Goal: Use online tool/utility: Use online tool/utility

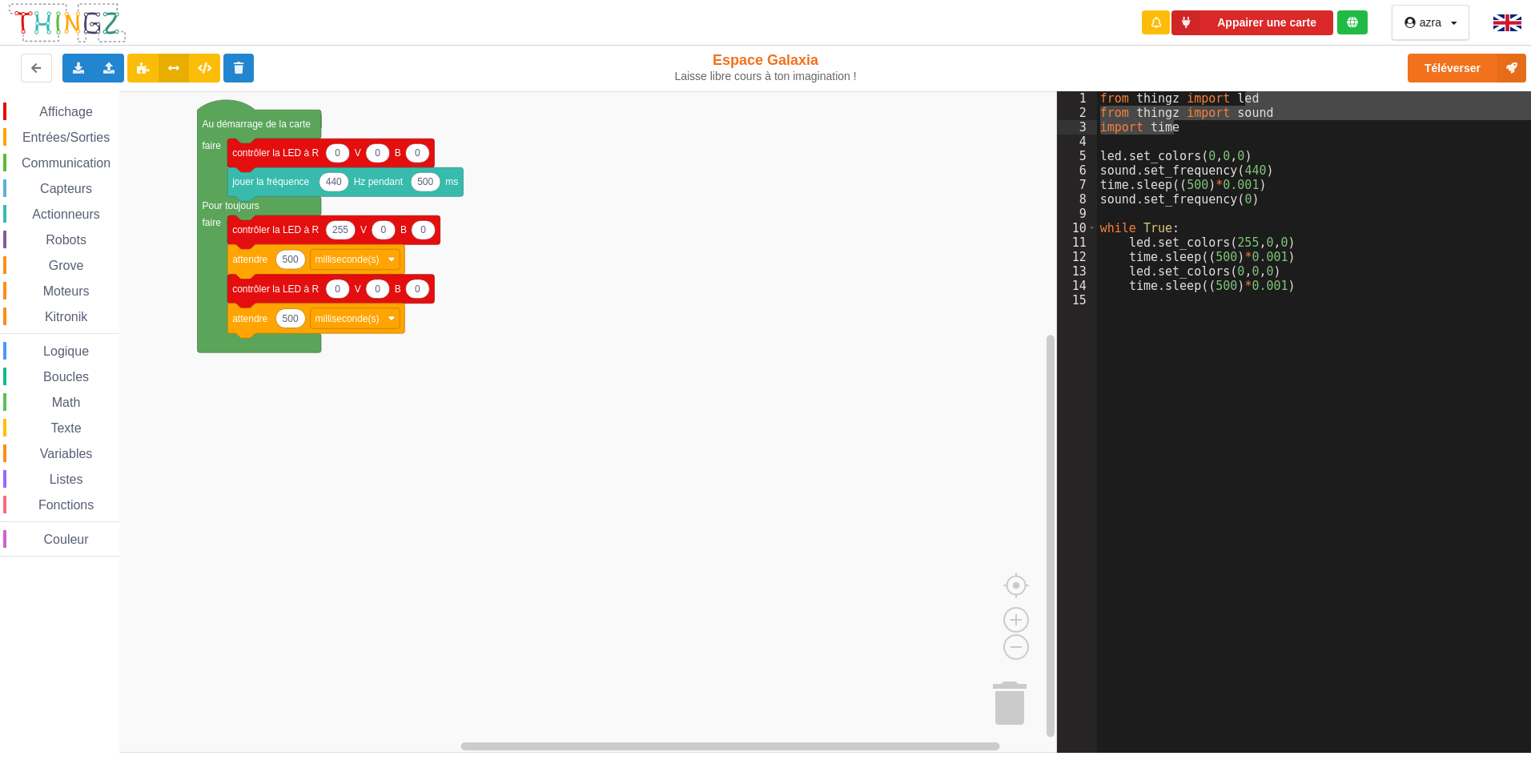
click at [589, 261] on rect "Espace de travail de Blocky" at bounding box center [528, 421] width 1057 height 661
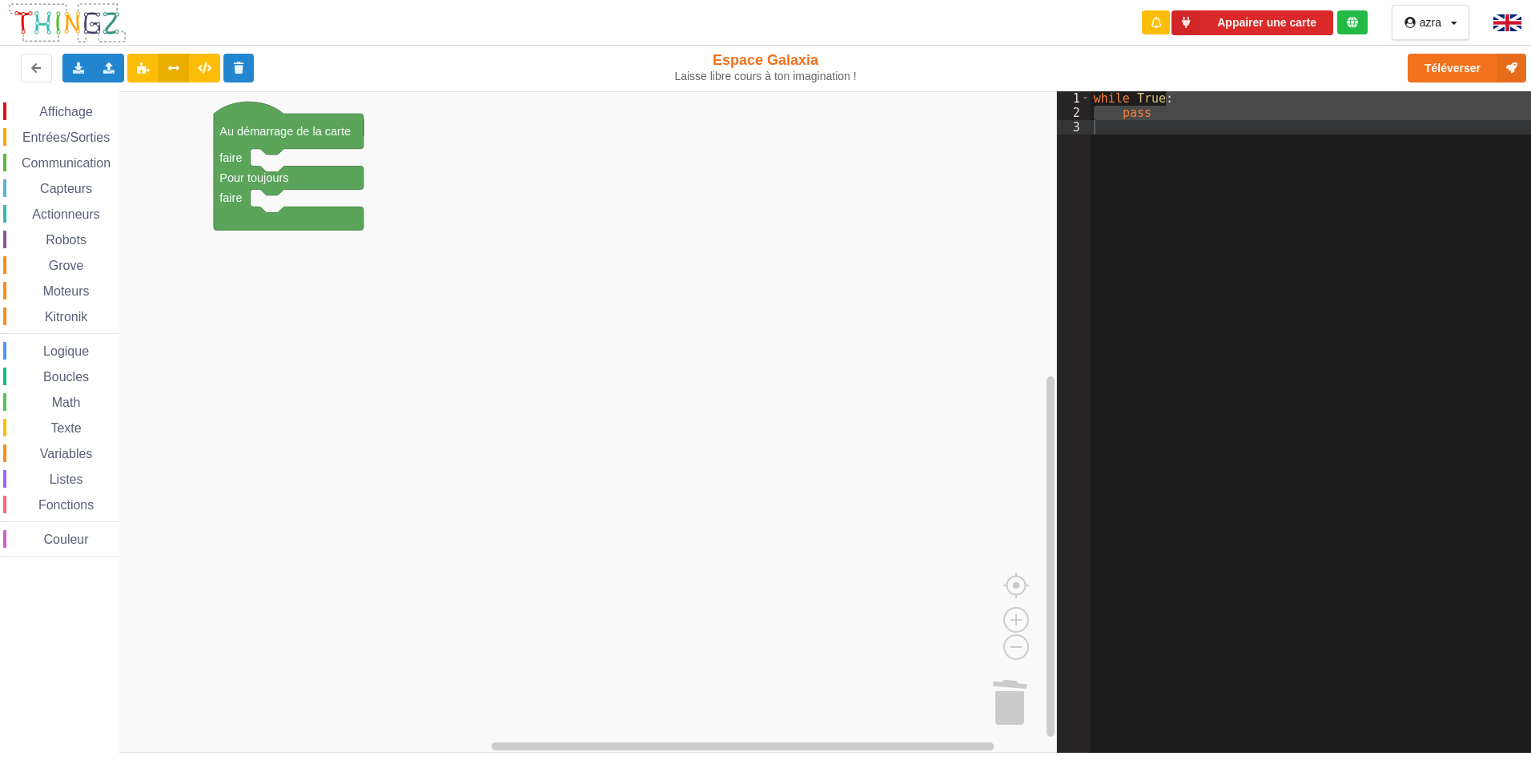
click at [70, 133] on span "Entrées/Sorties" at bounding box center [66, 138] width 92 height 14
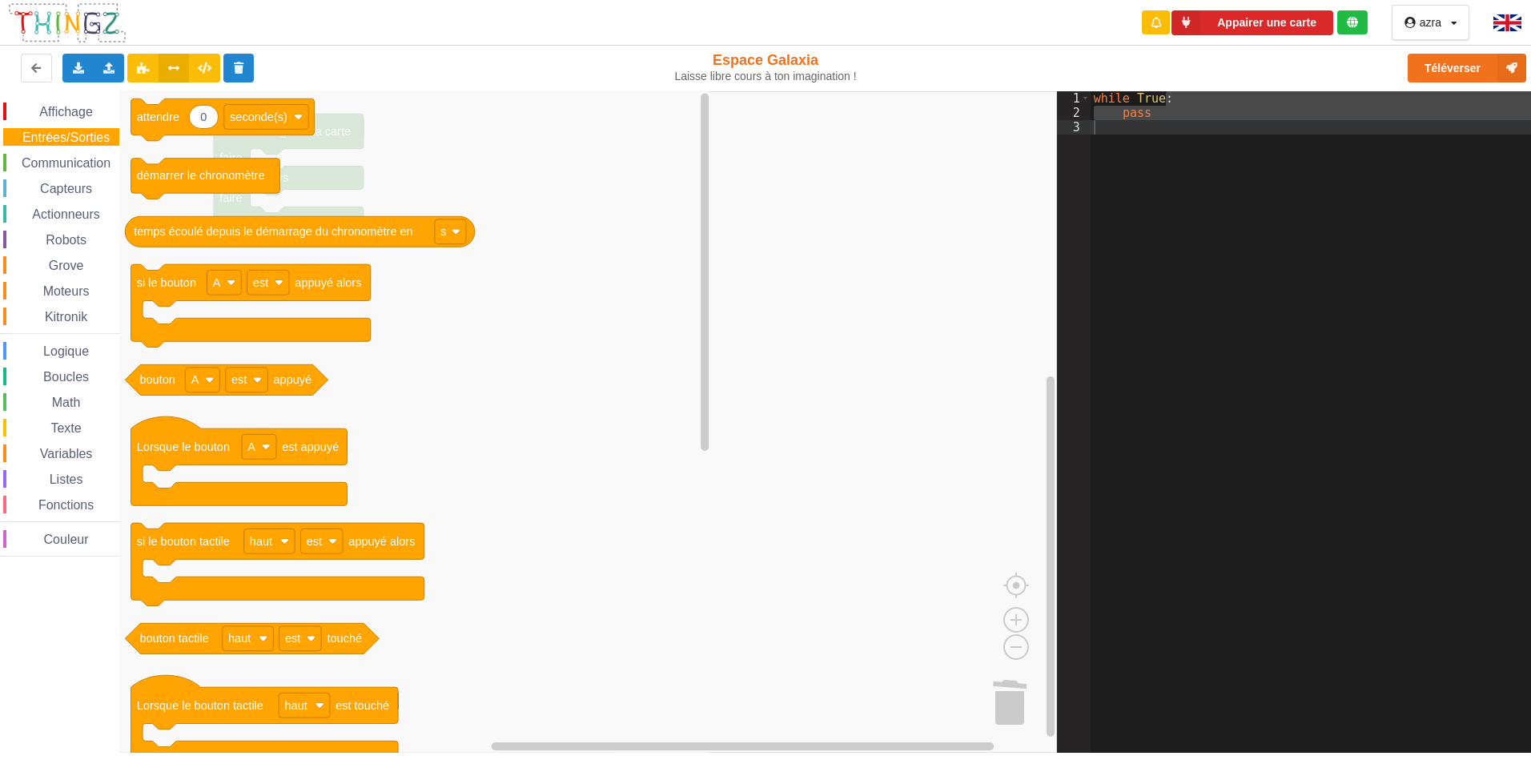
click at [81, 116] on span "Affichage" at bounding box center [66, 112] width 58 height 14
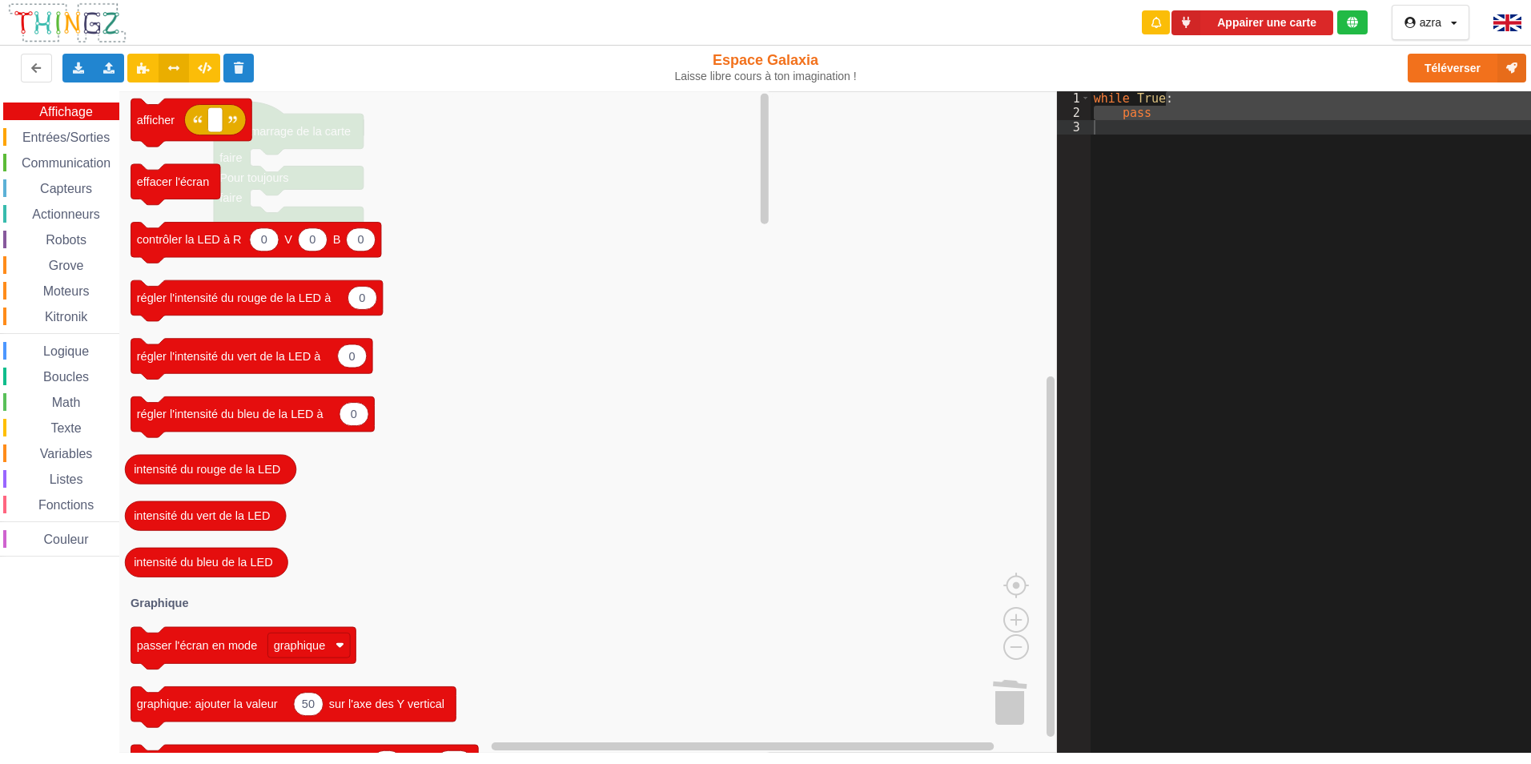
click at [74, 150] on div "Affichage Entrées/Sorties Communication Capteurs Actionneurs Robots Grove Moteu…" at bounding box center [59, 329] width 119 height 454
click at [64, 453] on span "Variables" at bounding box center [67, 454] width 58 height 14
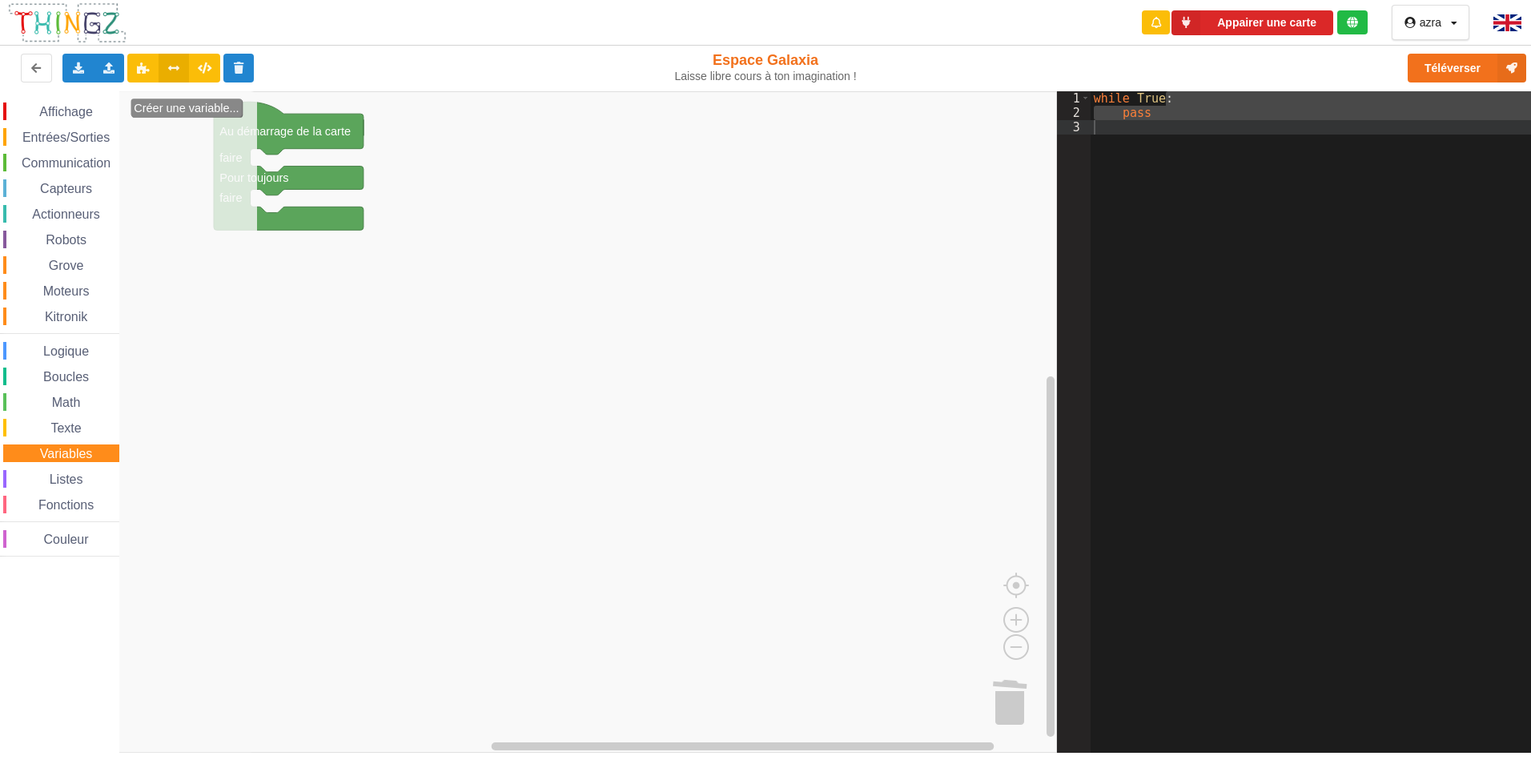
click at [54, 428] on span "Texte" at bounding box center [65, 428] width 35 height 14
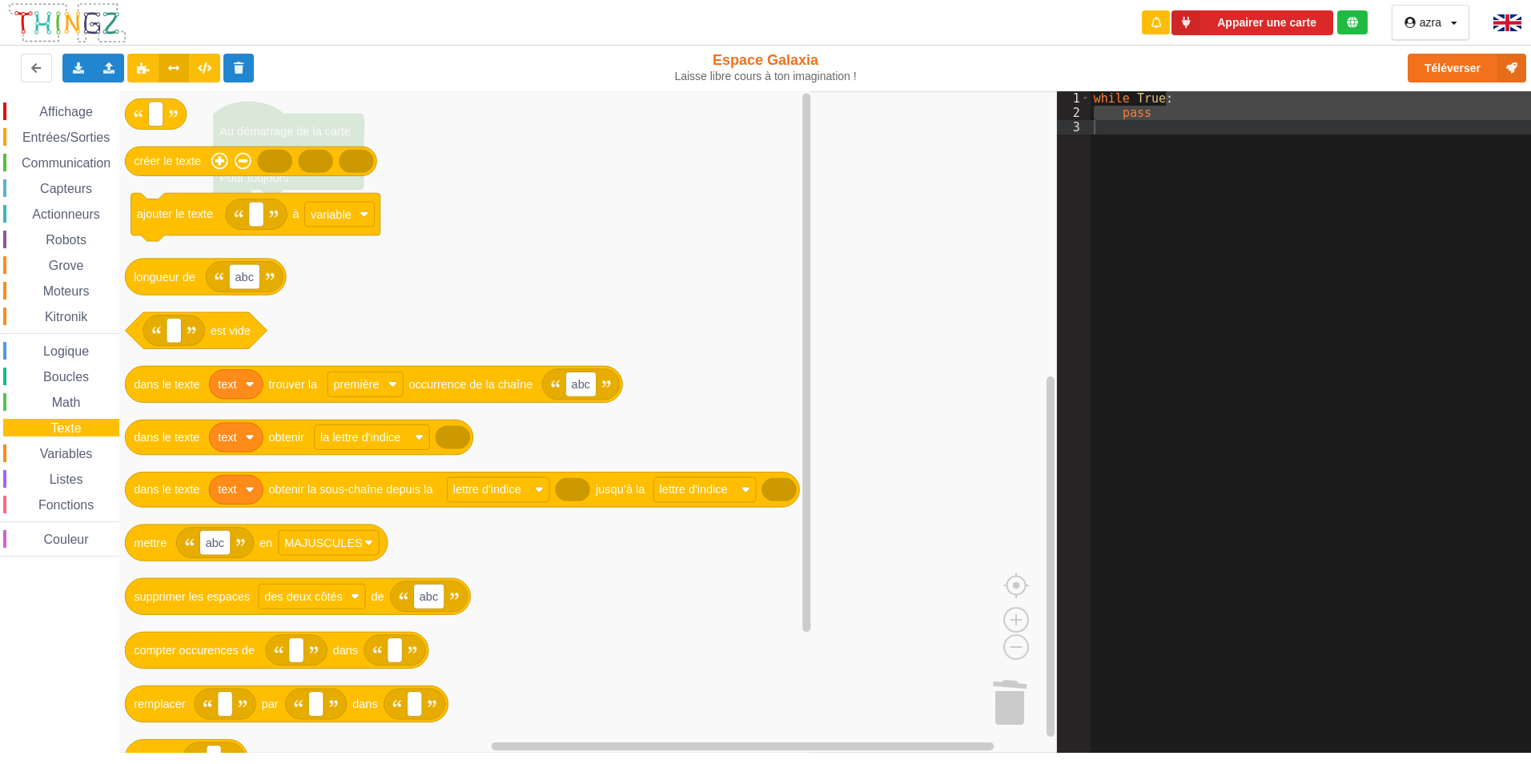
click at [54, 406] on span "Math" at bounding box center [67, 403] width 34 height 14
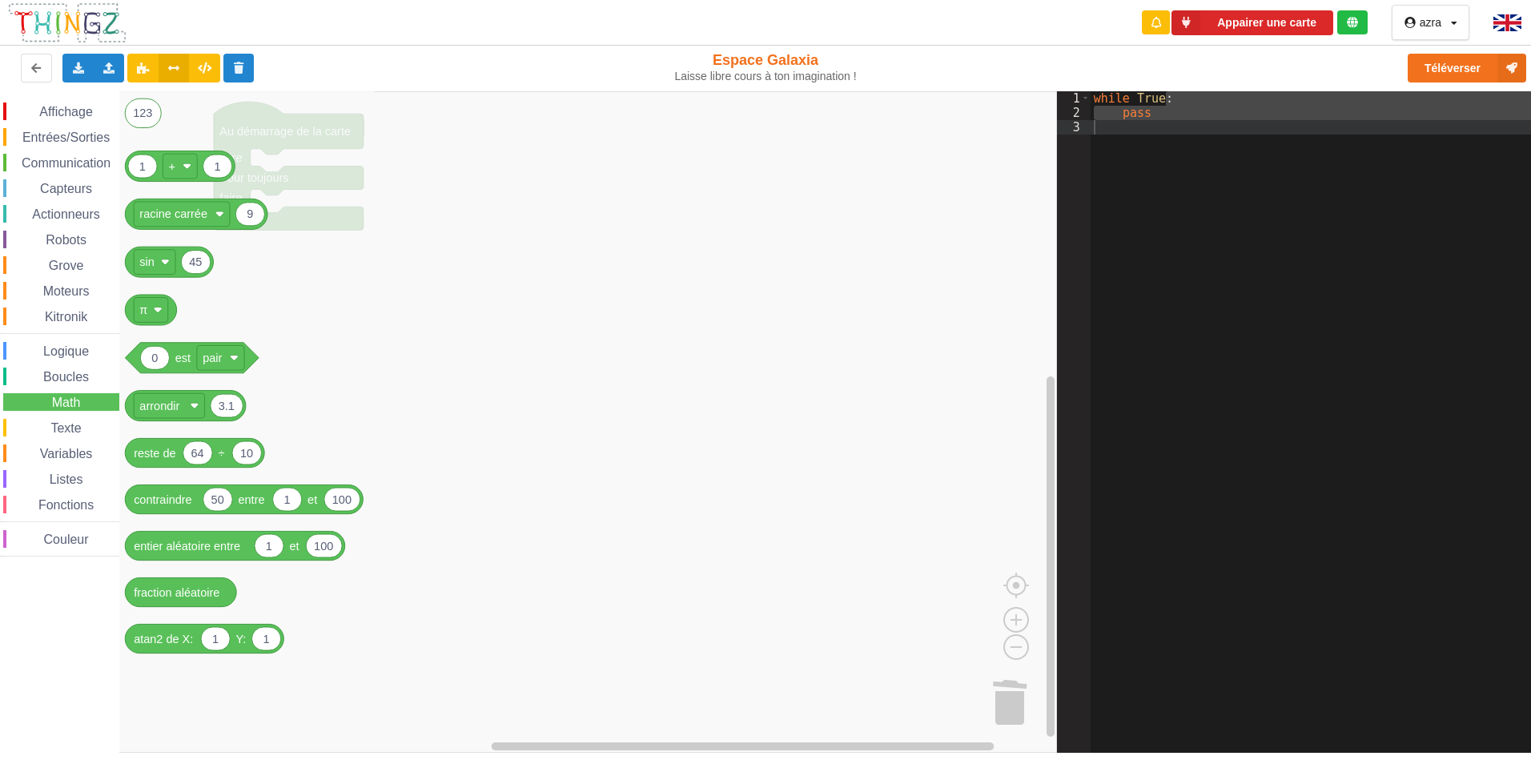
click at [64, 98] on div "Affichage Entrées/Sorties Communication Capteurs Actionneurs Robots Grove Moteu…" at bounding box center [59, 327] width 119 height 472
click at [66, 111] on span "Affichage" at bounding box center [66, 112] width 58 height 14
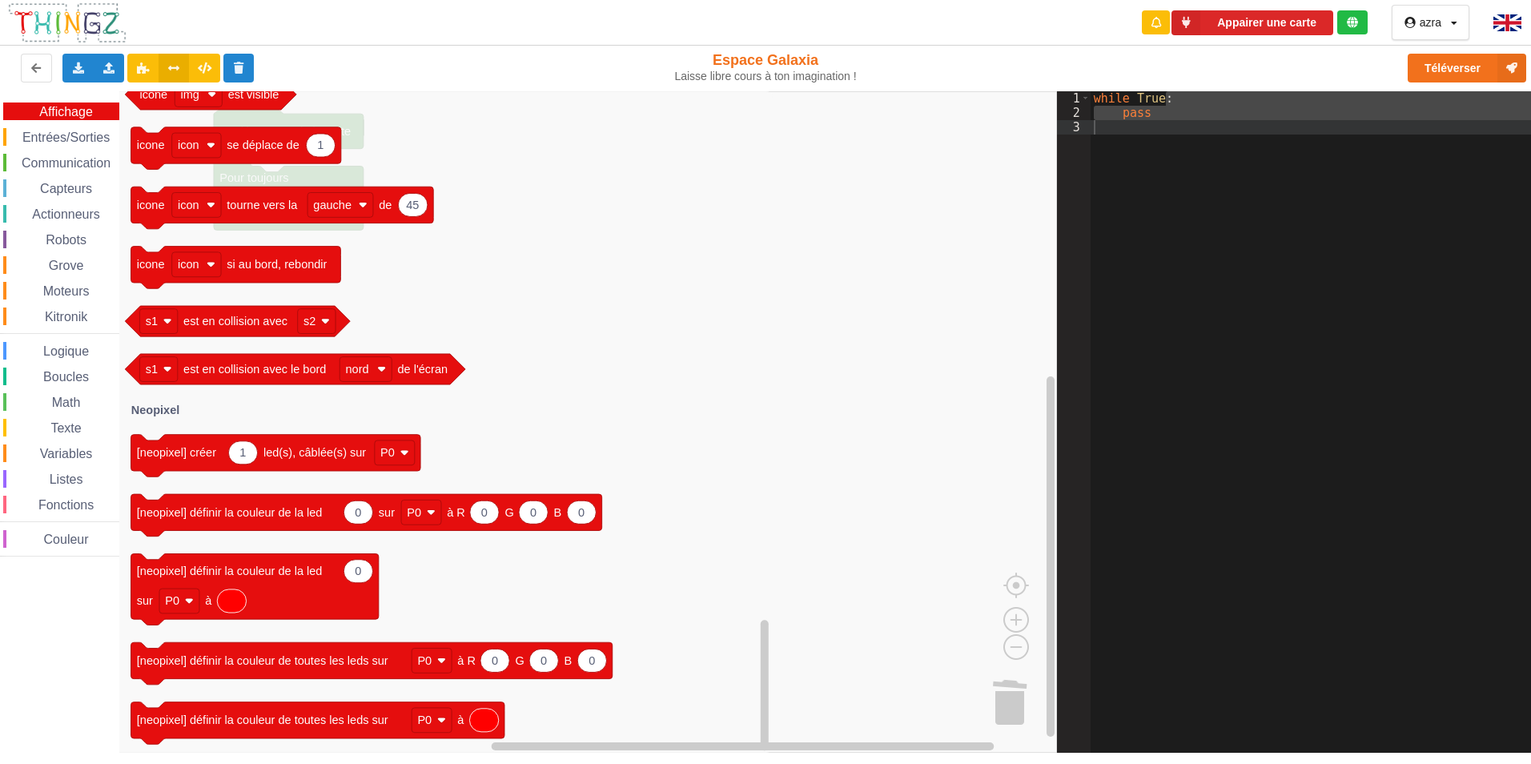
click at [42, 140] on span "Entrées/Sorties" at bounding box center [66, 138] width 92 height 14
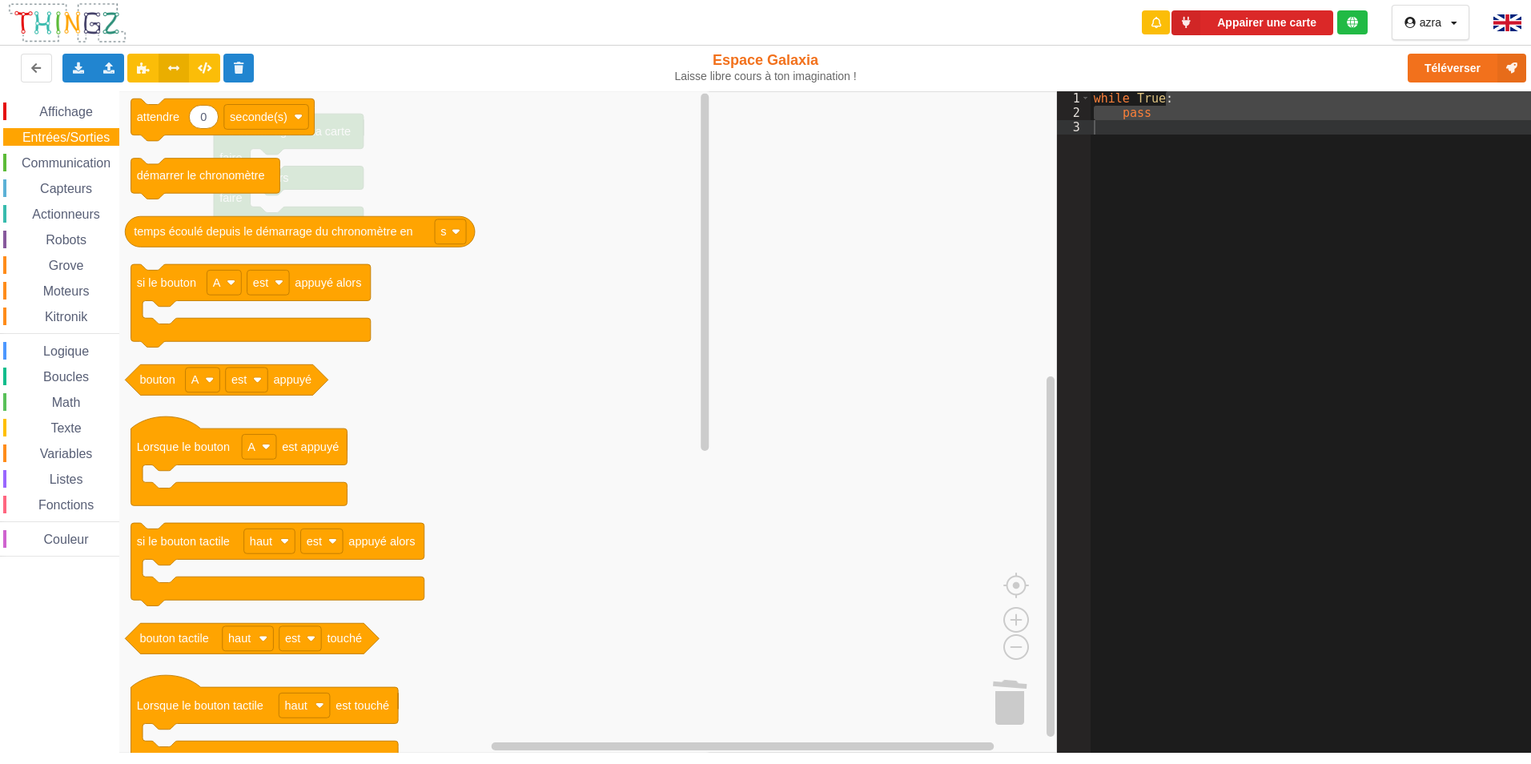
click at [62, 165] on span "Communication" at bounding box center [66, 163] width 94 height 14
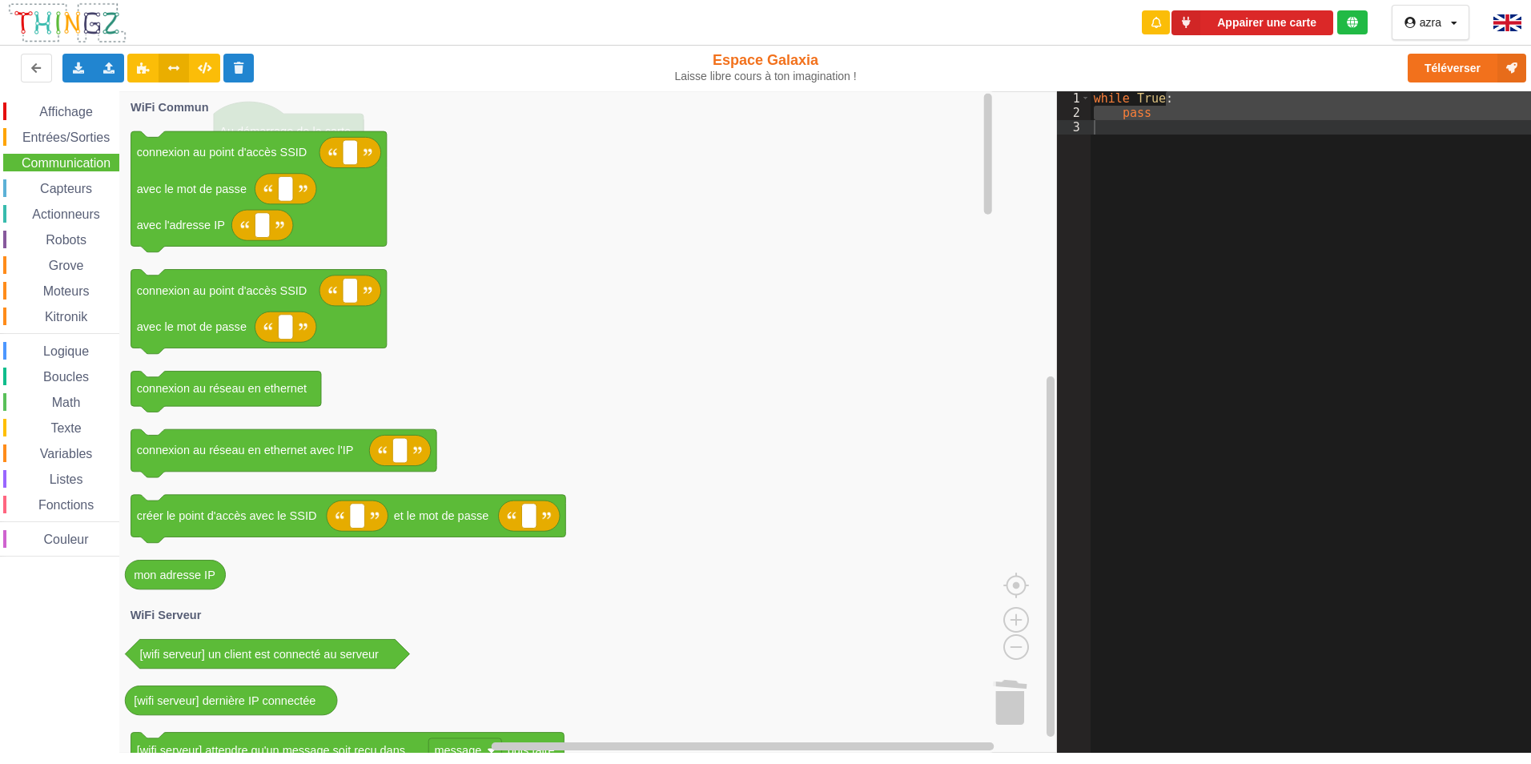
click at [63, 139] on span "Entrées/Sorties" at bounding box center [66, 138] width 92 height 14
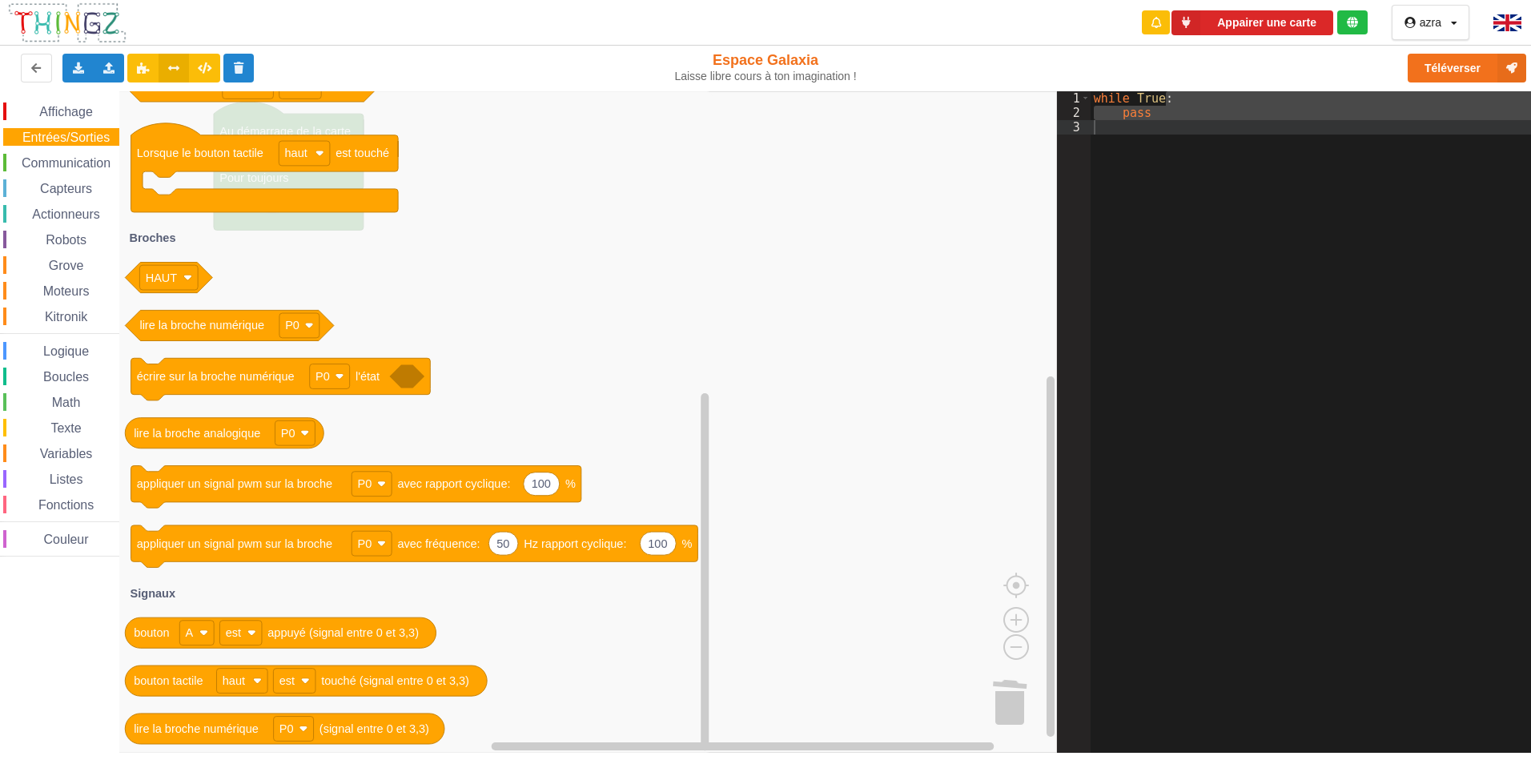
click at [66, 163] on span "Communication" at bounding box center [66, 163] width 94 height 14
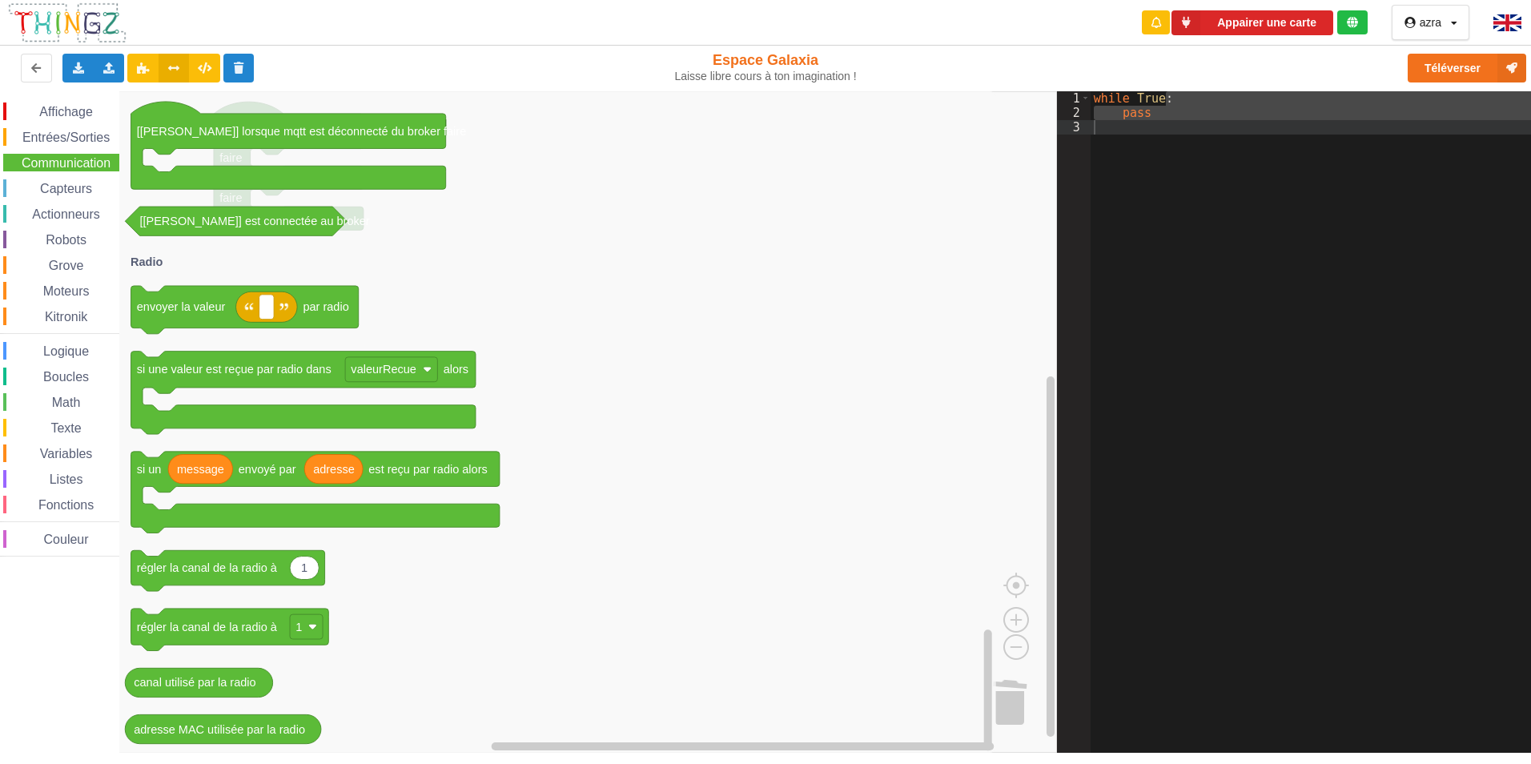
click at [78, 196] on div "Capteurs" at bounding box center [61, 188] width 116 height 18
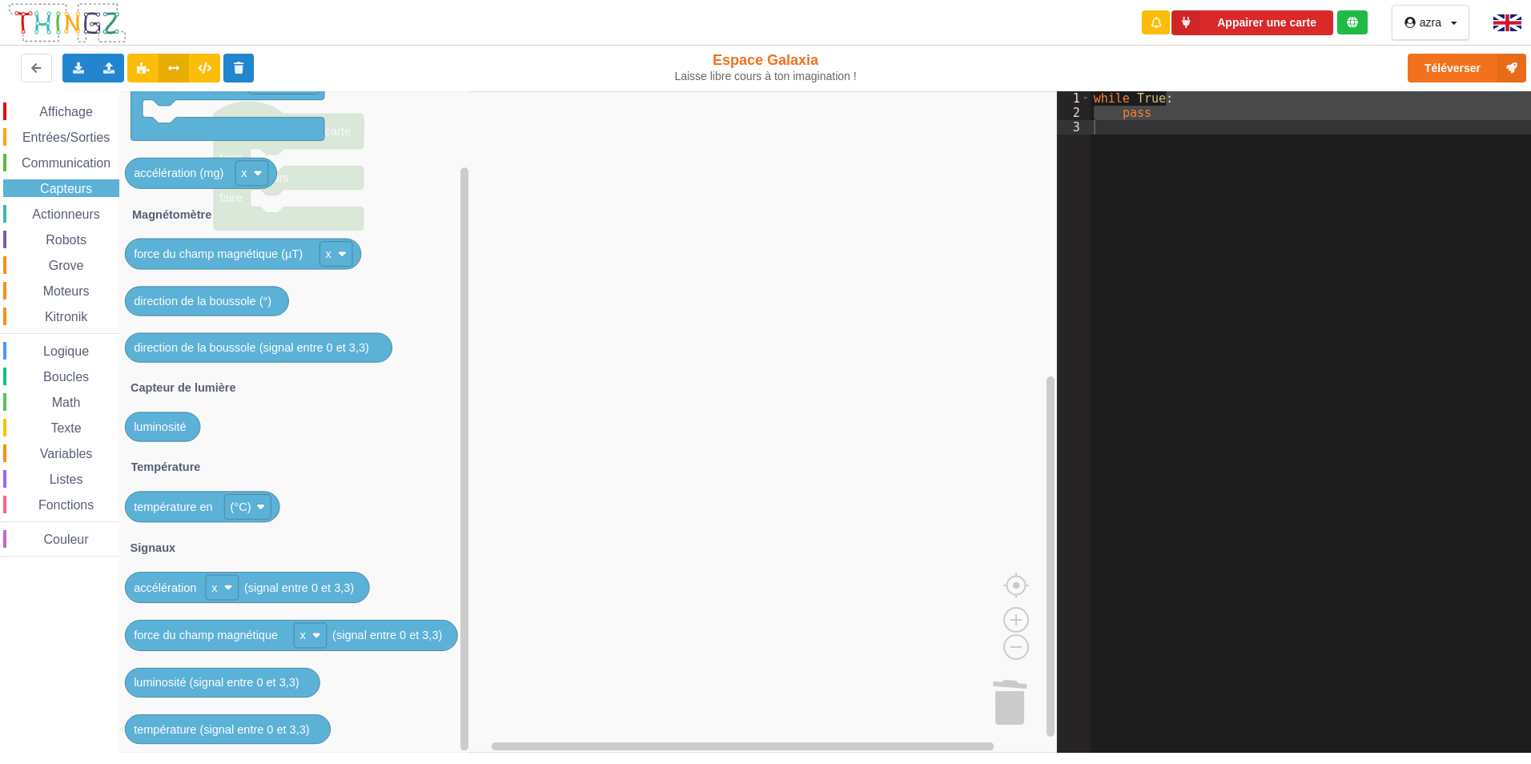
click at [84, 213] on span "Actionneurs" at bounding box center [66, 214] width 73 height 14
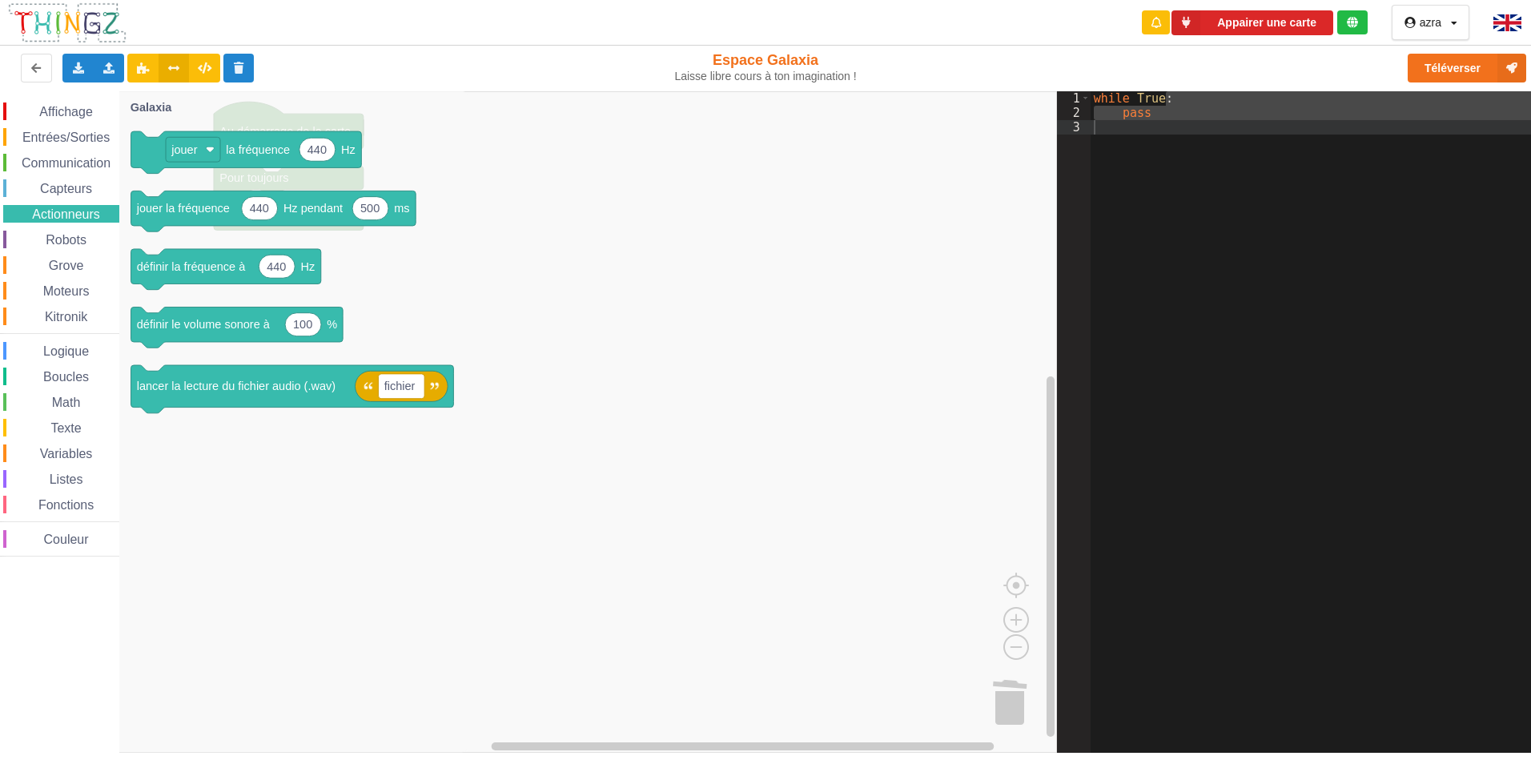
click at [76, 240] on span "Robots" at bounding box center [66, 240] width 46 height 14
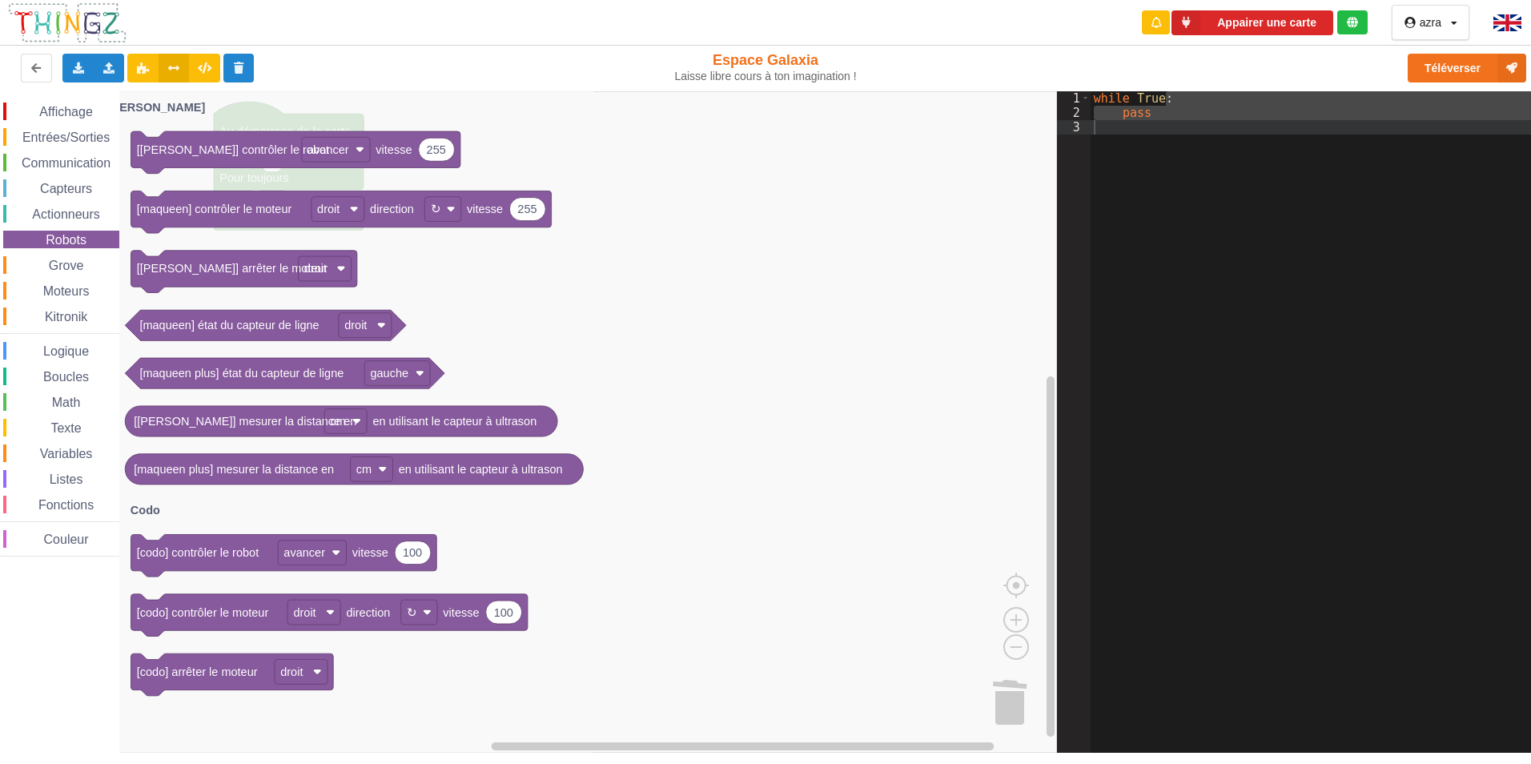
click at [67, 273] on div "Grove" at bounding box center [61, 265] width 116 height 18
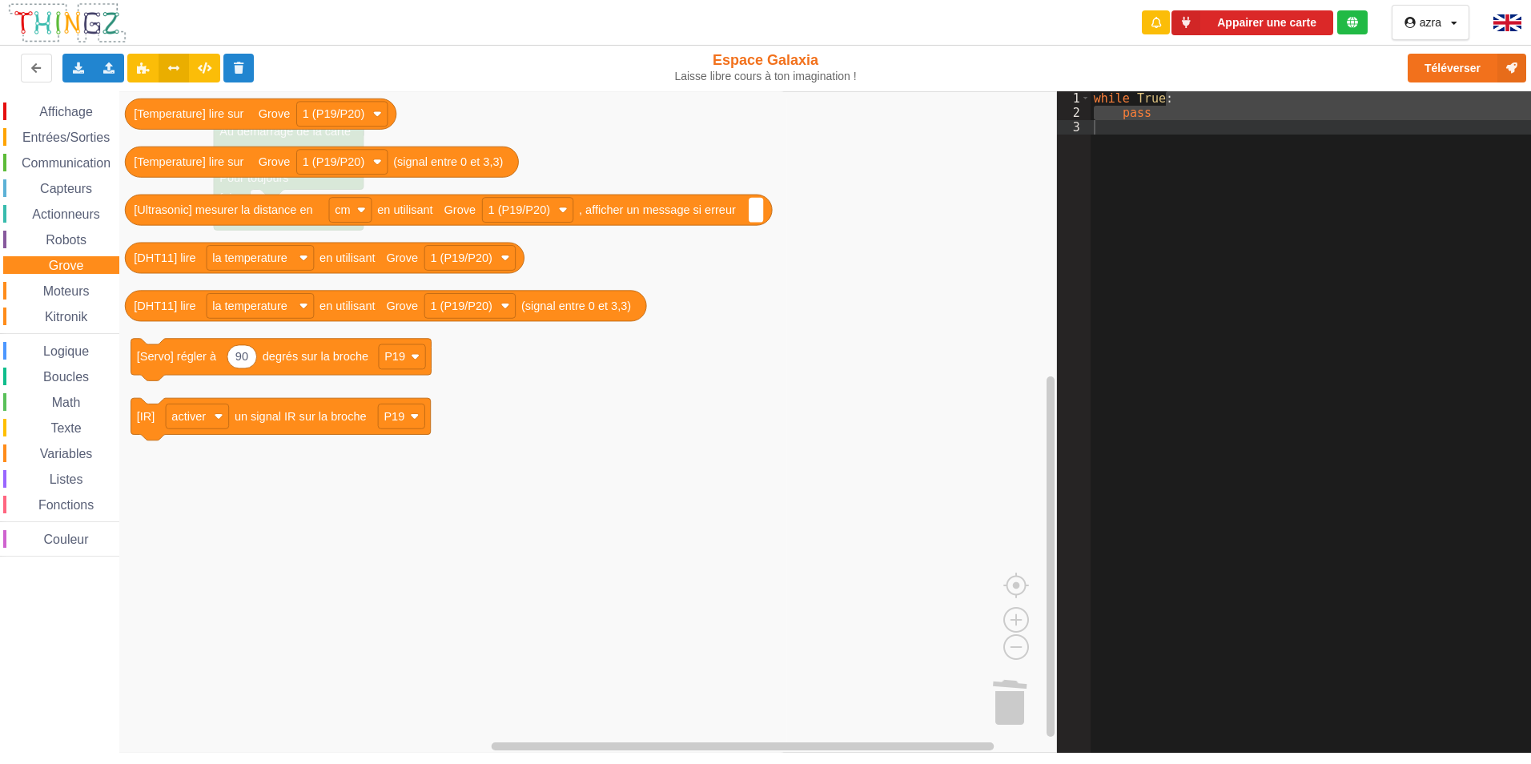
click at [75, 296] on span "Moteurs" at bounding box center [66, 291] width 51 height 14
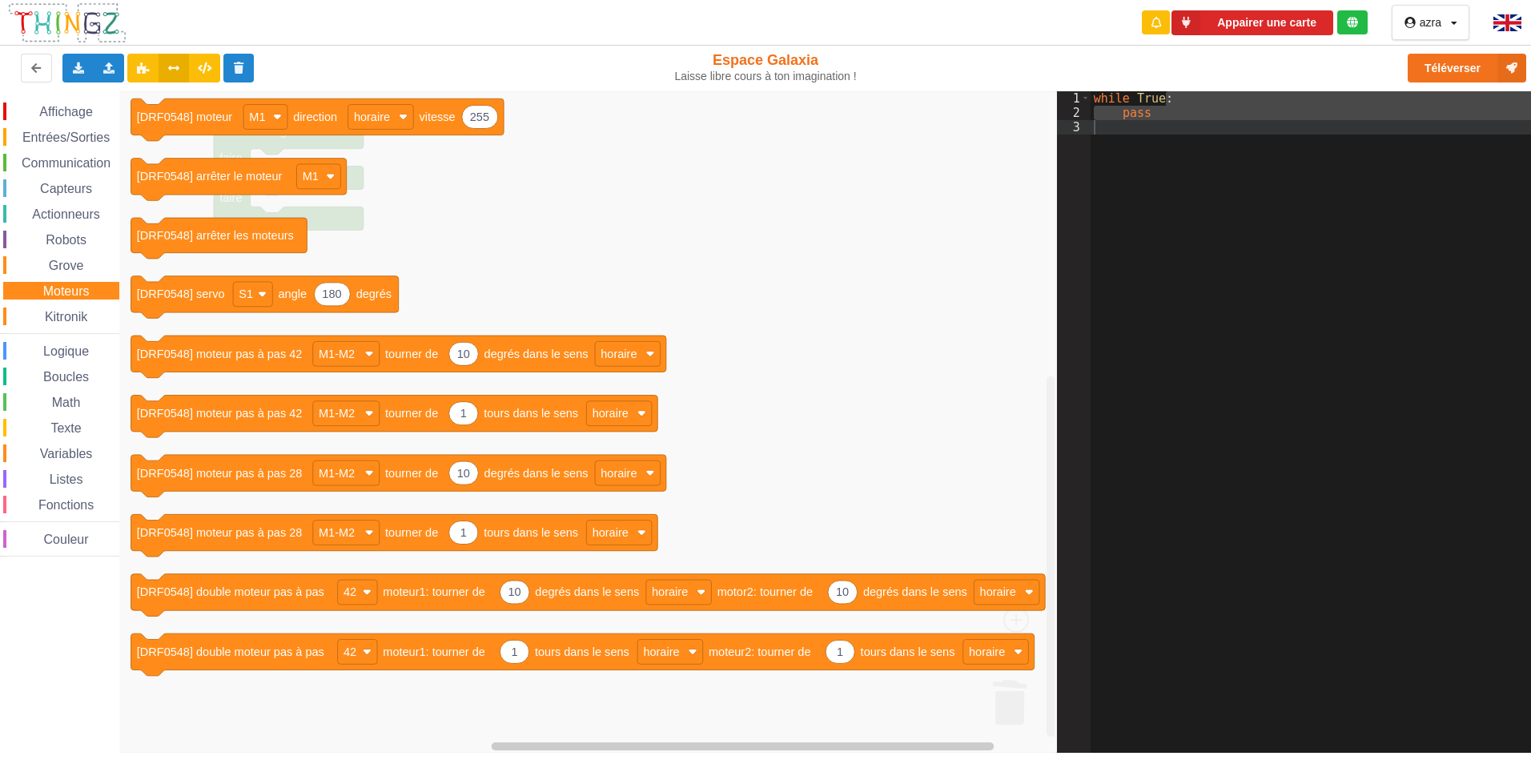
click at [57, 324] on div "Kitronik" at bounding box center [61, 316] width 116 height 18
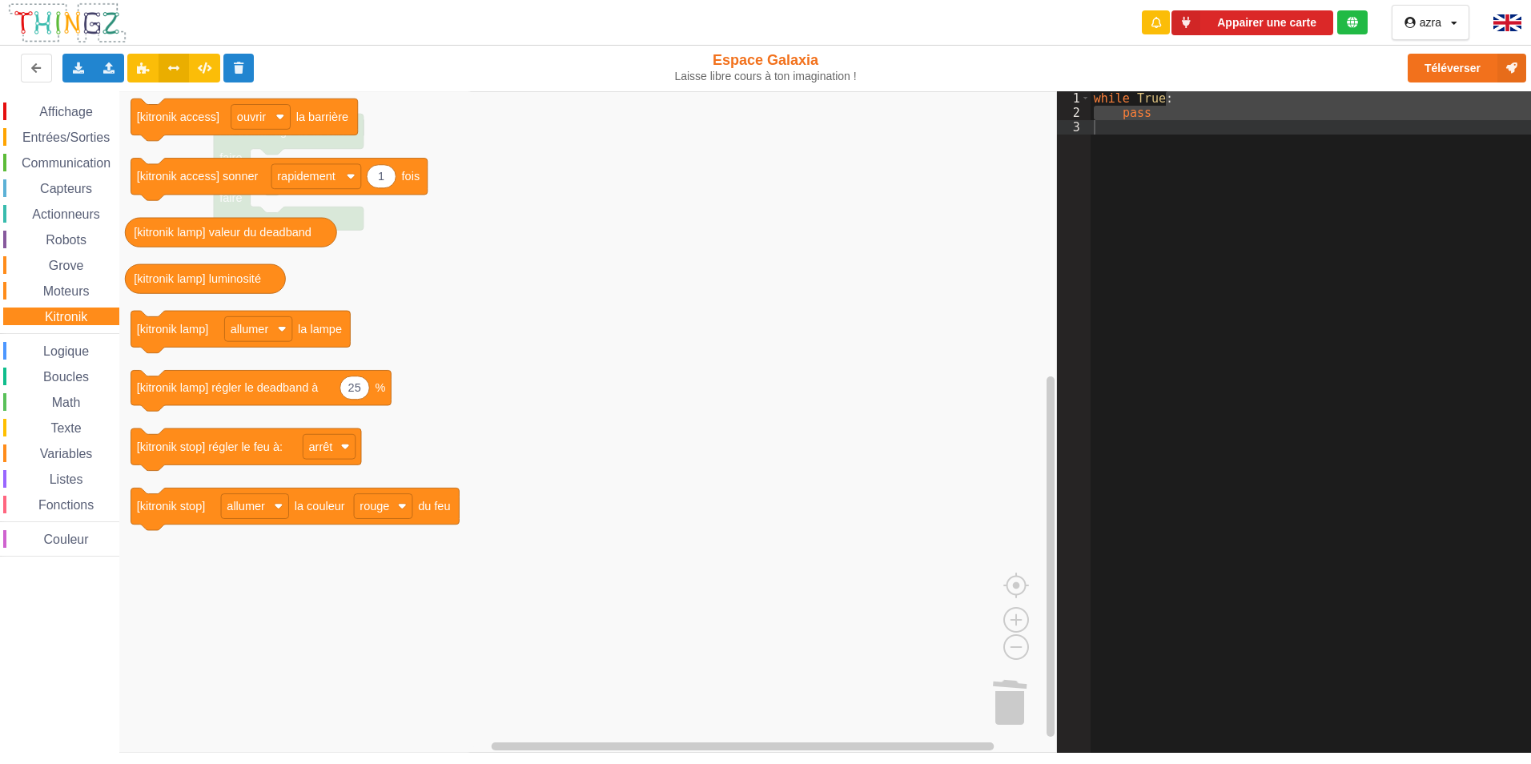
click at [72, 139] on span "Entrées/Sorties" at bounding box center [66, 138] width 92 height 14
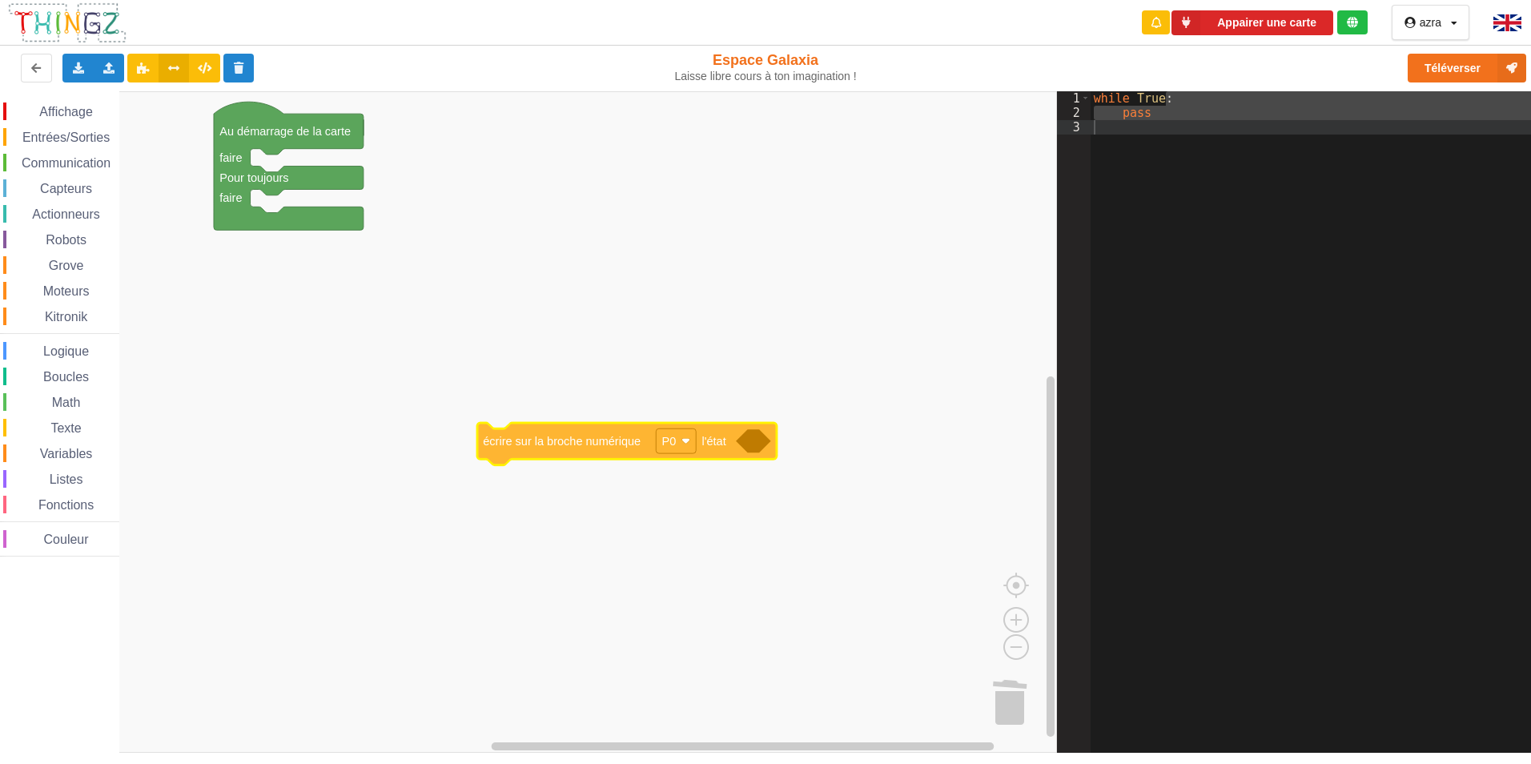
click at [569, 439] on div "Affichage Entrées/Sorties Communication Capteurs Actionneurs Robots Grove Moteu…" at bounding box center [528, 421] width 1057 height 661
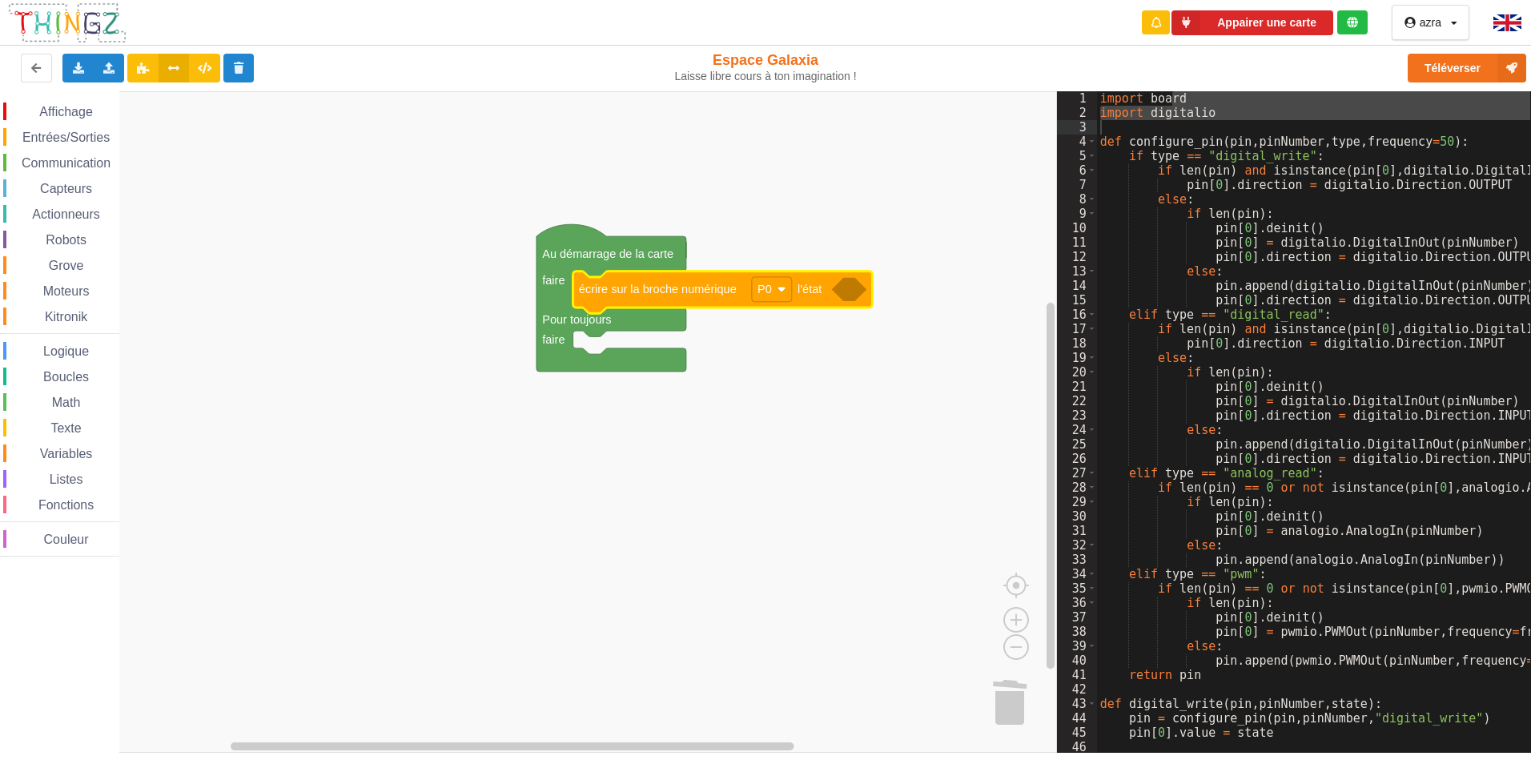
click at [850, 298] on icon "Espace de travail de Blocky" at bounding box center [849, 289] width 35 height 23
click at [861, 290] on icon "Espace de travail de Blocky" at bounding box center [849, 289] width 35 height 23
click at [854, 295] on icon "Espace de travail de Blocky" at bounding box center [849, 289] width 35 height 23
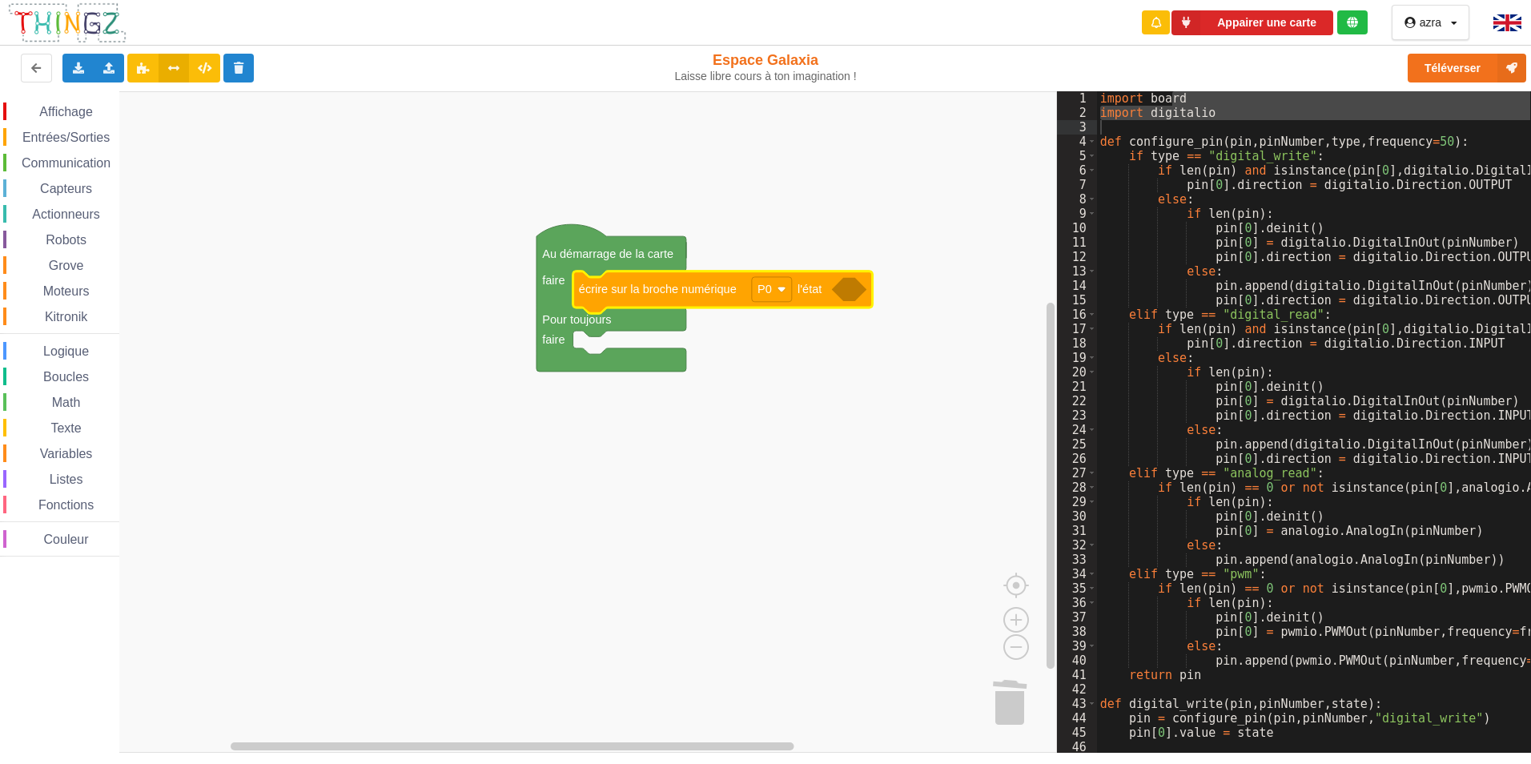
click at [69, 136] on span "Entrées/Sorties" at bounding box center [66, 138] width 92 height 14
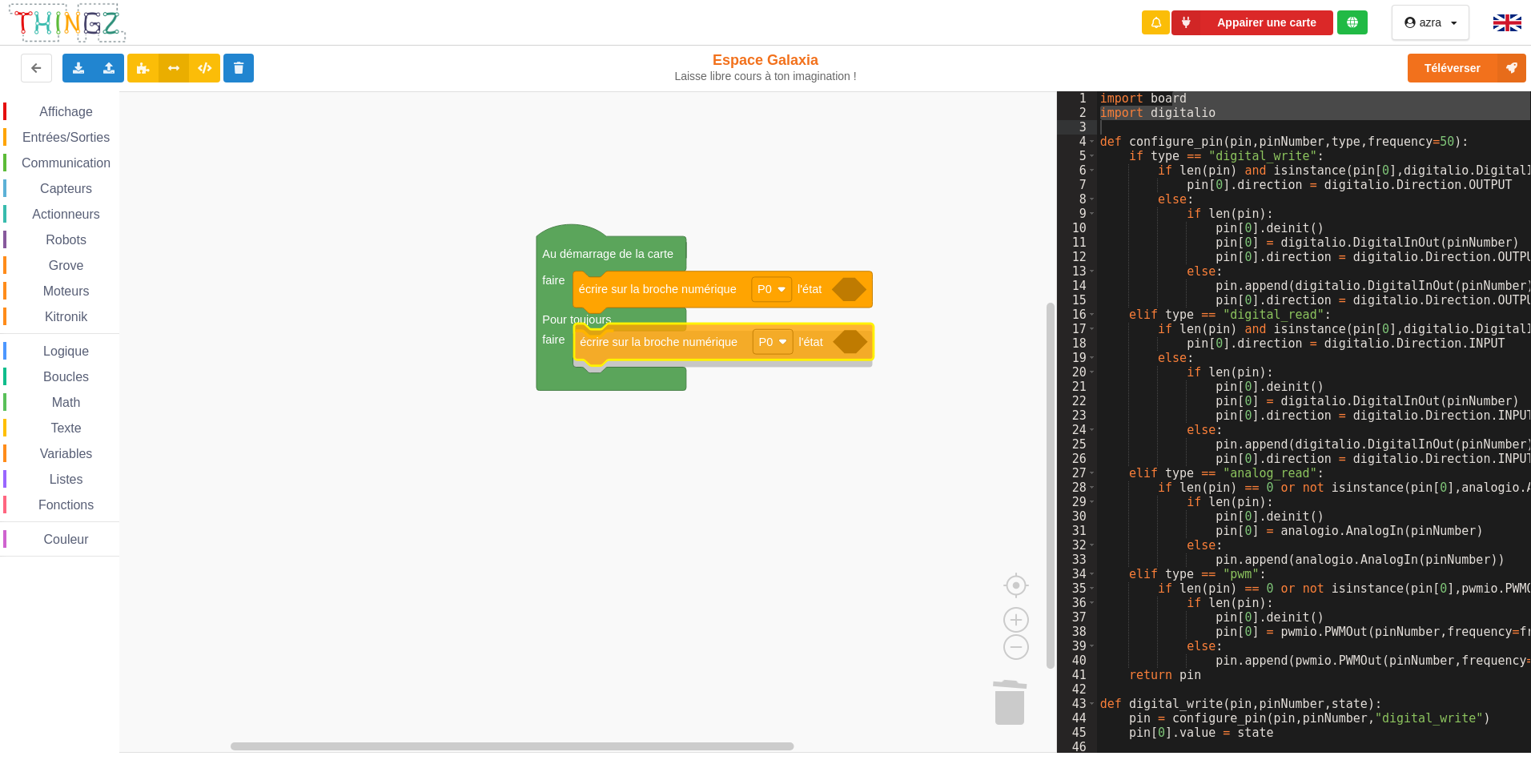
click at [720, 343] on div "Affichage Entrées/Sorties Communication Capteurs Actionneurs Robots Grove Moteu…" at bounding box center [528, 421] width 1057 height 661
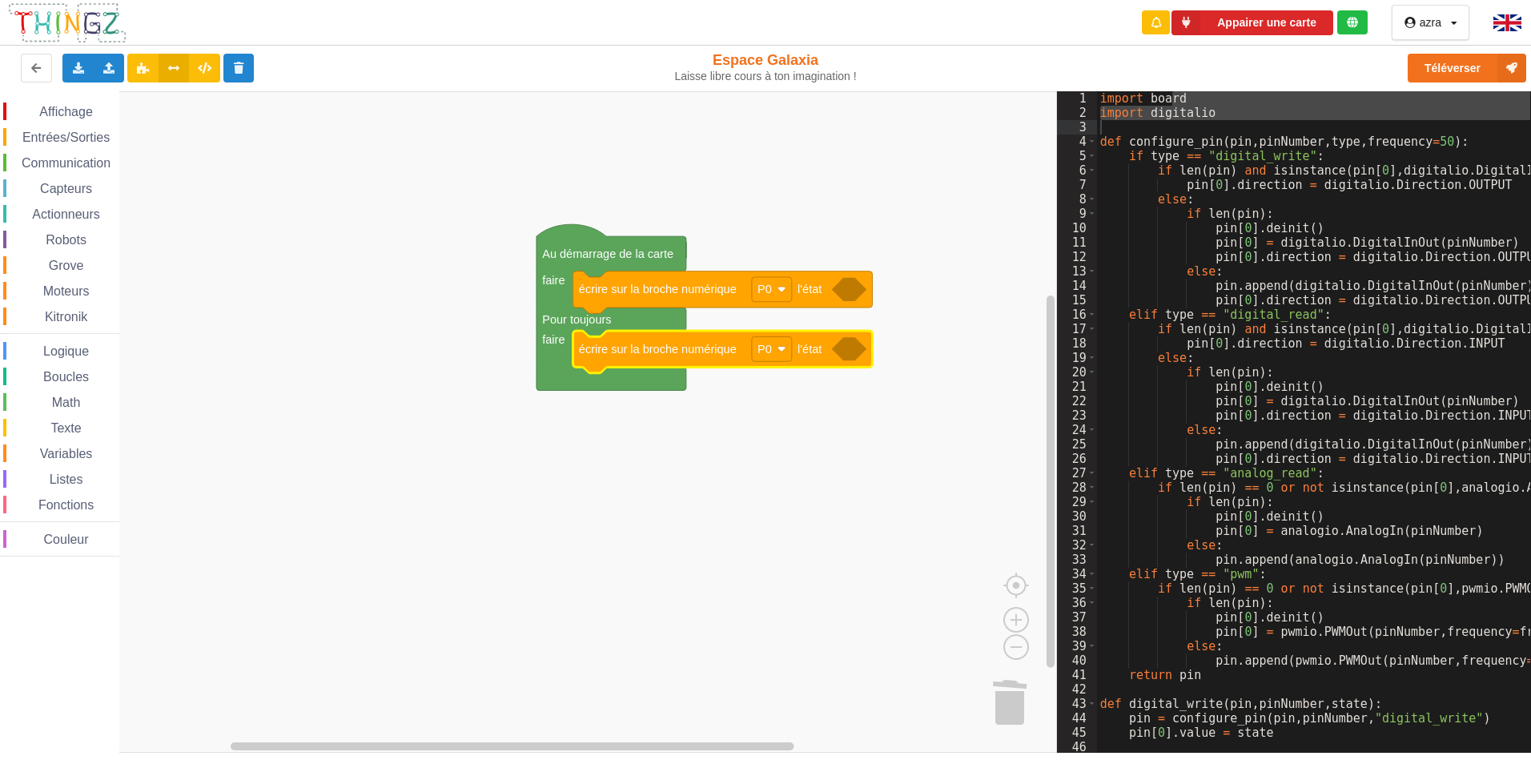
click at [67, 134] on span "Entrées/Sorties" at bounding box center [66, 138] width 92 height 14
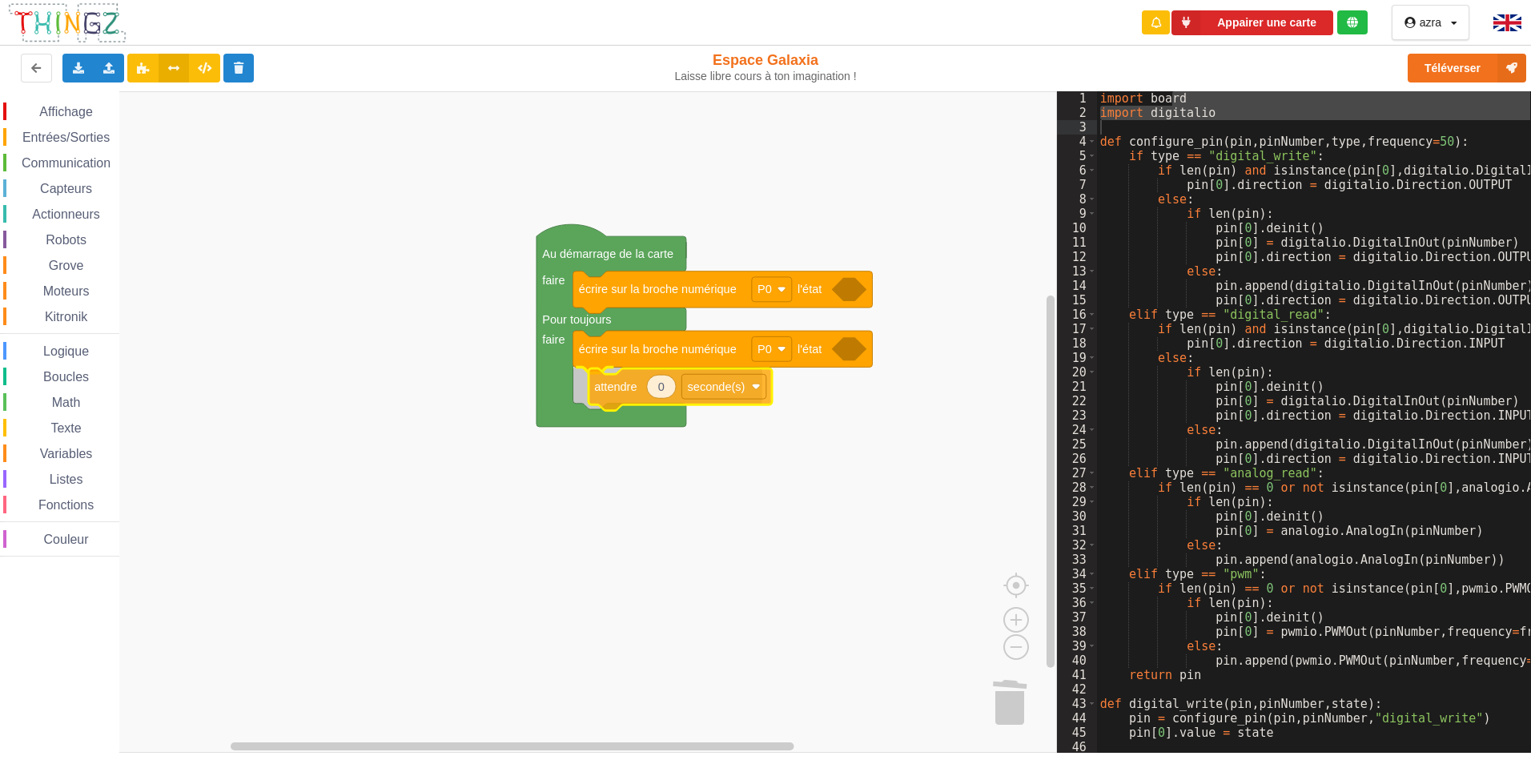
click at [625, 401] on div "Affichage Entrées/Sorties Communication Capteurs Actionneurs Robots Grove Moteu…" at bounding box center [528, 421] width 1057 height 661
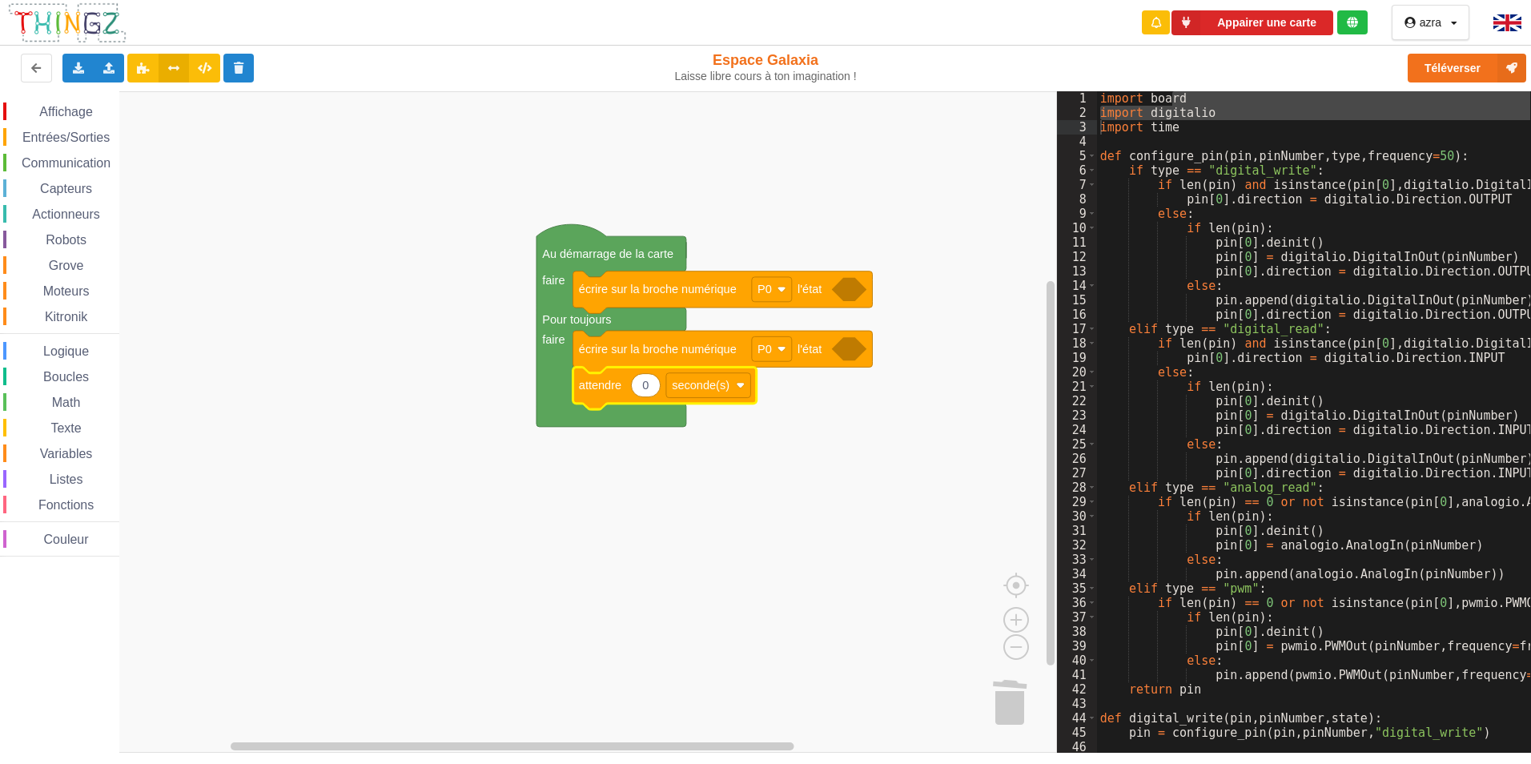
click at [75, 134] on span "Entrées/Sorties" at bounding box center [66, 138] width 92 height 14
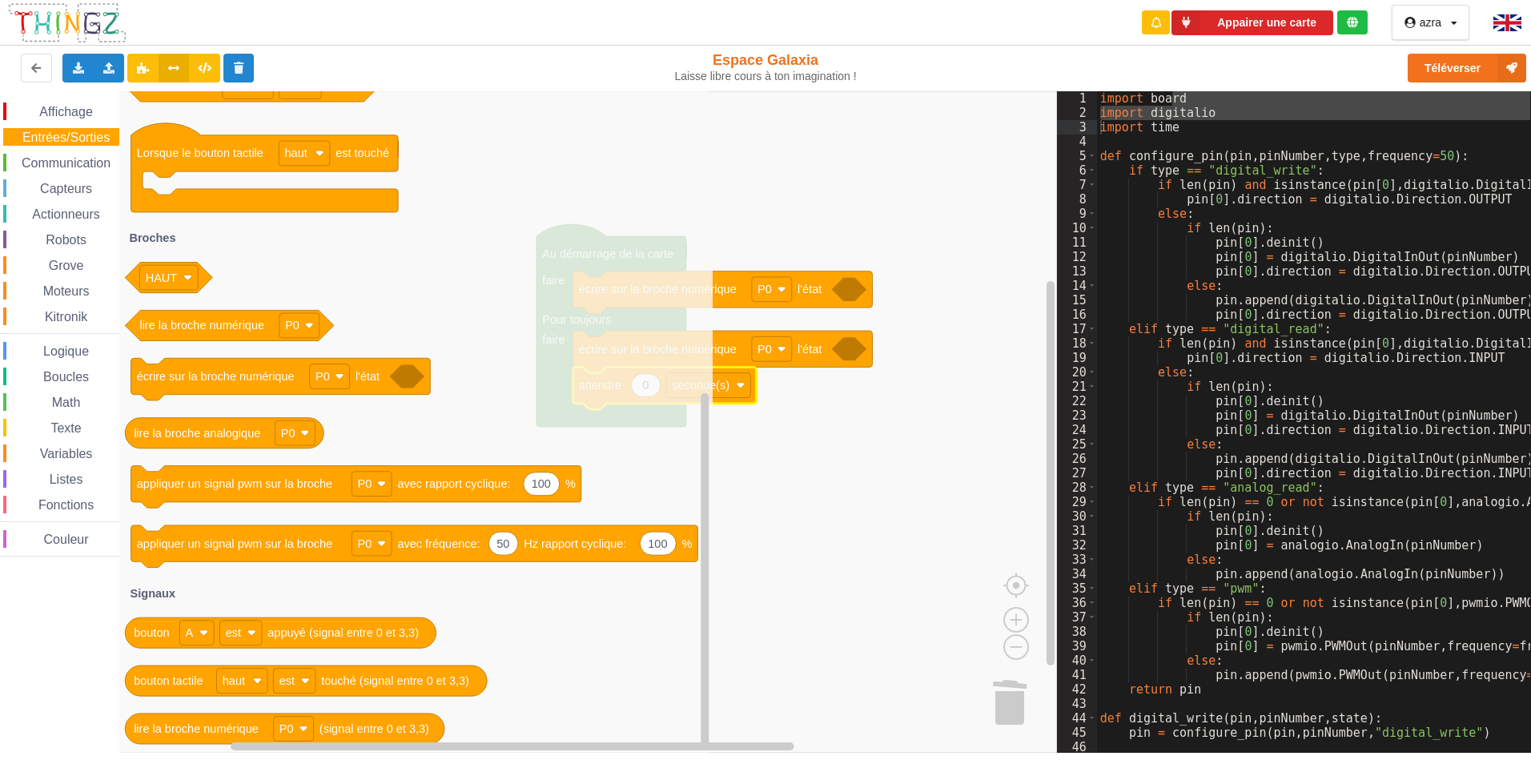
click at [280, 708] on icon "Espace de travail de Blocky" at bounding box center [415, 421] width 593 height 661
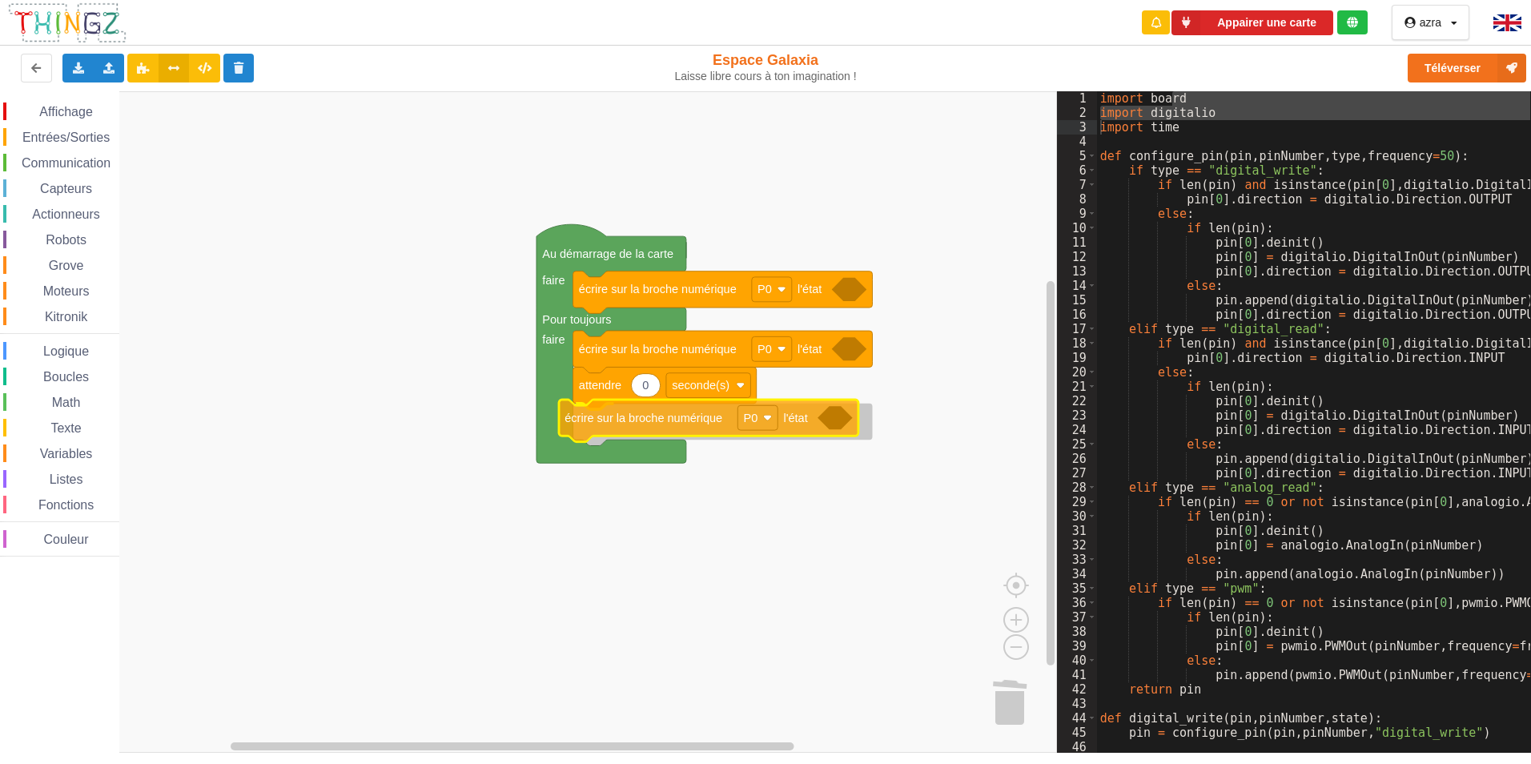
click at [632, 420] on div "Affichage Entrées/Sorties Communication Capteurs Actionneurs Robots Grove Moteu…" at bounding box center [528, 421] width 1057 height 661
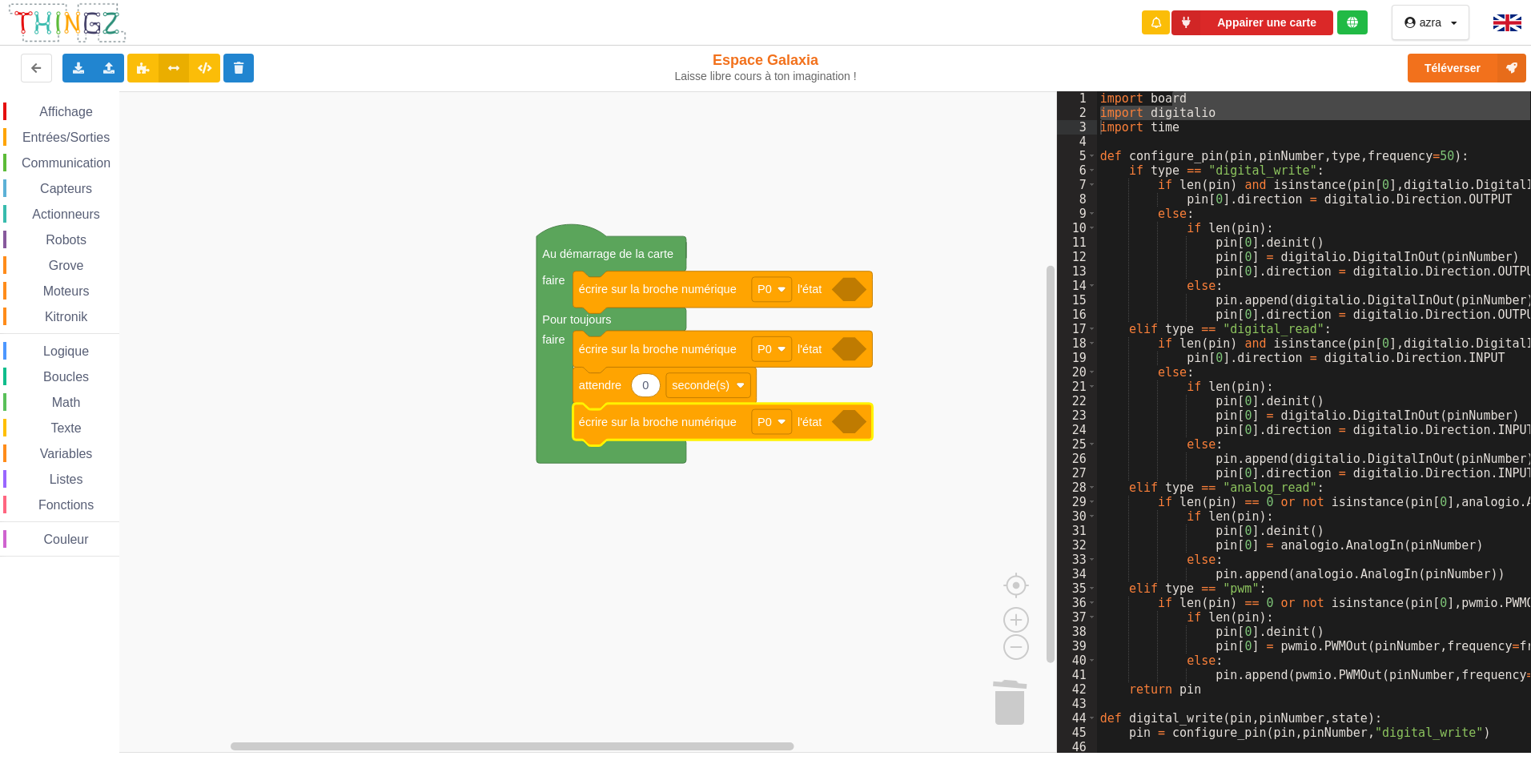
drag, startPoint x: 69, startPoint y: 137, endPoint x: 98, endPoint y: 185, distance: 56.4
click at [69, 136] on span "Entrées/Sorties" at bounding box center [66, 138] width 92 height 14
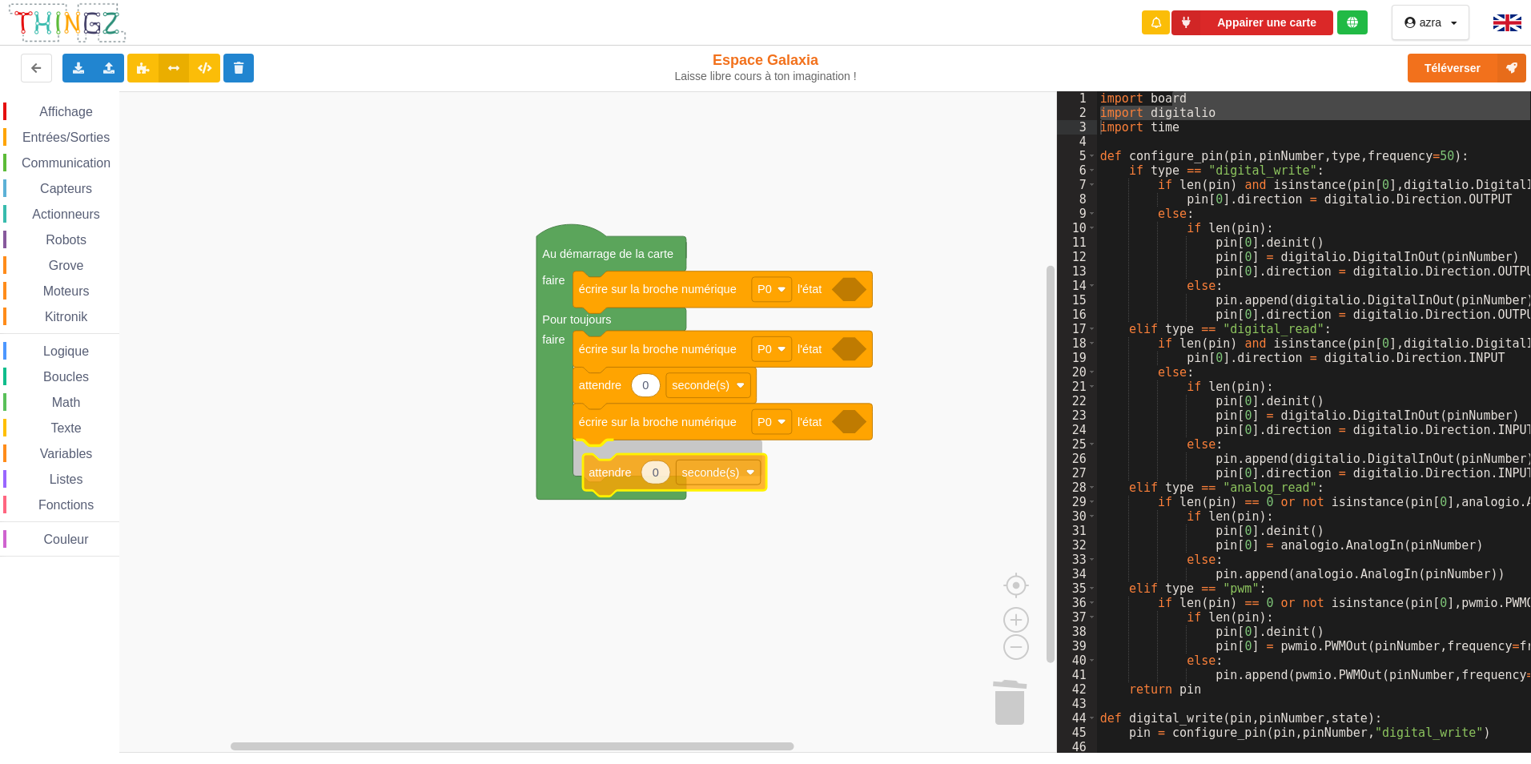
click at [629, 478] on div "Affichage Entrées/Sorties Communication Capteurs Actionneurs Robots Grove Moteu…" at bounding box center [528, 421] width 1057 height 661
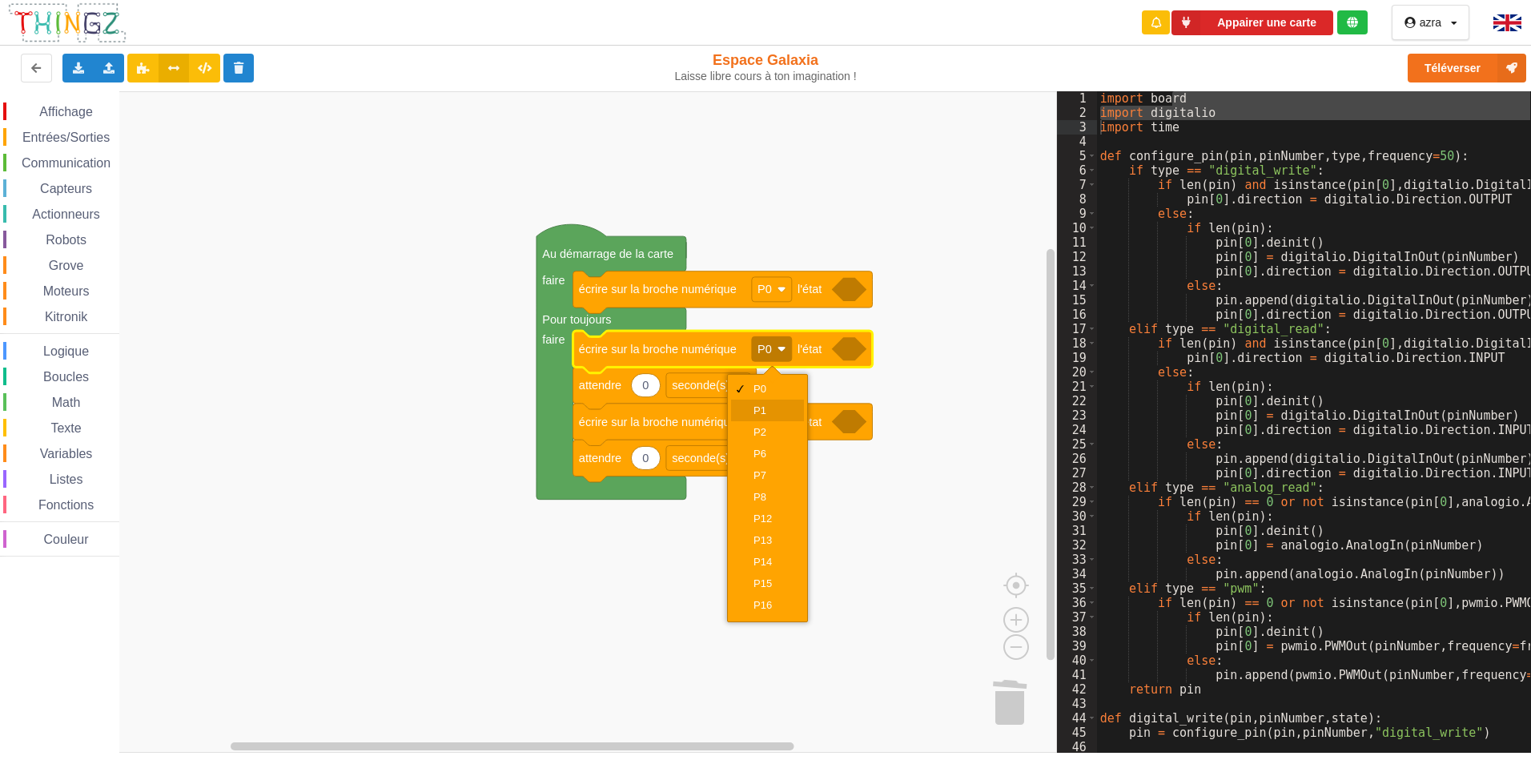
click at [778, 409] on div "P1" at bounding box center [773, 410] width 38 height 12
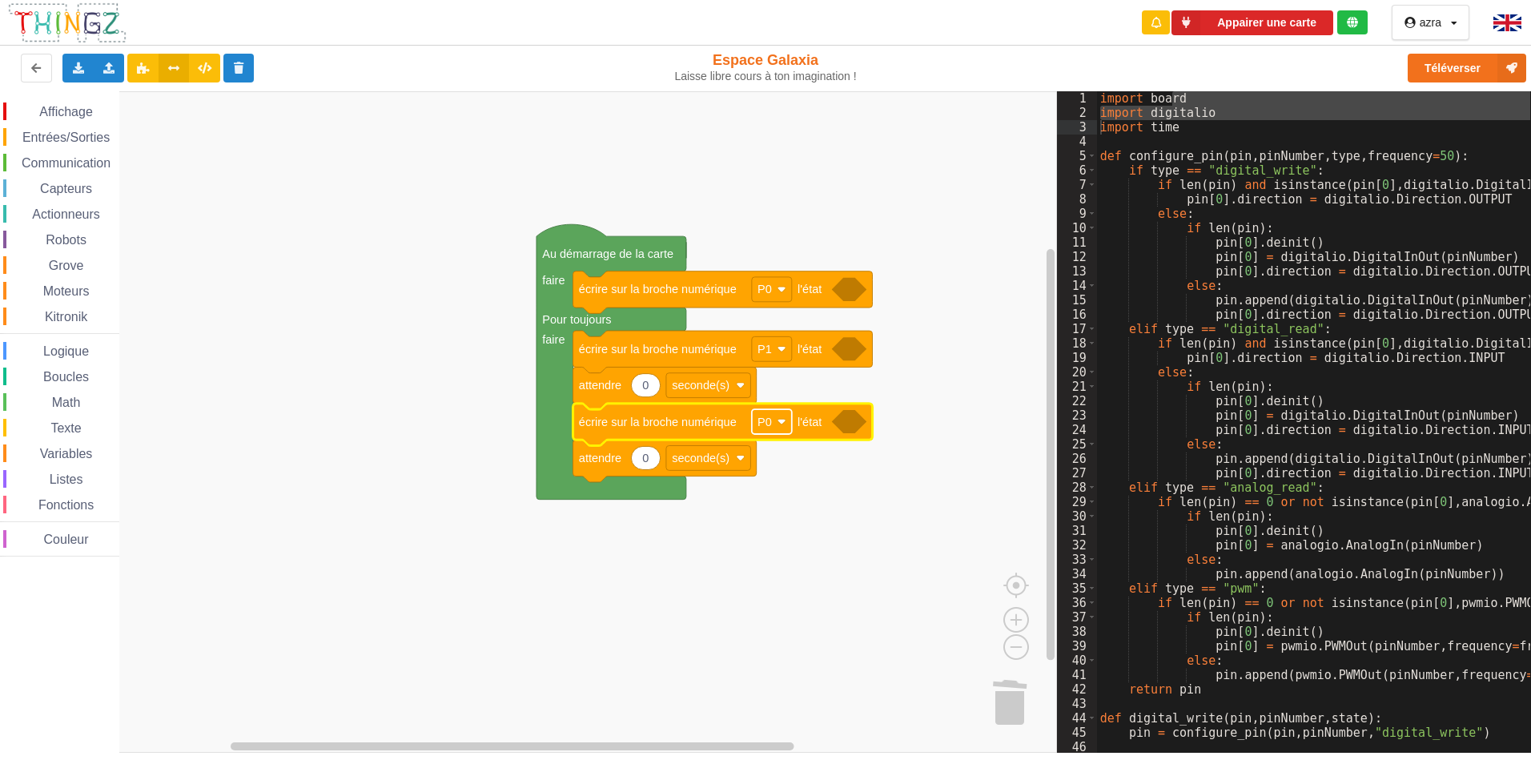
click at [787, 430] on rect "Espace de travail de Blocky" at bounding box center [772, 421] width 40 height 25
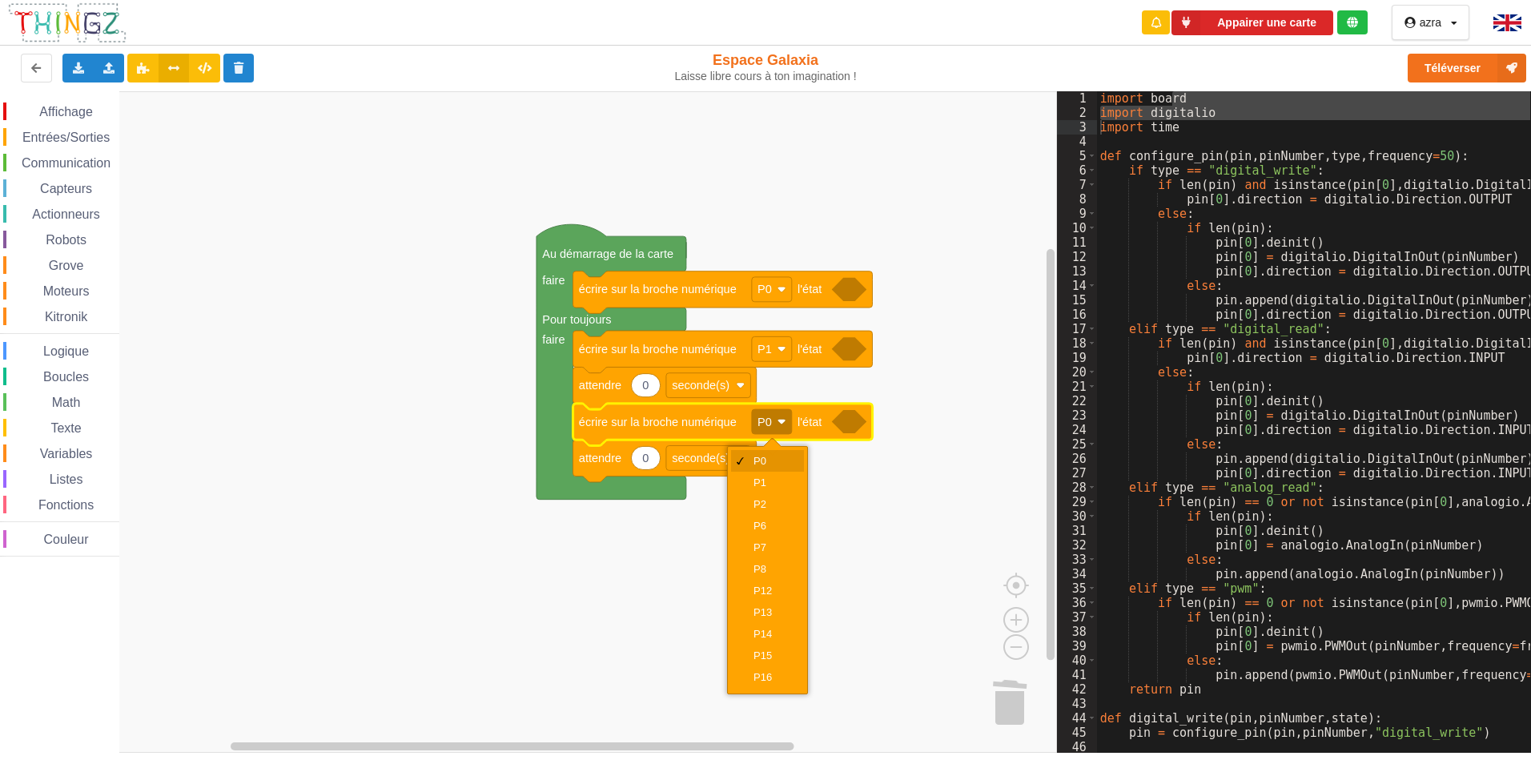
click at [769, 462] on div "P0" at bounding box center [773, 461] width 38 height 12
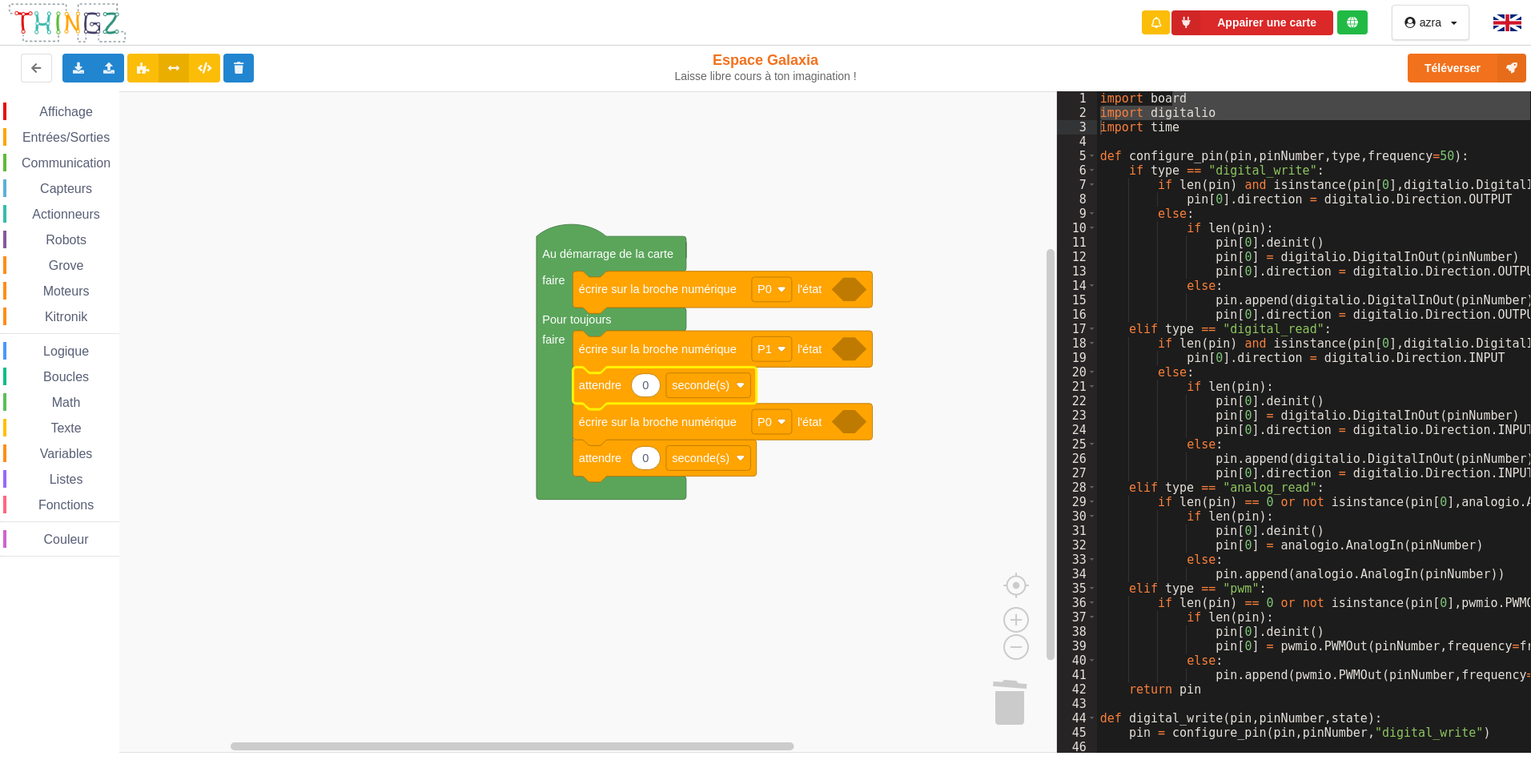
click at [648, 396] on icon "Espace de travail de Blocky" at bounding box center [645, 385] width 29 height 23
type input "500"
click at [647, 464] on text "0" at bounding box center [645, 458] width 6 height 13
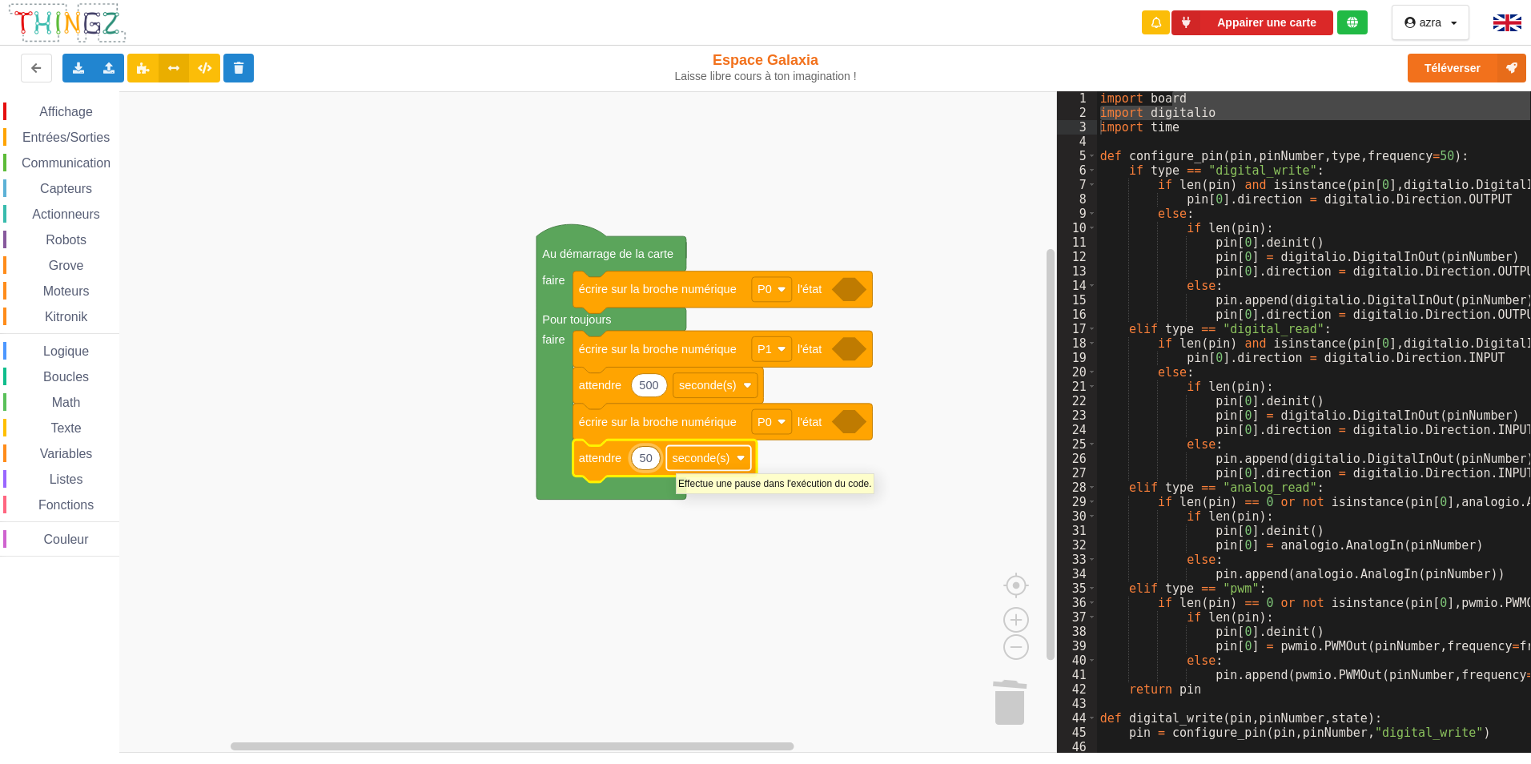
type input "500"
click at [714, 462] on text "seconde(s)" at bounding box center [708, 458] width 58 height 13
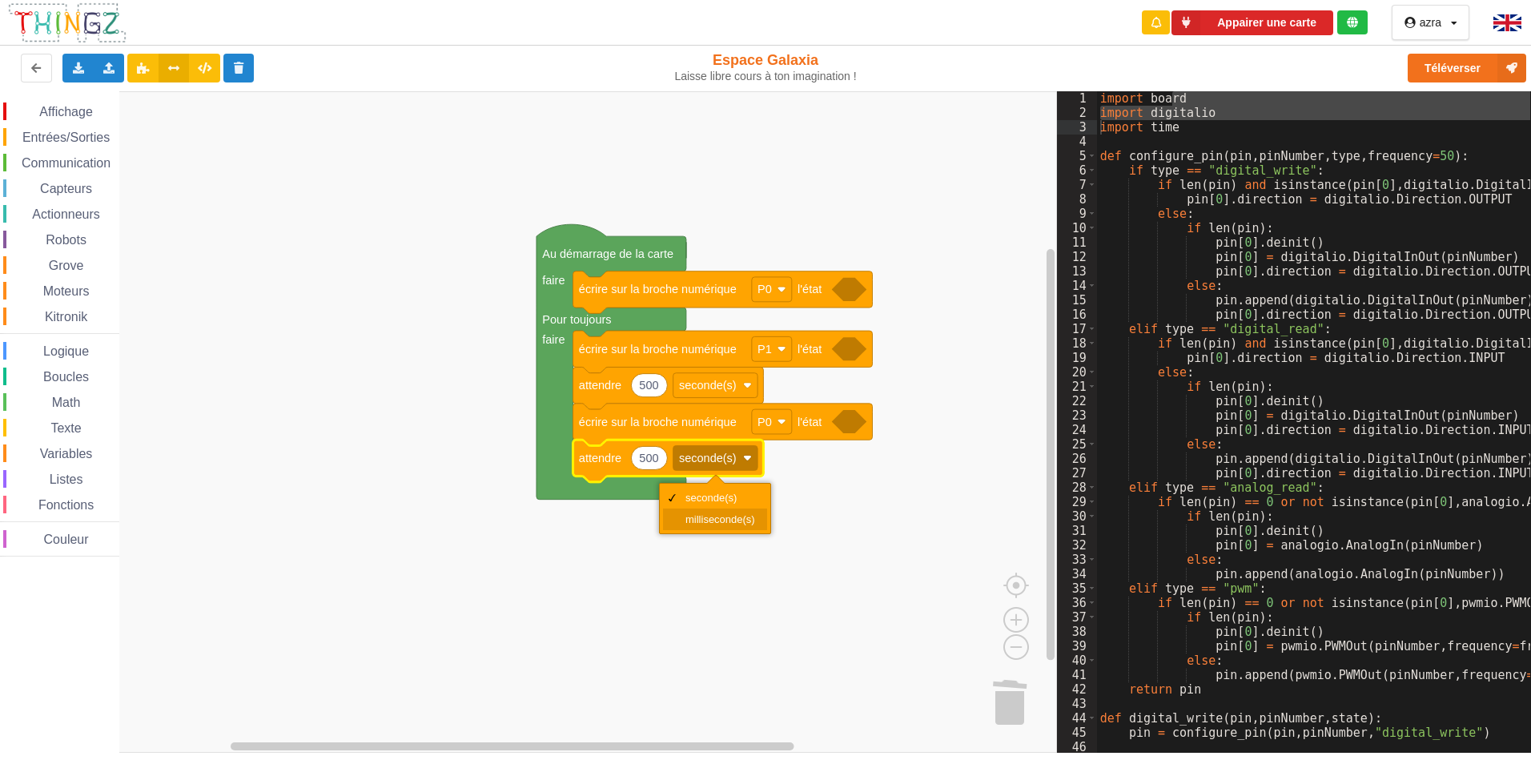
click at [705, 520] on div "milliseconde(s)" at bounding box center [720, 519] width 70 height 12
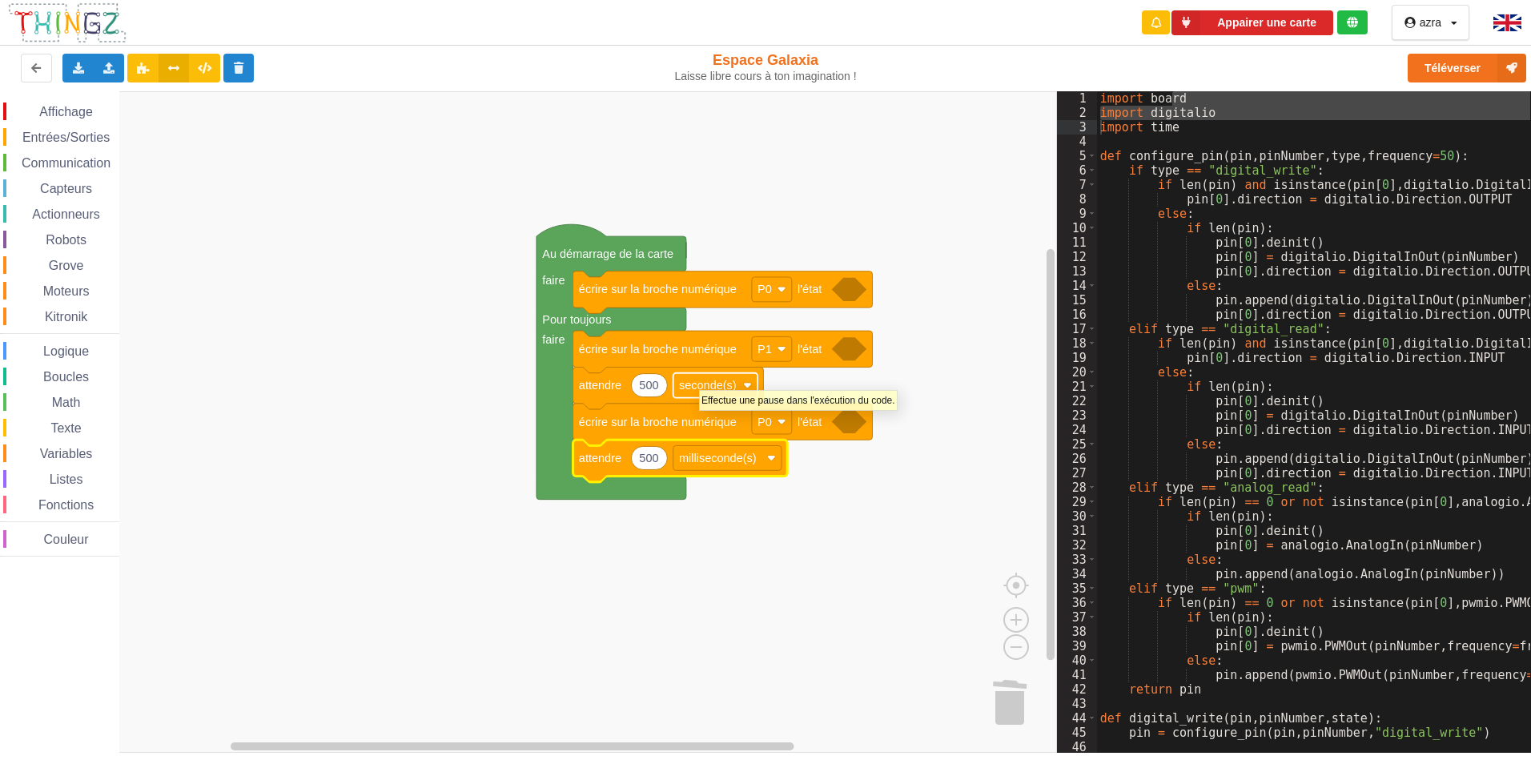
click at [699, 382] on text "seconde(s)" at bounding box center [708, 385] width 58 height 13
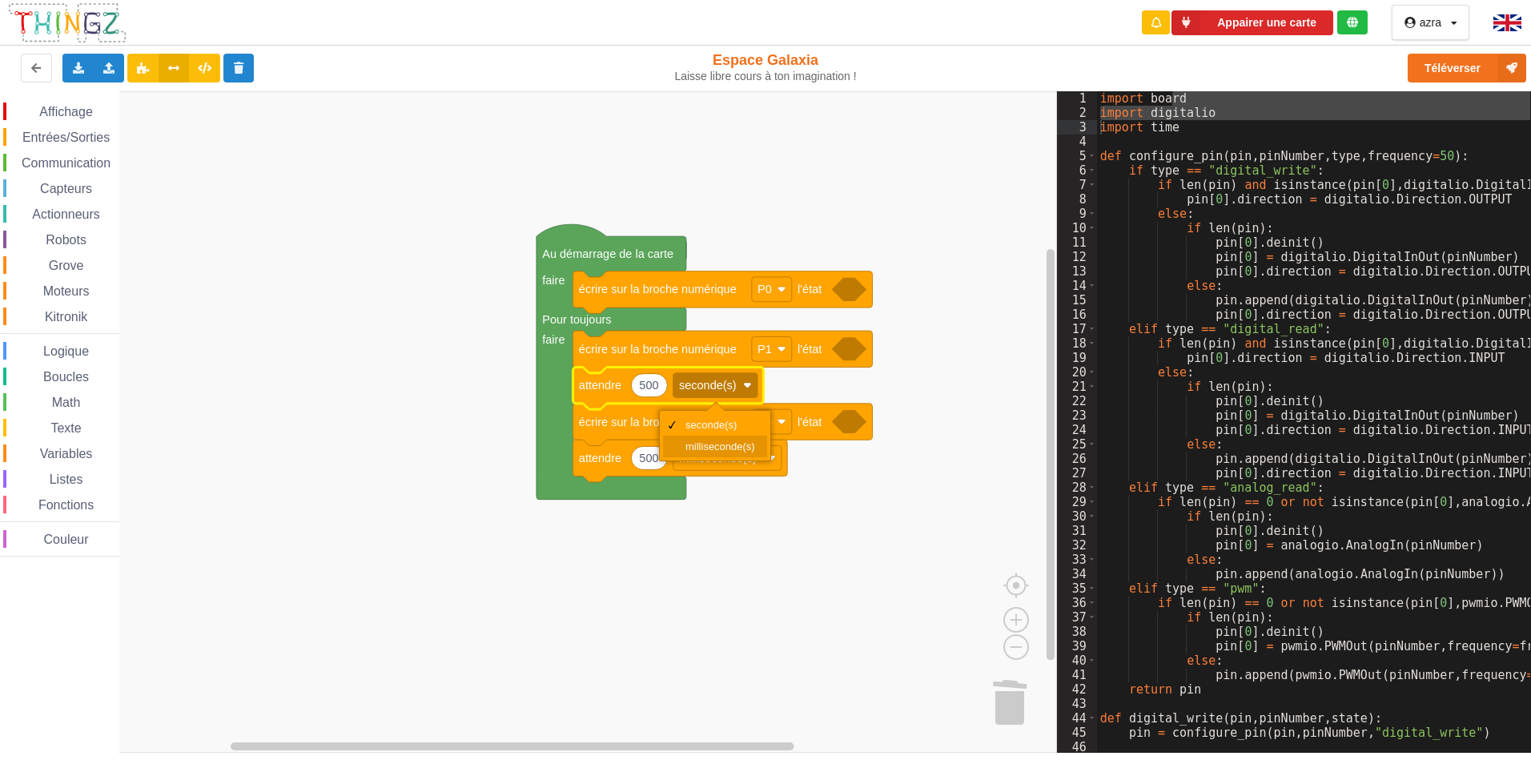
click at [702, 439] on div "milliseconde(s)" at bounding box center [715, 447] width 104 height 22
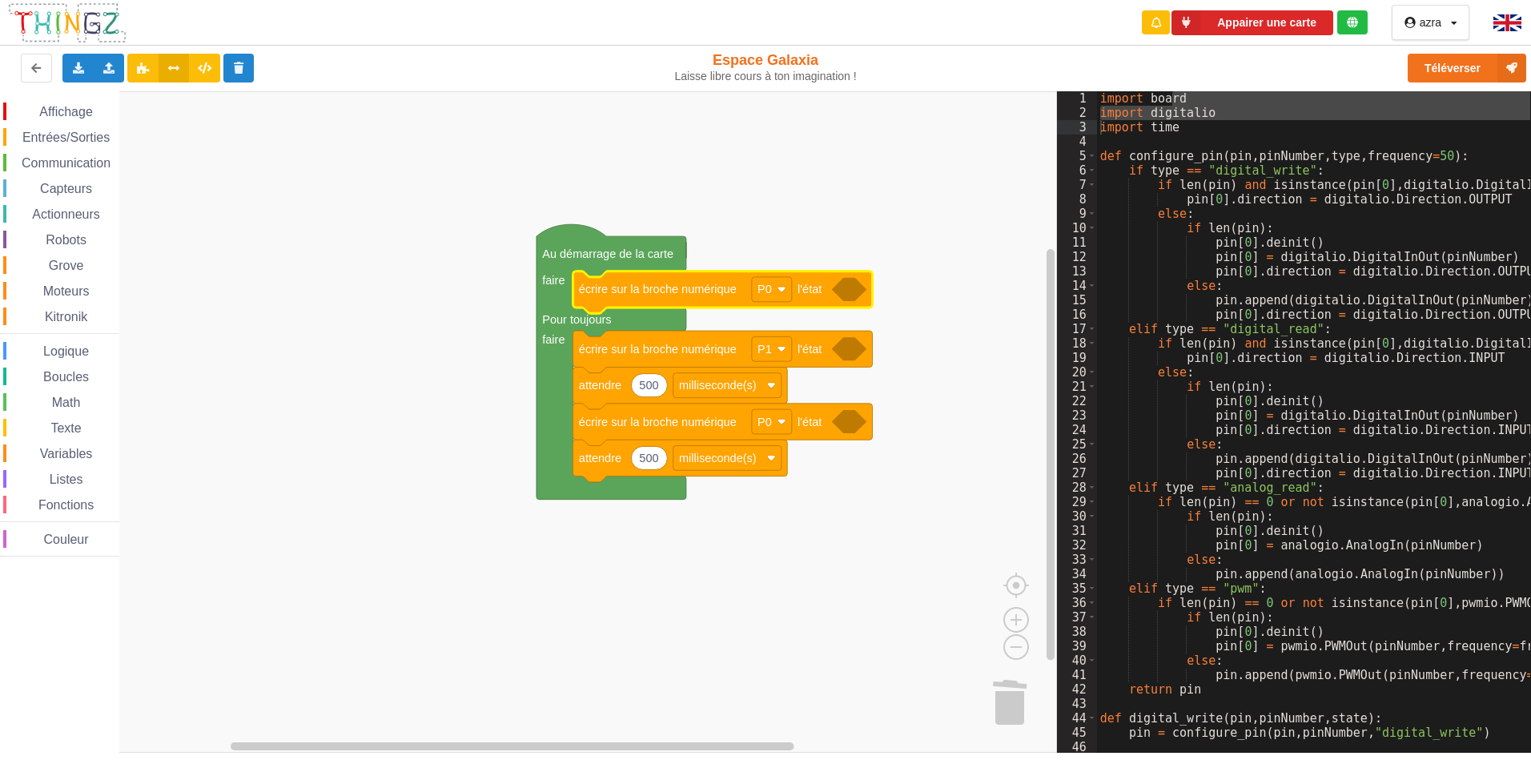
click at [846, 299] on icon "Espace de travail de Blocky" at bounding box center [849, 289] width 35 height 23
click at [852, 295] on icon "Espace de travail de Blocky" at bounding box center [849, 289] width 35 height 23
click at [817, 291] on text "l'état" at bounding box center [810, 289] width 24 height 13
click at [814, 291] on text "l'état" at bounding box center [810, 289] width 24 height 13
click at [810, 293] on text "l'état" at bounding box center [810, 289] width 24 height 13
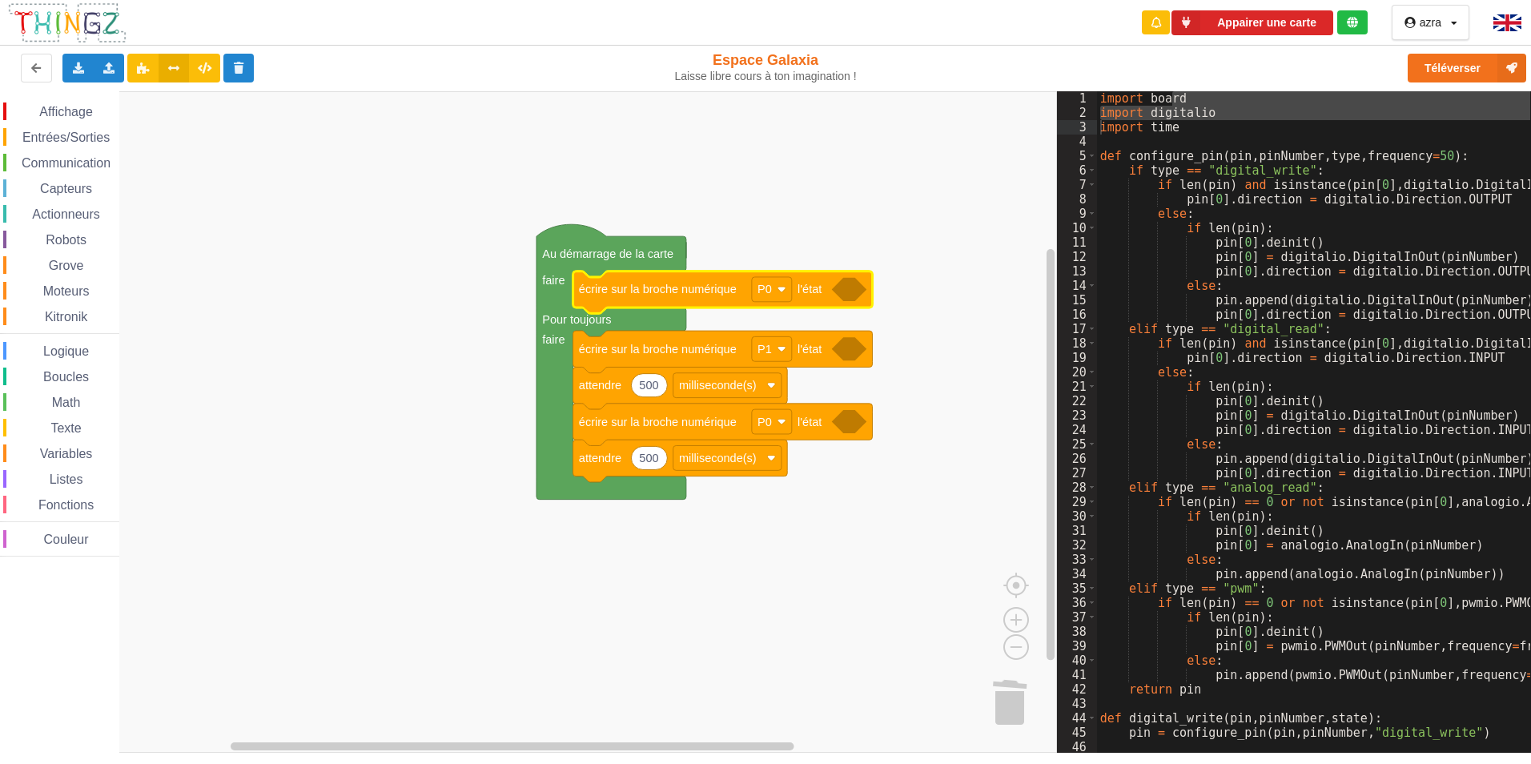
click at [847, 289] on icon "Espace de travail de Blocky" at bounding box center [849, 289] width 35 height 23
click at [62, 426] on span "Texte" at bounding box center [65, 428] width 35 height 14
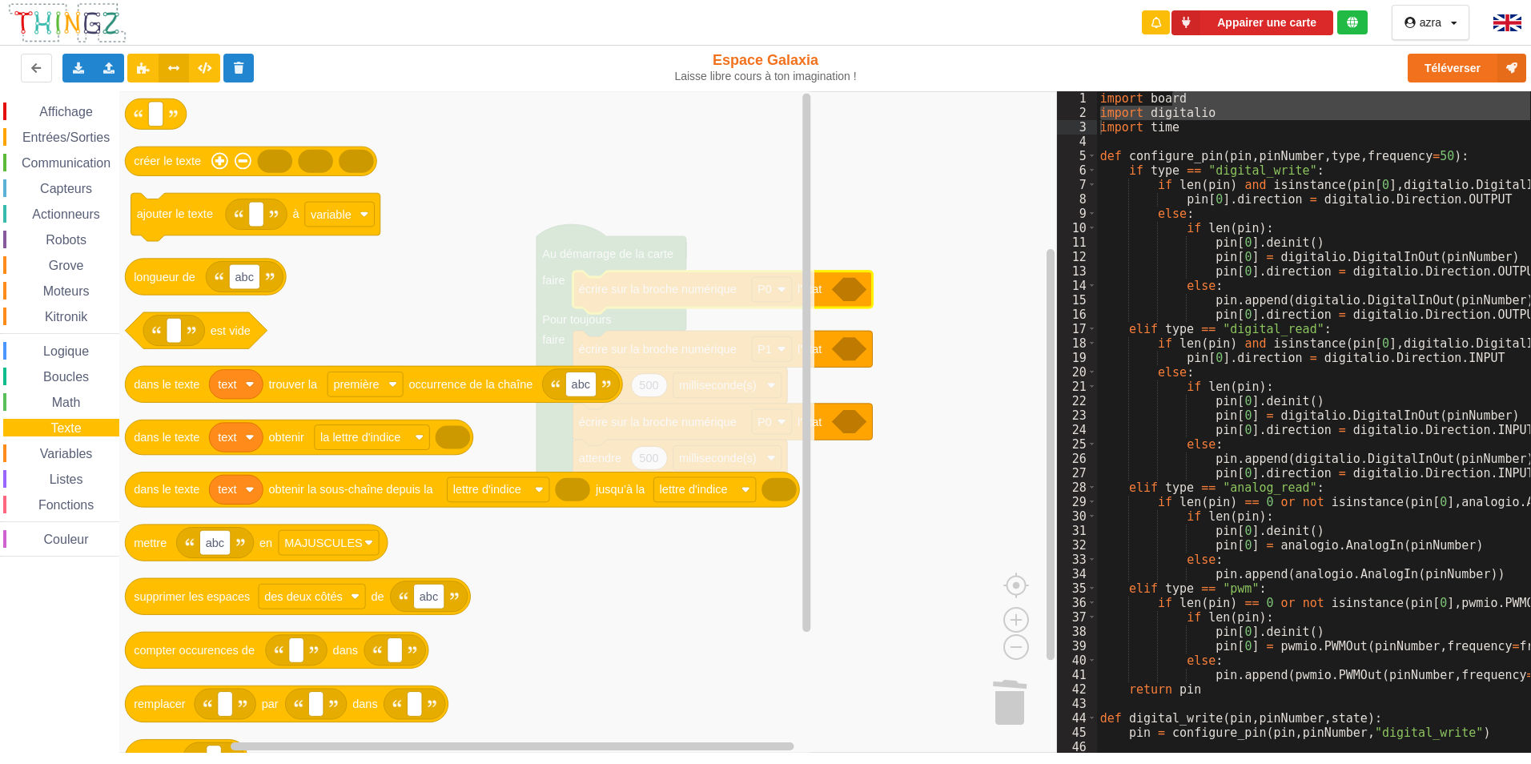
click at [53, 446] on div "Variables" at bounding box center [61, 453] width 116 height 18
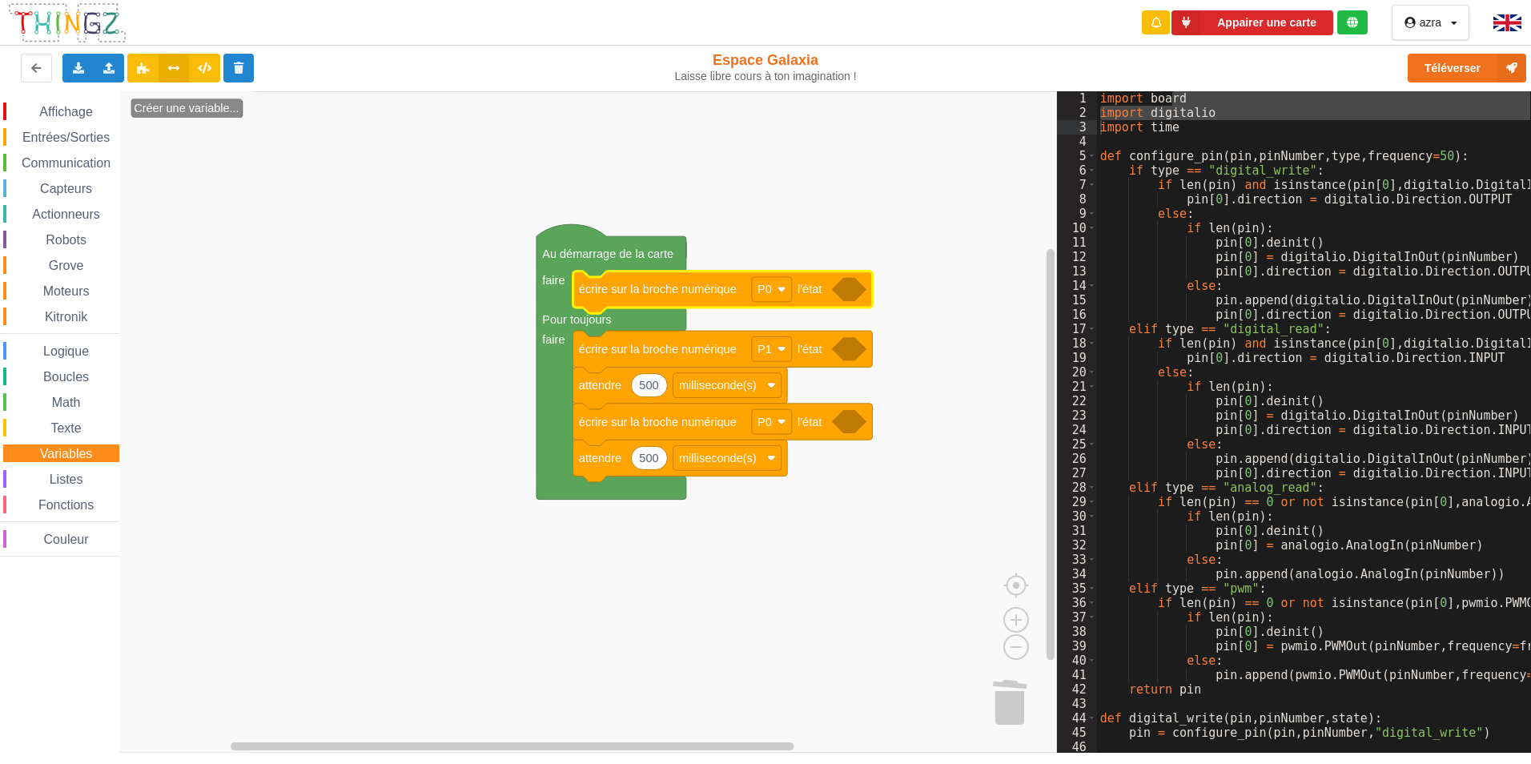
click at [55, 490] on div "Affichage Entrées/Sorties Communication Capteurs Actionneurs Robots Grove Moteu…" at bounding box center [59, 329] width 119 height 454
click at [59, 474] on div "Listes" at bounding box center [61, 479] width 116 height 18
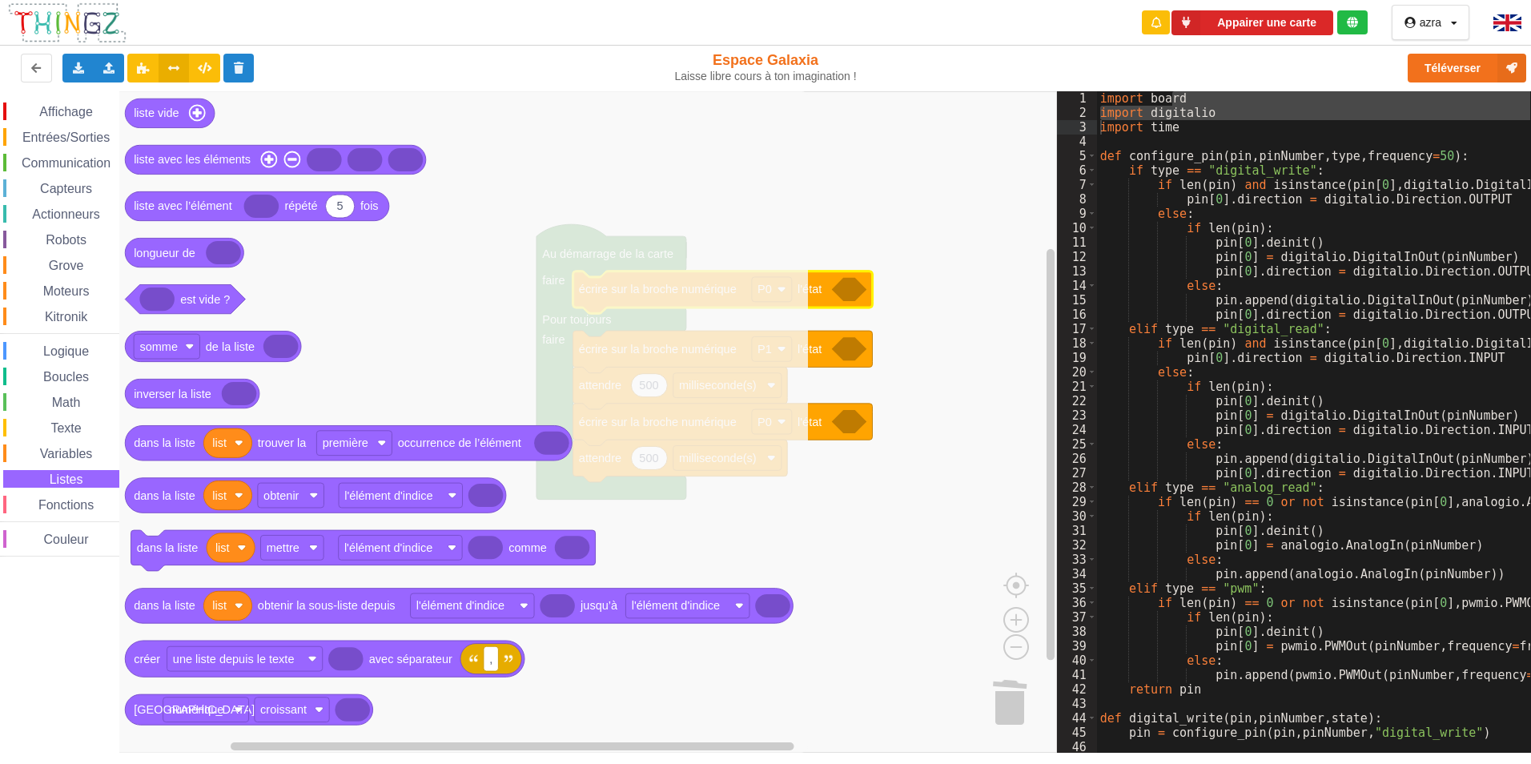
click at [44, 506] on span "Fonctions" at bounding box center [66, 505] width 60 height 14
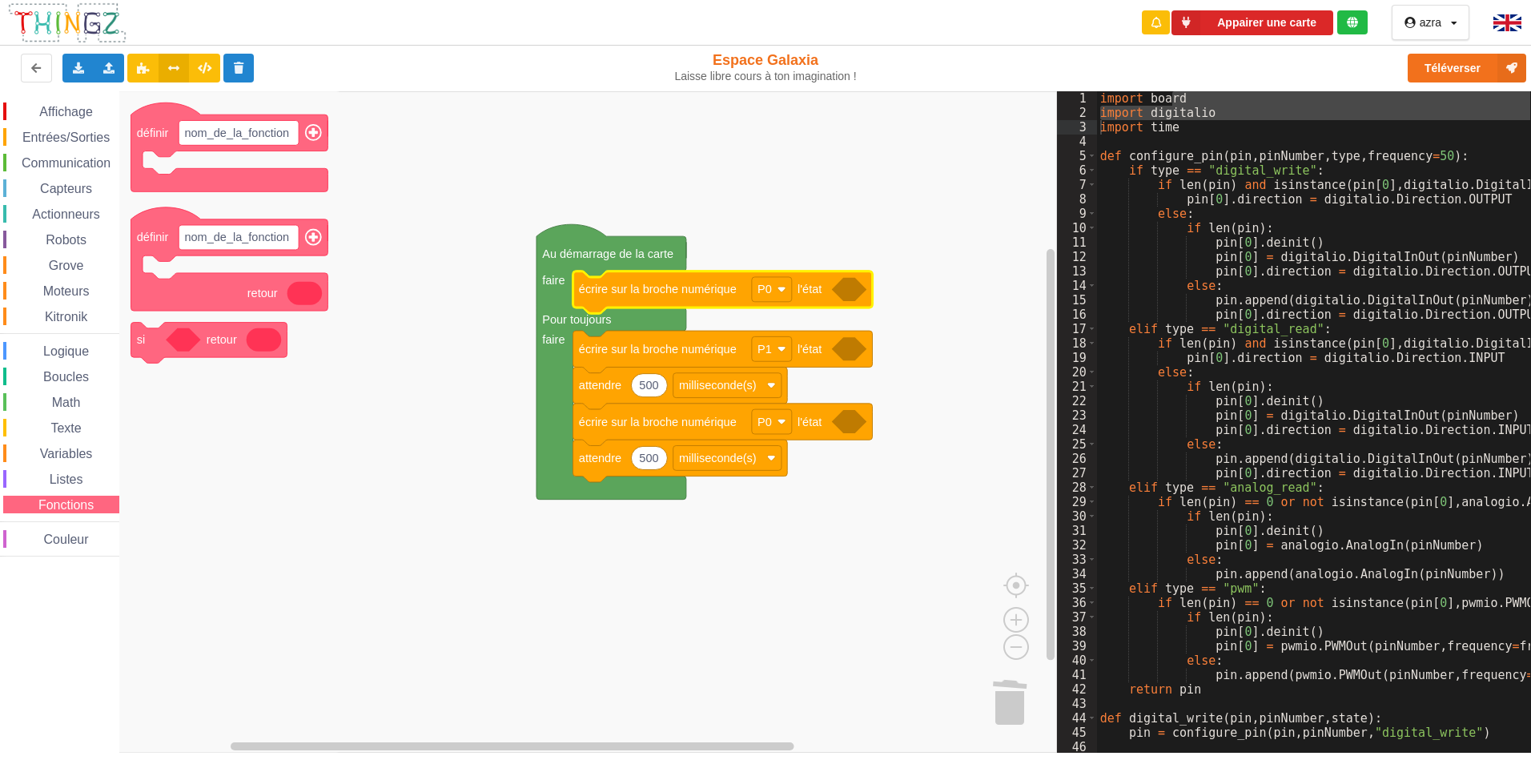
click at [46, 291] on span "Moteurs" at bounding box center [66, 291] width 51 height 14
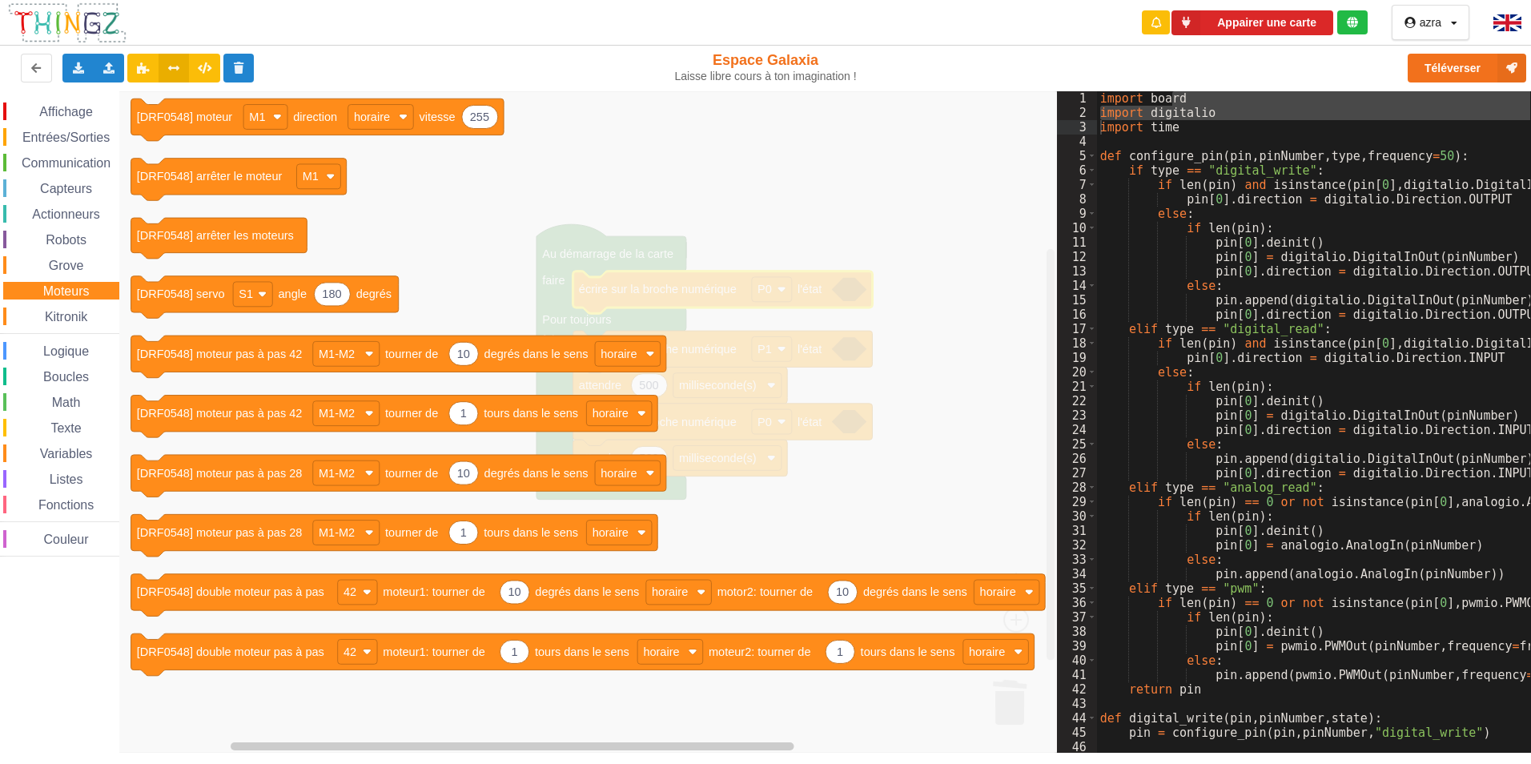
click at [62, 268] on span "Grove" at bounding box center [66, 266] width 40 height 14
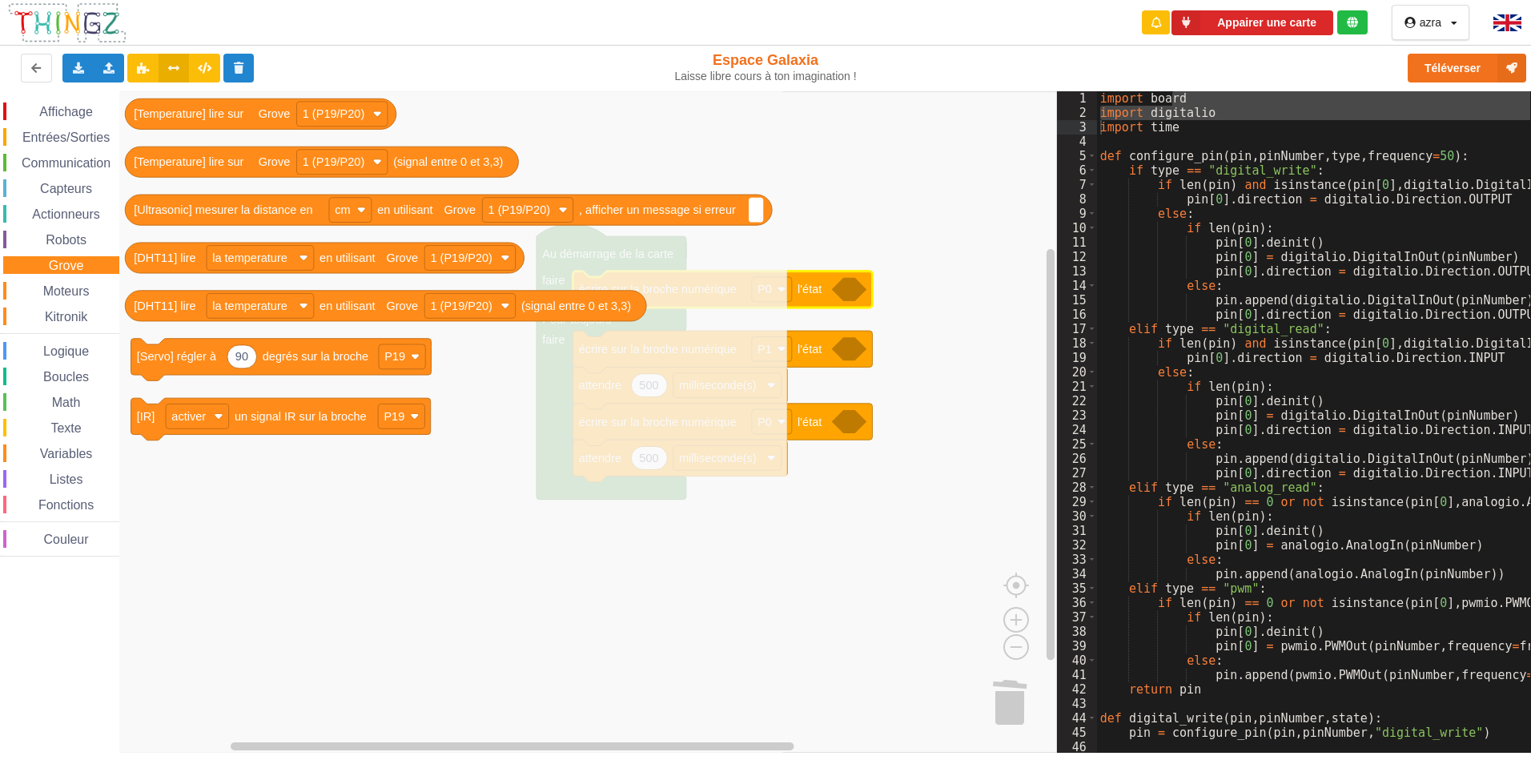
click at [54, 318] on span "Kitronik" at bounding box center [65, 317] width 47 height 14
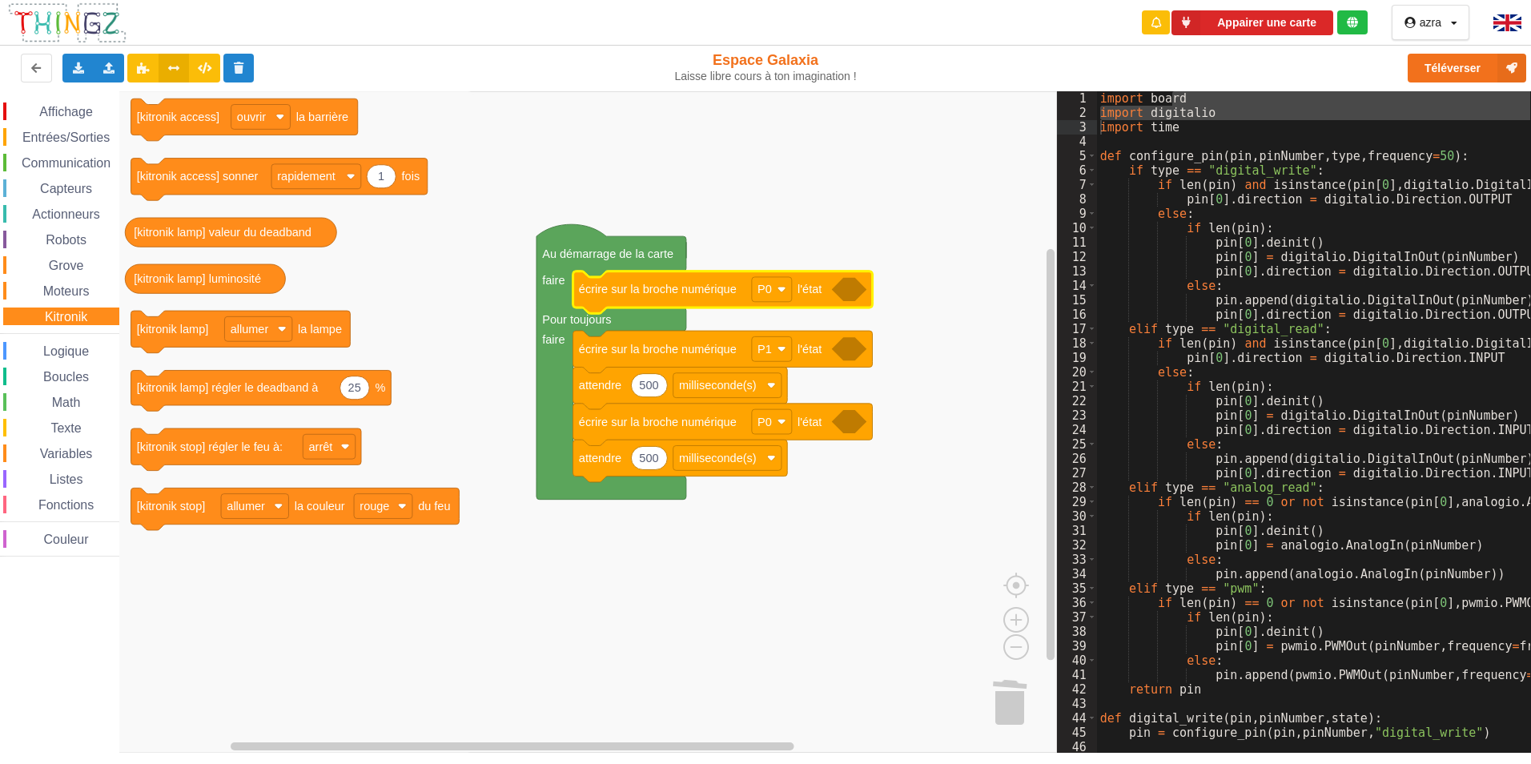
click at [72, 136] on span "Entrées/Sorties" at bounding box center [66, 138] width 92 height 14
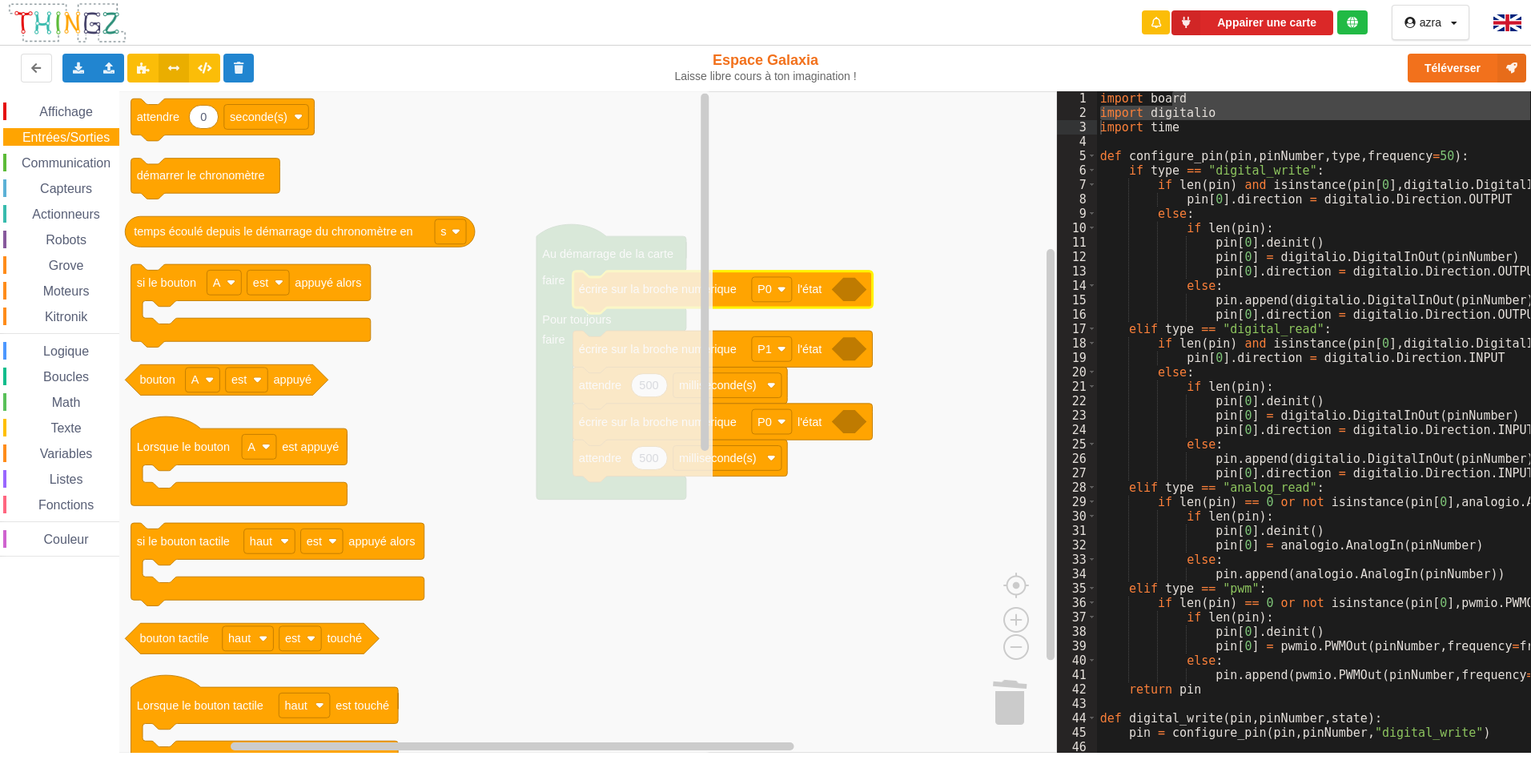
click at [53, 161] on span "Communication" at bounding box center [66, 163] width 94 height 14
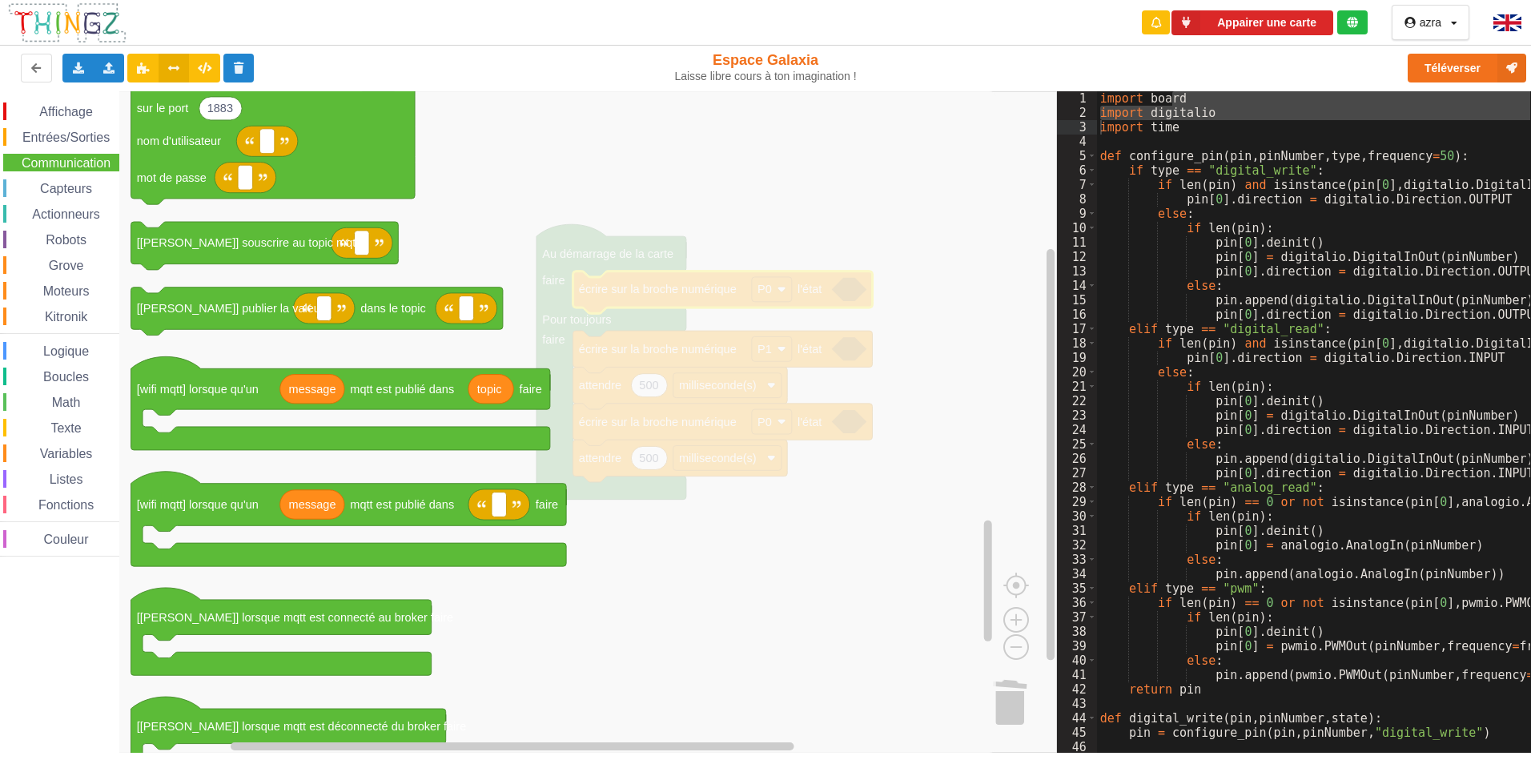
click at [54, 190] on span "Capteurs" at bounding box center [66, 189] width 57 height 14
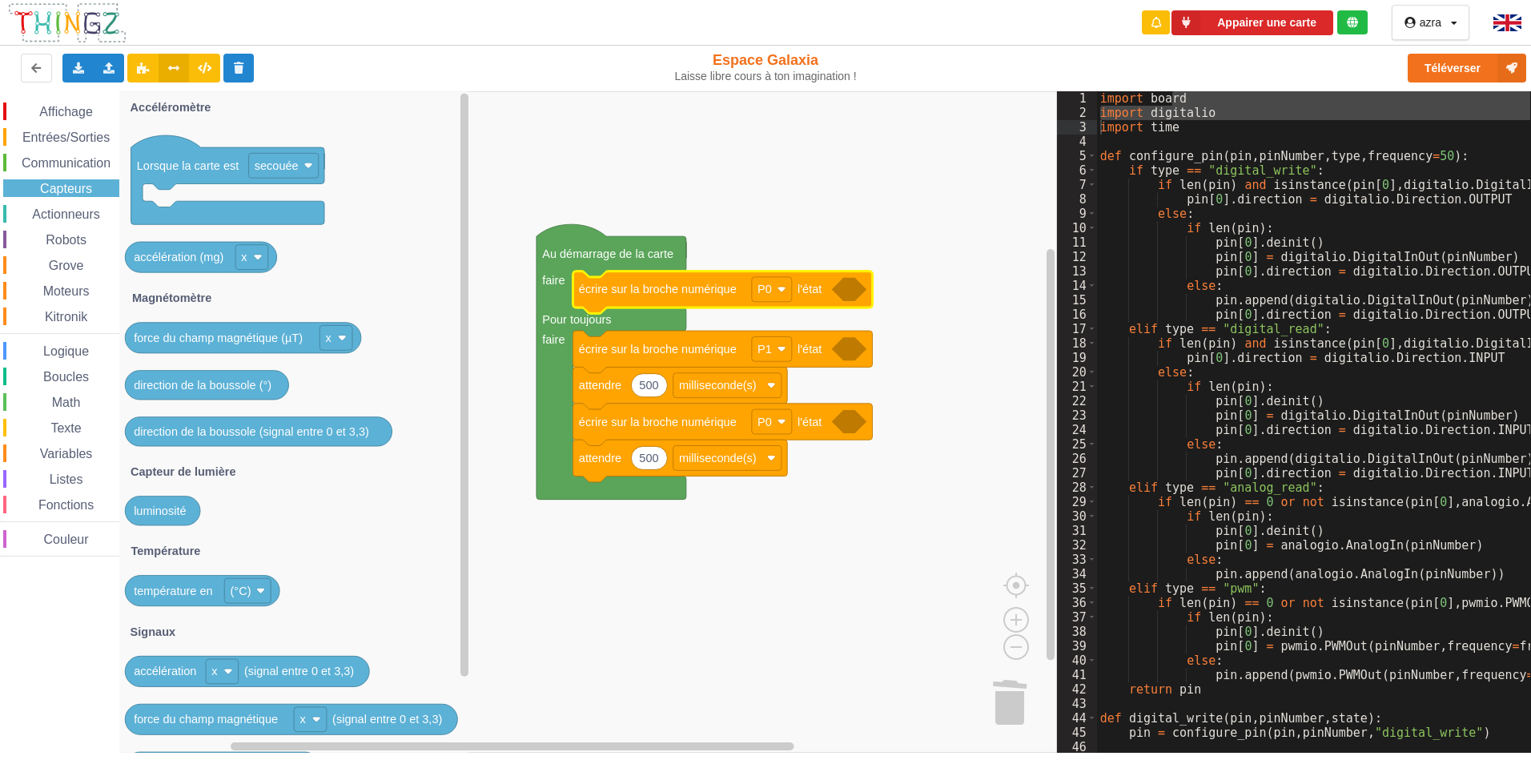
click at [58, 202] on div "Affichage Entrées/Sorties Communication Capteurs Actionneurs Robots Grove Moteu…" at bounding box center [59, 329] width 119 height 454
click at [65, 215] on span "Actionneurs" at bounding box center [66, 214] width 73 height 14
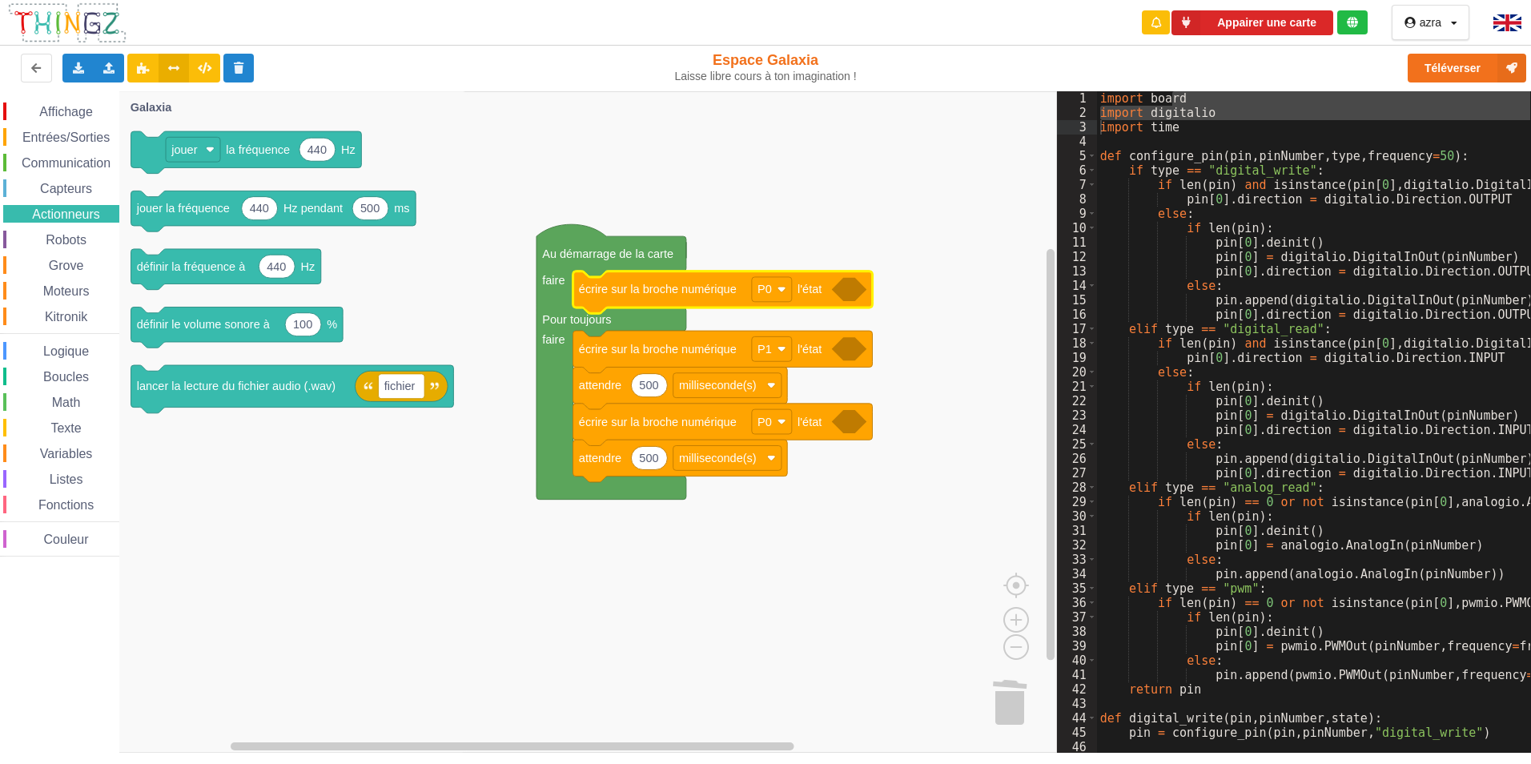
click at [64, 372] on span "Boucles" at bounding box center [66, 377] width 50 height 14
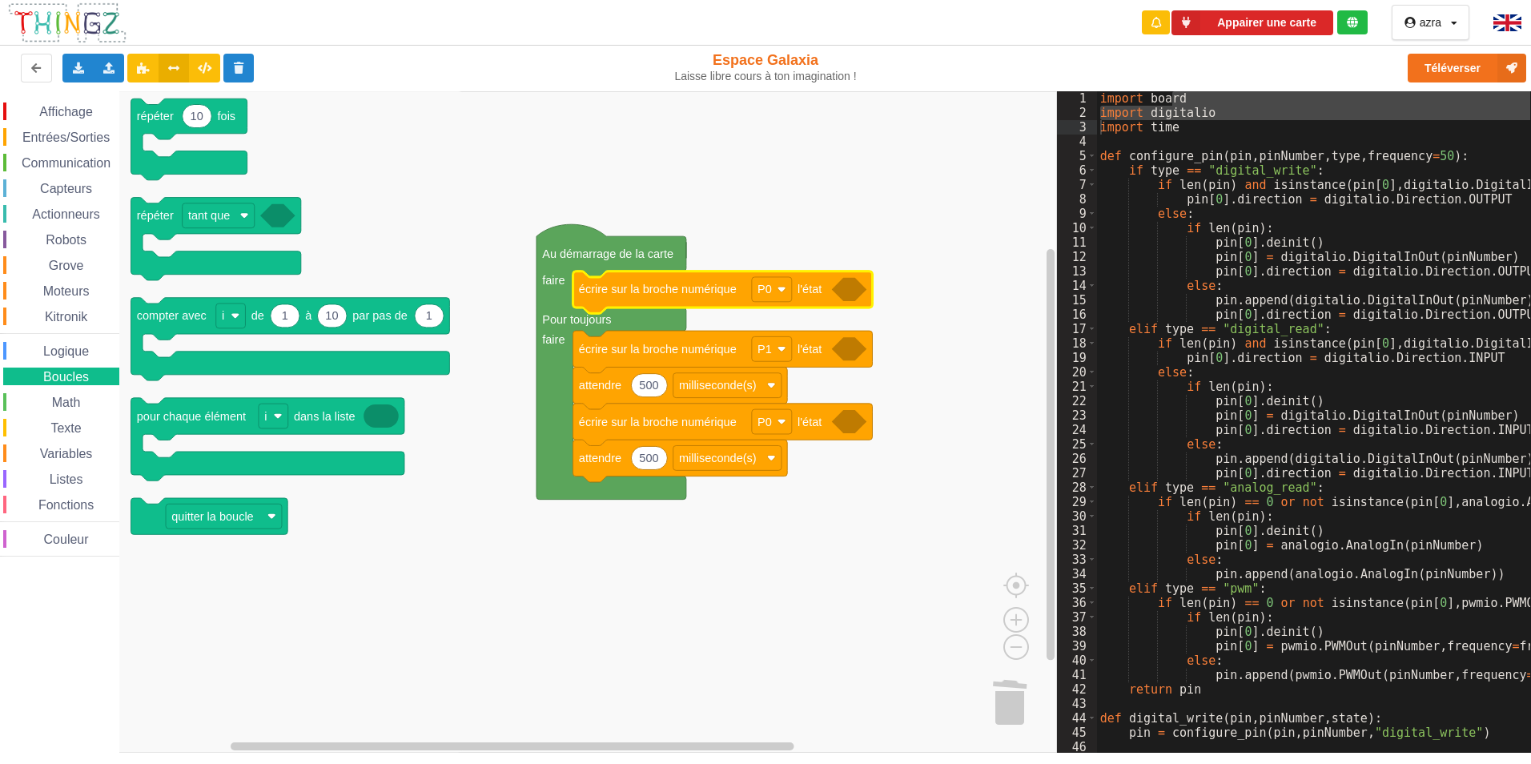
click at [67, 396] on span "Math" at bounding box center [67, 403] width 34 height 14
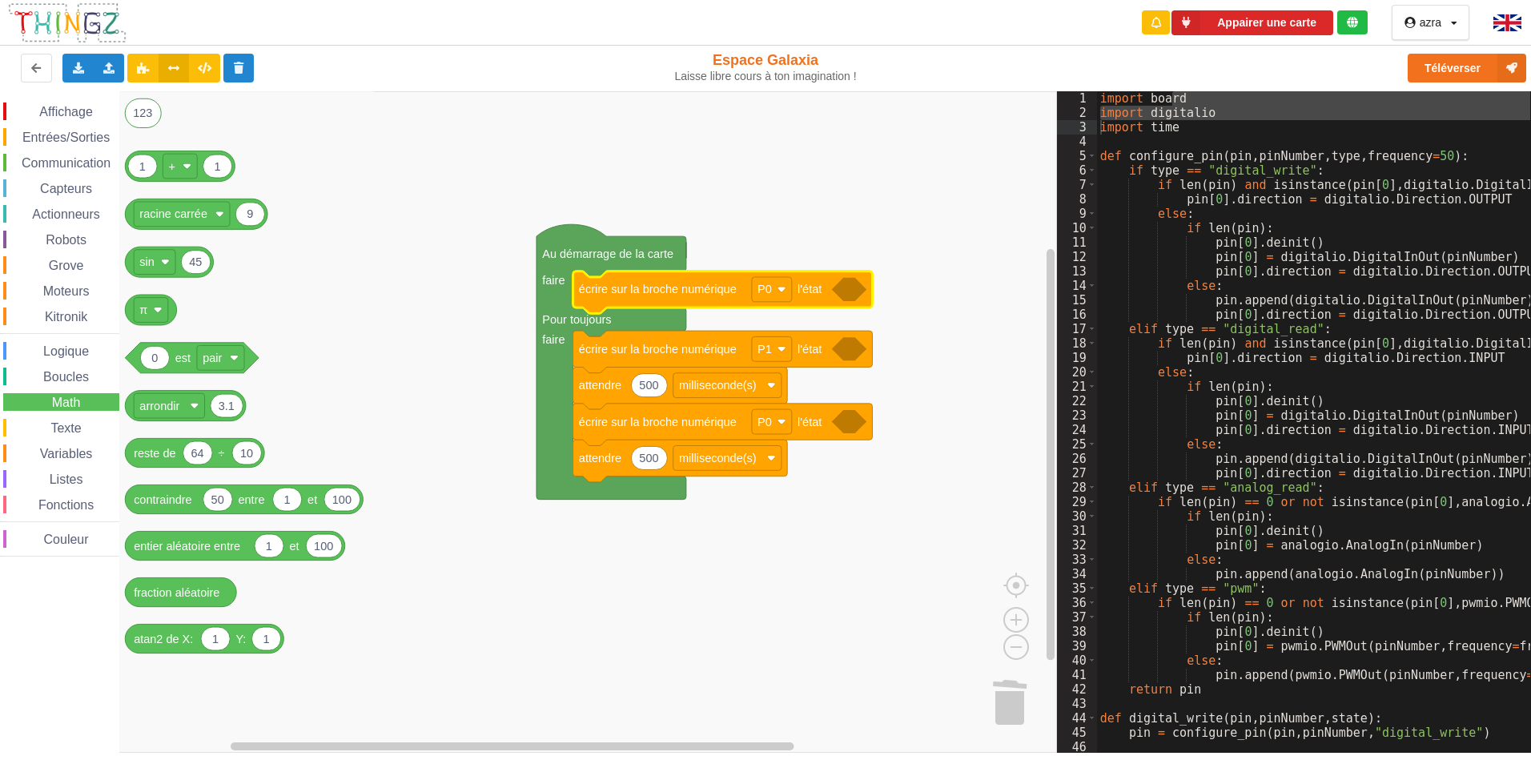
click at [55, 535] on span "Couleur" at bounding box center [67, 540] width 50 height 14
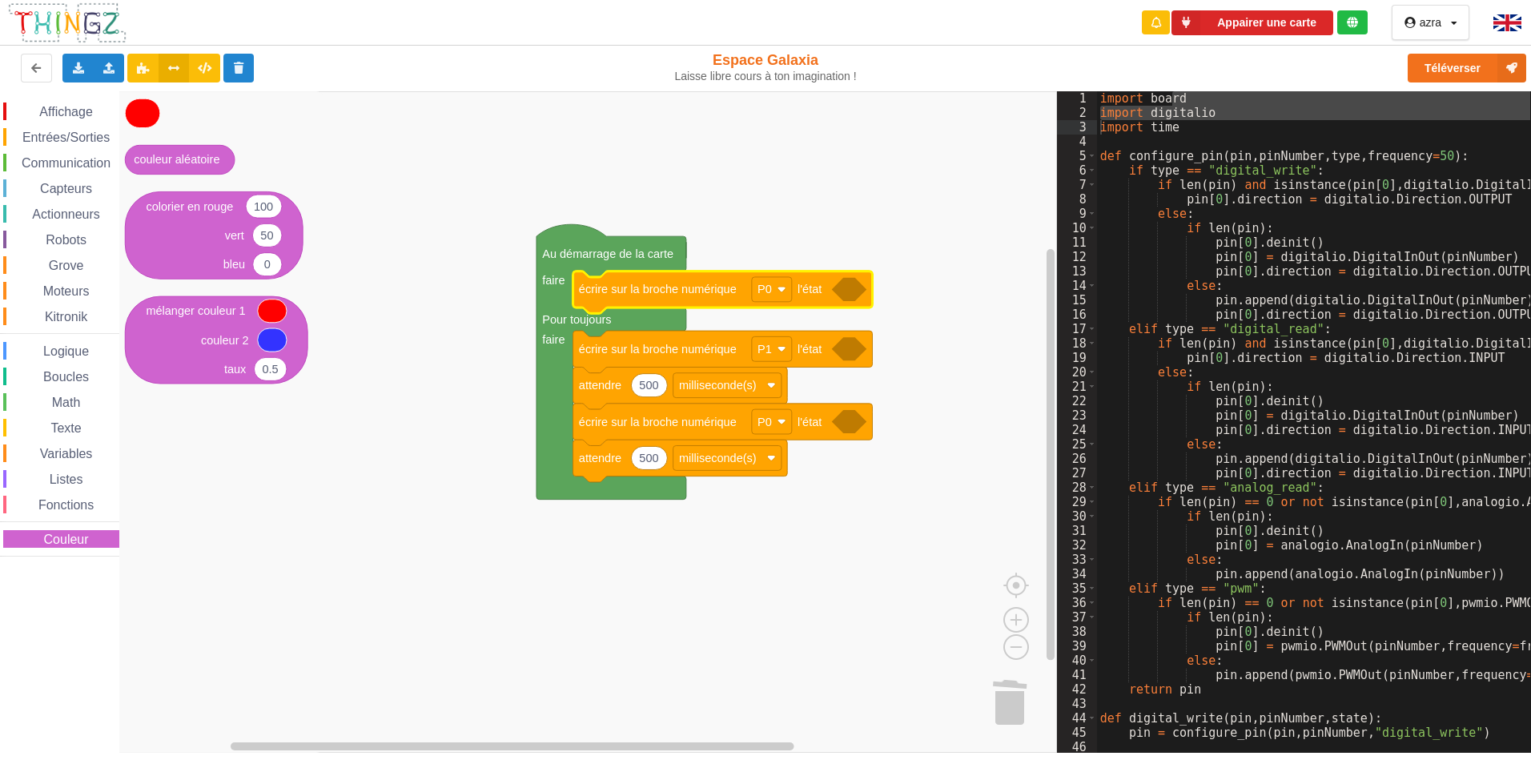
click at [55, 504] on span "Fonctions" at bounding box center [66, 505] width 60 height 14
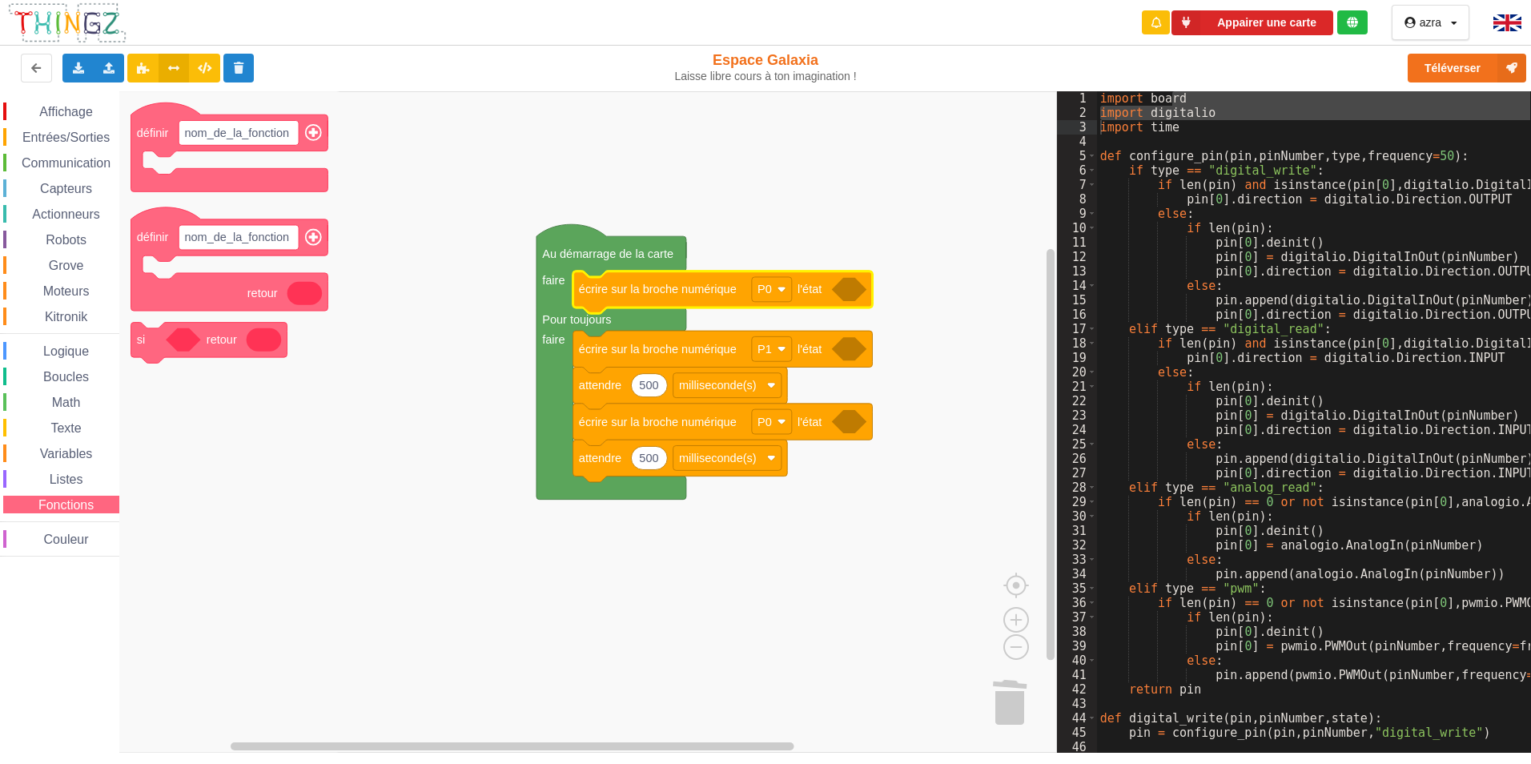
click at [59, 476] on span "Listes" at bounding box center [66, 479] width 38 height 14
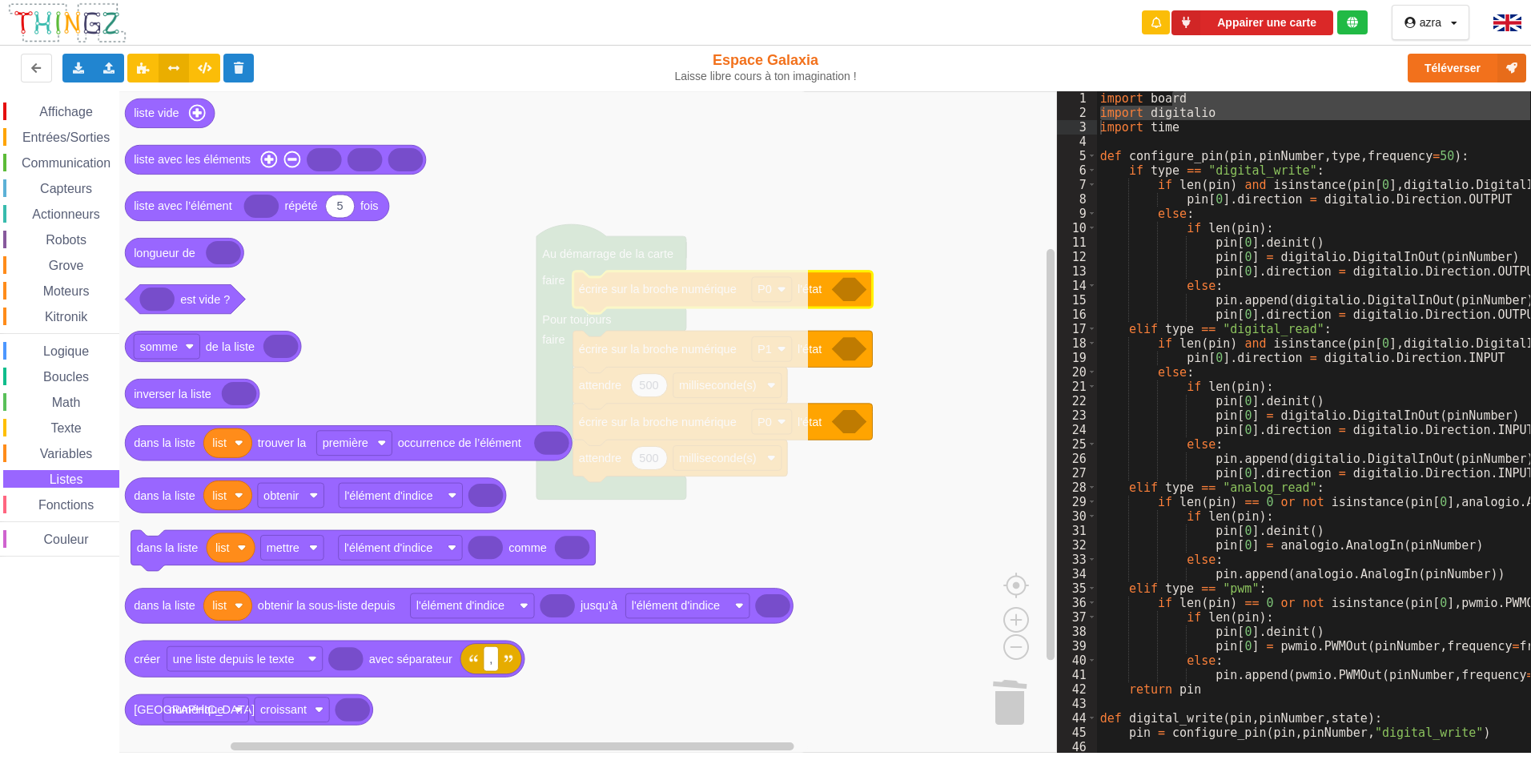
click at [78, 454] on span "Variables" at bounding box center [67, 454] width 58 height 14
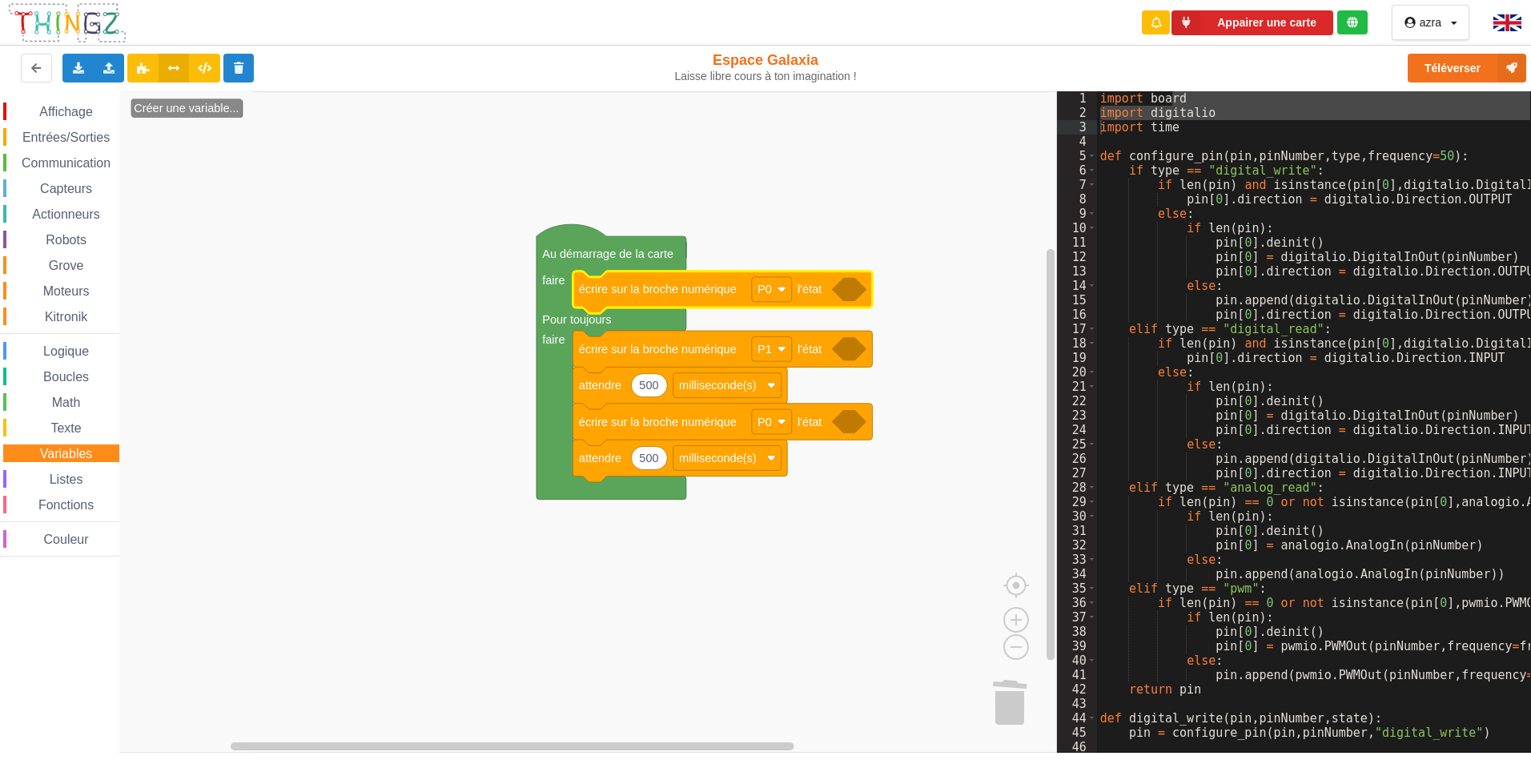
click at [67, 429] on span "Texte" at bounding box center [65, 428] width 35 height 14
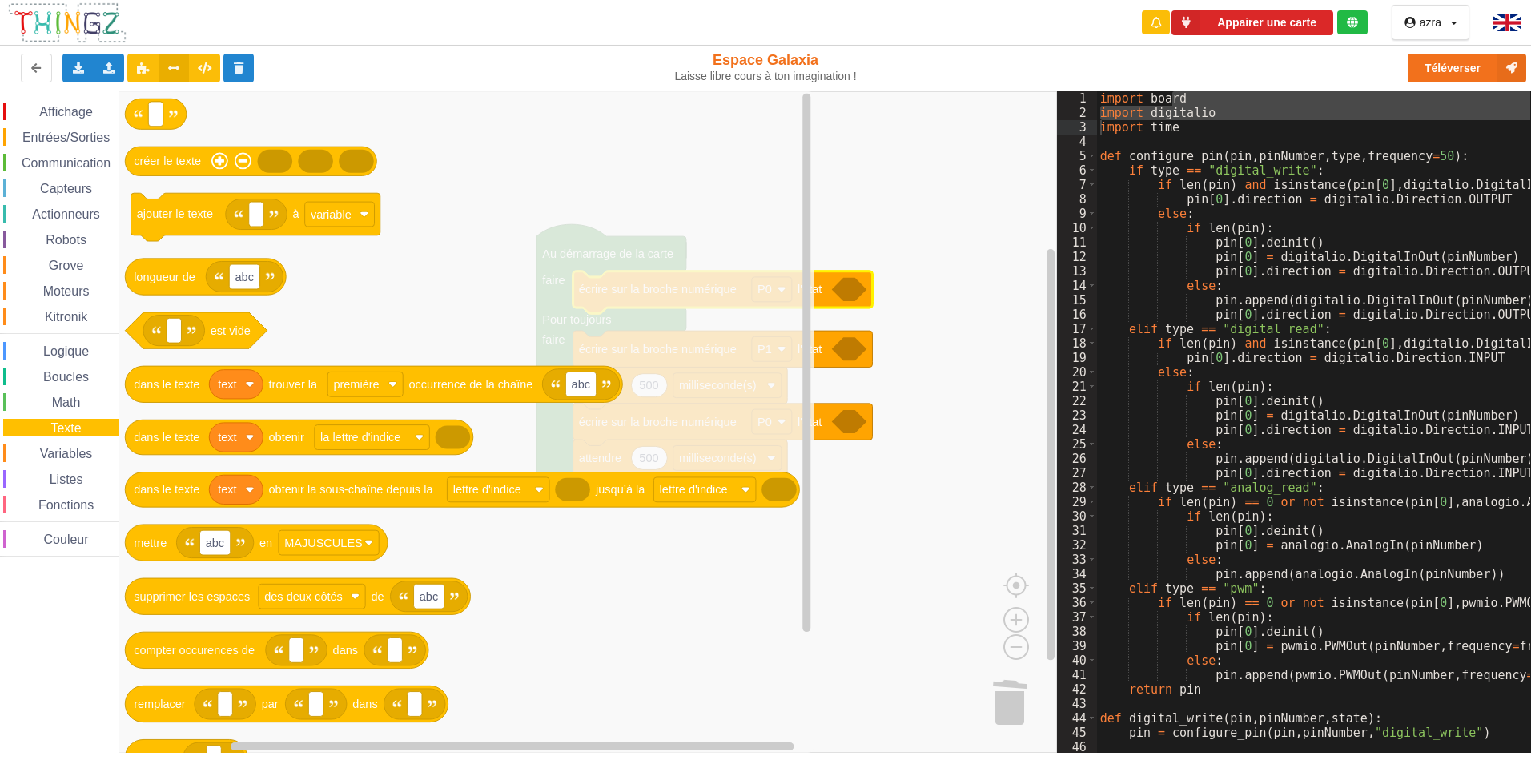
click at [64, 408] on span "Math" at bounding box center [67, 403] width 34 height 14
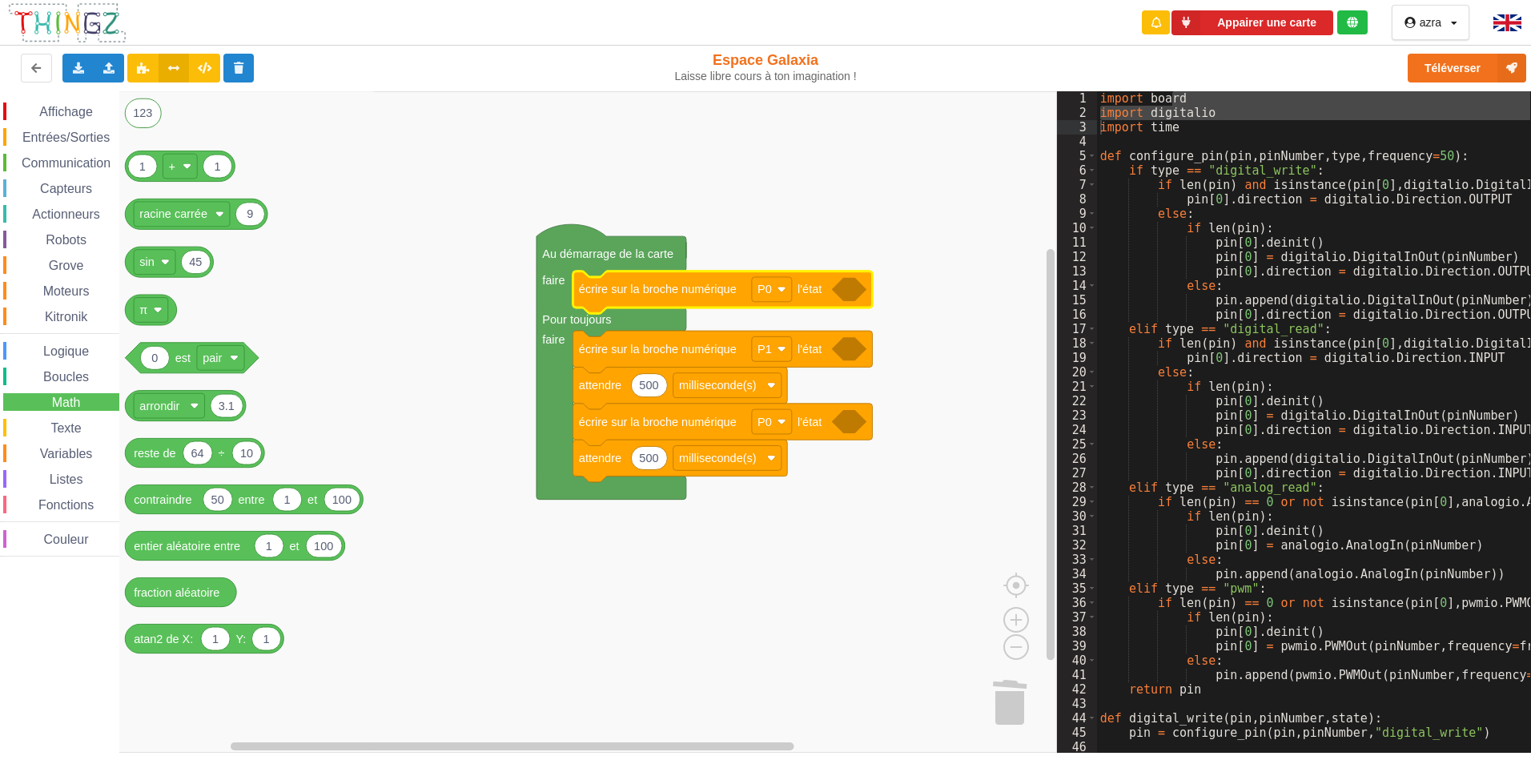
click at [62, 375] on span "Boucles" at bounding box center [66, 377] width 50 height 14
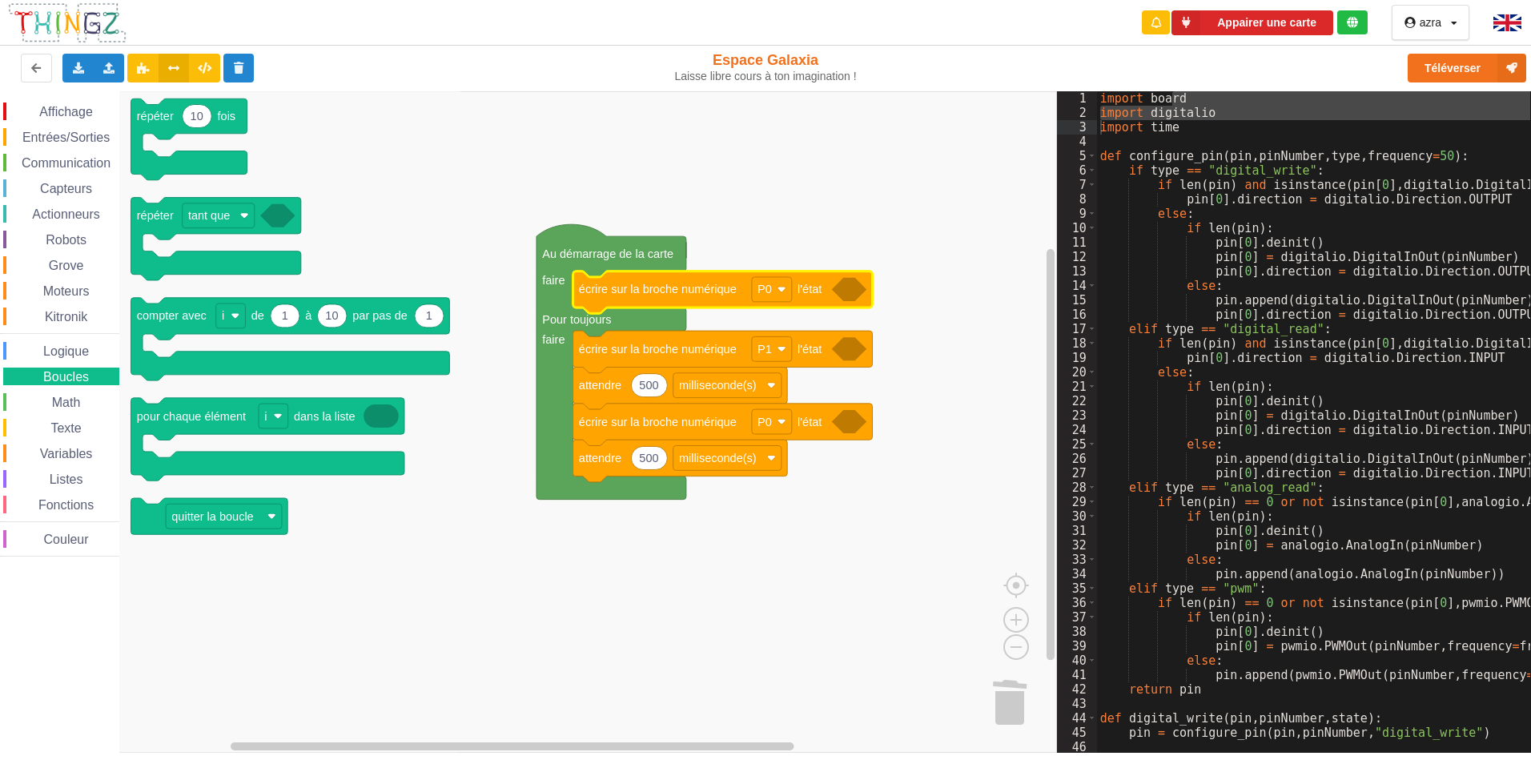
click at [66, 352] on span "Logique" at bounding box center [66, 351] width 50 height 14
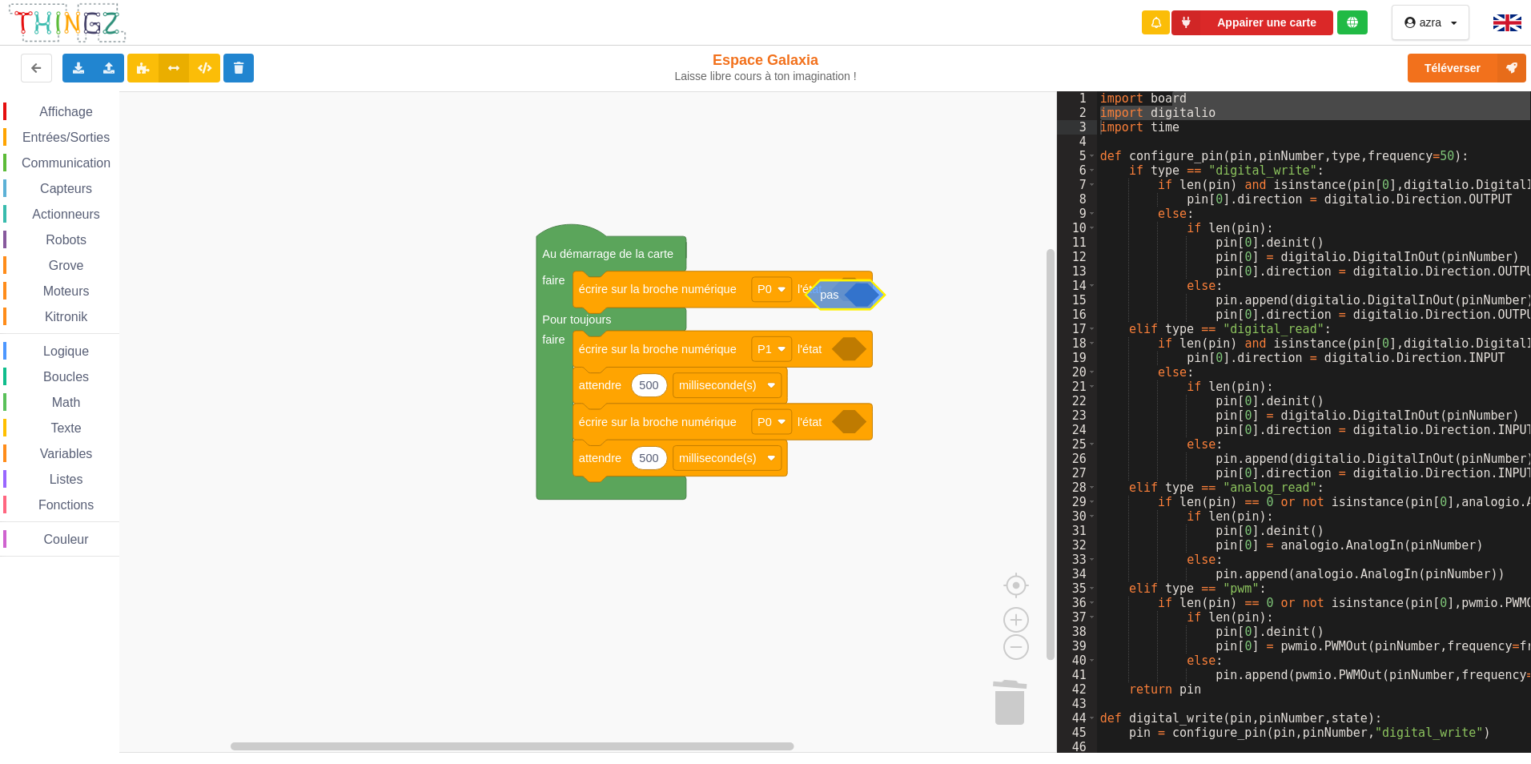
click at [835, 299] on div "Affichage Entrées/Sorties Communication Capteurs Actionneurs Robots Grove Moteu…" at bounding box center [528, 421] width 1057 height 661
click at [42, 315] on span "Espace de travail de Blocky" at bounding box center [36, 317] width 13 height 13
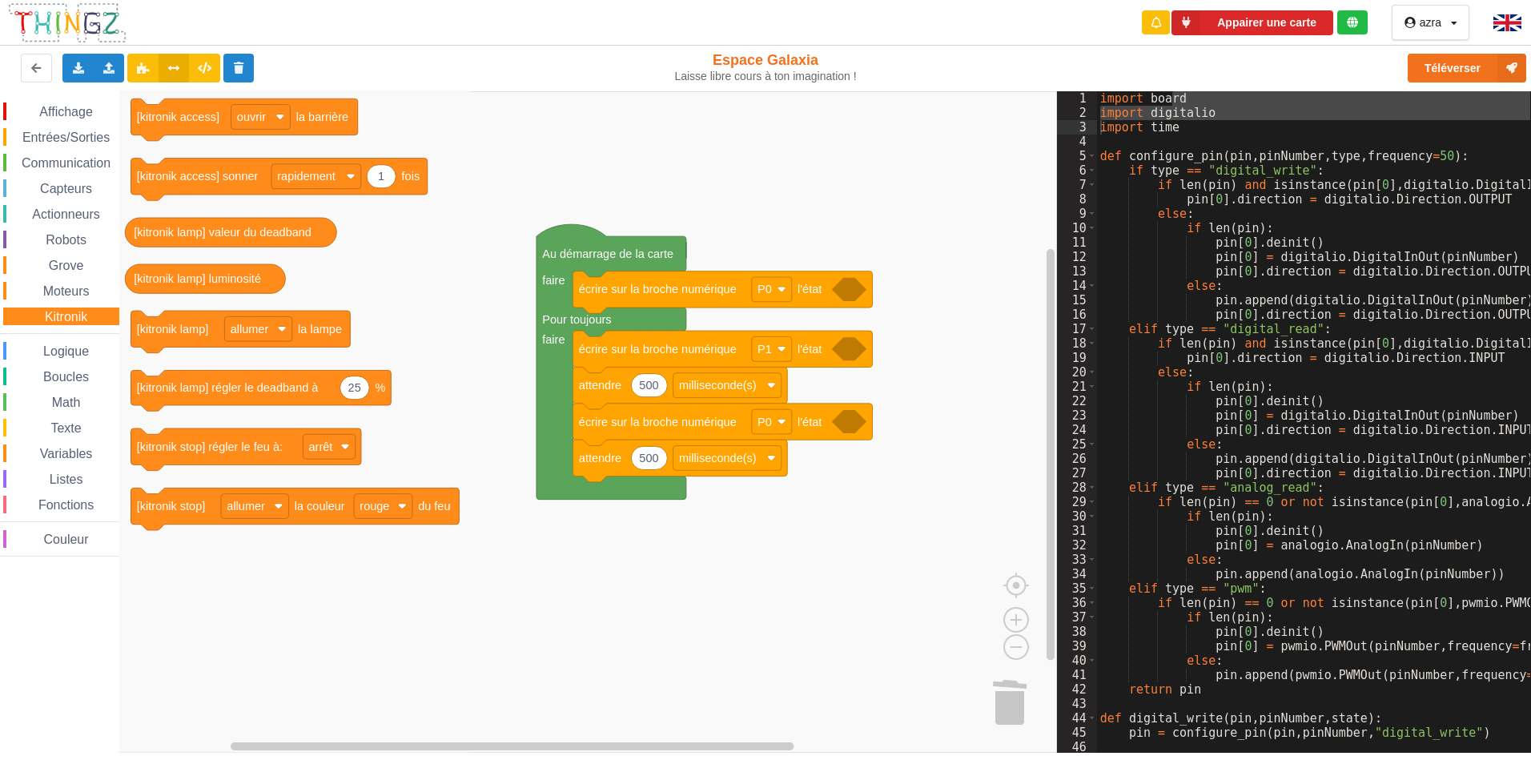
click at [41, 275] on div "Affichage Entrées/Sorties Communication Capteurs Actionneurs Robots Grove Moteu…" at bounding box center [59, 329] width 119 height 454
click at [50, 287] on span "Moteurs" at bounding box center [66, 291] width 51 height 14
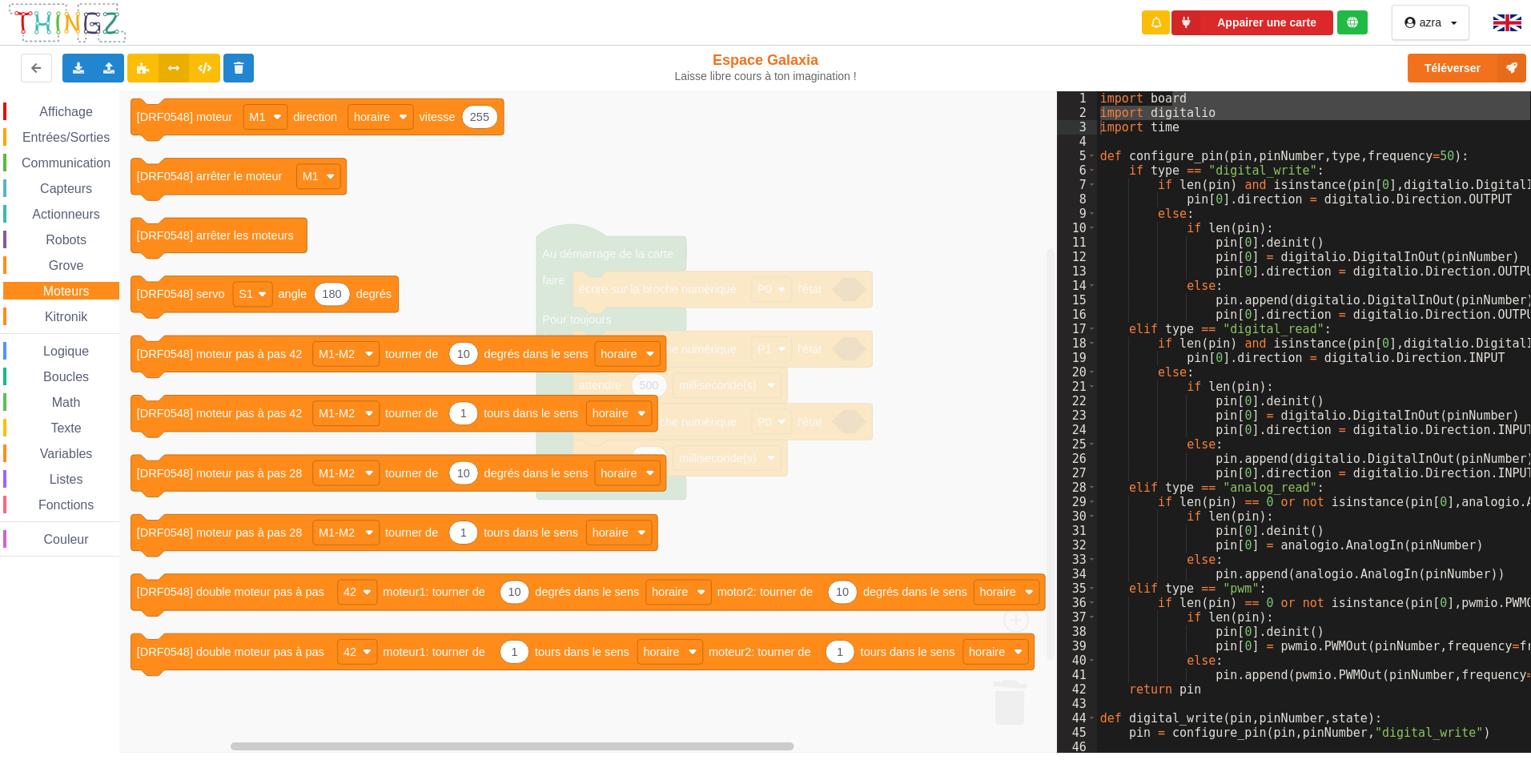
click at [37, 263] on span "Espace de travail de Blocky" at bounding box center [40, 265] width 13 height 13
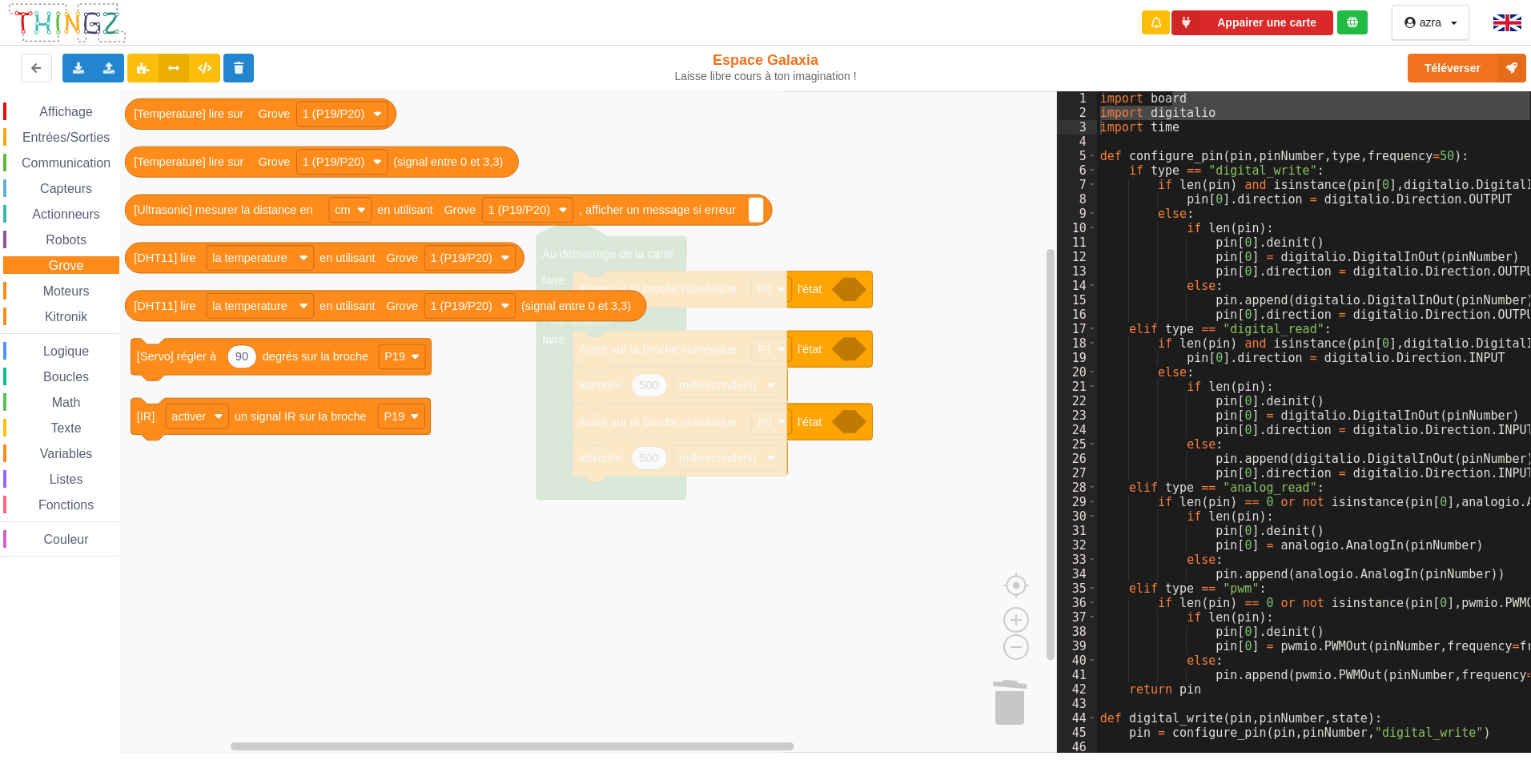
click at [68, 227] on div "Affichage Entrées/Sorties Communication Capteurs Actionneurs Robots Grove Moteu…" at bounding box center [59, 329] width 119 height 454
click at [77, 239] on span "Robots" at bounding box center [66, 240] width 46 height 14
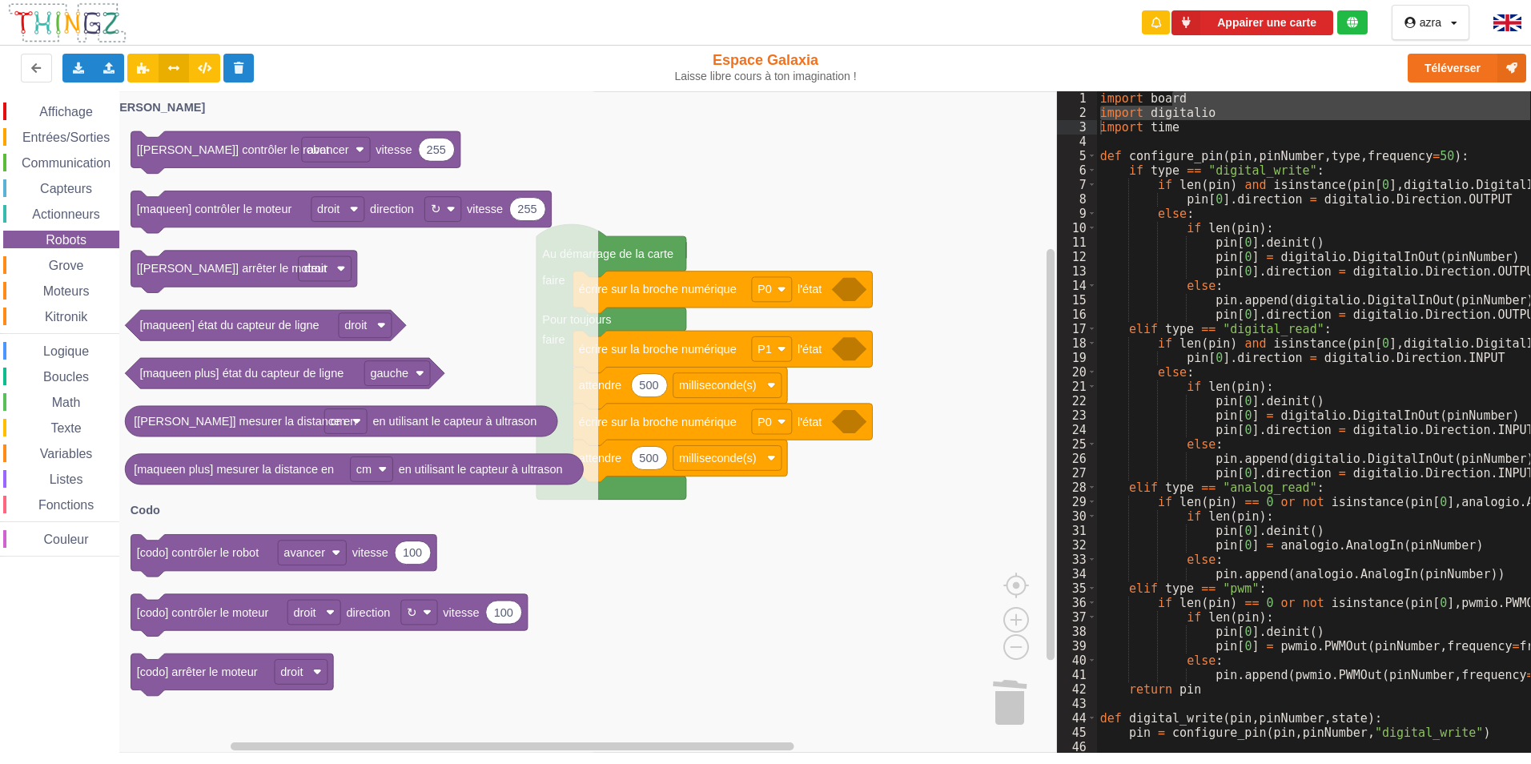
click at [63, 215] on span "Actionneurs" at bounding box center [66, 214] width 73 height 14
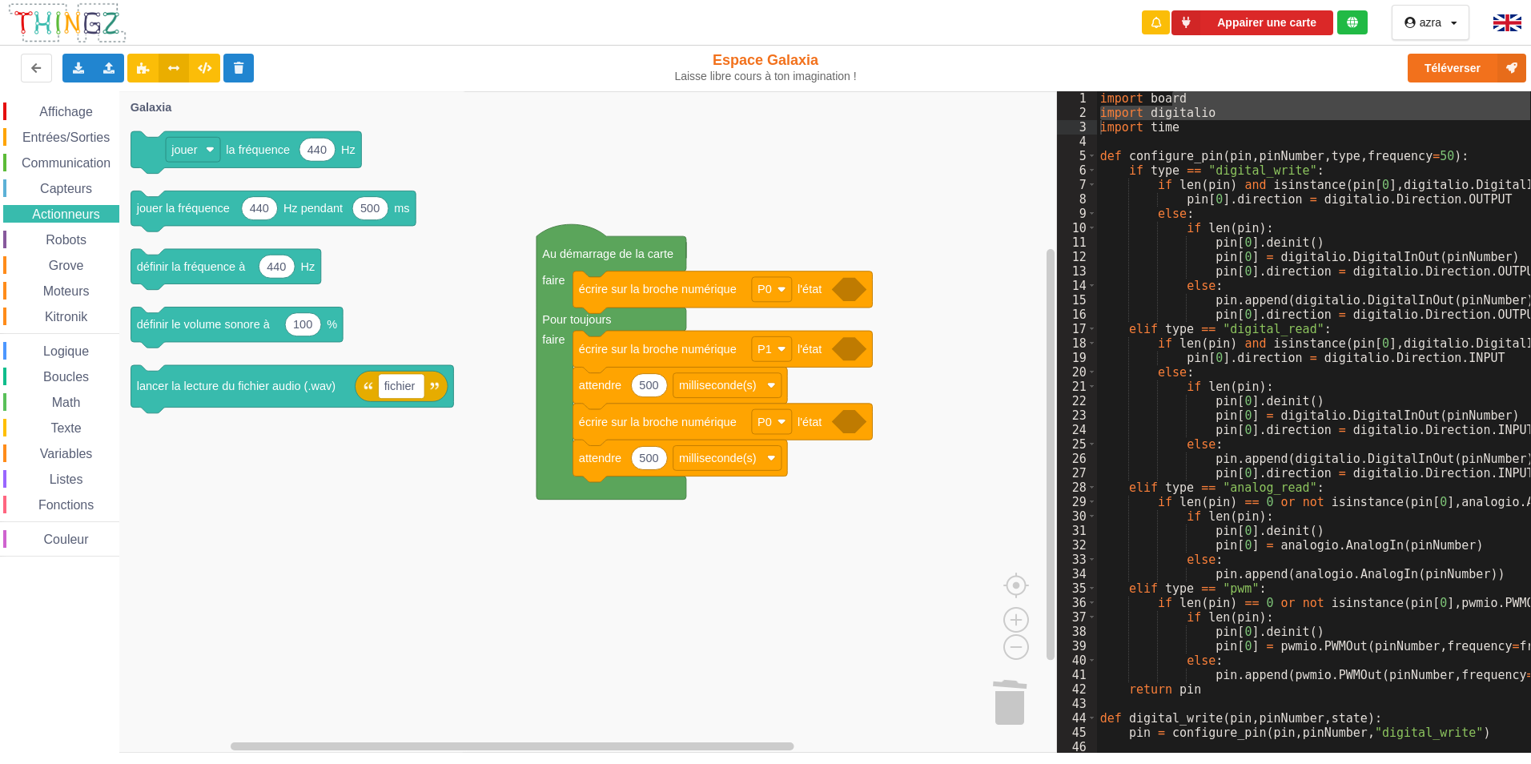
click at [57, 191] on span "Capteurs" at bounding box center [66, 189] width 57 height 14
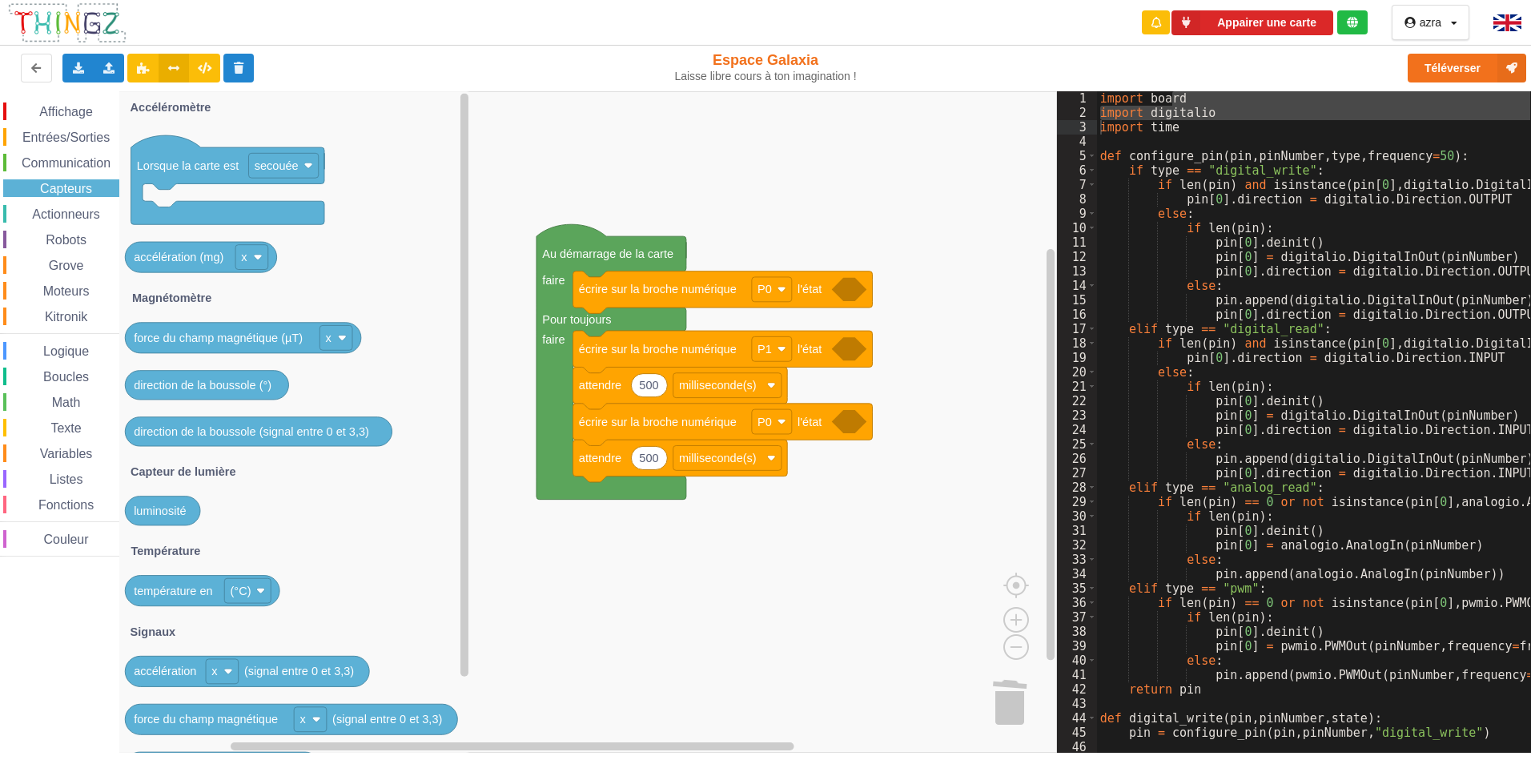
click at [63, 168] on span "Communication" at bounding box center [66, 163] width 94 height 14
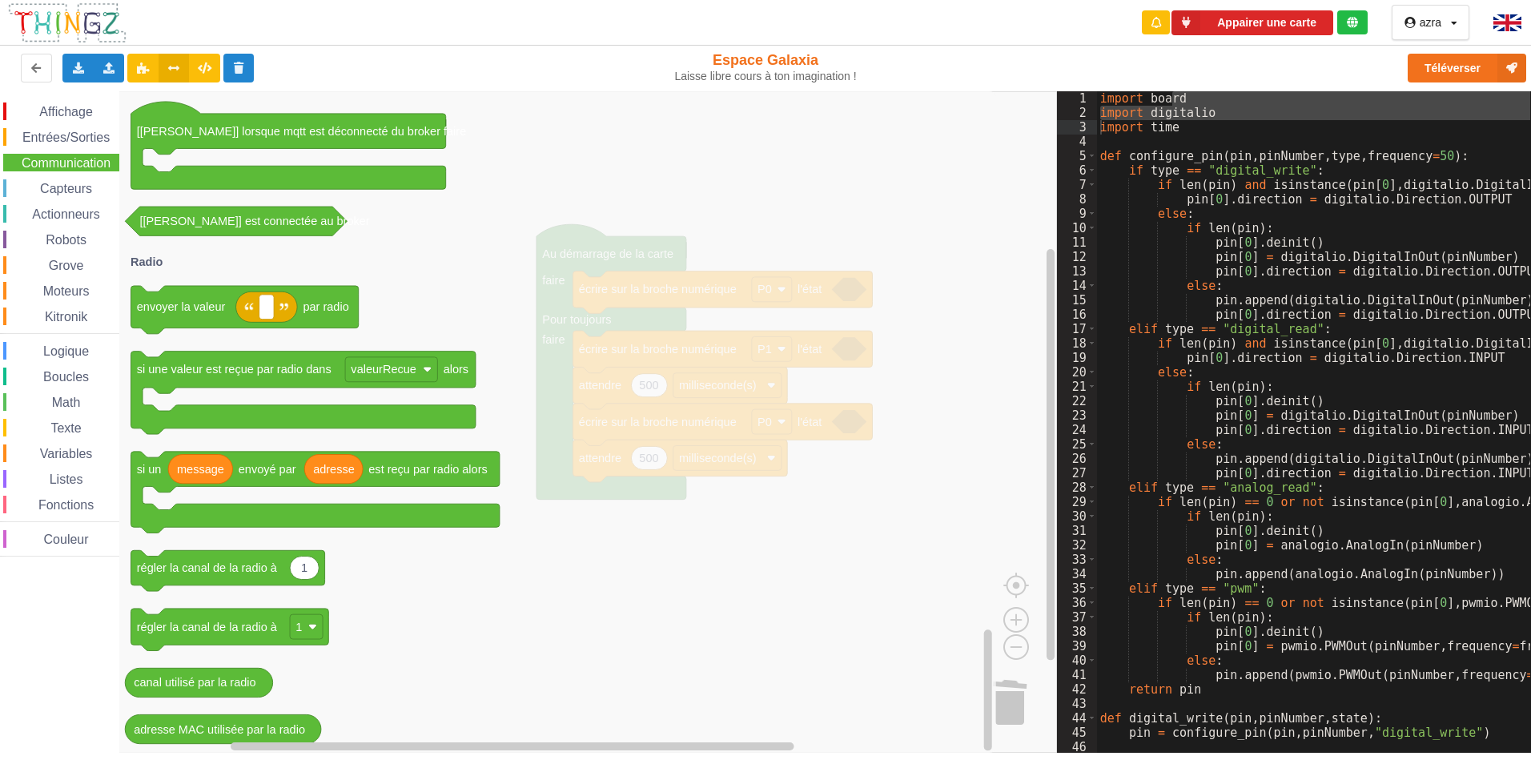
click at [62, 141] on span "Entrées/Sorties" at bounding box center [66, 138] width 92 height 14
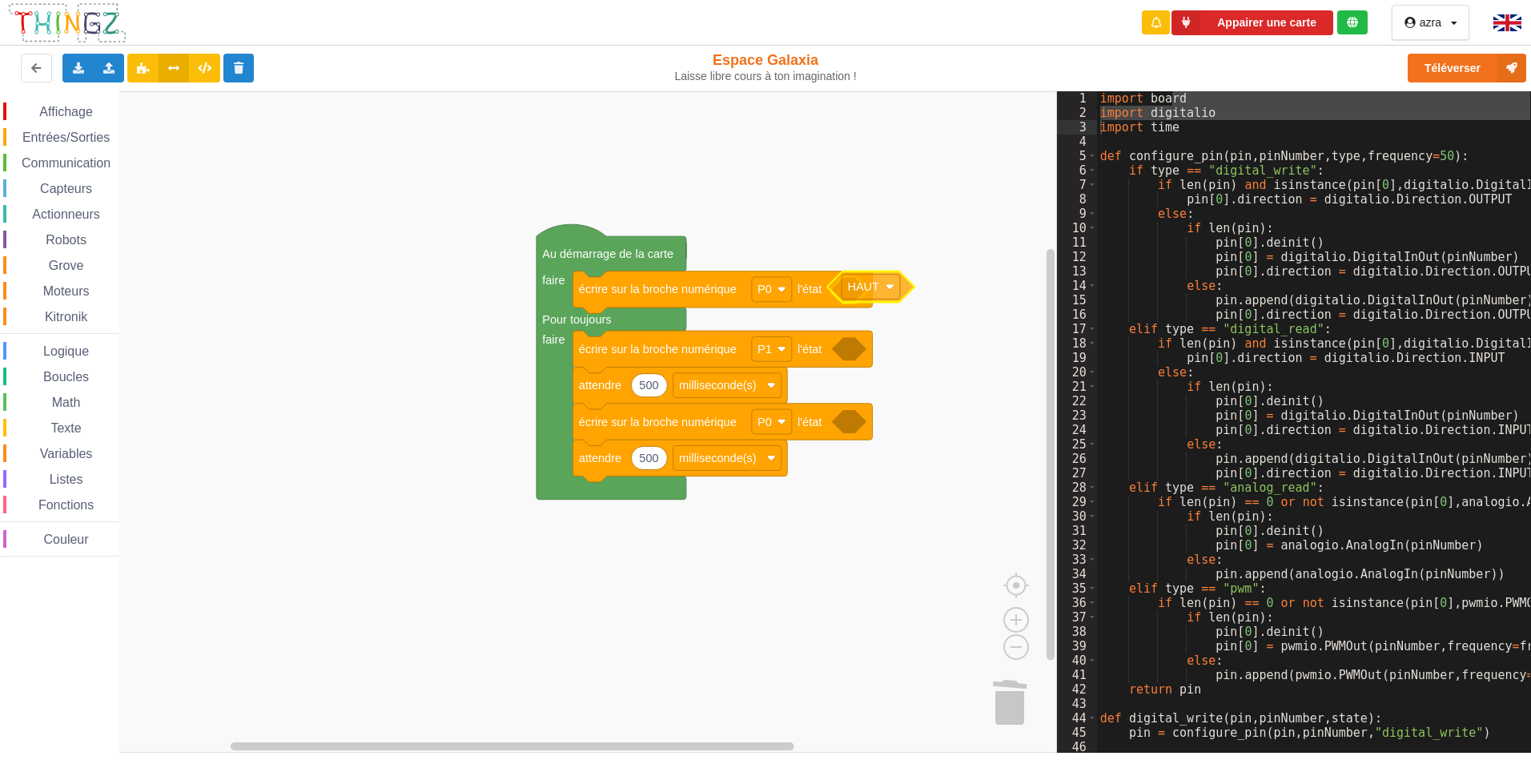
click at [847, 289] on div "Affichage Entrées/Sorties Communication Capteurs Actionneurs Robots Grove Moteu…" at bounding box center [528, 421] width 1057 height 661
click at [878, 288] on text "HAUT" at bounding box center [868, 289] width 32 height 13
click at [54, 112] on span "Affichage" at bounding box center [66, 112] width 58 height 14
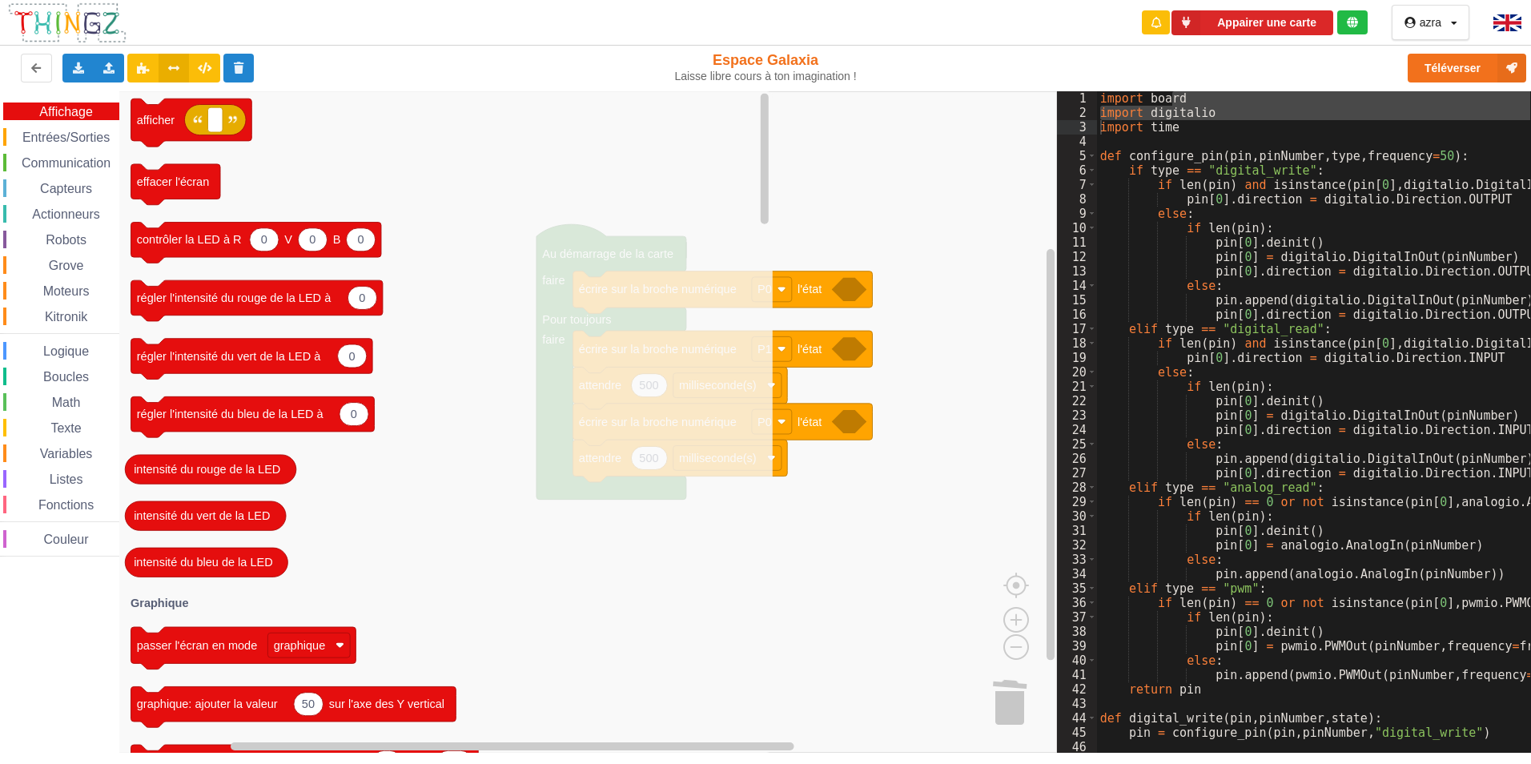
click at [47, 131] on span "Entrées/Sorties" at bounding box center [66, 138] width 92 height 14
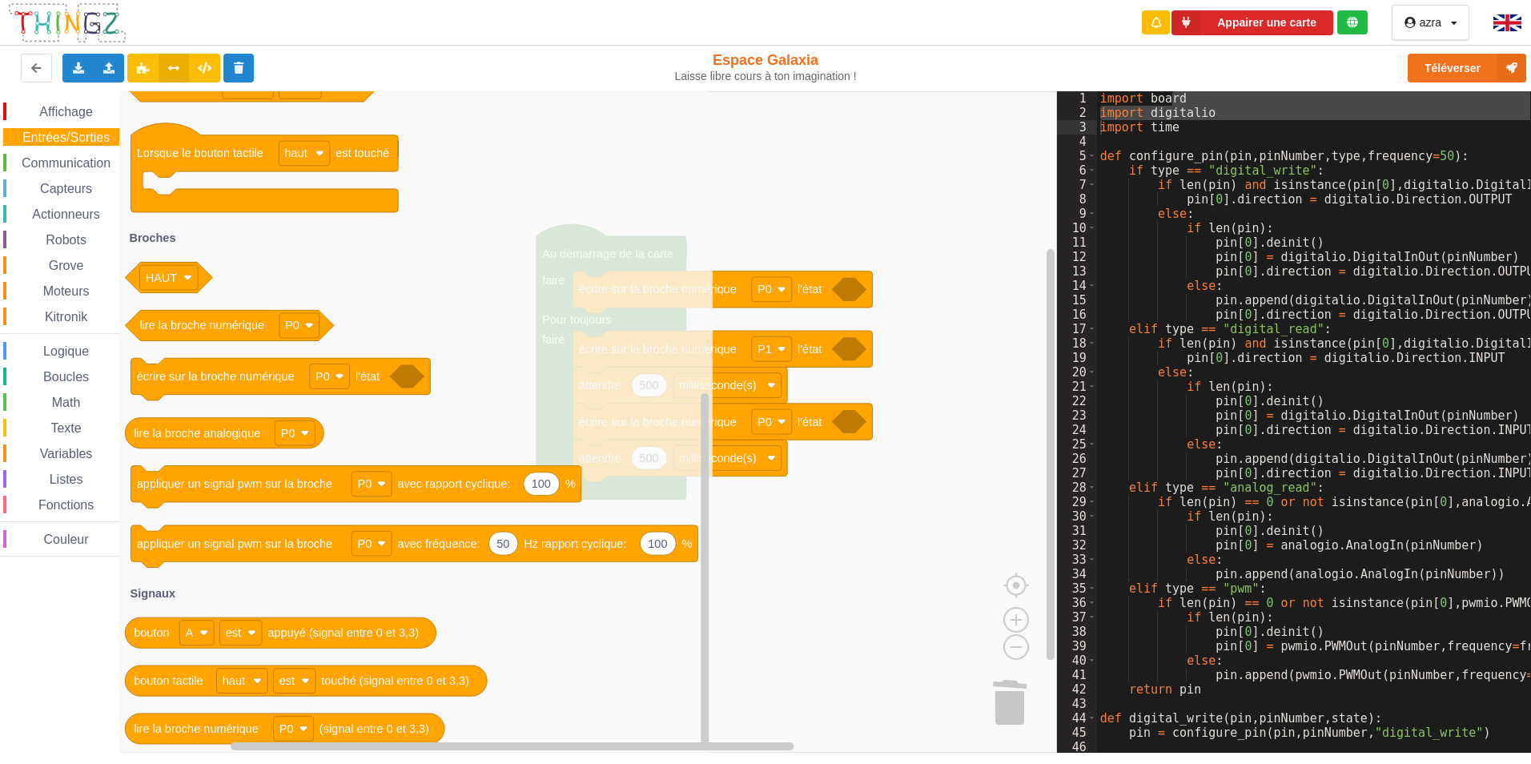
click at [66, 206] on div "Actionneurs" at bounding box center [61, 214] width 116 height 18
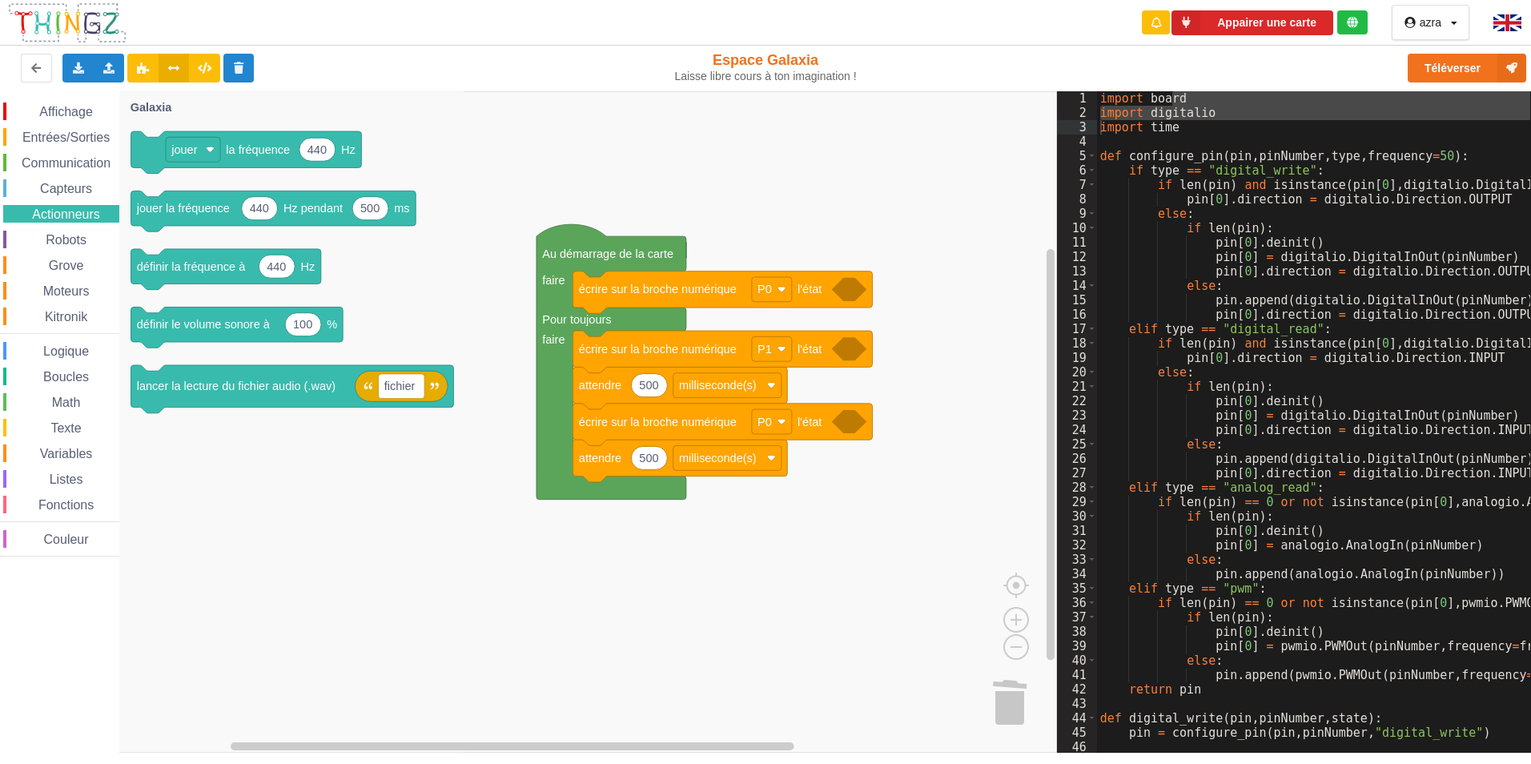
click at [60, 236] on span "Robots" at bounding box center [66, 240] width 46 height 14
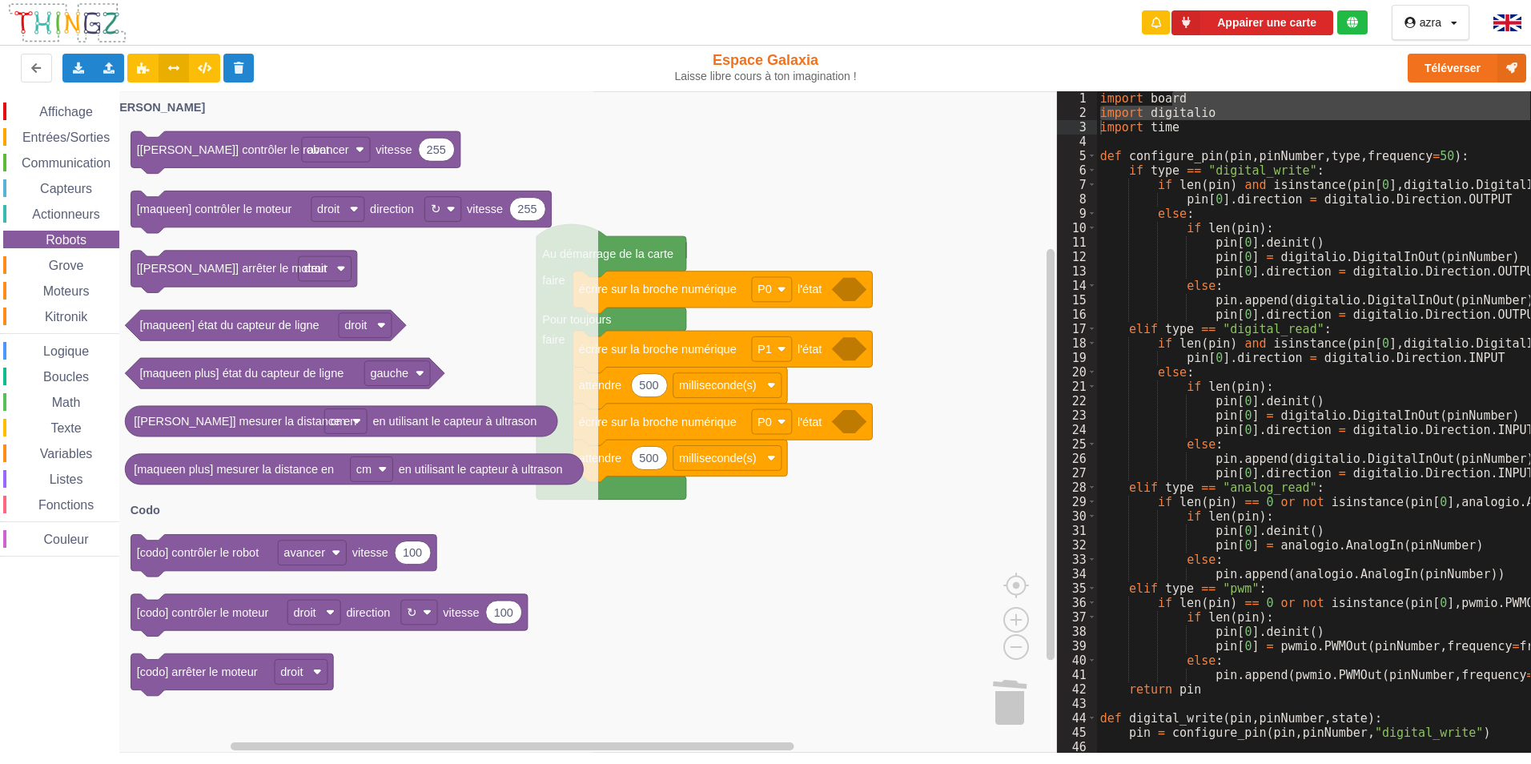
click at [67, 259] on span "Grove" at bounding box center [66, 266] width 40 height 14
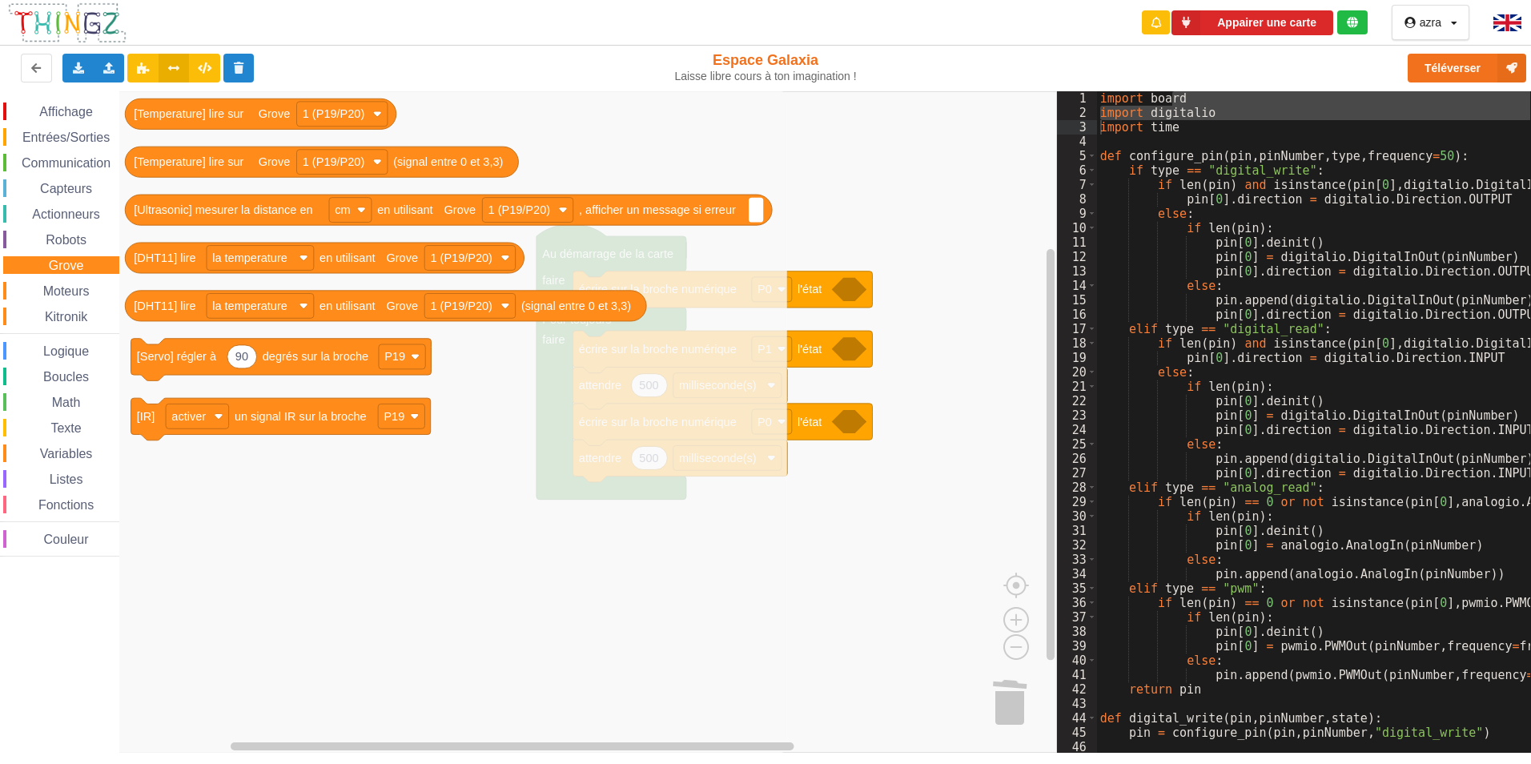
click at [66, 295] on span "Moteurs" at bounding box center [66, 291] width 51 height 14
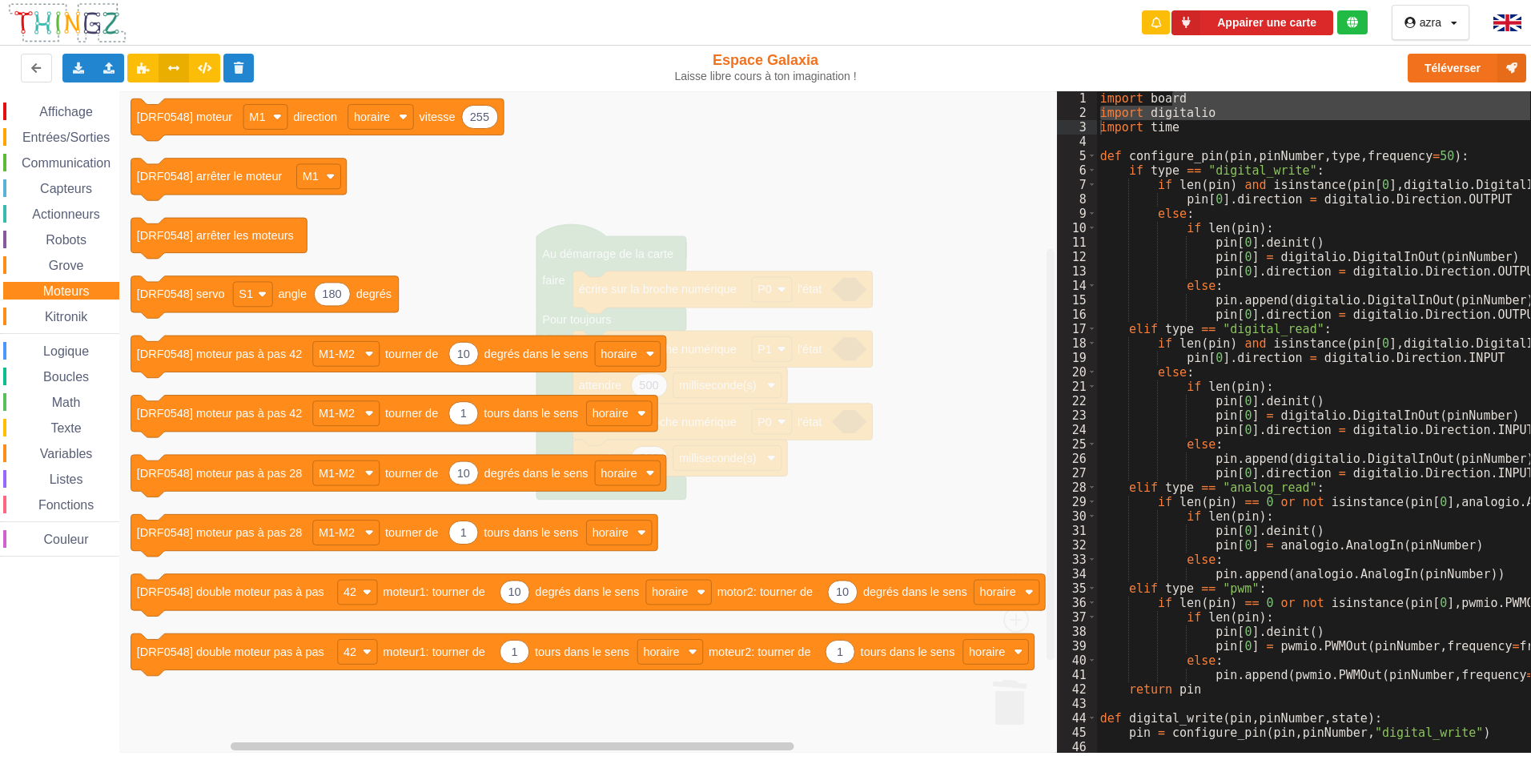
click at [100, 312] on div "Kitronik" at bounding box center [61, 316] width 116 height 18
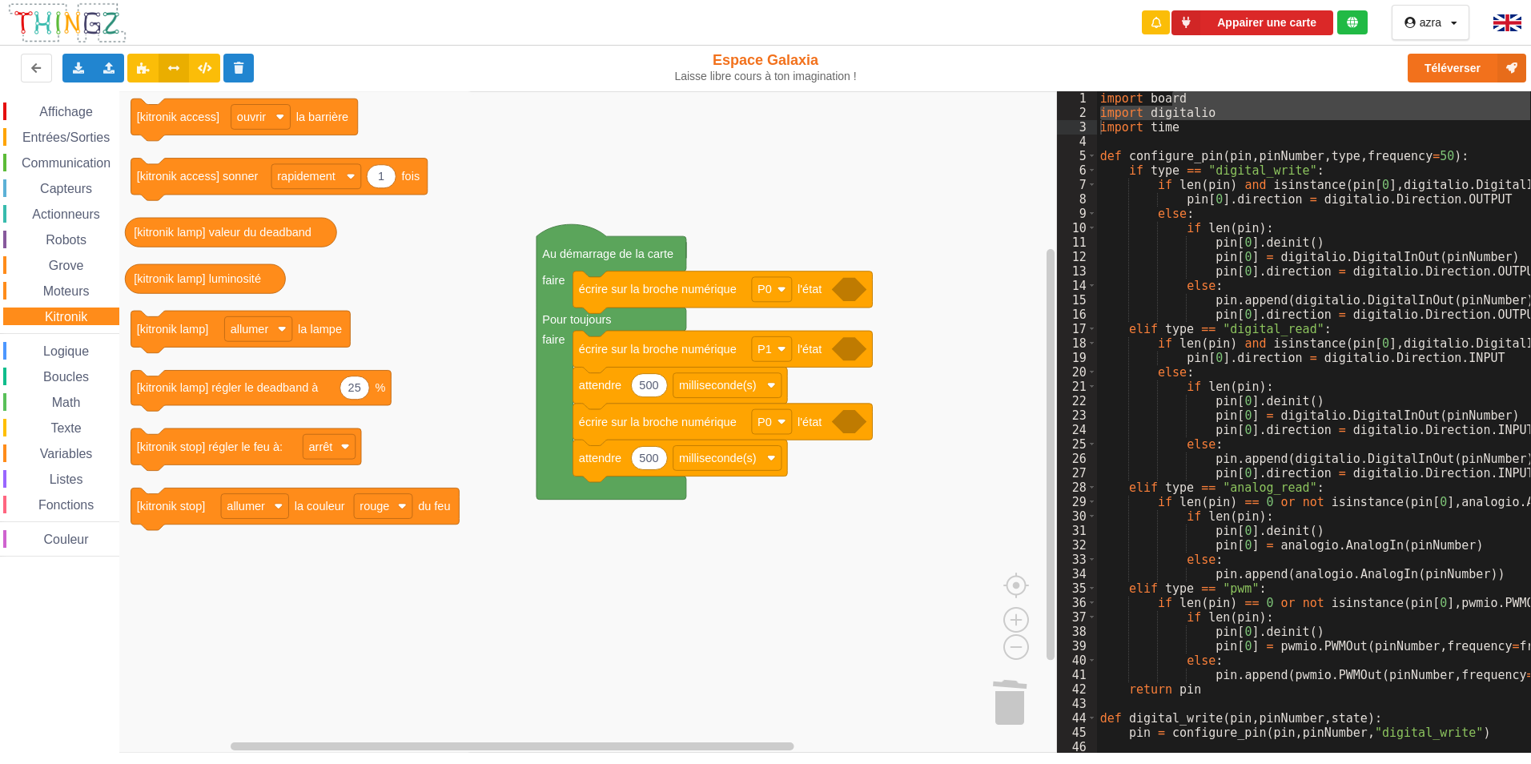
click at [62, 347] on span "Logique" at bounding box center [66, 351] width 50 height 14
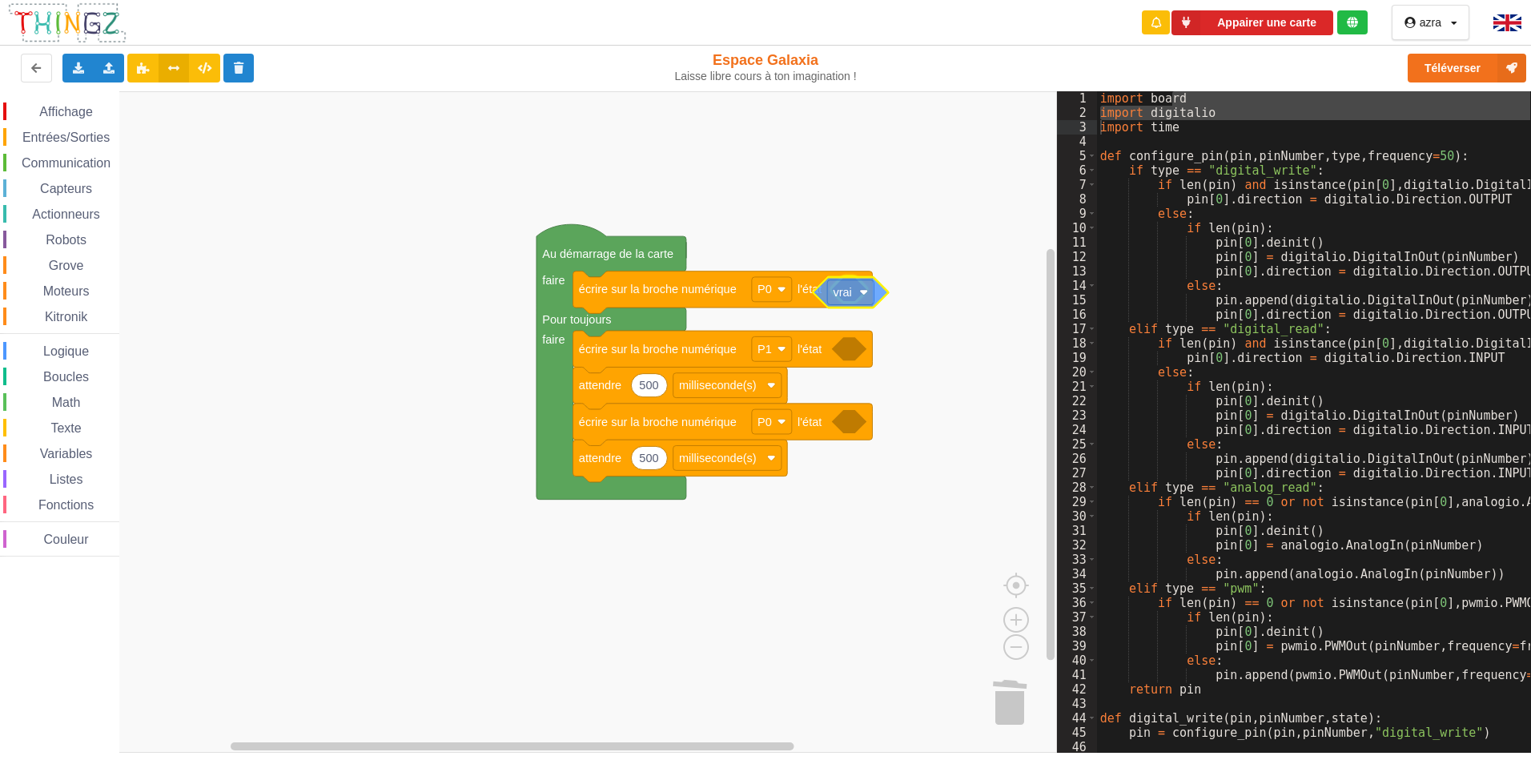
click at [874, 299] on div "Affichage Entrées/Sorties Communication Capteurs Actionneurs Robots Grove Moteu…" at bounding box center [528, 421] width 1057 height 661
click at [66, 349] on span "Logique" at bounding box center [66, 351] width 50 height 14
click at [851, 360] on div "Affichage Entrées/Sorties Communication Capteurs Actionneurs Robots Grove Moteu…" at bounding box center [528, 421] width 1057 height 661
click at [55, 347] on span "Logique" at bounding box center [66, 351] width 50 height 14
click at [864, 436] on div "Affichage Entrées/Sorties Communication Capteurs Actionneurs Robots Grove Moteu…" at bounding box center [528, 421] width 1057 height 661
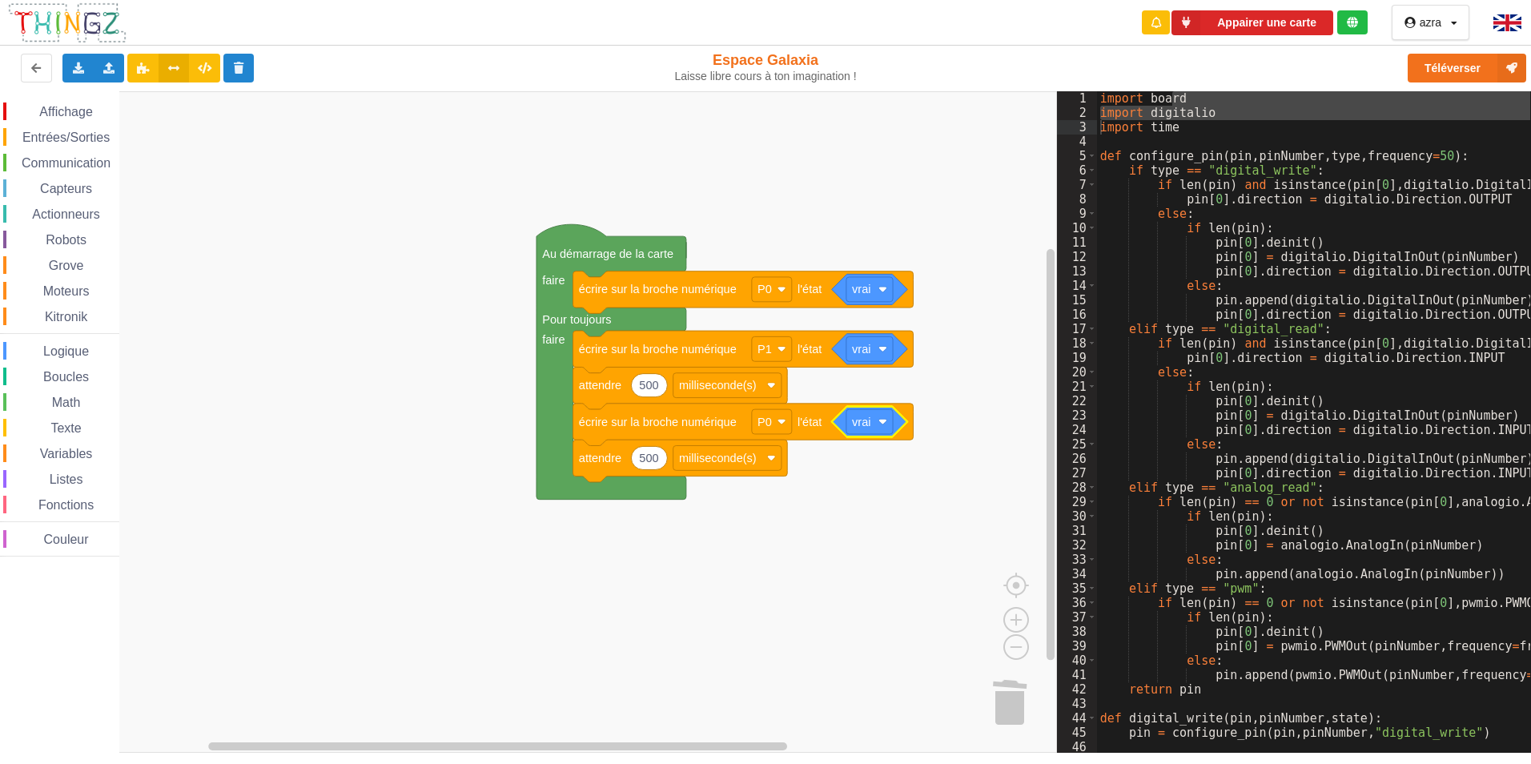
click at [996, 229] on rect "Espace de travail de Blocky" at bounding box center [528, 421] width 1057 height 661
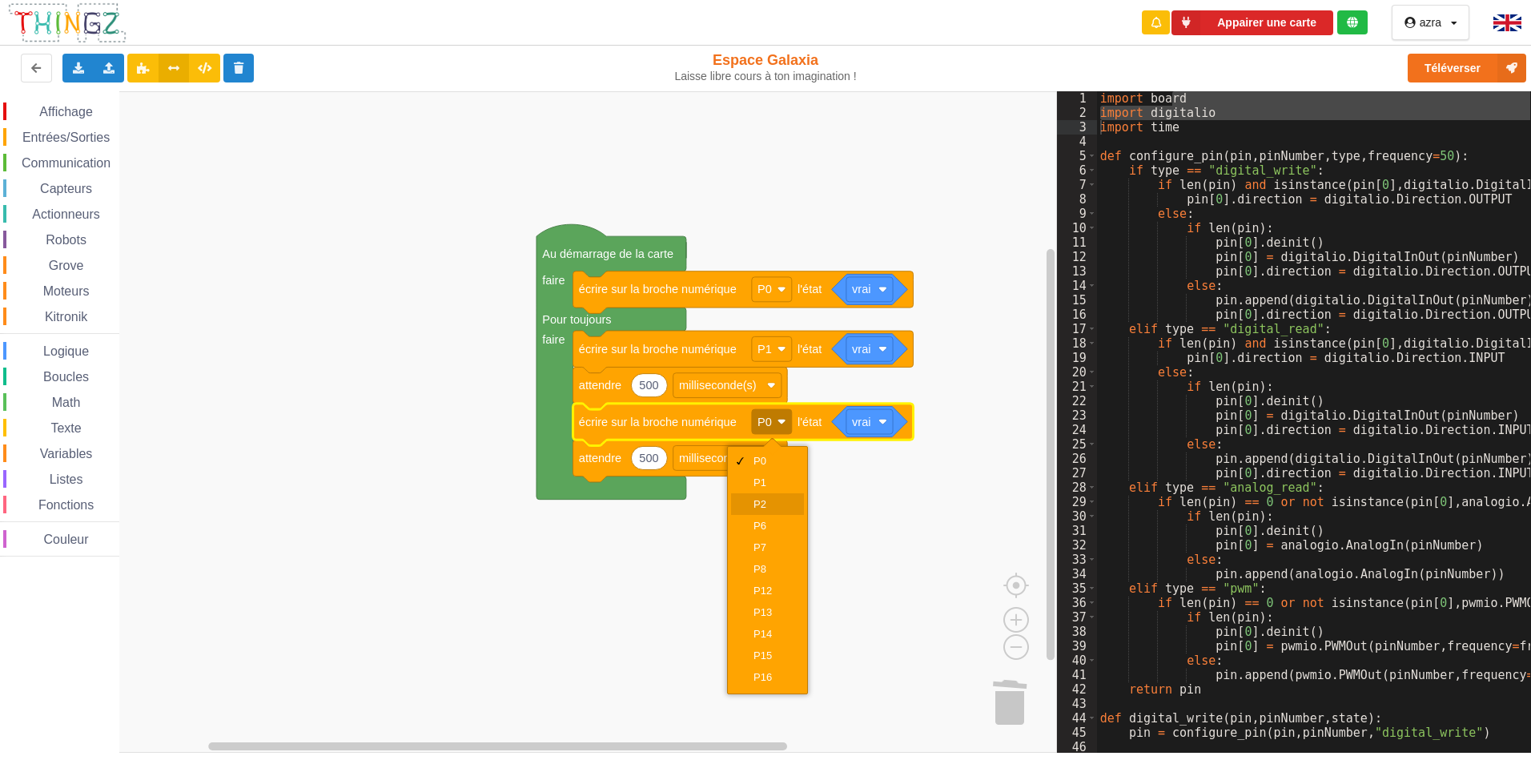
click at [781, 500] on div "P2" at bounding box center [773, 504] width 38 height 12
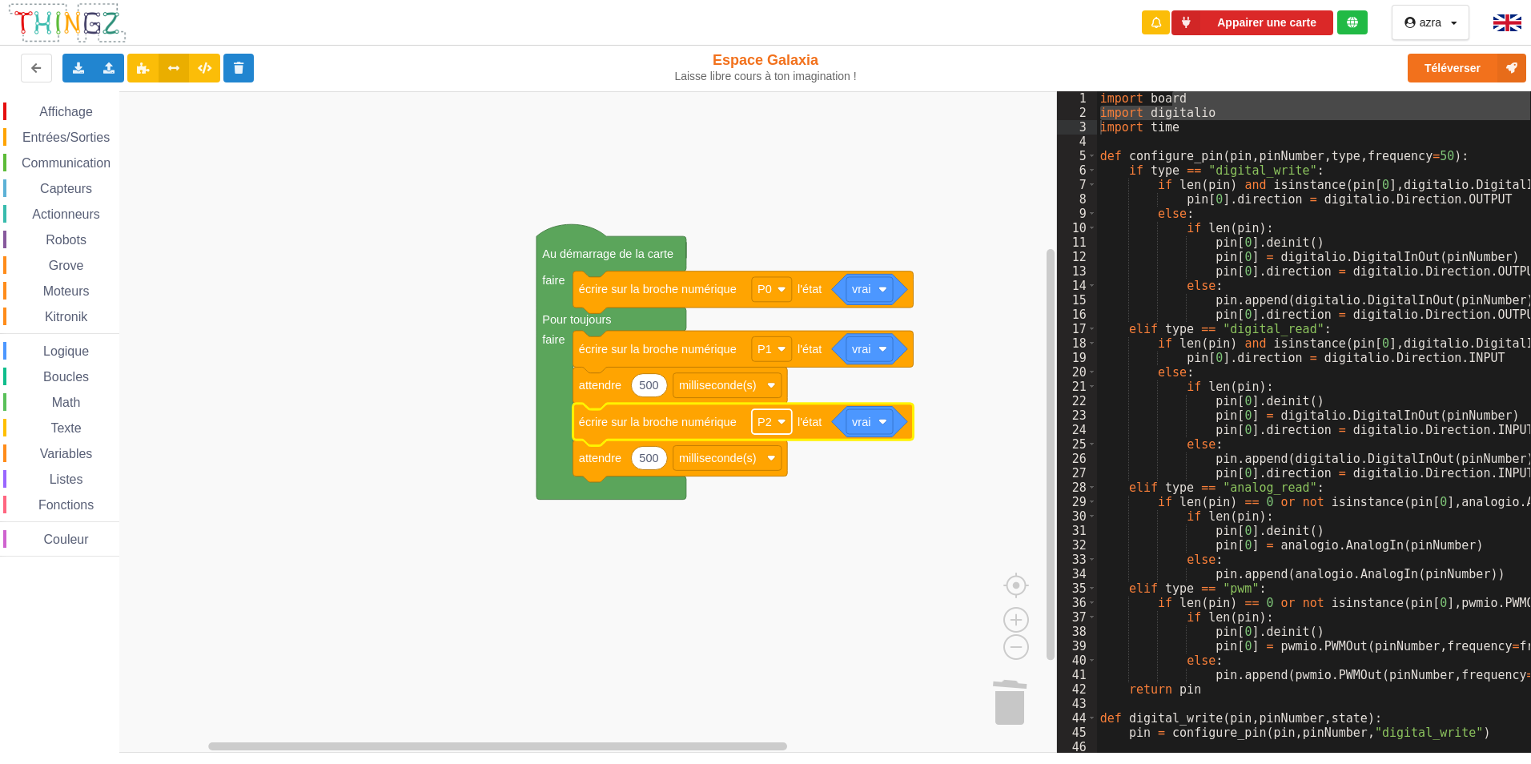
click at [774, 421] on rect "Espace de travail de Blocky" at bounding box center [772, 421] width 40 height 25
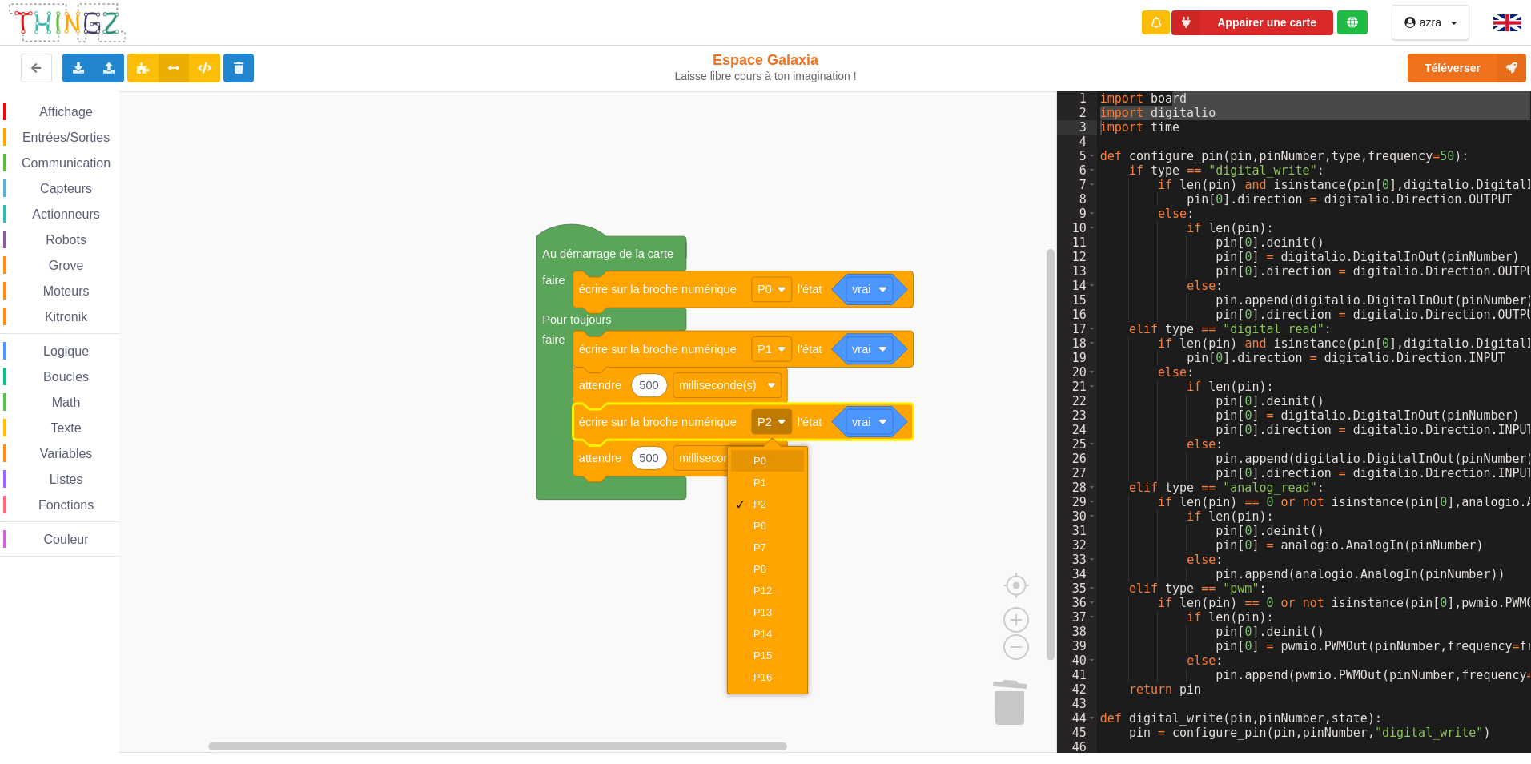
drag, startPoint x: 780, startPoint y: 456, endPoint x: 783, endPoint y: 466, distance: 10.1
click at [782, 464] on div "P0" at bounding box center [773, 461] width 38 height 12
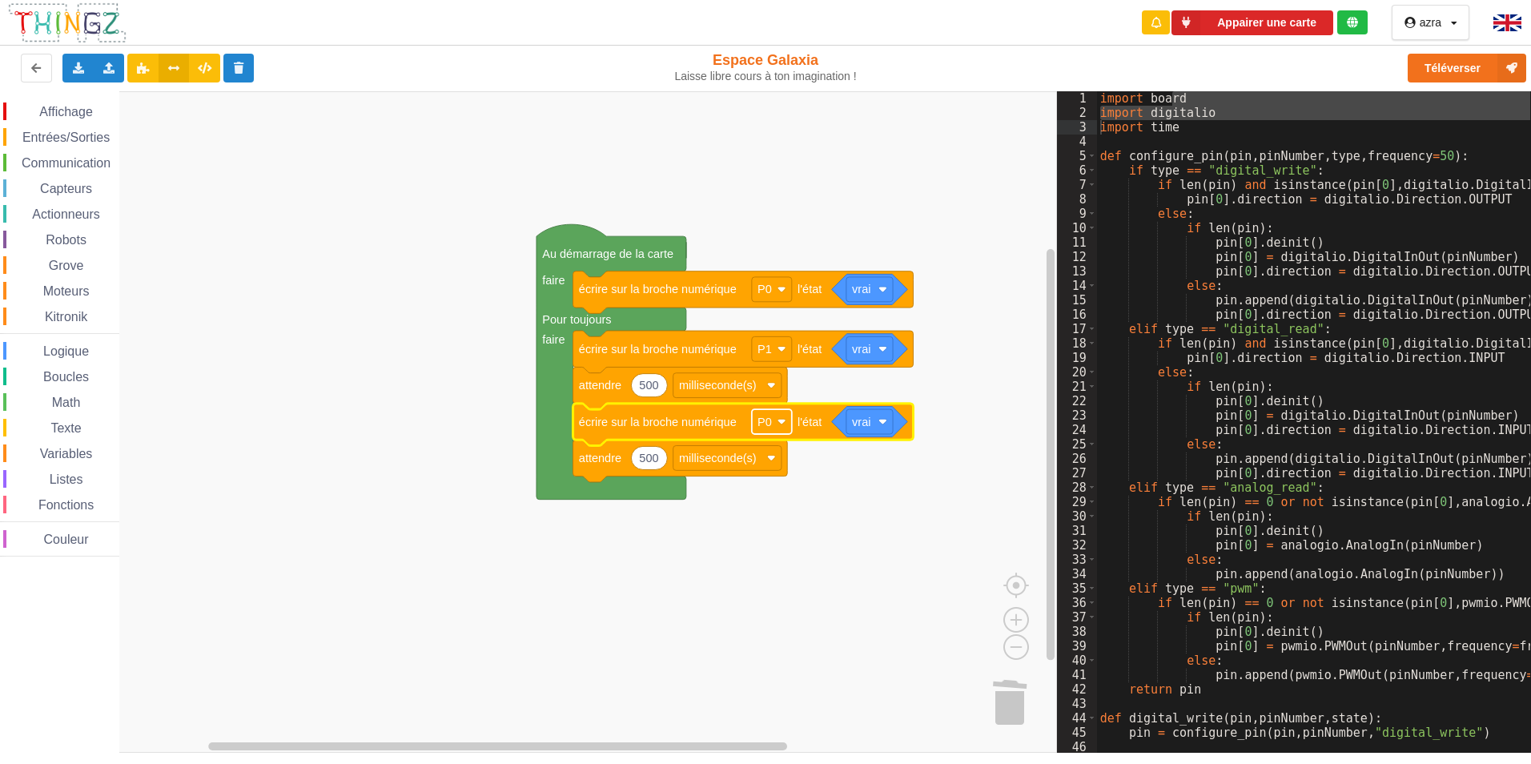
click at [782, 426] on rect "Espace de travail de Blocky" at bounding box center [772, 421] width 40 height 25
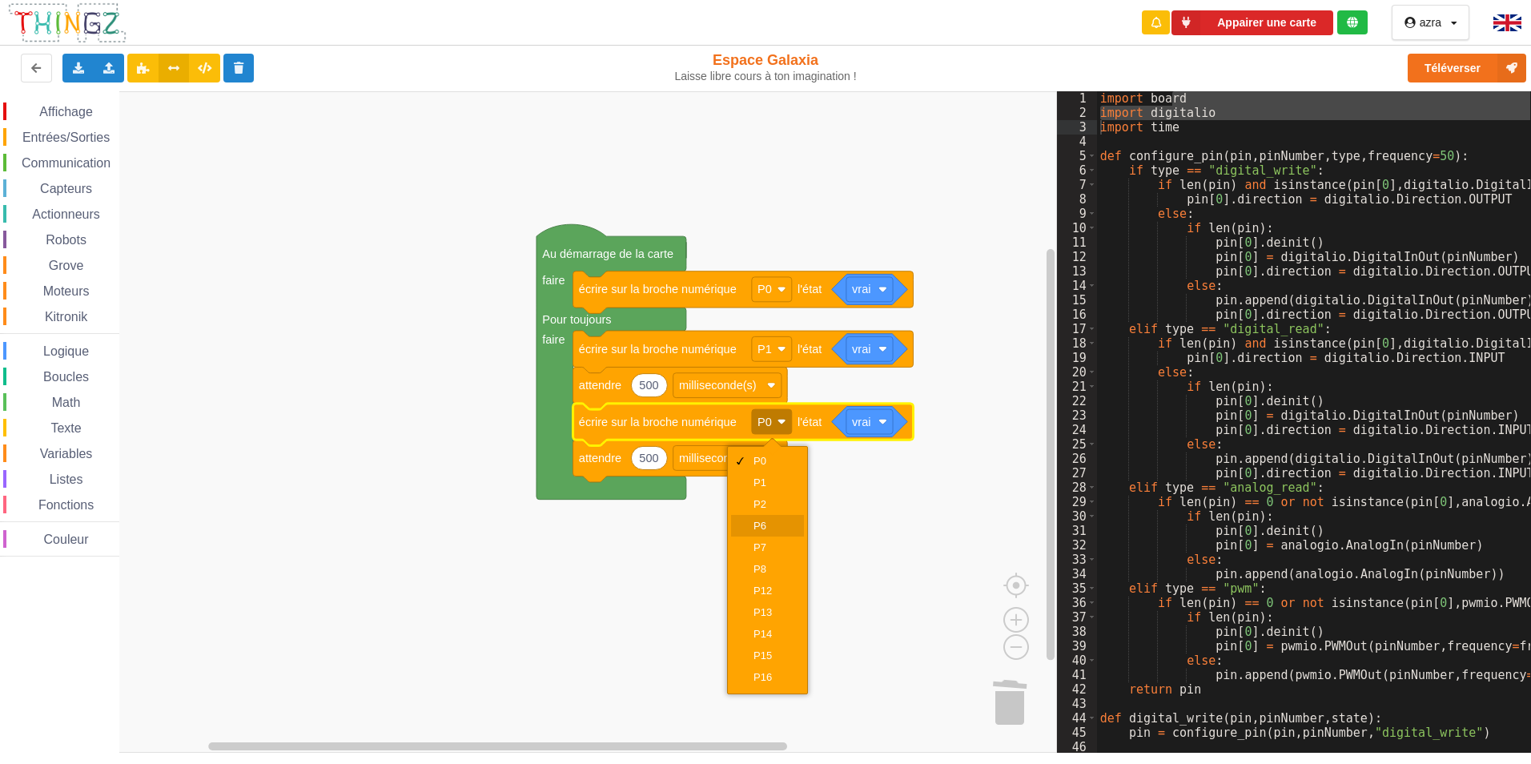
click at [764, 526] on div "P6" at bounding box center [773, 526] width 38 height 12
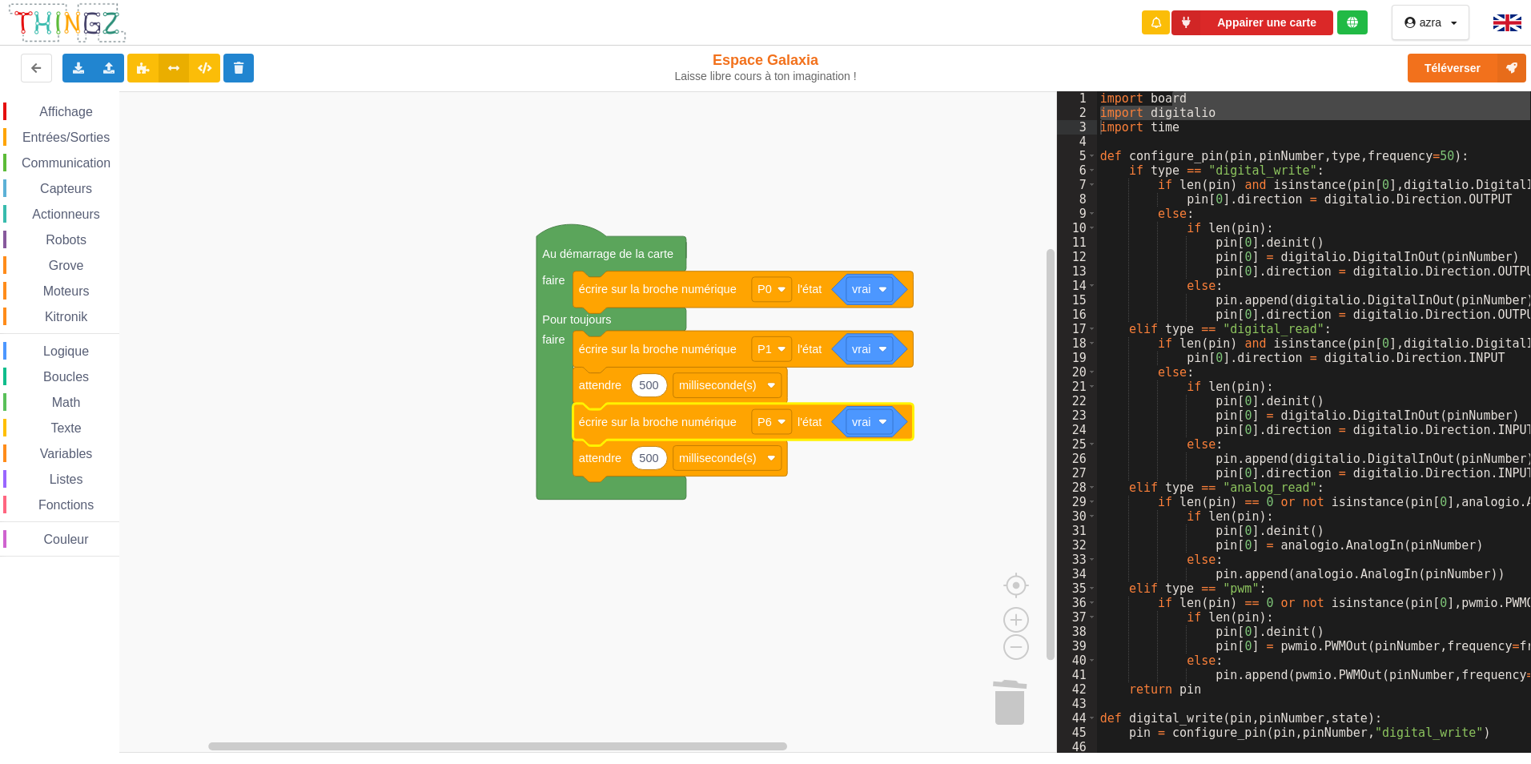
click at [782, 432] on g "écrire sur la broche numérique P6 l'état 500 attendre milliseconde(s) vrai" at bounding box center [743, 443] width 340 height 78
click at [778, 428] on rect "Espace de travail de Blocky" at bounding box center [772, 421] width 40 height 25
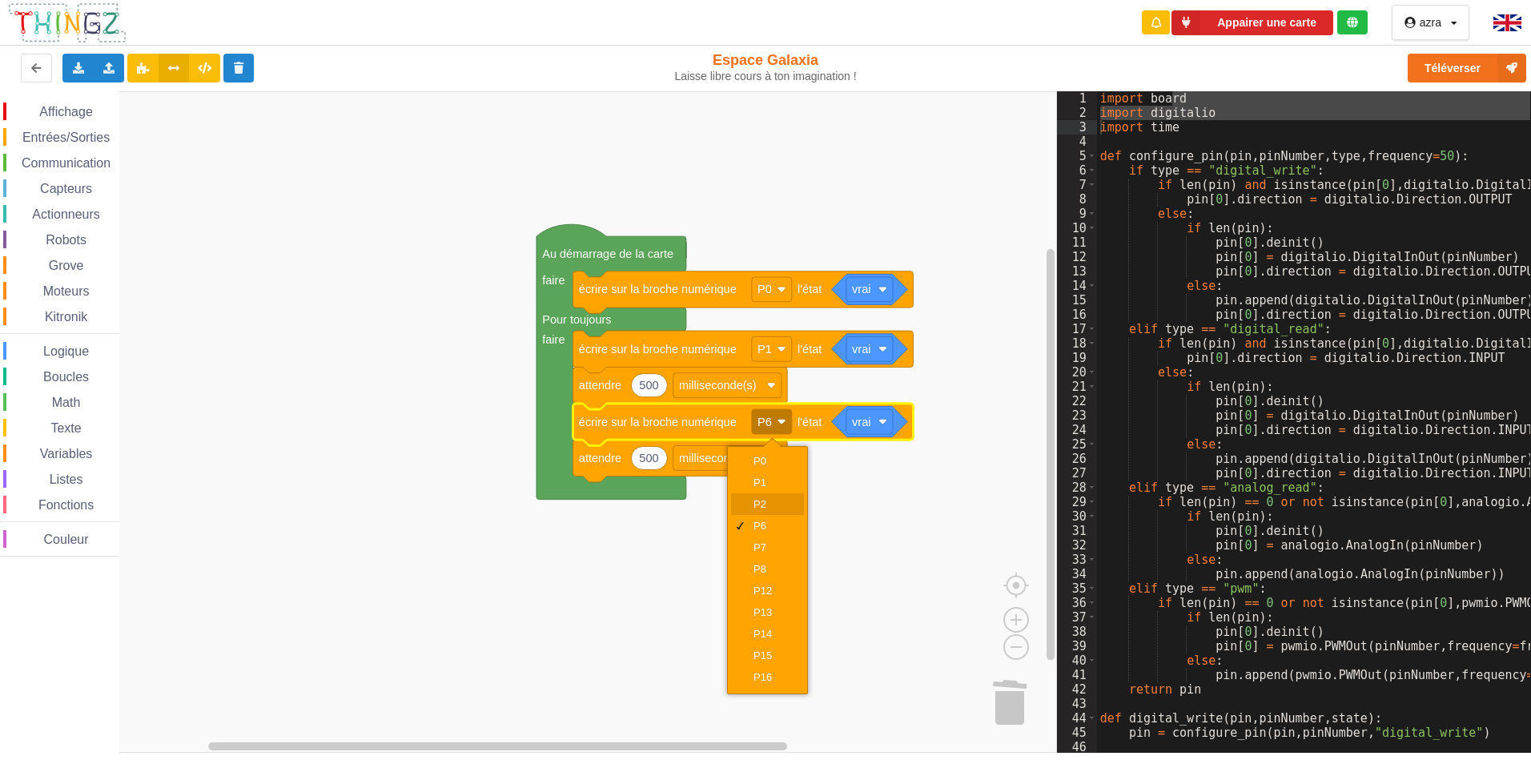
click at [771, 504] on div "P2" at bounding box center [773, 504] width 38 height 12
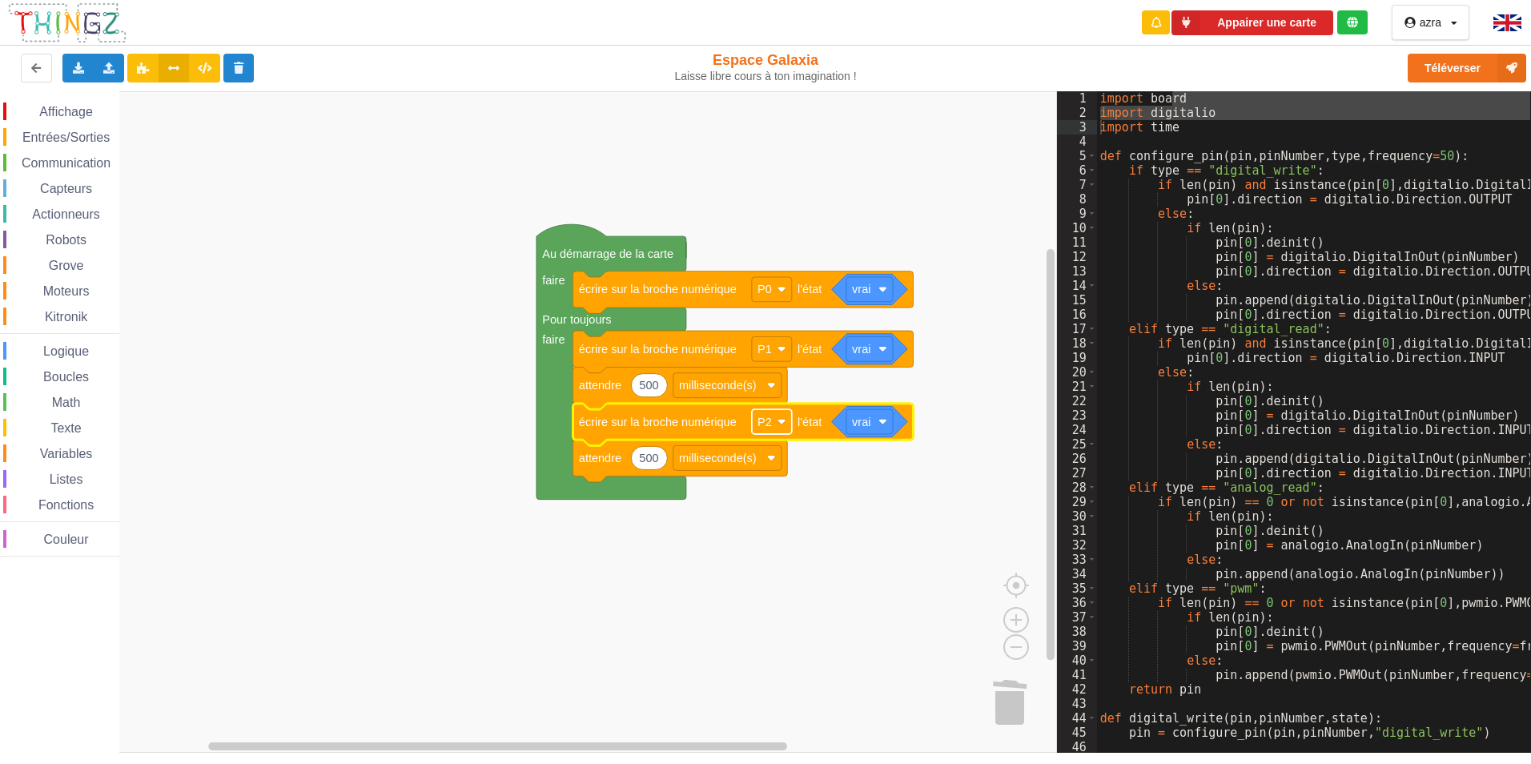
click at [782, 428] on rect "Espace de travail de Blocky" at bounding box center [772, 421] width 40 height 25
click at [841, 517] on rect "Espace de travail de Blocky" at bounding box center [528, 421] width 1057 height 661
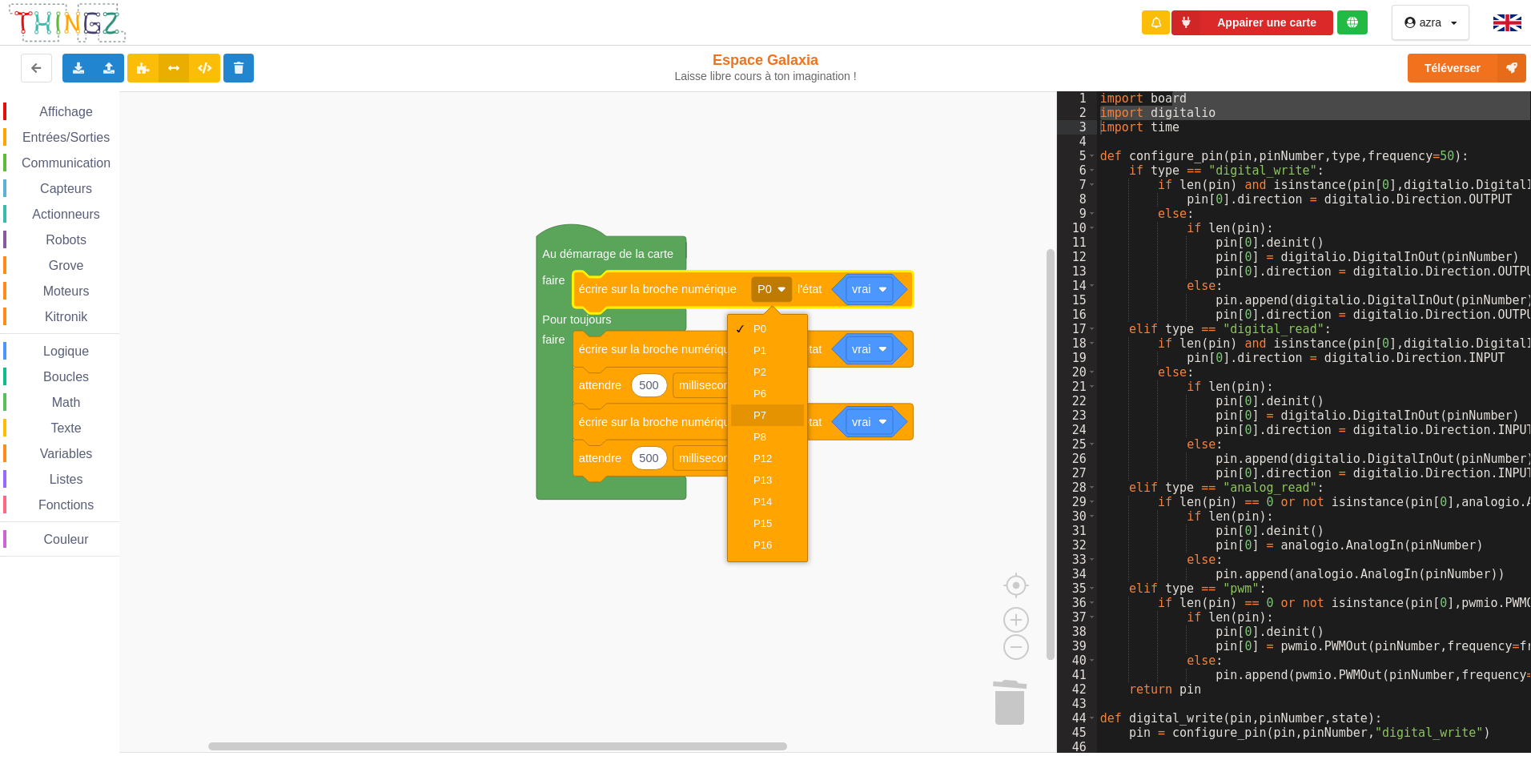
click at [775, 420] on div "P7" at bounding box center [773, 415] width 38 height 12
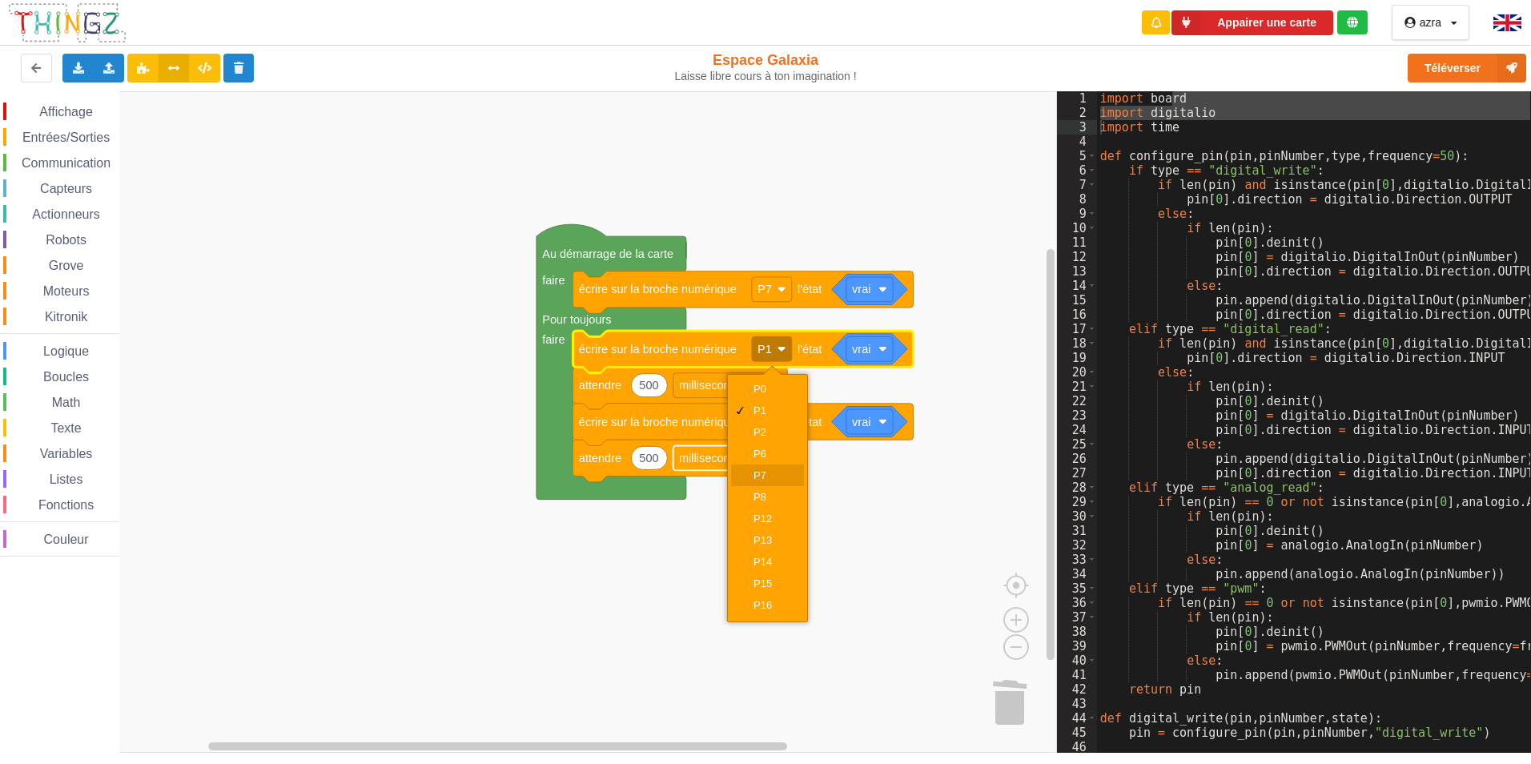
click at [769, 472] on div "P7" at bounding box center [773, 475] width 38 height 12
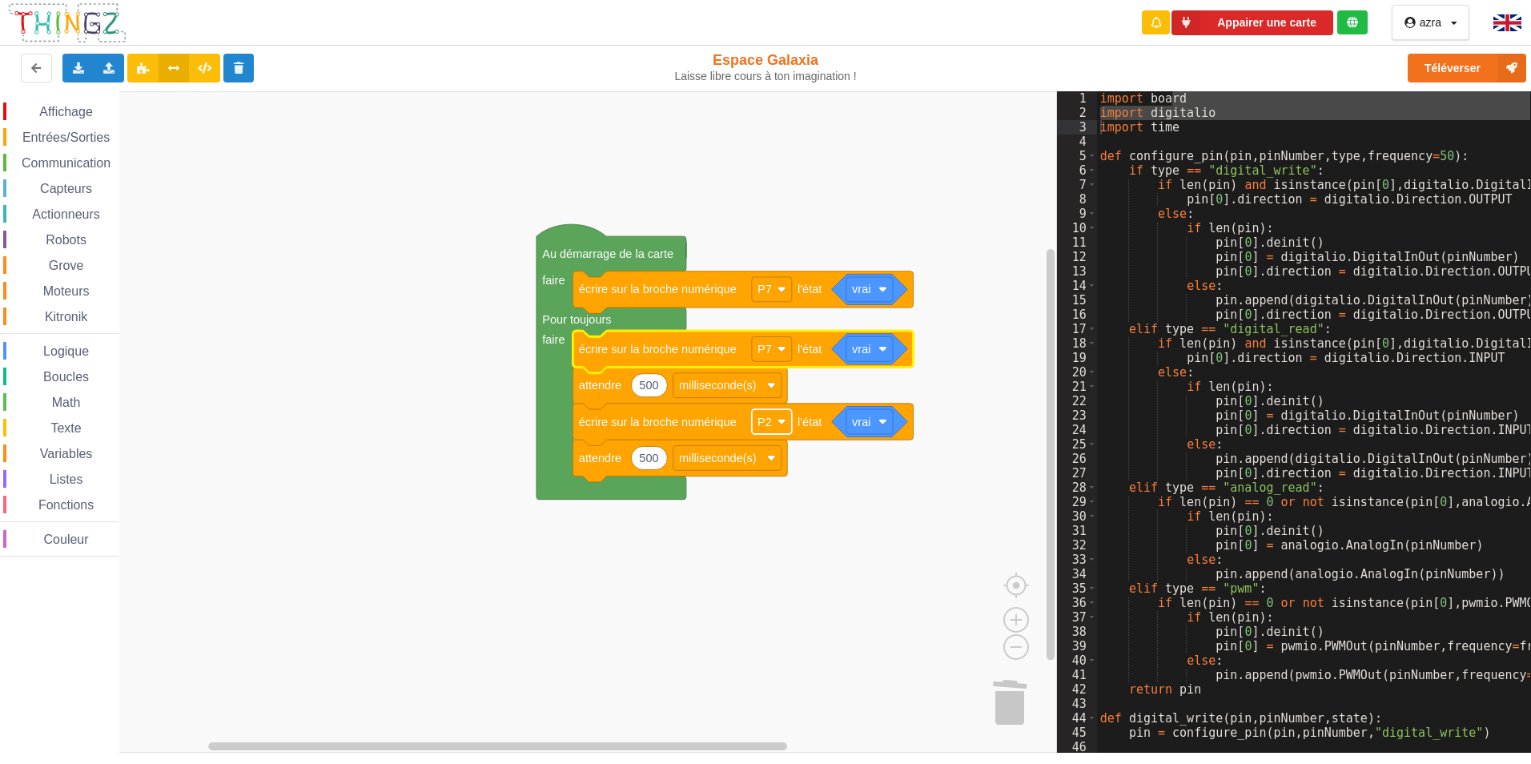
click at [781, 422] on image "Espace de travail de Blocky" at bounding box center [782, 421] width 9 height 9
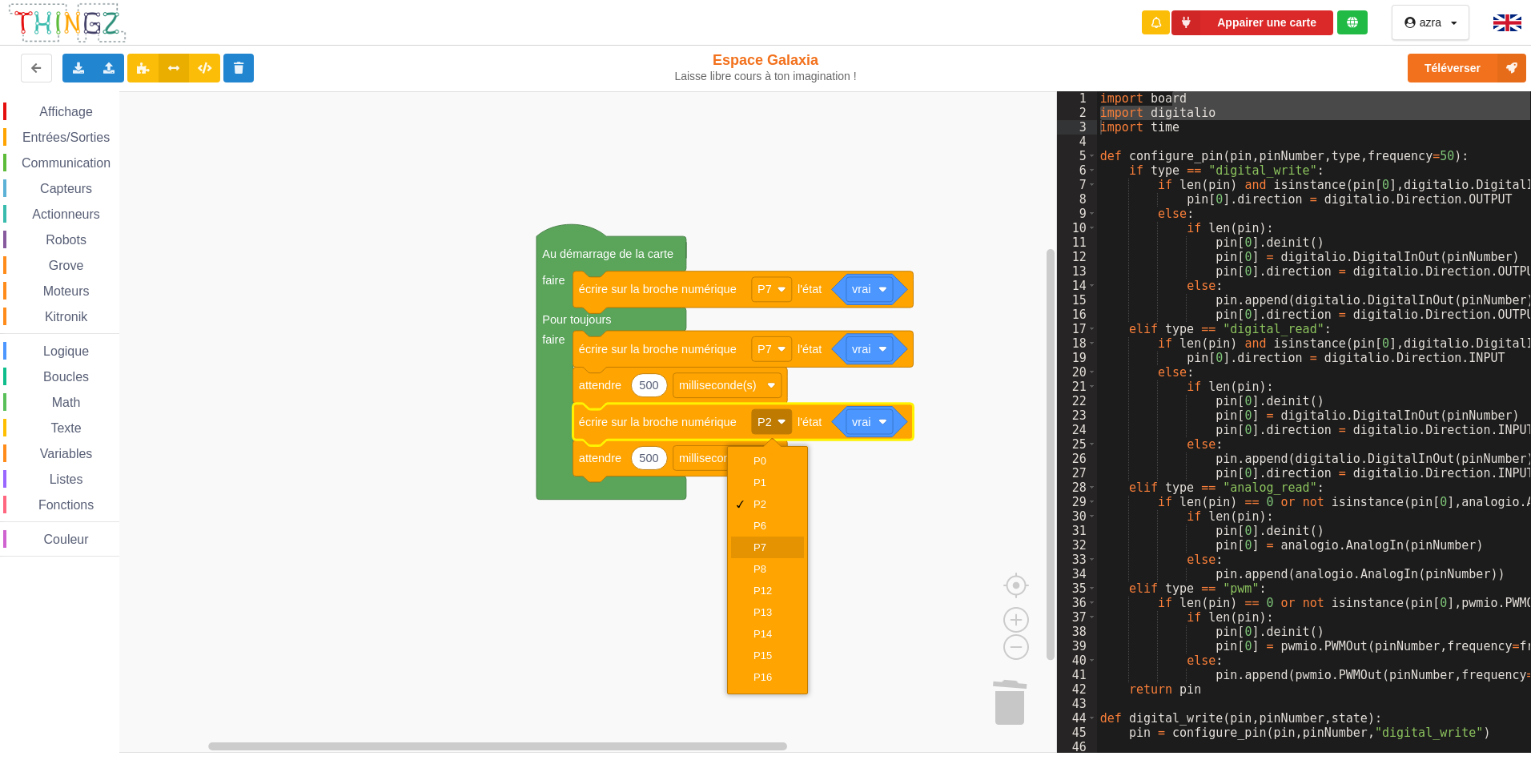
click at [770, 542] on div "P7" at bounding box center [773, 547] width 38 height 12
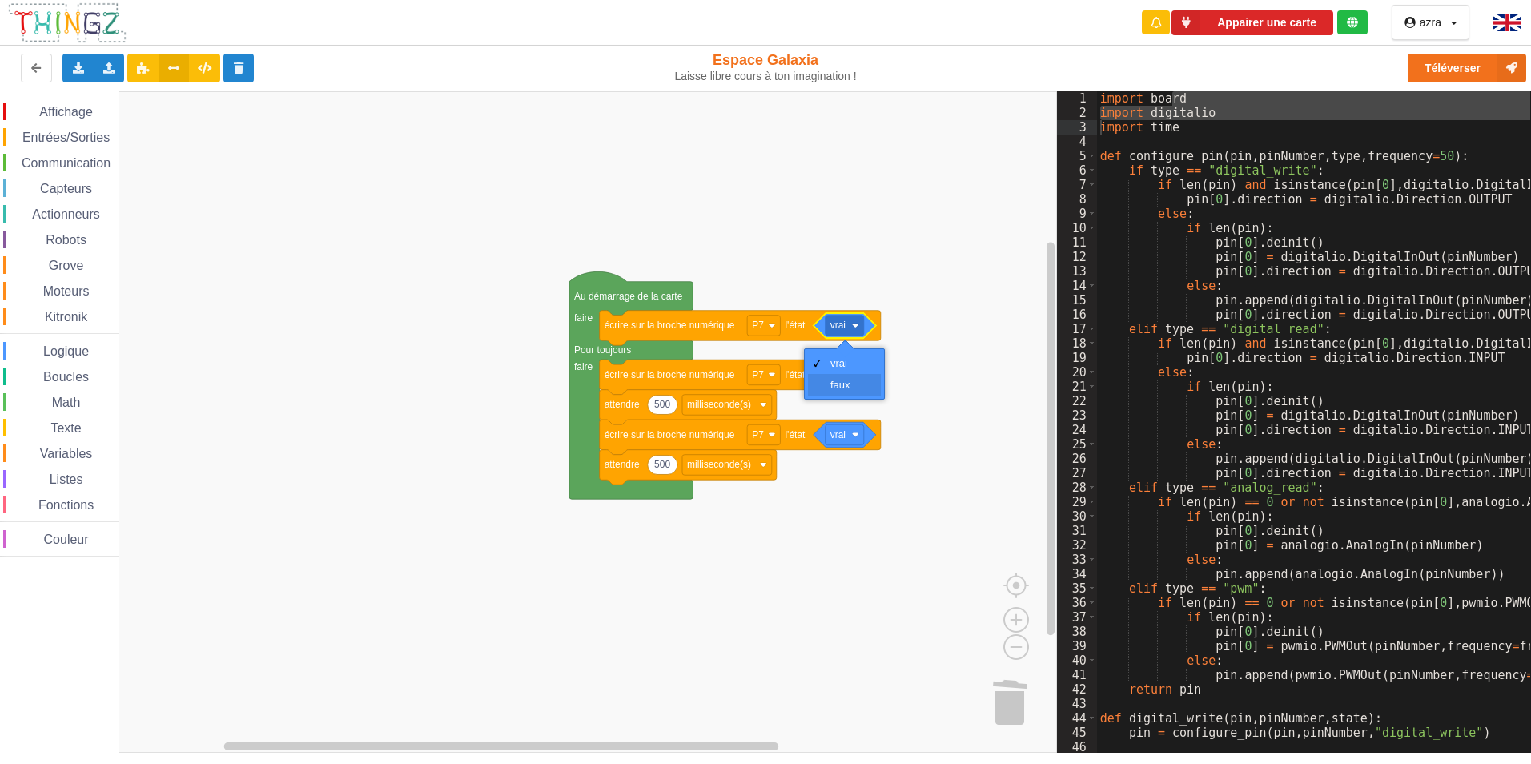
click at [846, 382] on div "faux" at bounding box center [849, 385] width 38 height 12
click at [858, 427] on div "faux" at bounding box center [844, 434] width 73 height 22
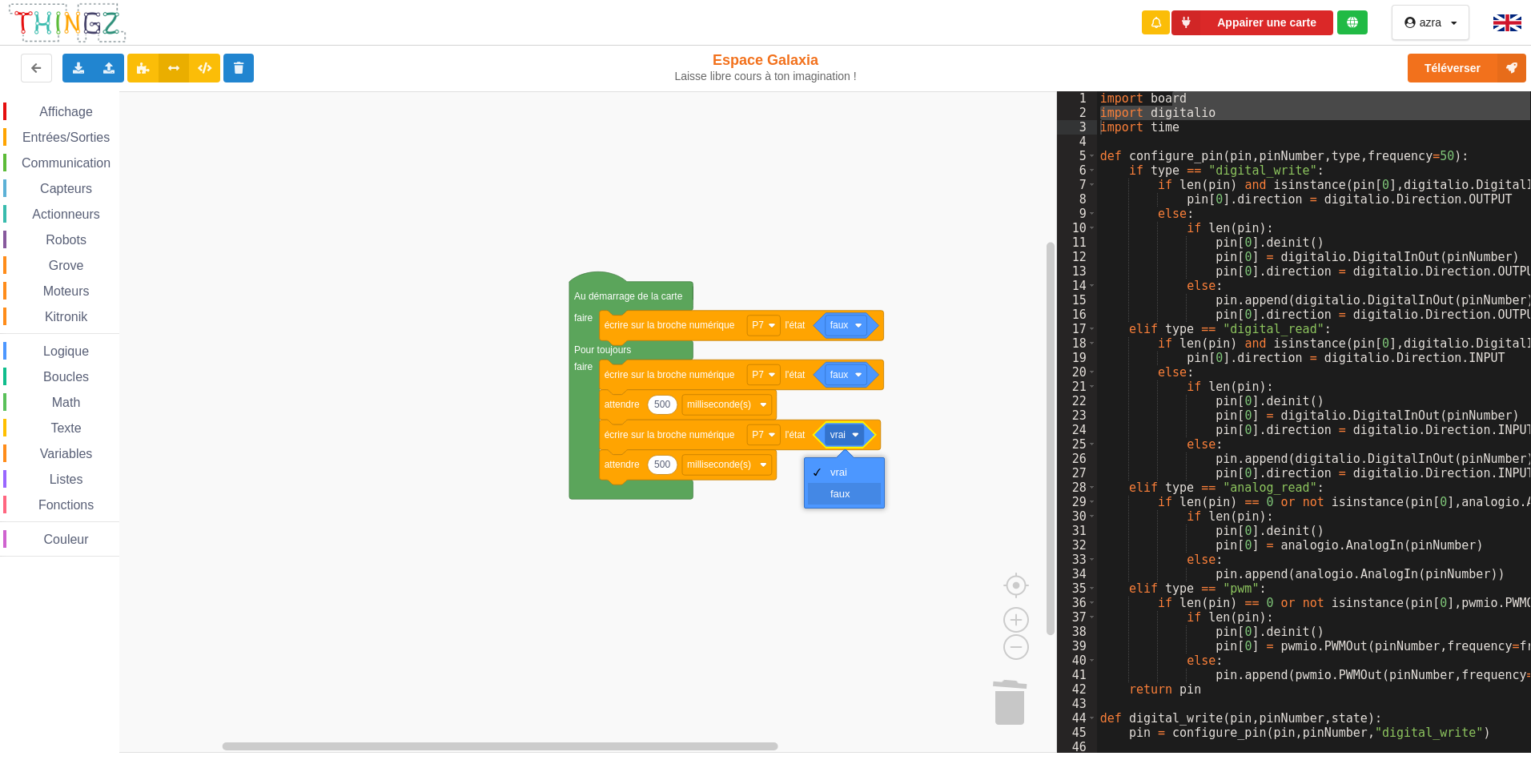
click at [838, 486] on div "faux" at bounding box center [844, 494] width 73 height 22
click at [832, 520] on rect "Espace de travail de Blocky" at bounding box center [528, 421] width 1057 height 661
drag, startPoint x: 60, startPoint y: 132, endPoint x: 65, endPoint y: 114, distance: 19.0
click at [62, 130] on div "Entrées/Sorties" at bounding box center [61, 137] width 116 height 18
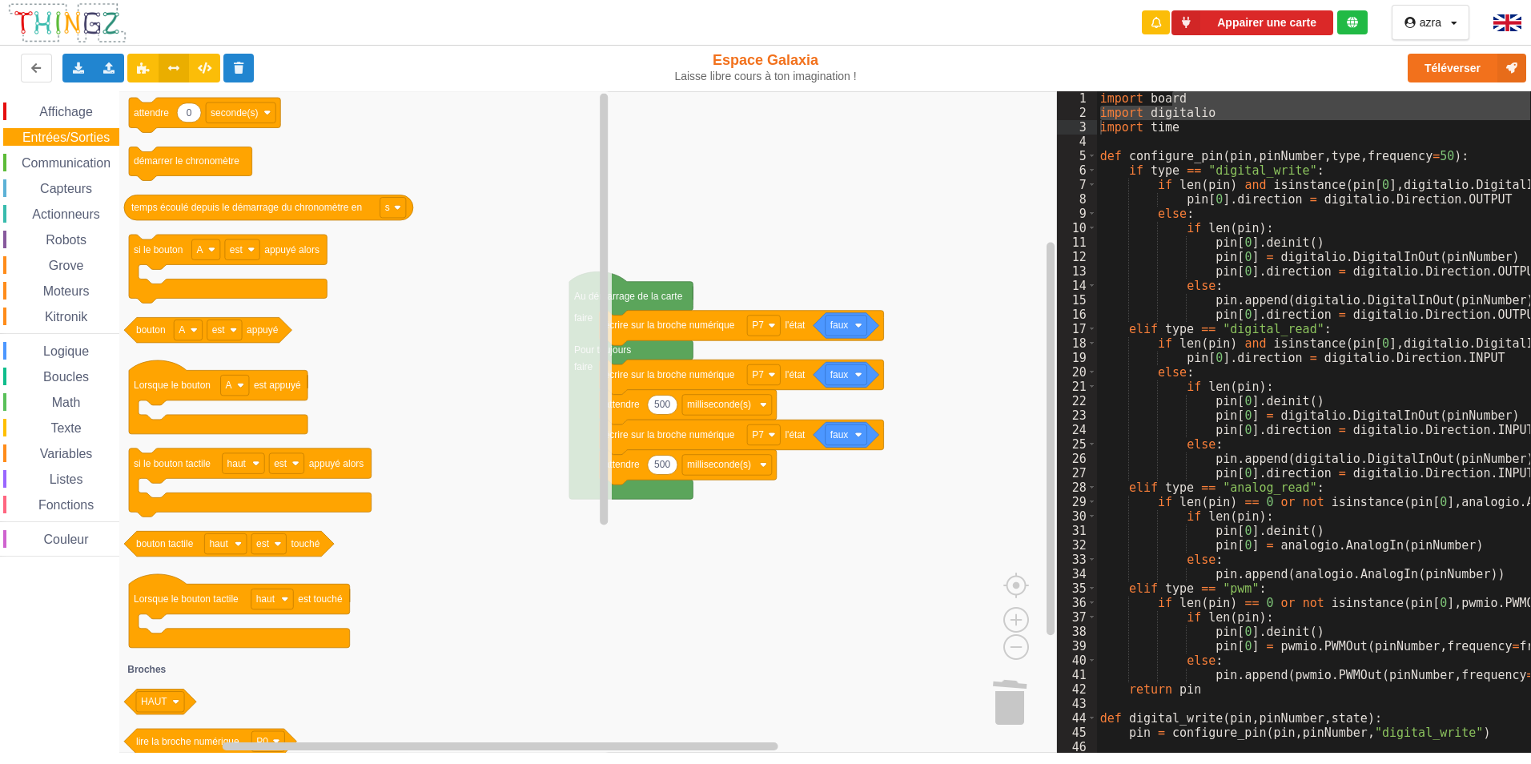
click at [68, 111] on span "Affichage" at bounding box center [66, 112] width 58 height 14
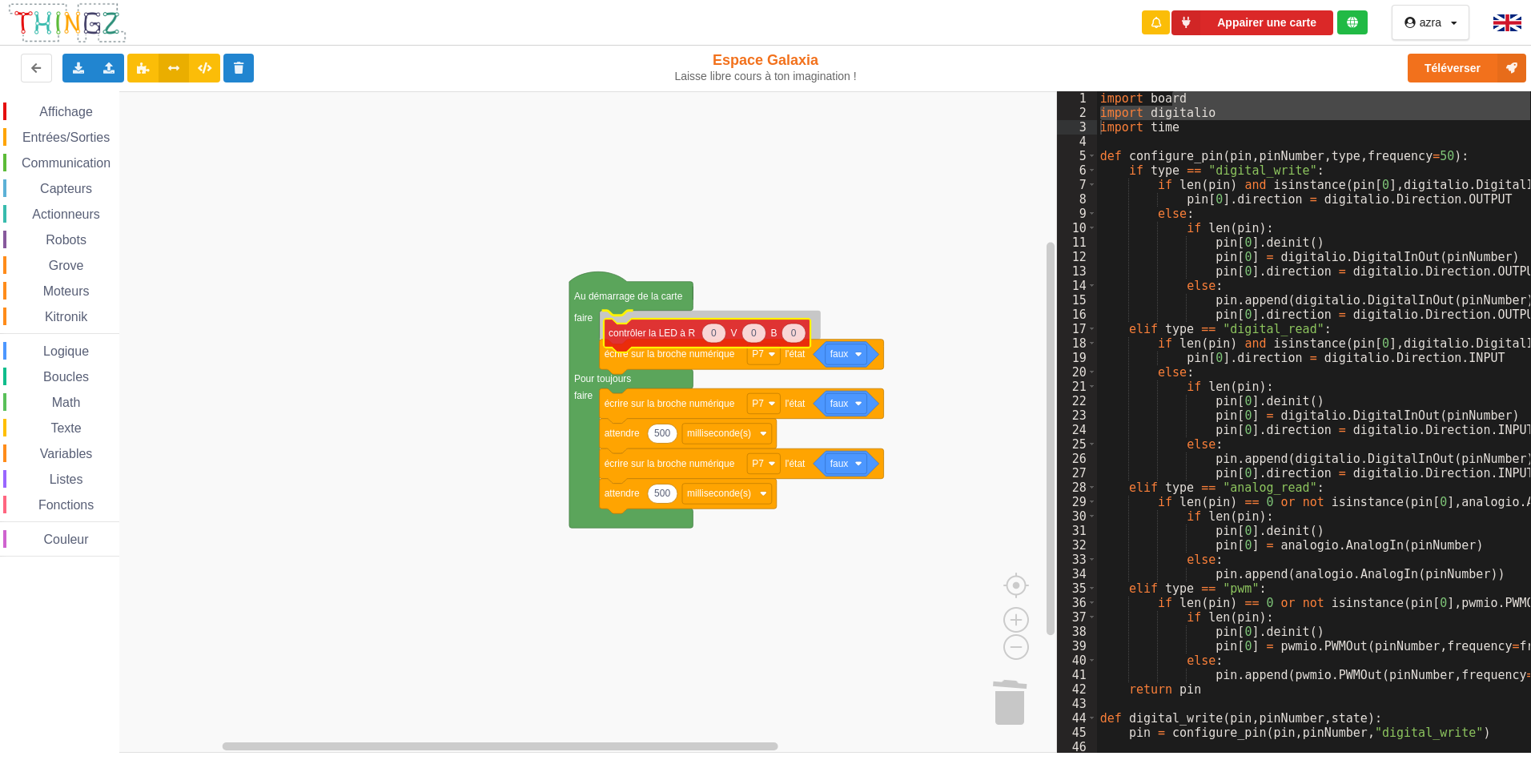
click at [681, 337] on div "Affichage Entrées/Sorties Communication Capteurs Actionneurs Robots Grove Moteu…" at bounding box center [528, 421] width 1057 height 661
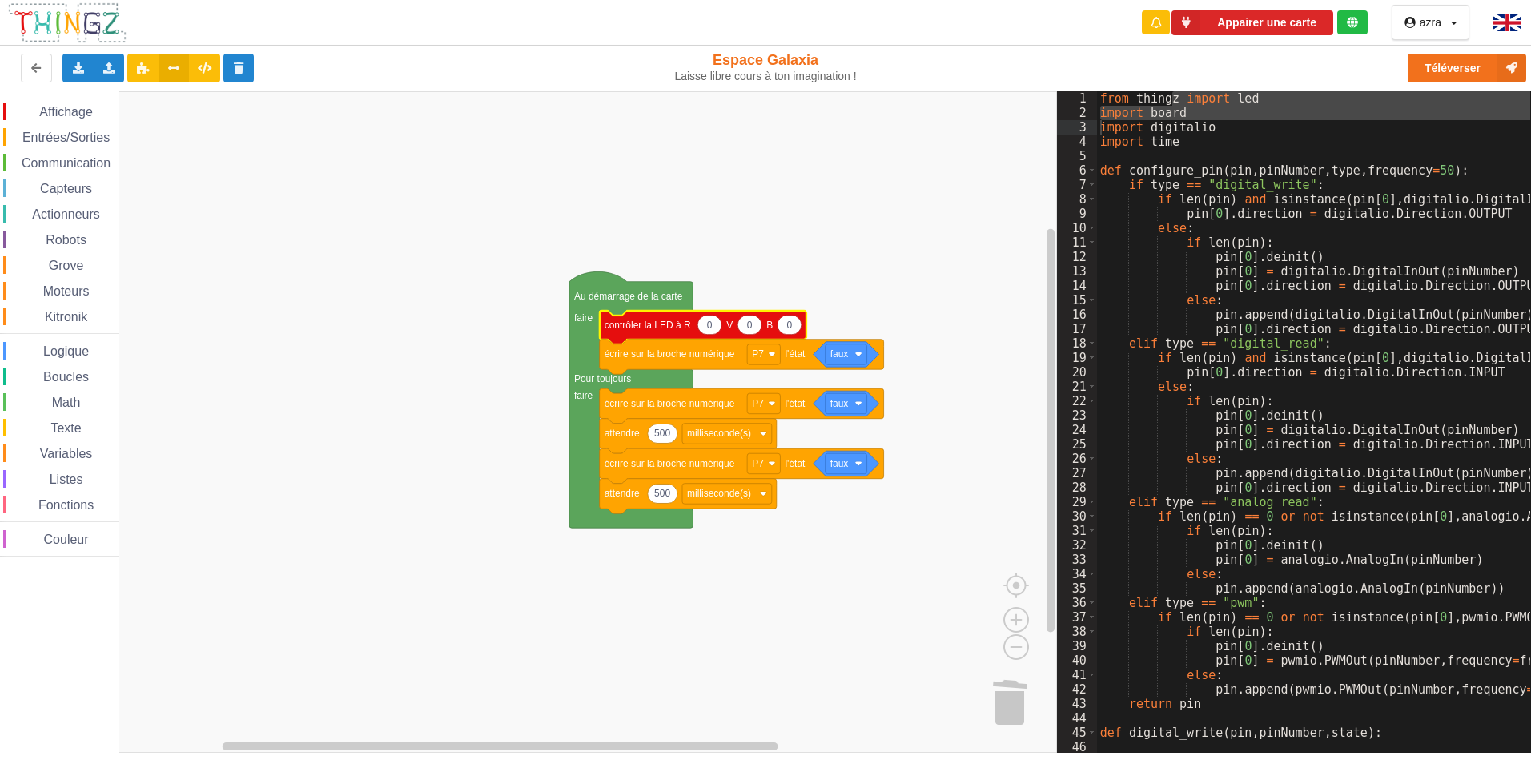
click at [70, 111] on span "Affichage" at bounding box center [66, 112] width 58 height 14
click at [893, 537] on rect "Espace de travail de Blocky" at bounding box center [528, 421] width 1057 height 661
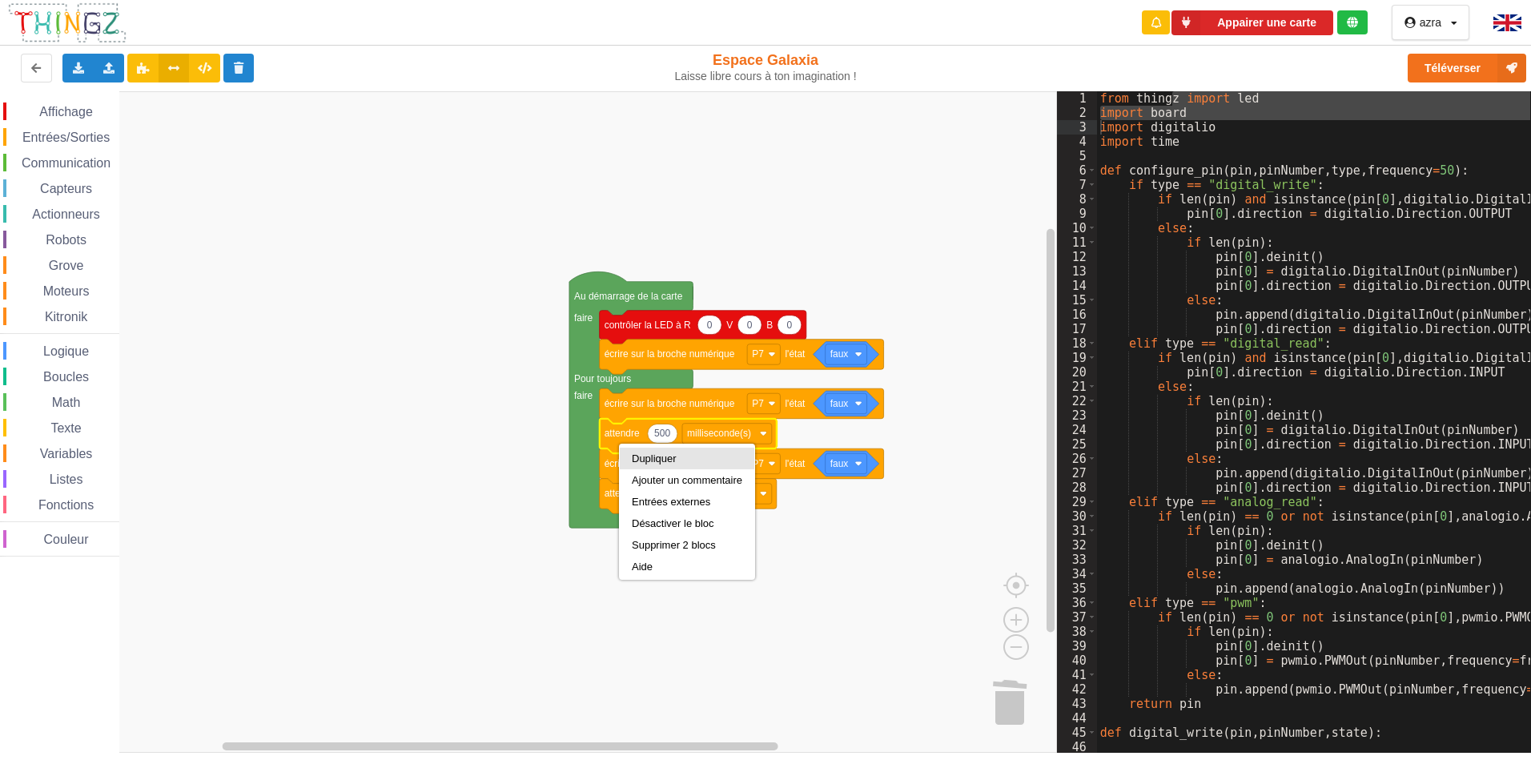
click at [654, 459] on div "Dupliquer" at bounding box center [687, 458] width 111 height 12
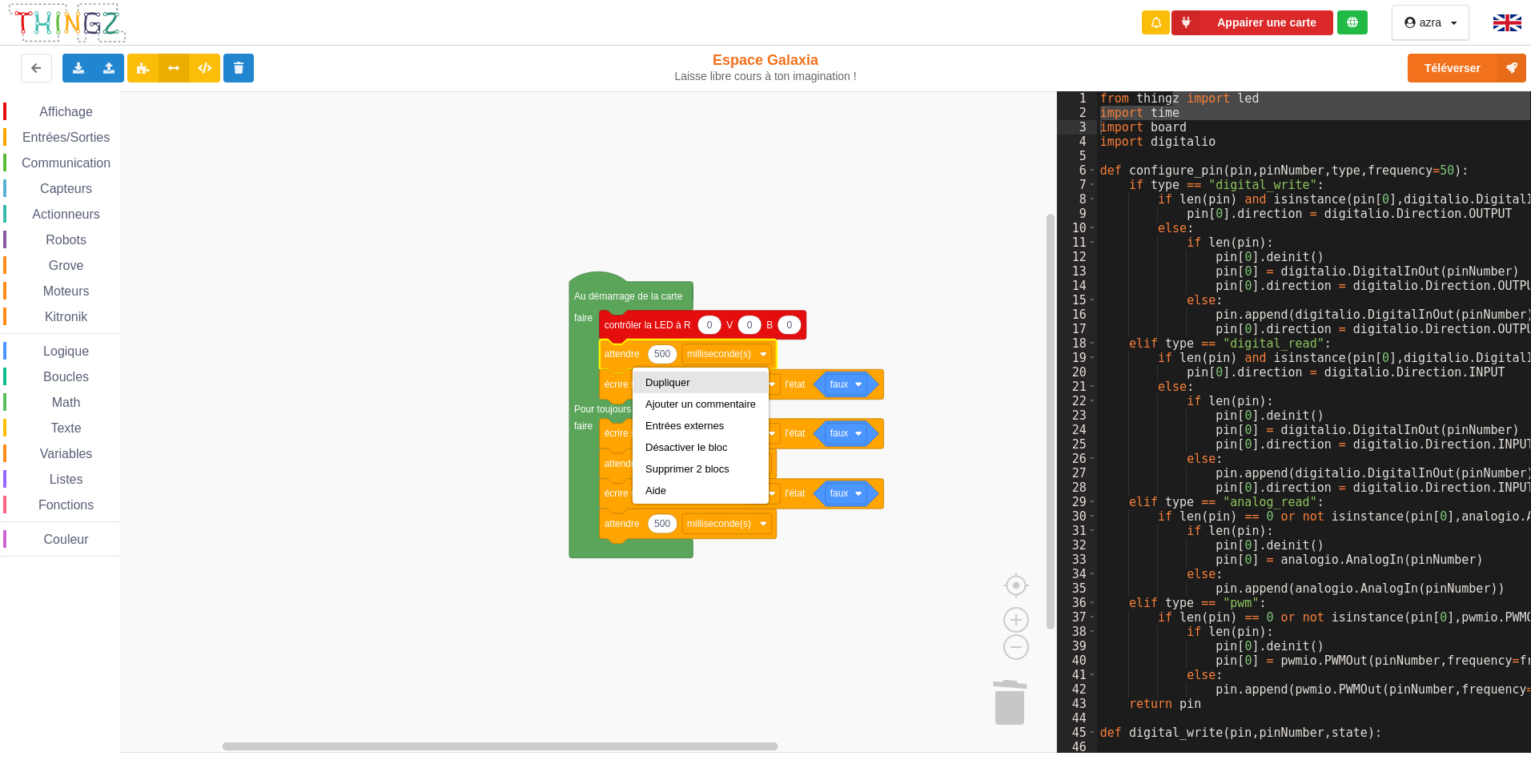
click at [649, 383] on div "Dupliquer" at bounding box center [700, 382] width 111 height 12
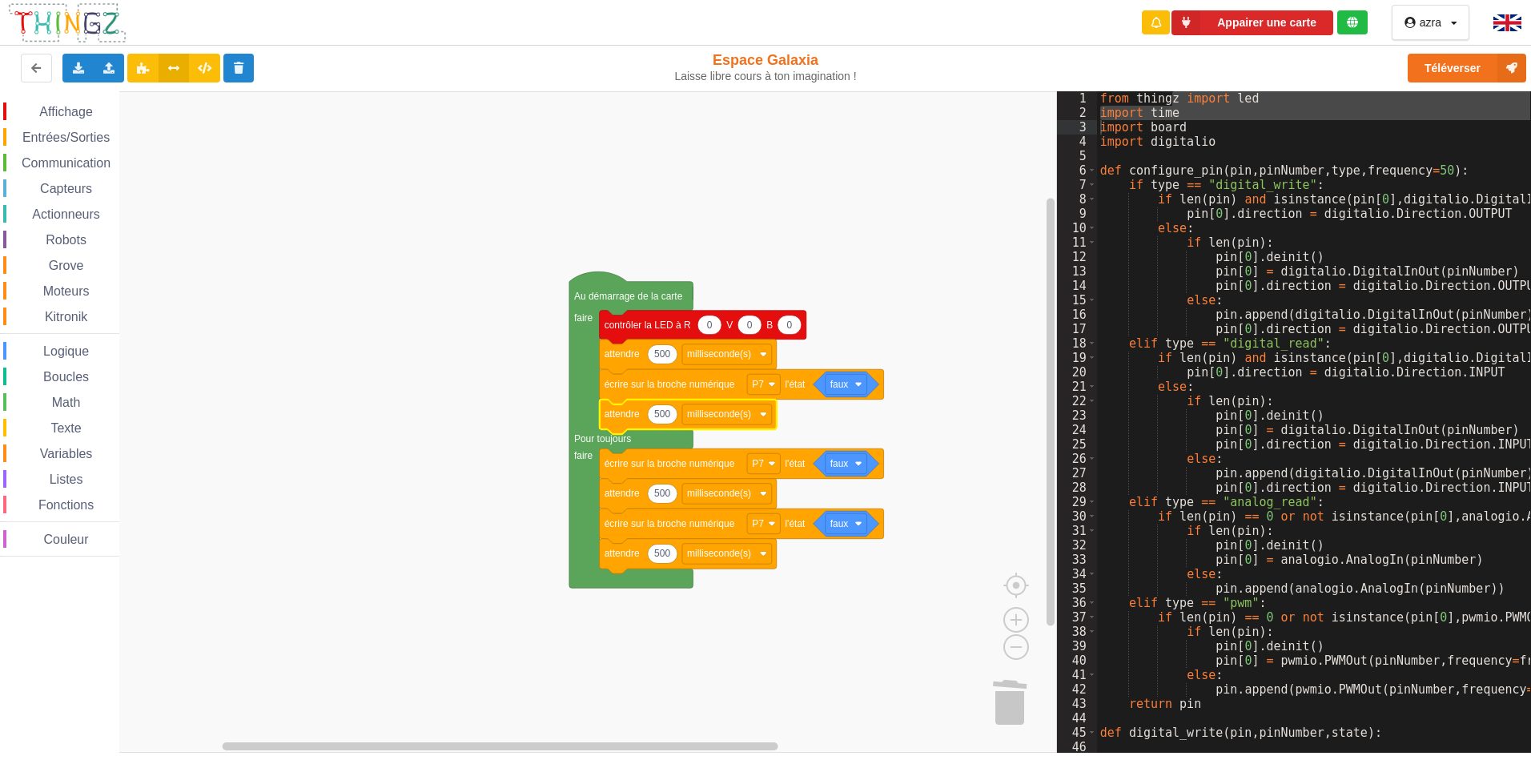
click at [672, 419] on g "500" at bounding box center [663, 413] width 30 height 19
type input "100"
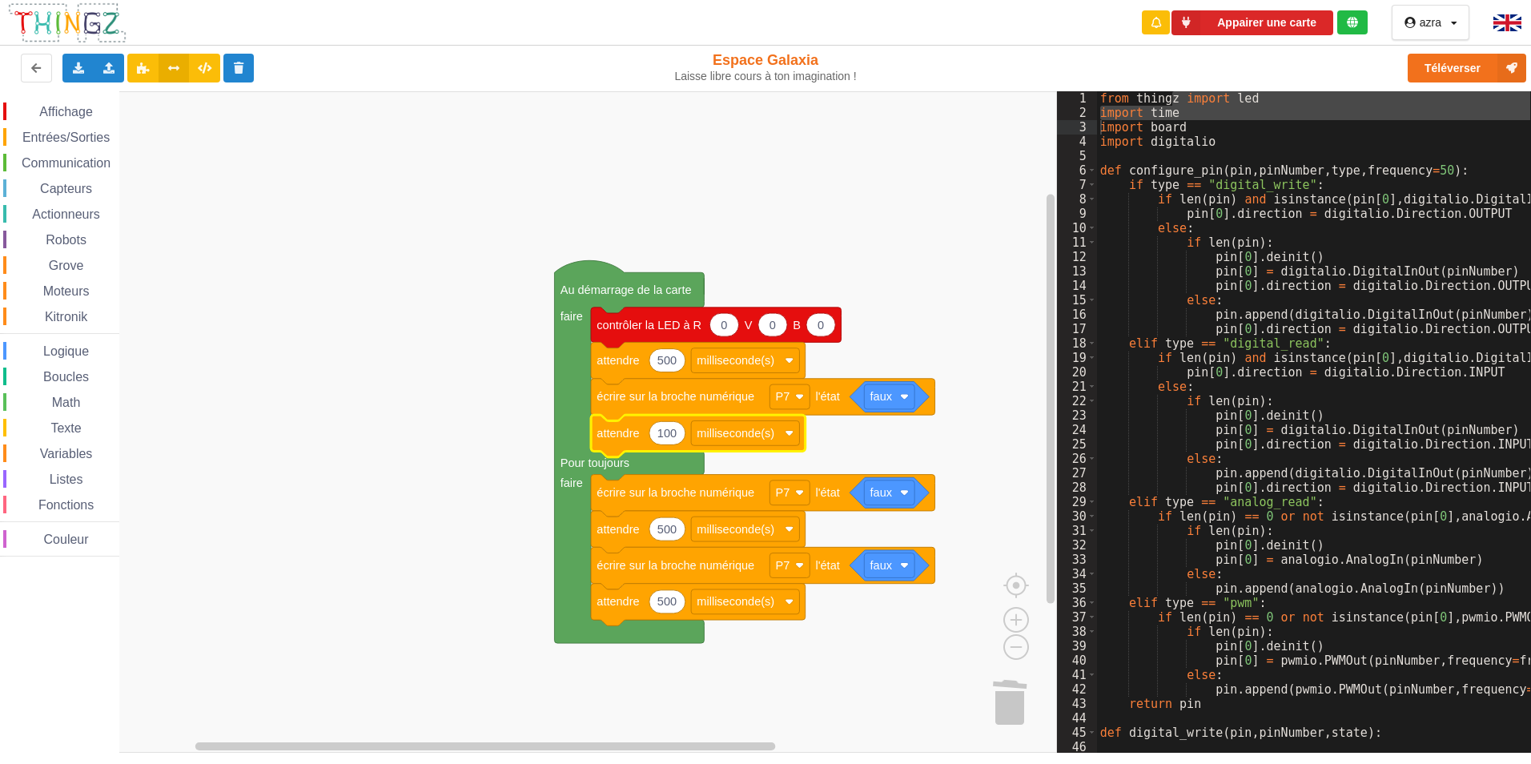
click at [768, 332] on icon "Espace de travail de Blocky" at bounding box center [772, 324] width 29 height 23
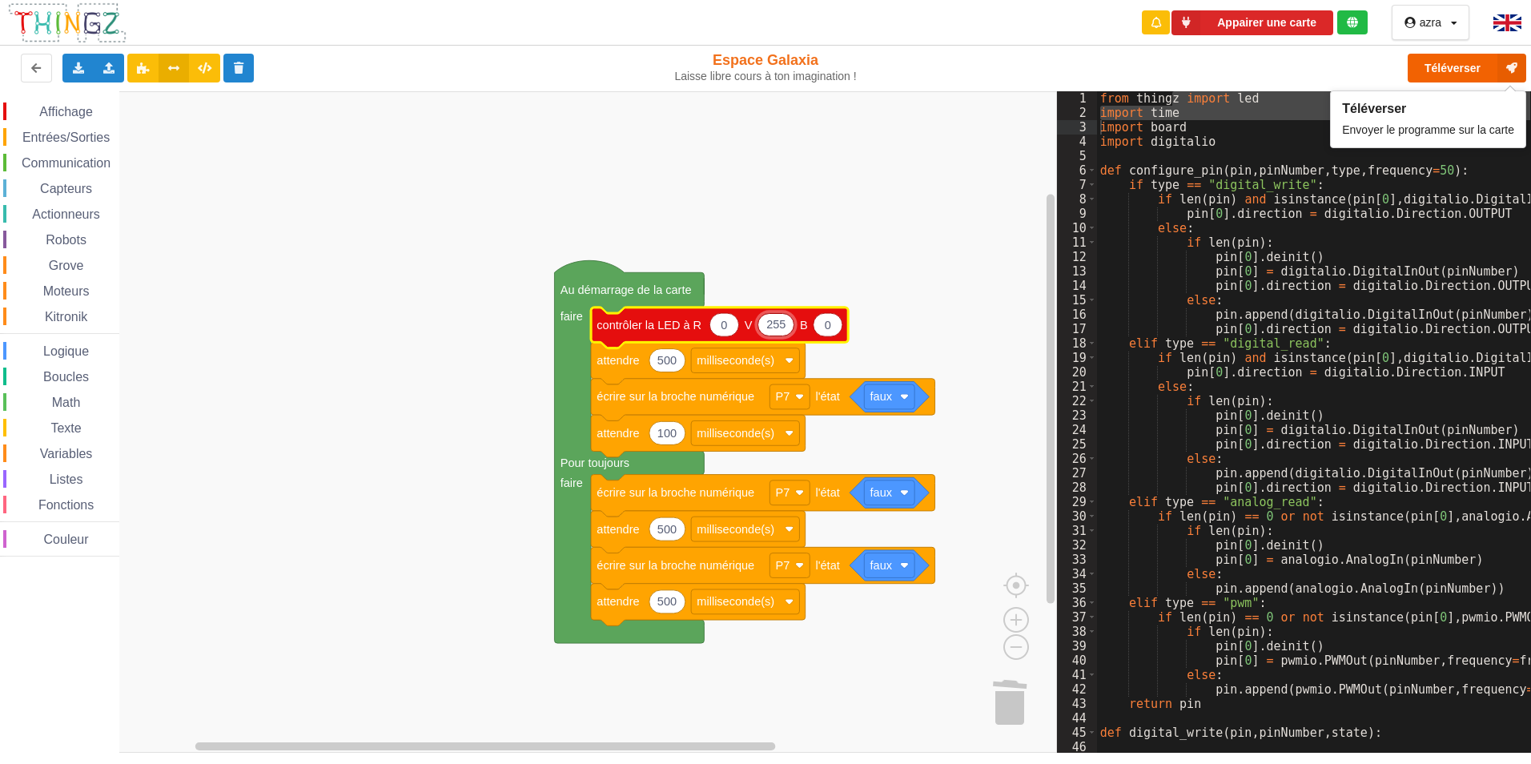
type input "255"
click at [1481, 66] on button "Téléverser" at bounding box center [1467, 68] width 119 height 29
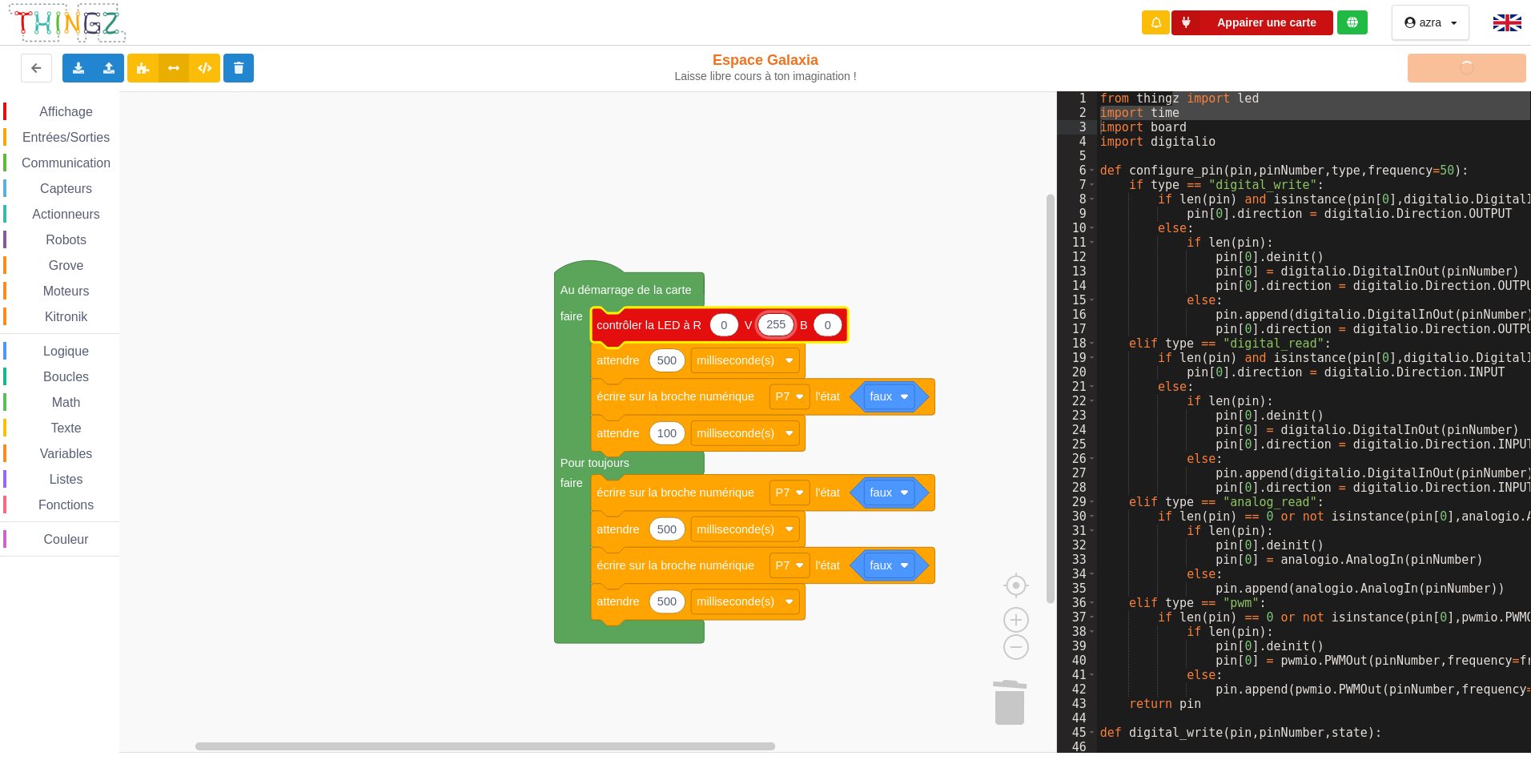
click at [1295, 23] on button "Appairer une carte" at bounding box center [1253, 22] width 162 height 25
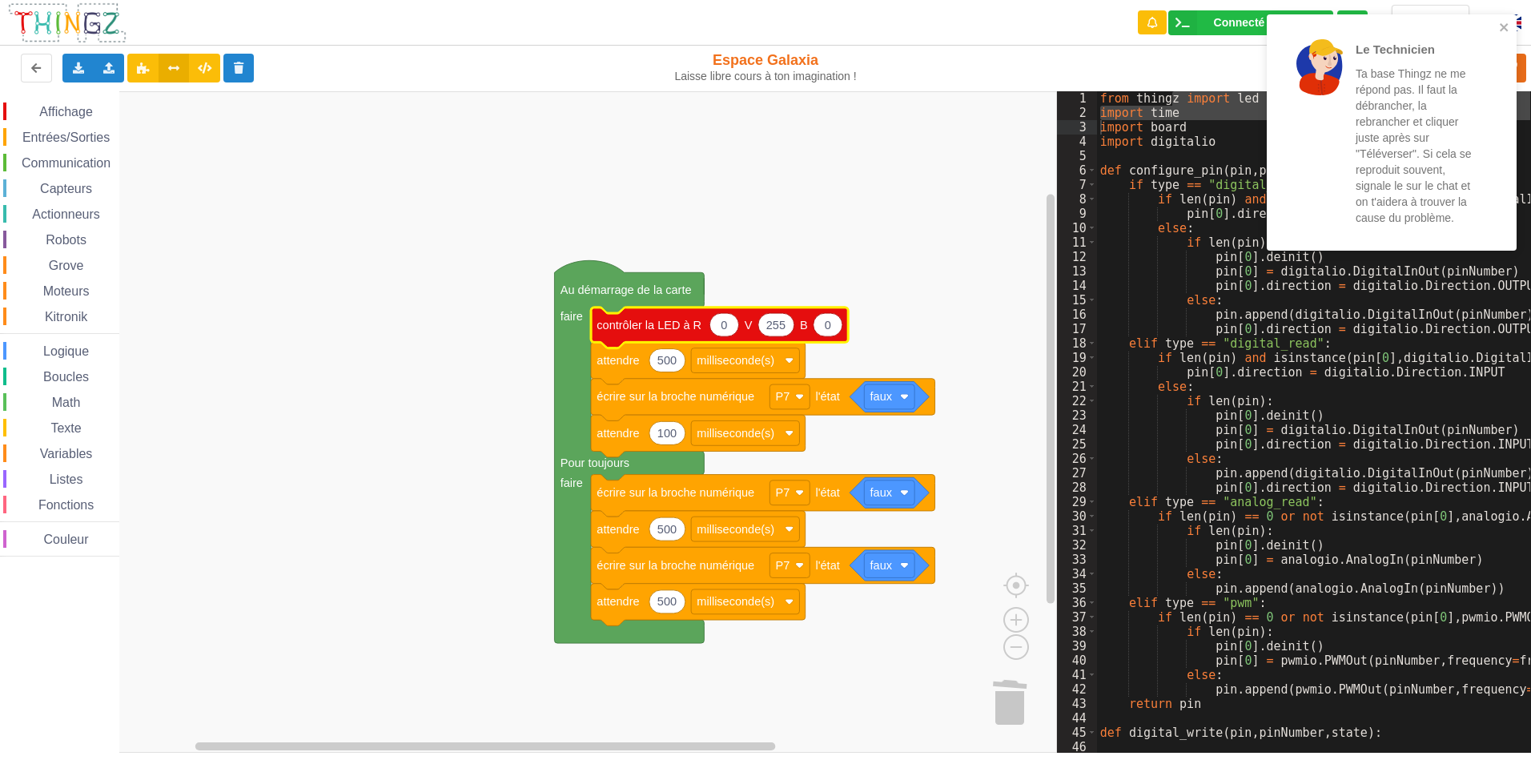
click at [924, 197] on rect "Espace de travail de Blocky" at bounding box center [528, 421] width 1057 height 661
click at [1503, 26] on icon "close" at bounding box center [1504, 27] width 8 height 8
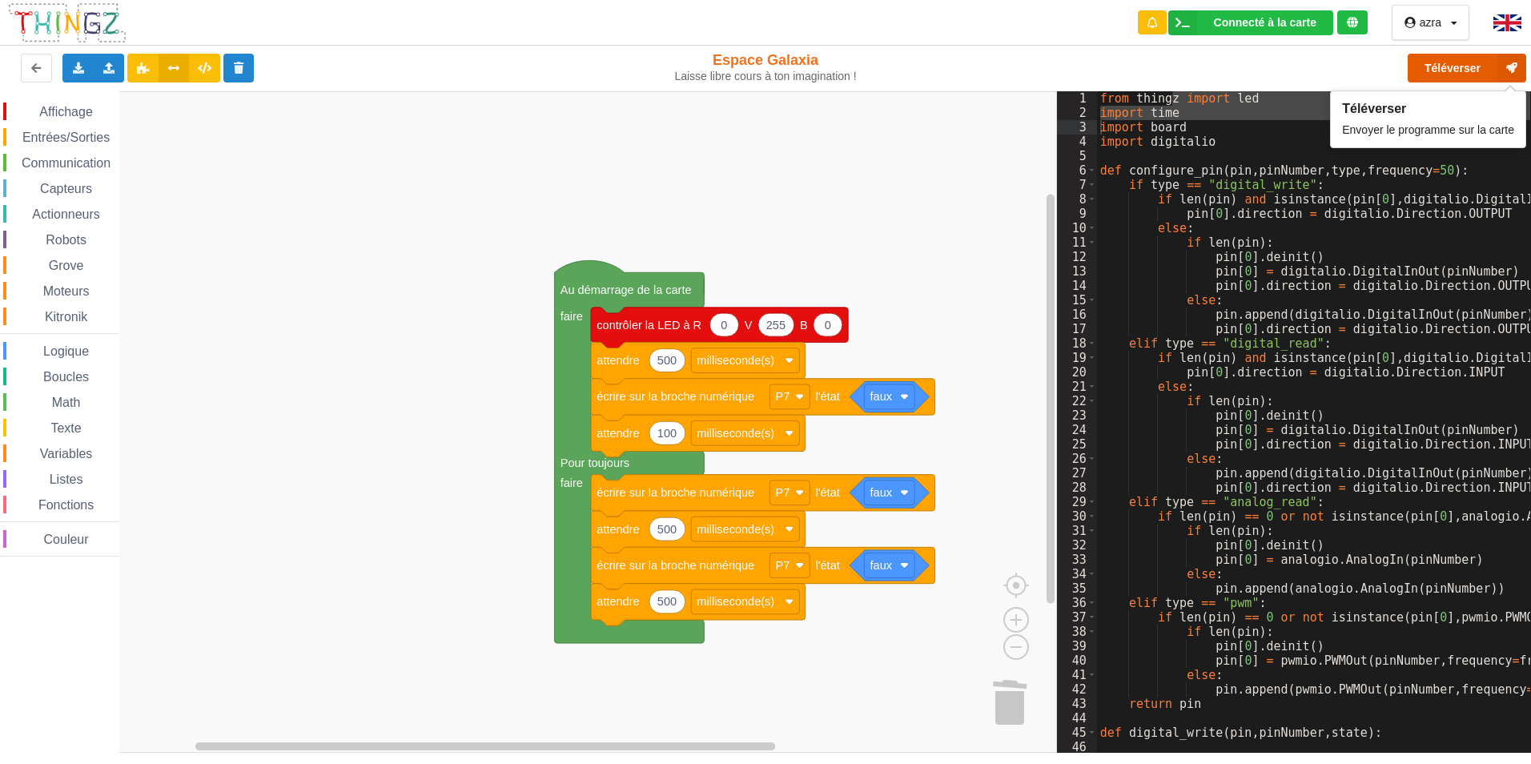
click at [1461, 64] on button "Téléverser" at bounding box center [1467, 68] width 119 height 29
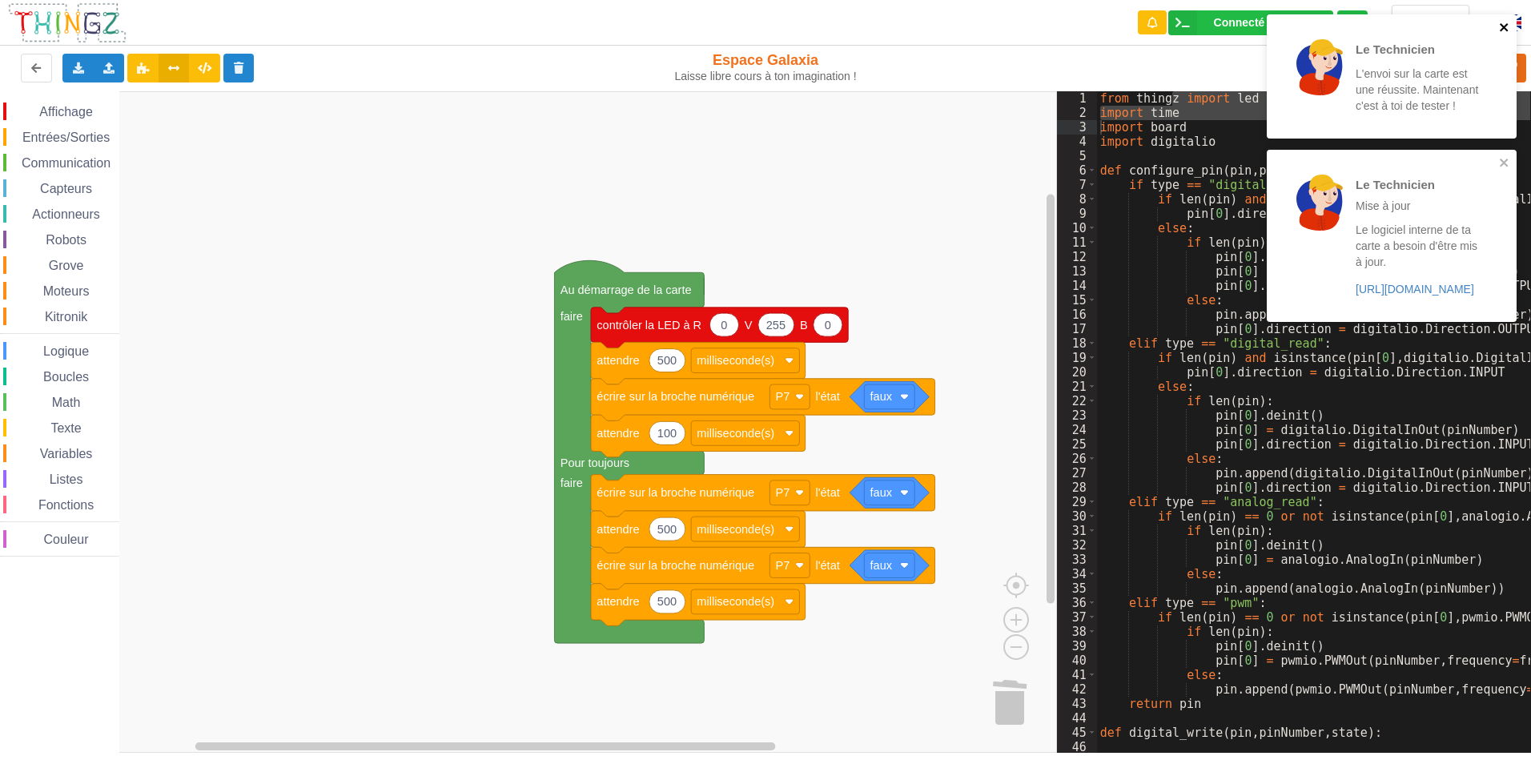
click at [1501, 26] on icon "close" at bounding box center [1504, 27] width 11 height 13
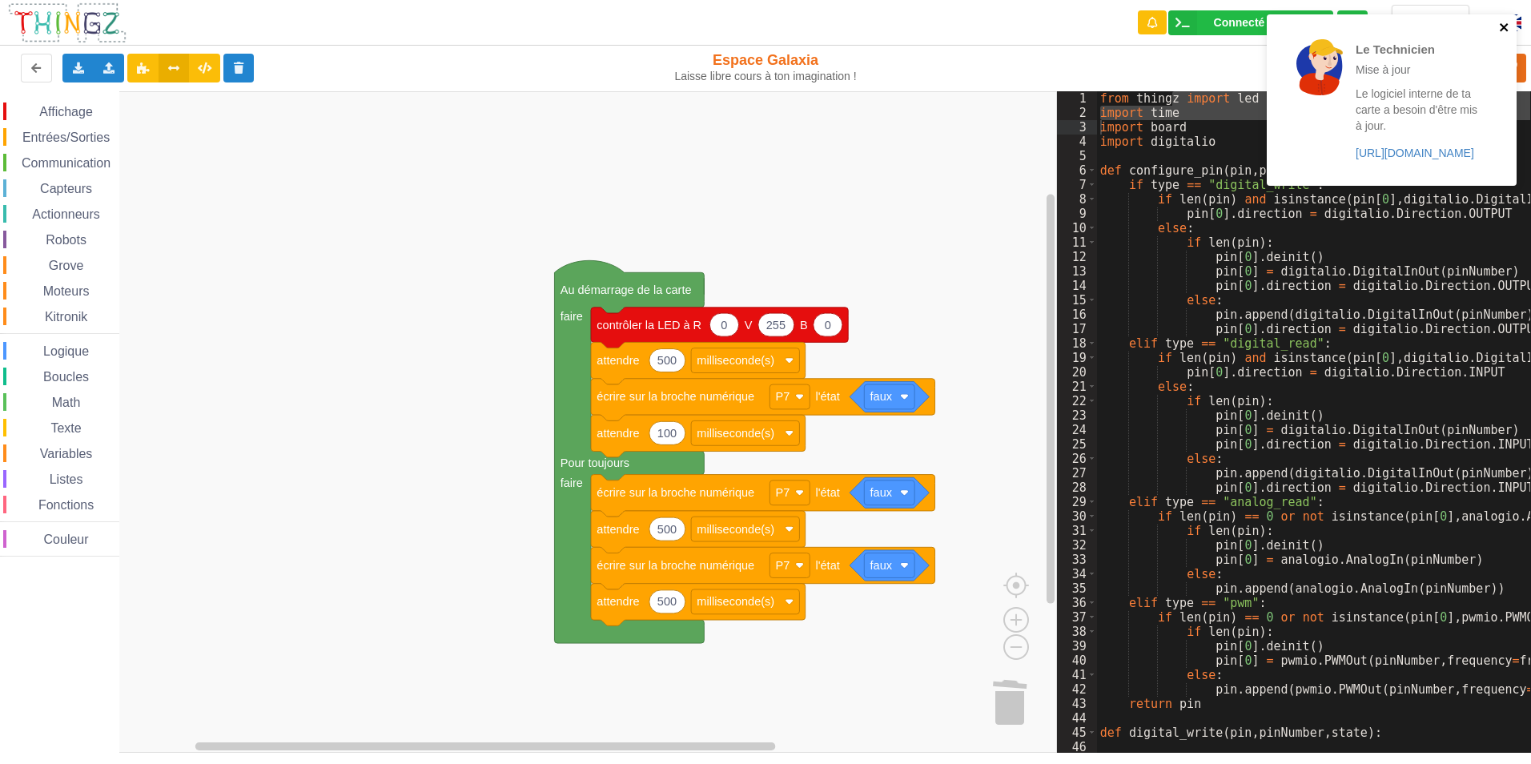
click at [1504, 28] on icon "close" at bounding box center [1504, 27] width 8 height 8
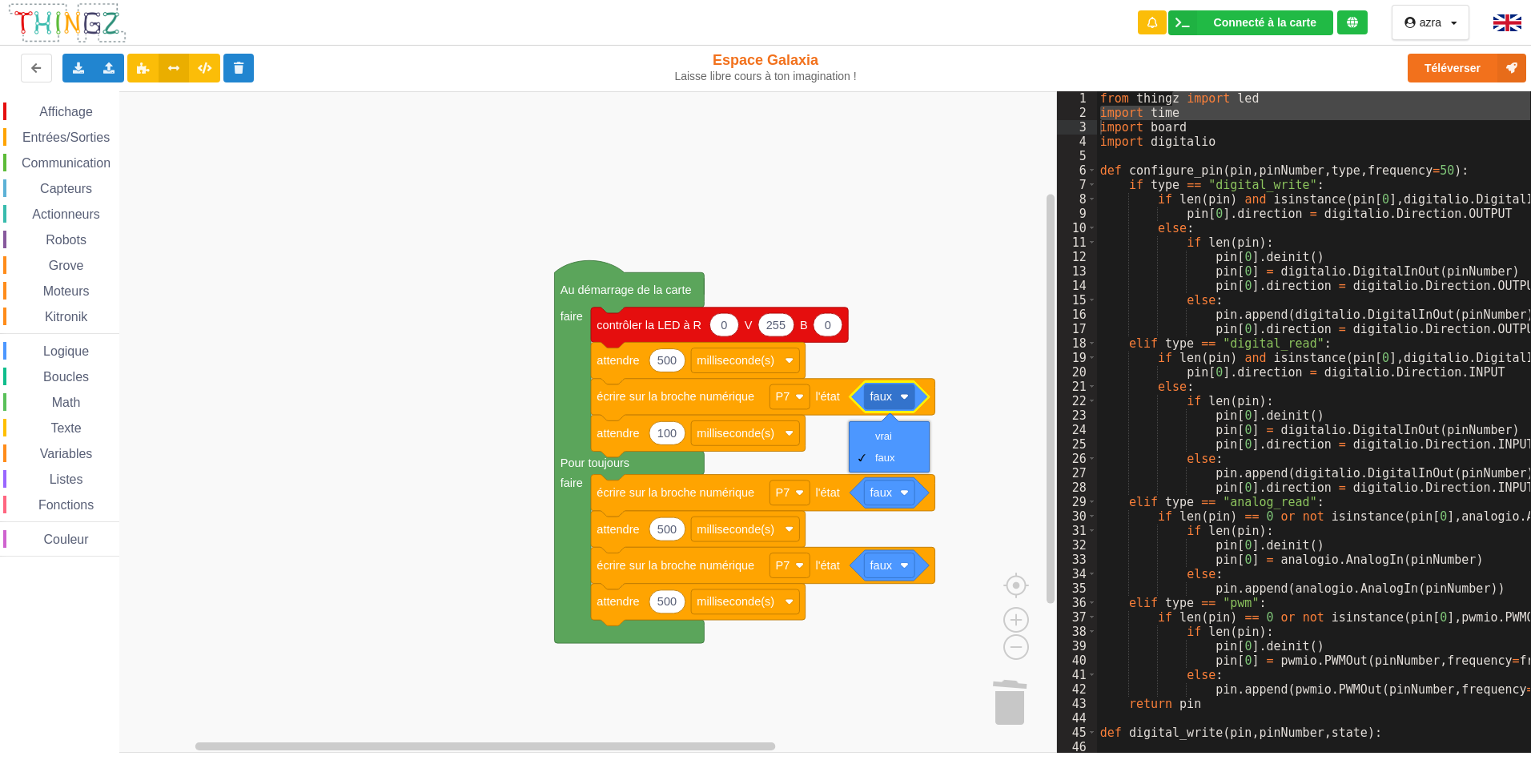
click at [999, 434] on rect "Espace de travail de Blocky" at bounding box center [528, 421] width 1057 height 661
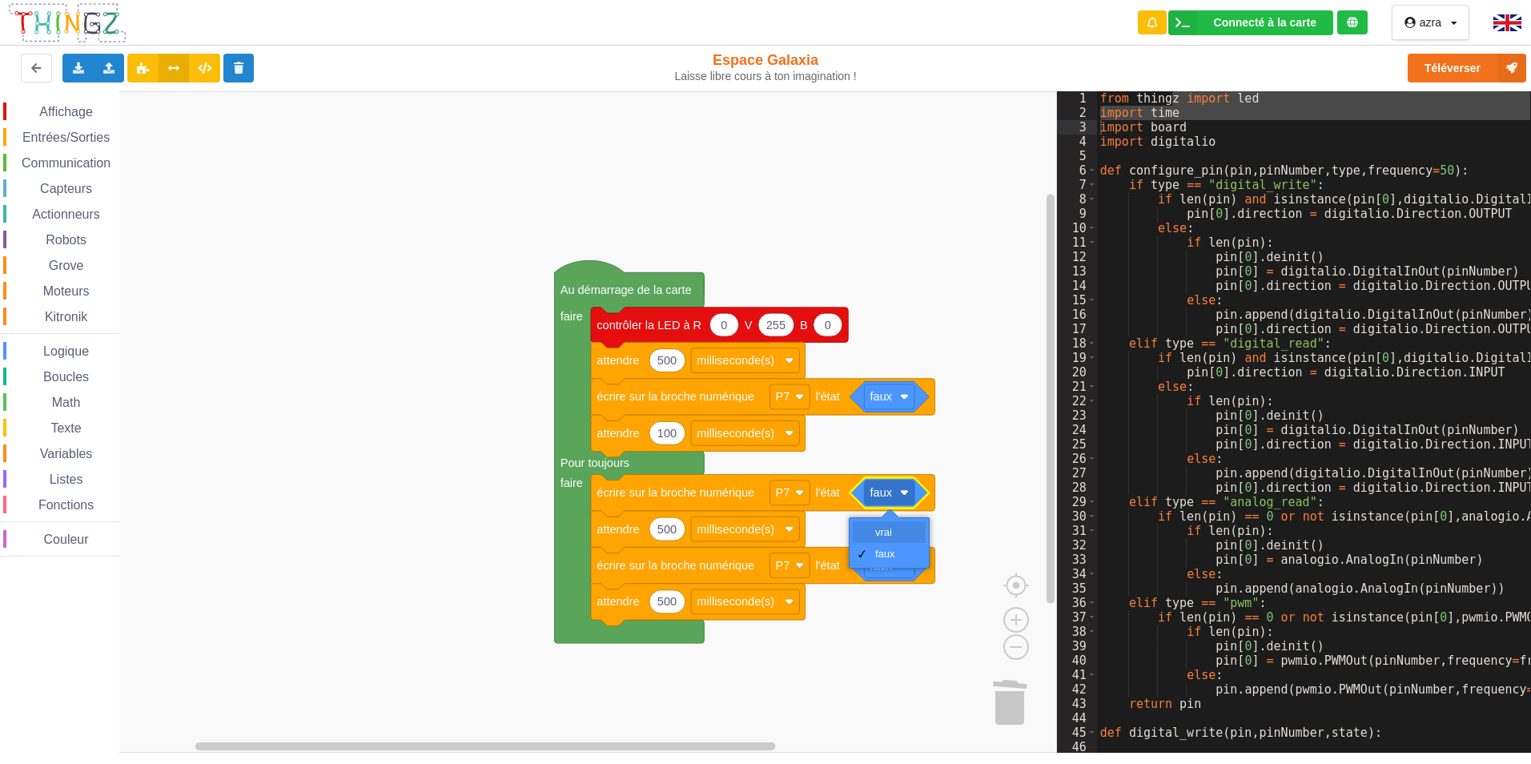
click at [900, 532] on div "vrai" at bounding box center [894, 532] width 38 height 12
click at [910, 569] on rect "Espace de travail de Blocky" at bounding box center [889, 565] width 50 height 25
click at [978, 506] on rect "Espace de travail de Blocky" at bounding box center [528, 421] width 1057 height 661
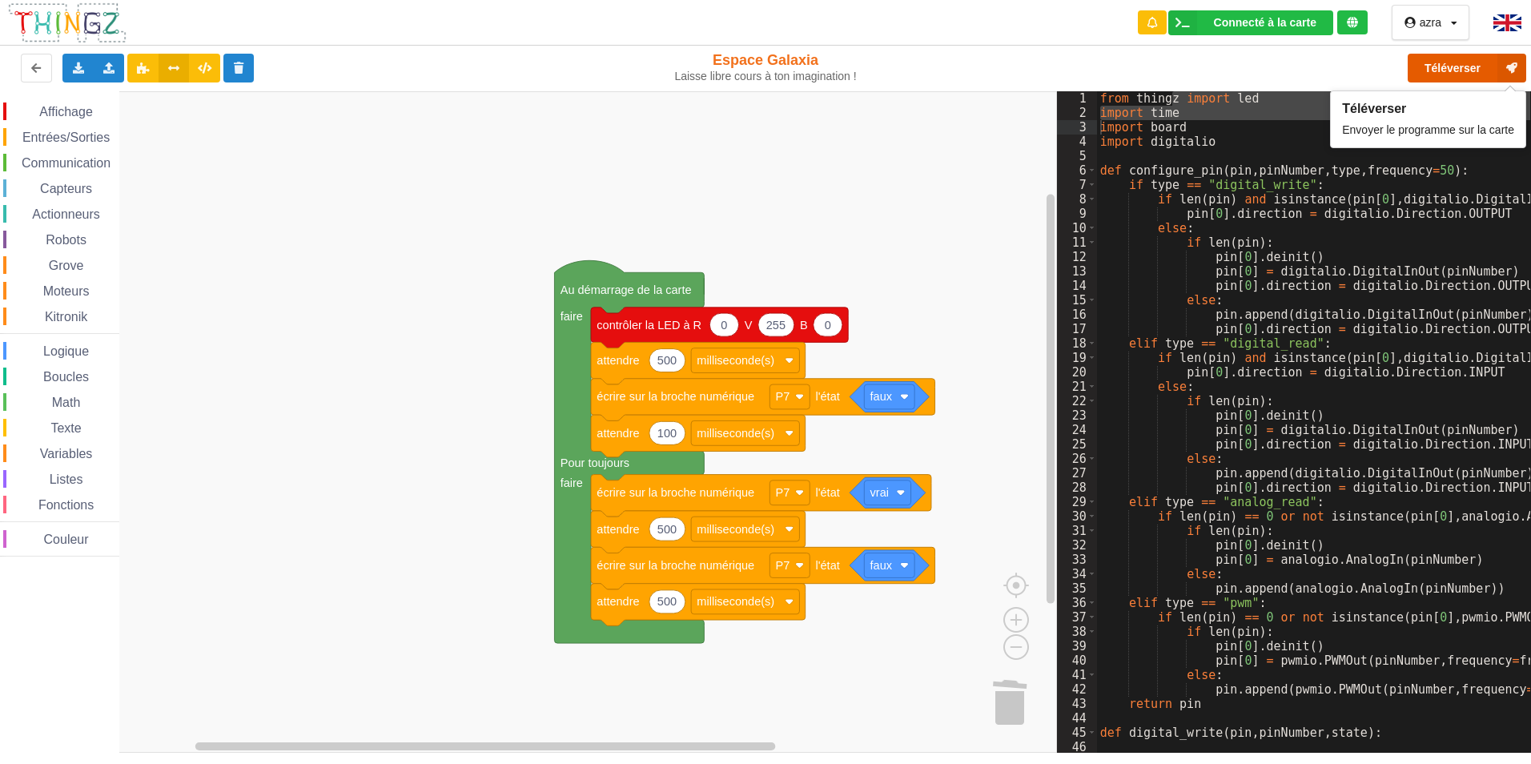
click at [1445, 63] on button "Téléverser" at bounding box center [1467, 68] width 119 height 29
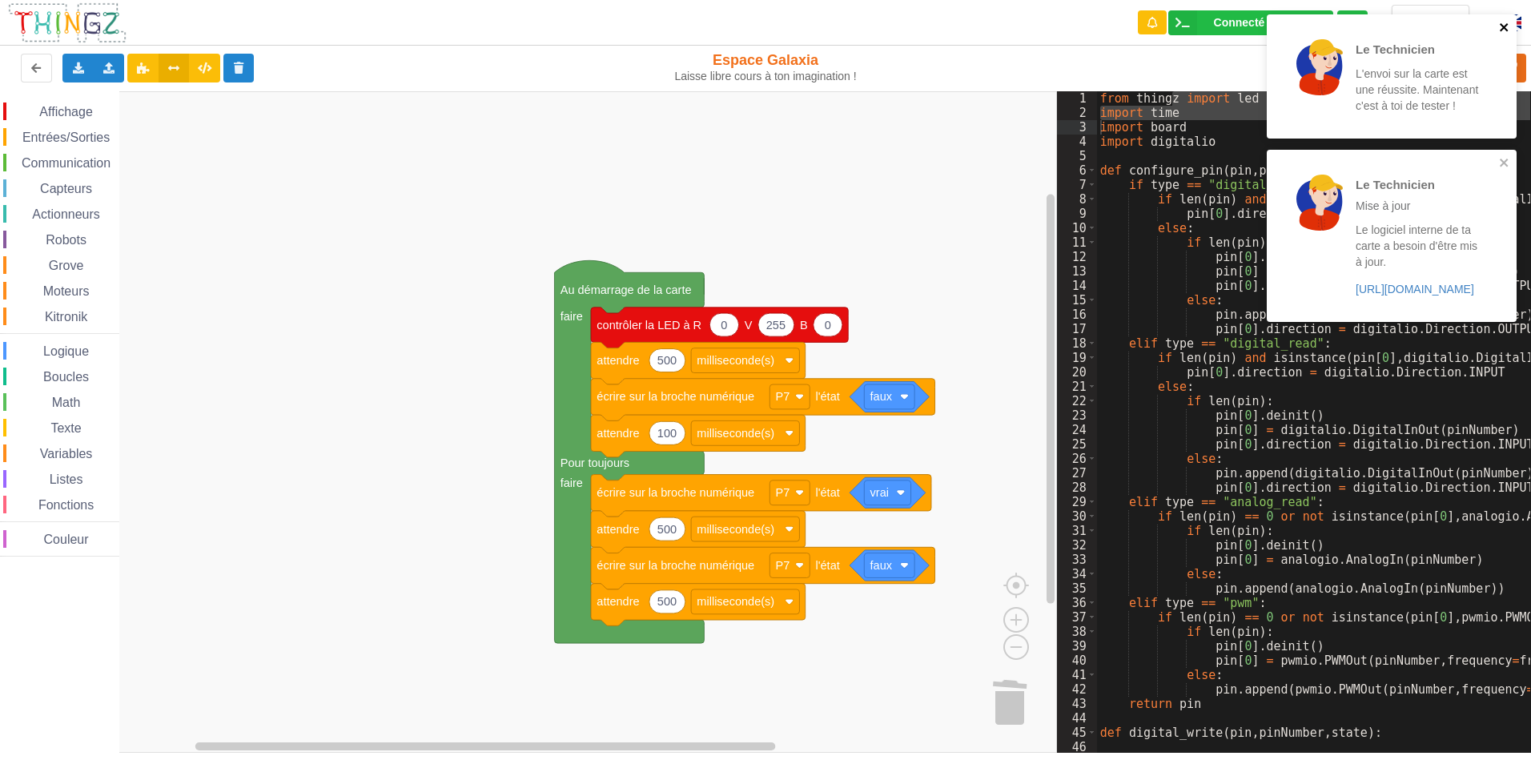
click at [1501, 30] on icon "close" at bounding box center [1504, 27] width 8 height 8
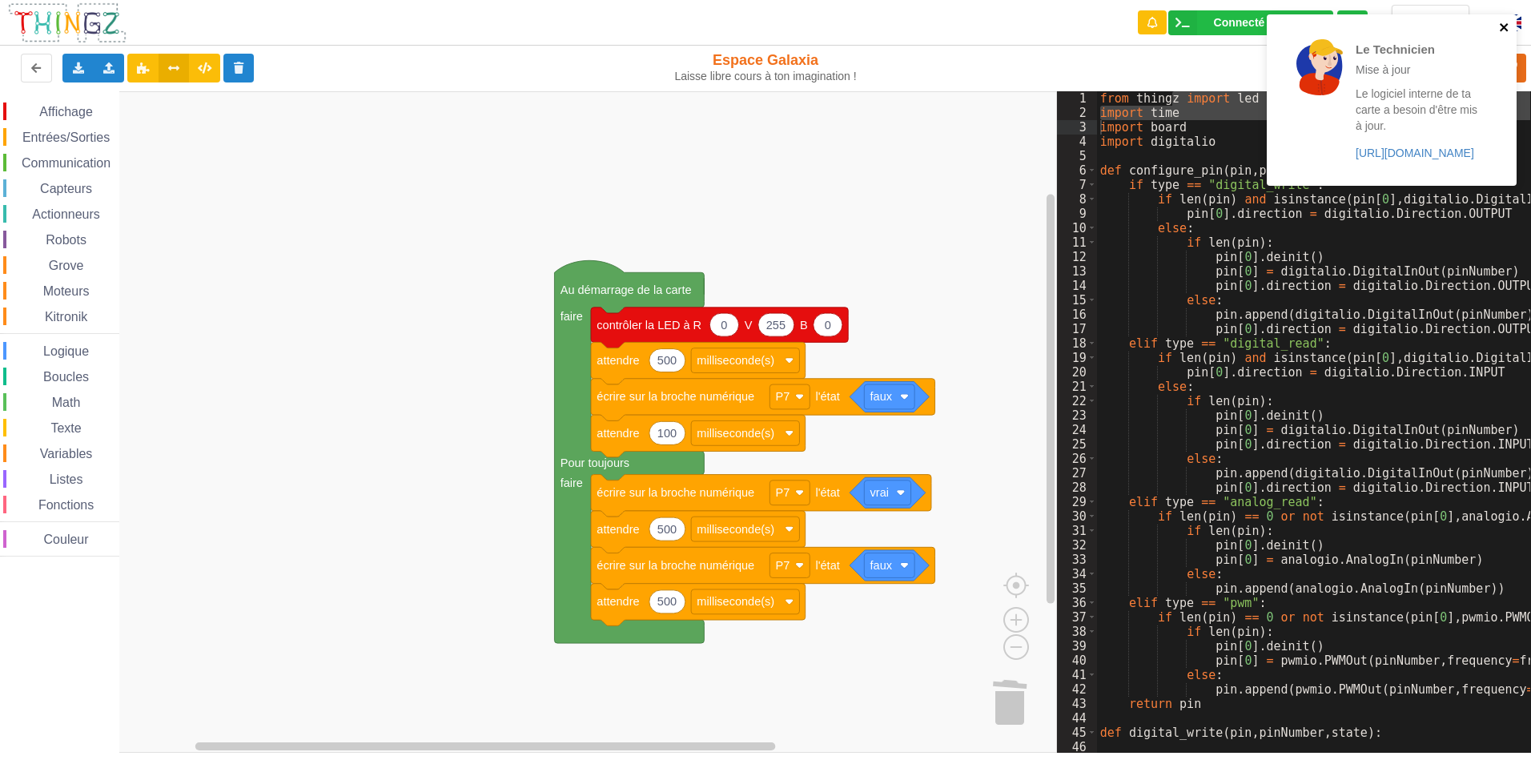
click at [1502, 24] on icon "close" at bounding box center [1504, 27] width 11 height 13
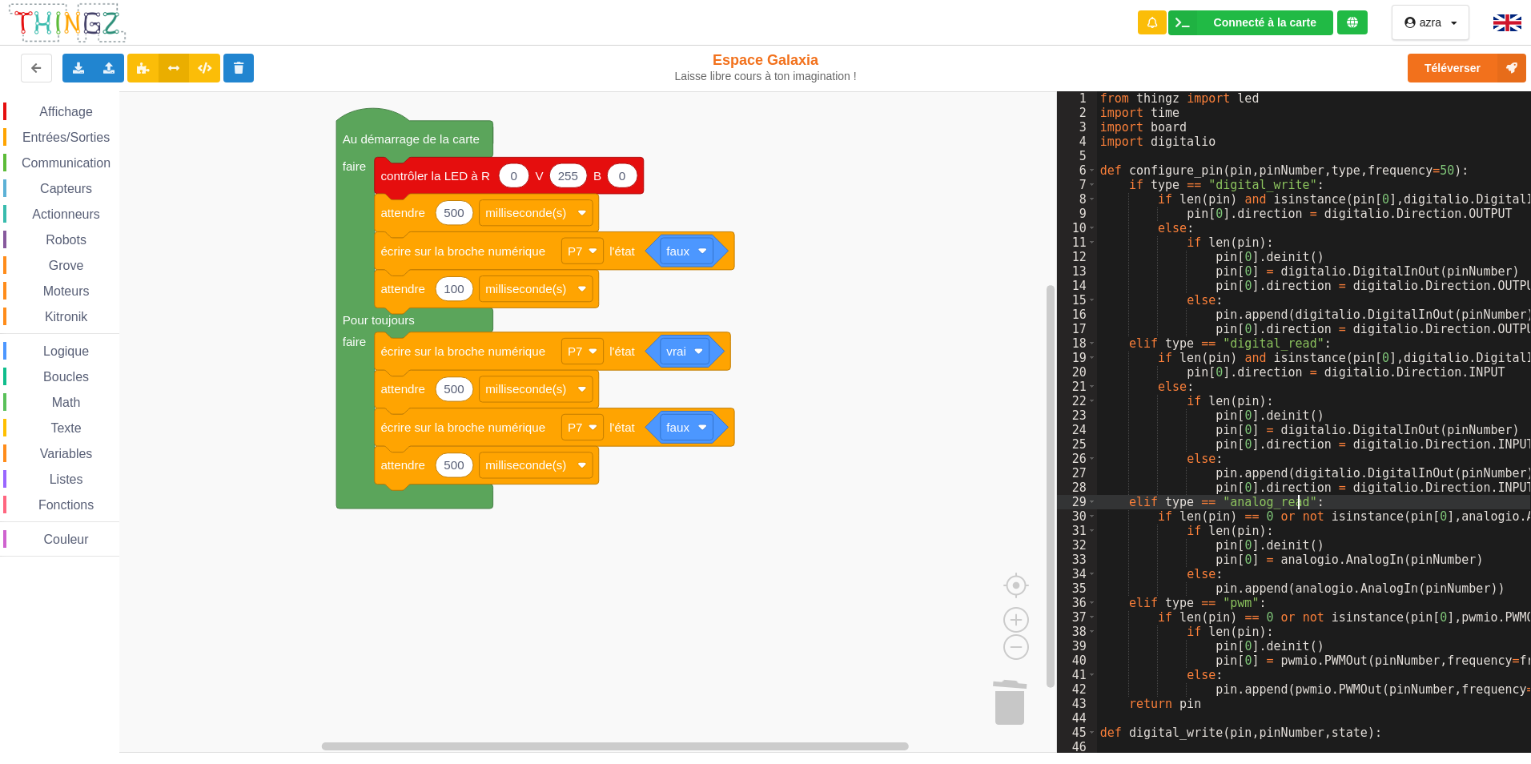
scroll to position [230, 0]
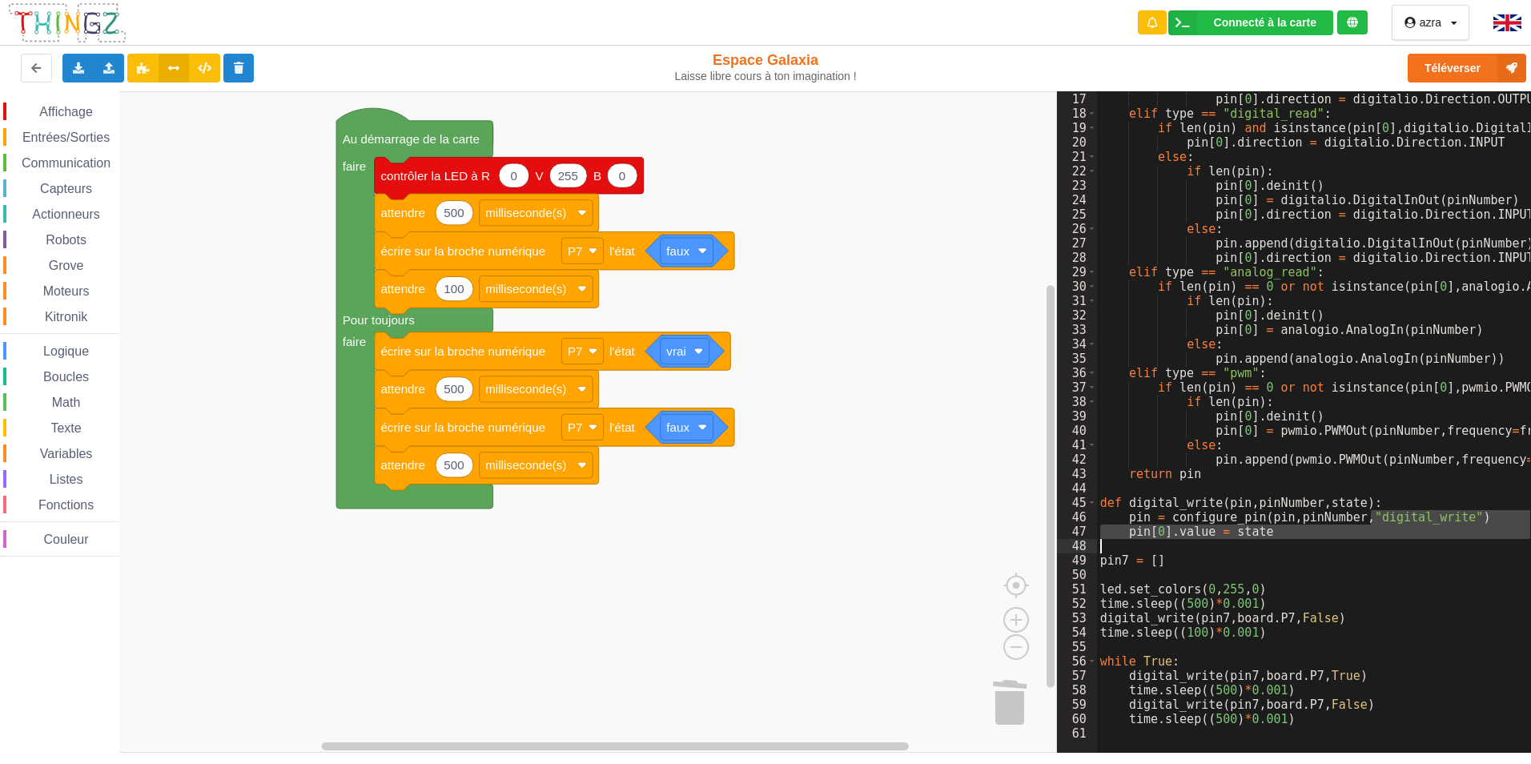
drag, startPoint x: 1369, startPoint y: 522, endPoint x: 1517, endPoint y: 537, distance: 148.9
click at [1507, 543] on div "pin . append ( digitalio . DigitalInOut ( pinNumber )) pin [ 0 ] . direction = …" at bounding box center [1423, 417] width 653 height 678
click at [1487, 526] on div "pin . append ( digitalio . DigitalInOut ( pinNumber )) pin [ 0 ] . direction = …" at bounding box center [1313, 415] width 433 height 649
click at [1472, 521] on div "pin . append ( digitalio . DigitalInOut ( pinNumber )) pin [ 0 ] . direction = …" at bounding box center [1423, 417] width 653 height 678
click at [1449, 551] on div "pin . append ( digitalio . DigitalInOut ( pinNumber )) pin [ 0 ] . direction = …" at bounding box center [1423, 417] width 653 height 678
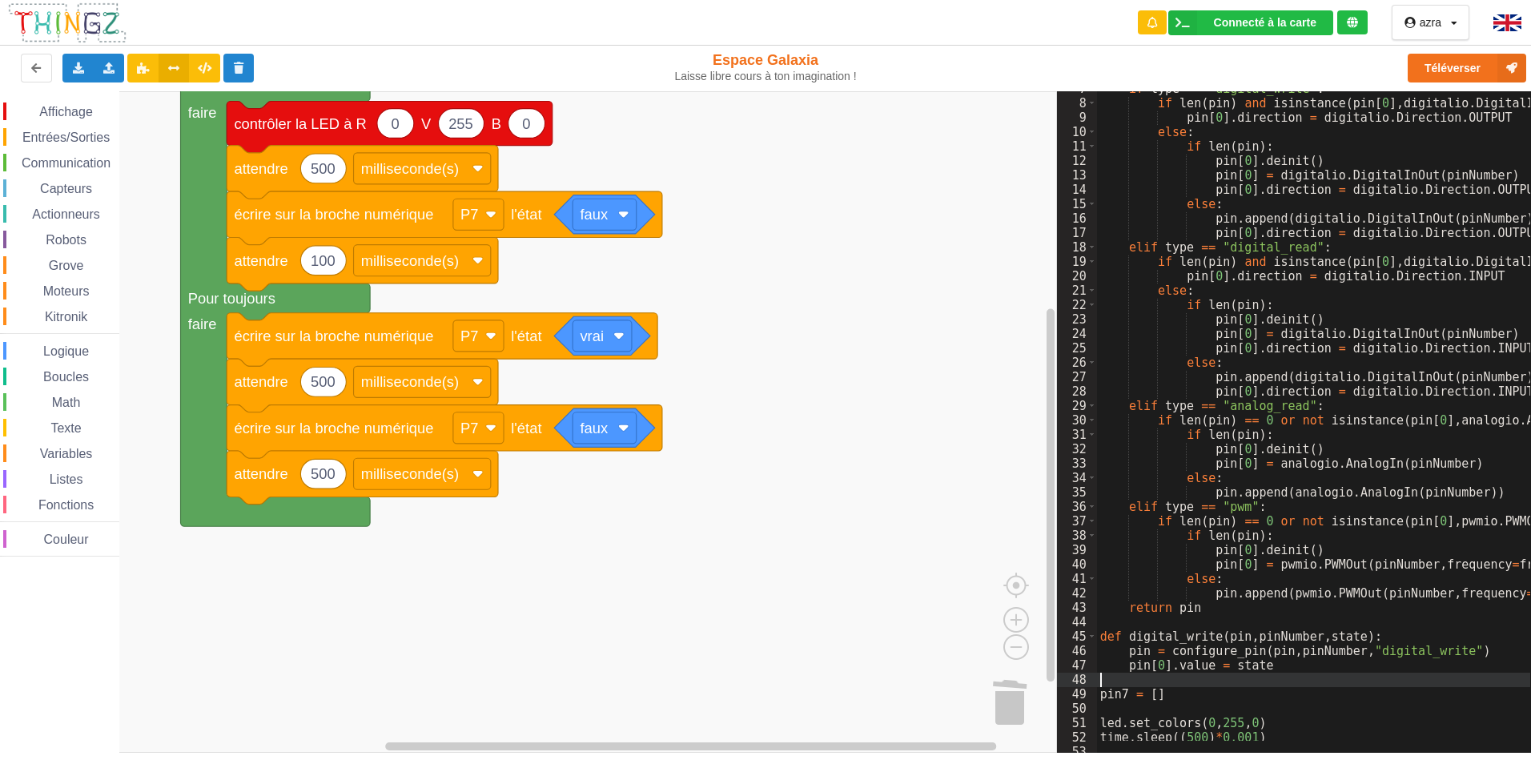
scroll to position [0, 0]
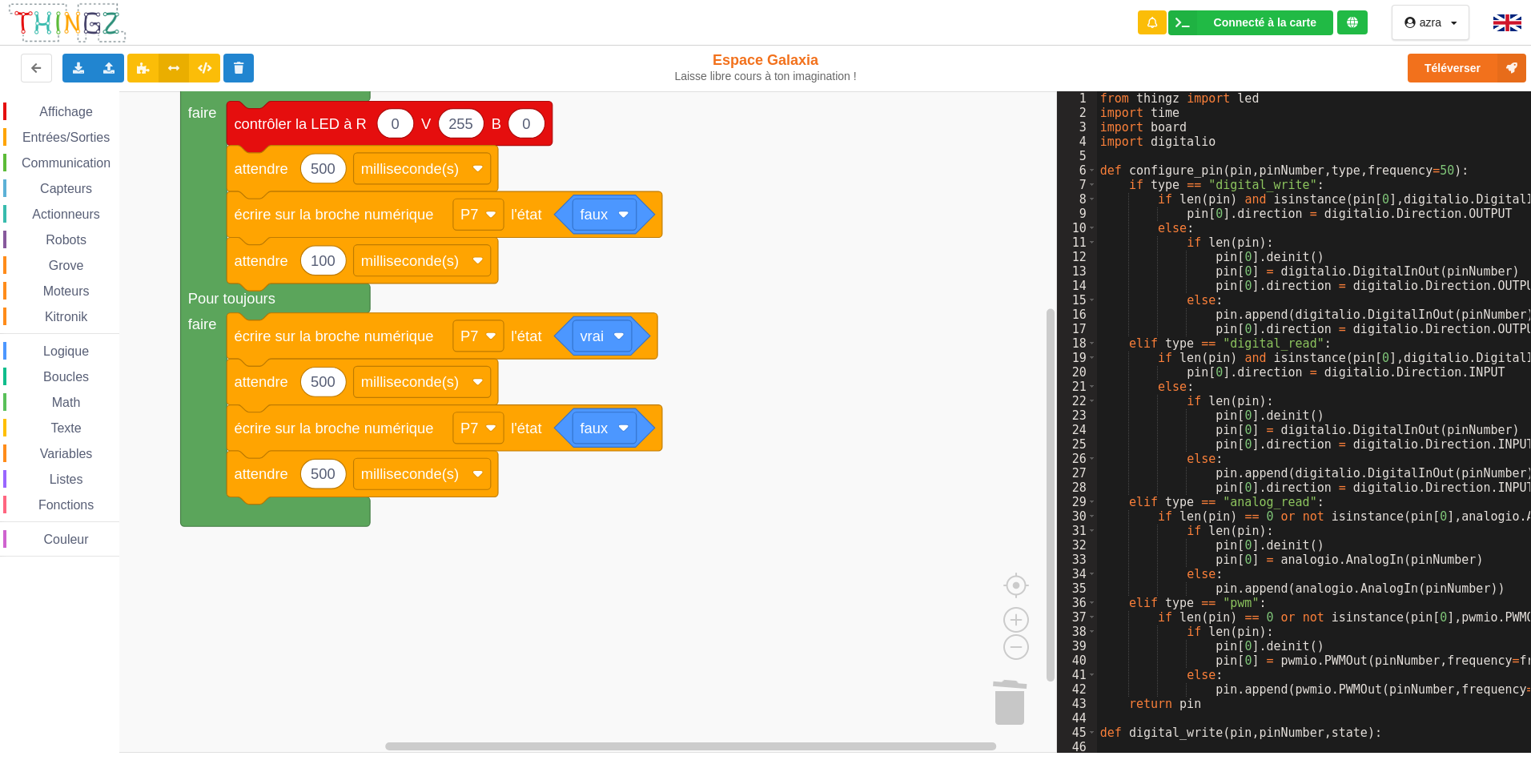
click at [1515, 22] on img at bounding box center [1507, 22] width 28 height 17
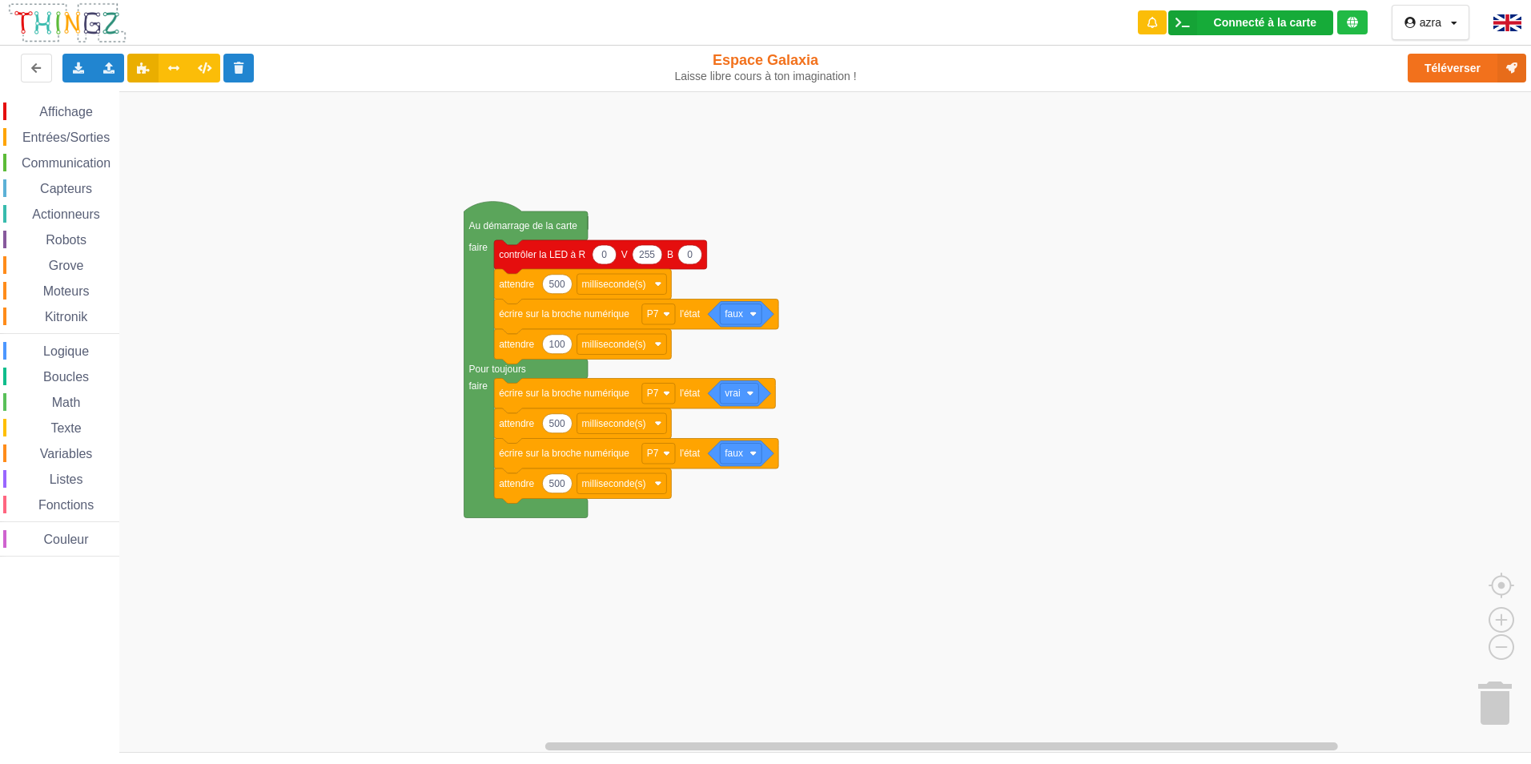
click at [1188, 27] on icon at bounding box center [1182, 22] width 29 height 25
click at [1206, 24] on div "Connecté à la carte Réglages Ouvrir le moniteur automatiquement Connexion autom…" at bounding box center [1250, 22] width 165 height 25
click at [1492, 69] on button "Téléverser" at bounding box center [1467, 68] width 119 height 29
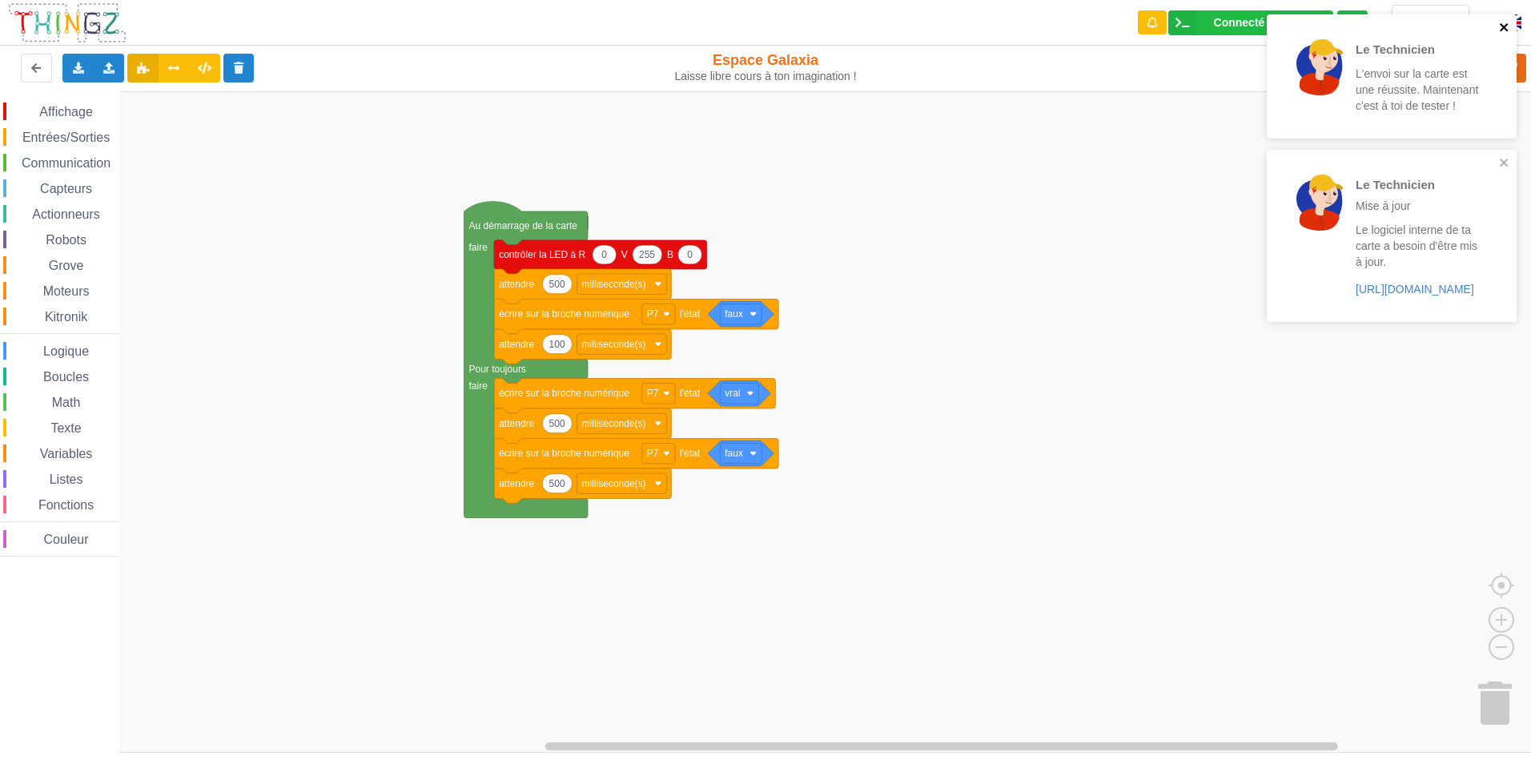
click at [1505, 29] on icon "close" at bounding box center [1504, 27] width 8 height 8
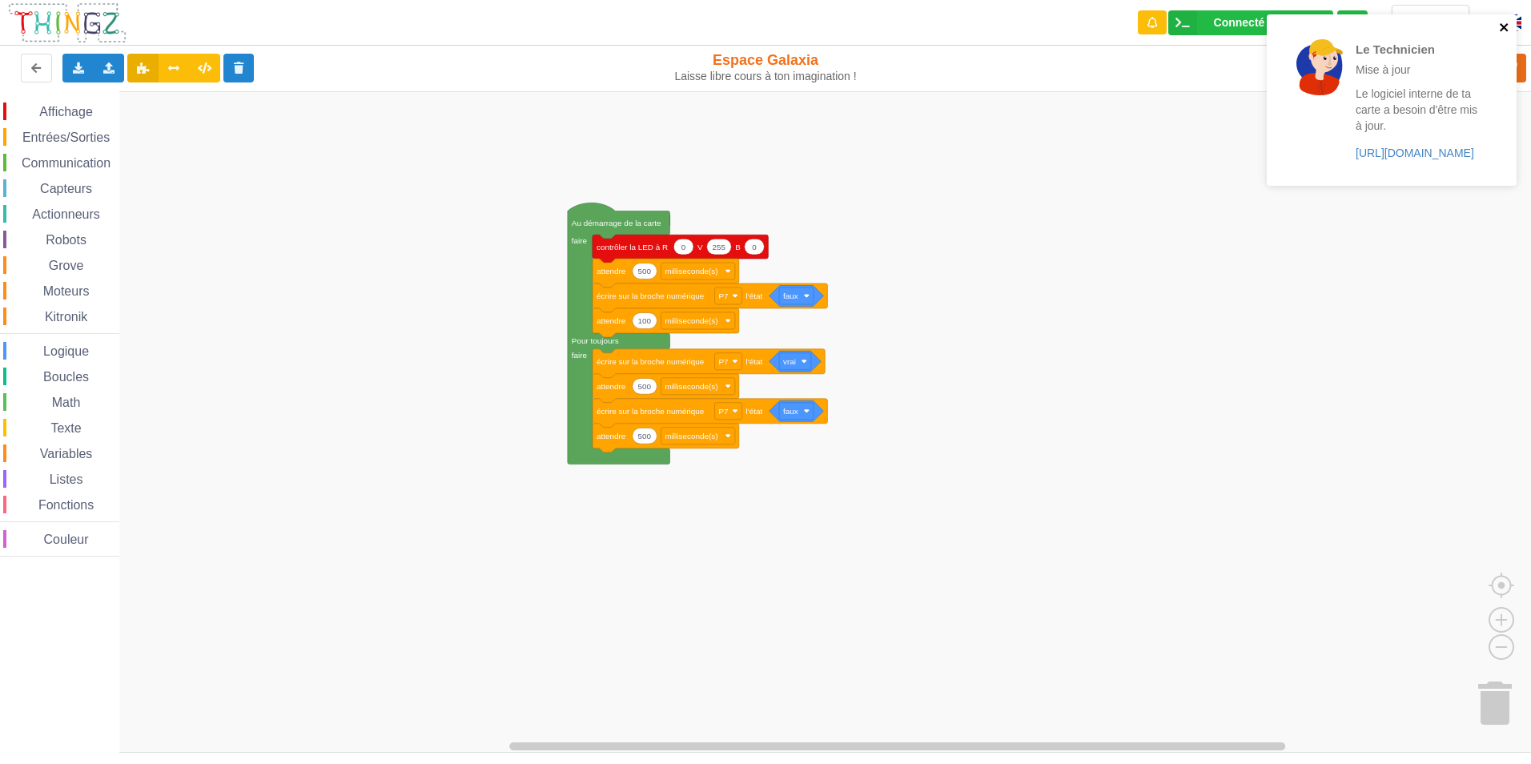
click at [1506, 27] on icon "close" at bounding box center [1504, 27] width 11 height 13
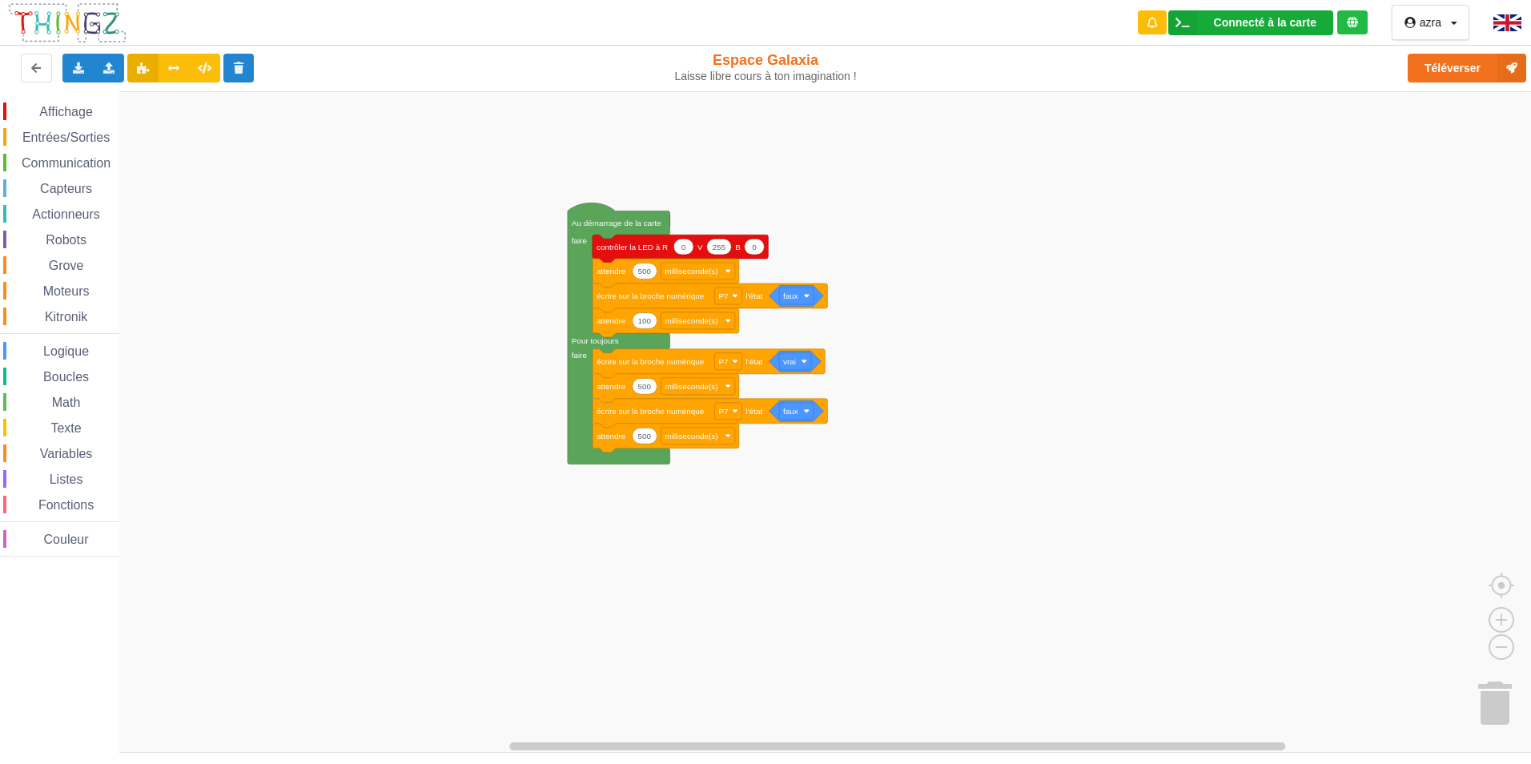
click at [1191, 27] on icon at bounding box center [1182, 22] width 29 height 25
click at [1192, 26] on icon at bounding box center [1182, 22] width 29 height 25
click at [171, 71] on icon at bounding box center [174, 67] width 14 height 10
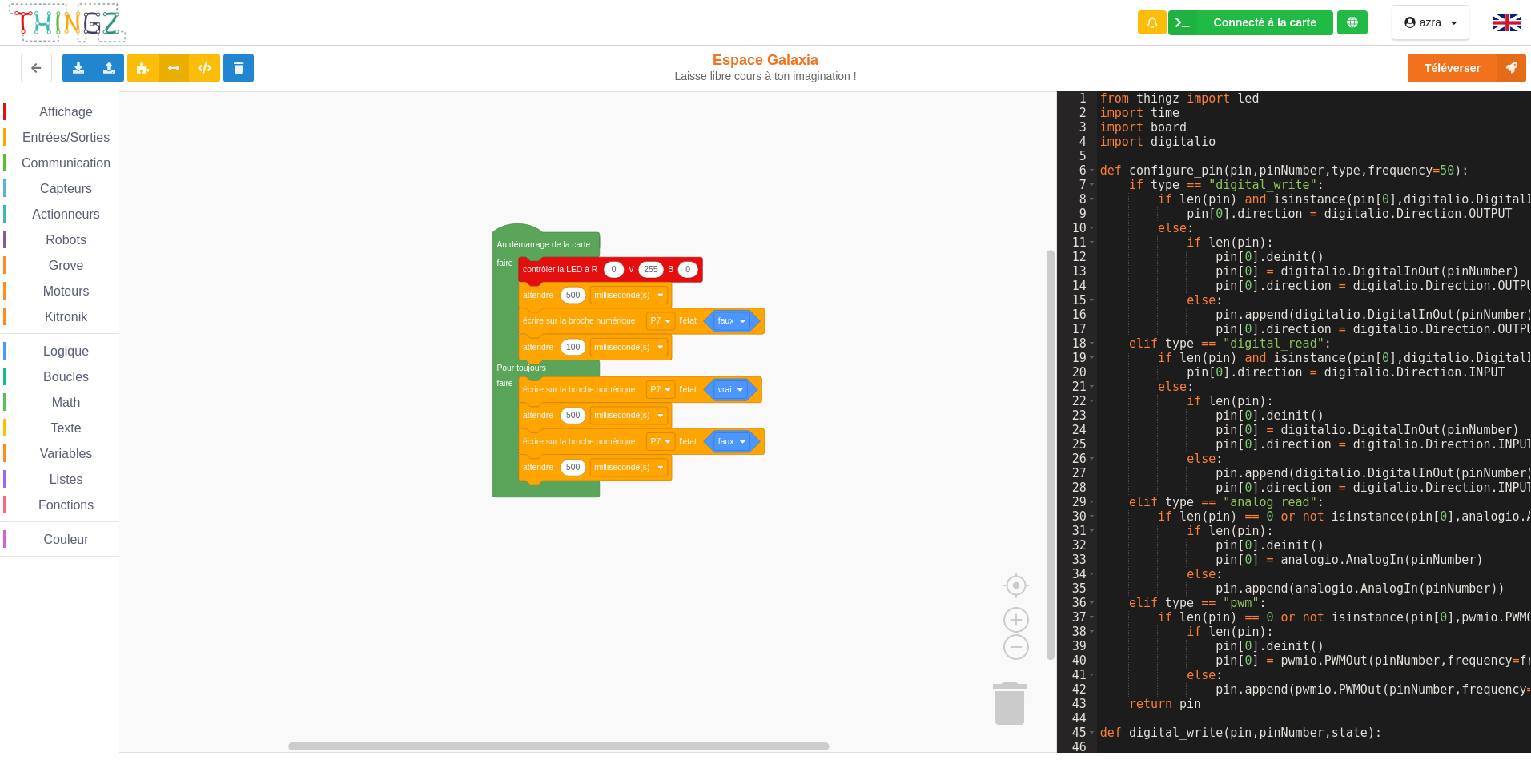
click at [1258, 186] on div "from thingz import led import time import board import digitalio def configure_…" at bounding box center [1423, 430] width 653 height 678
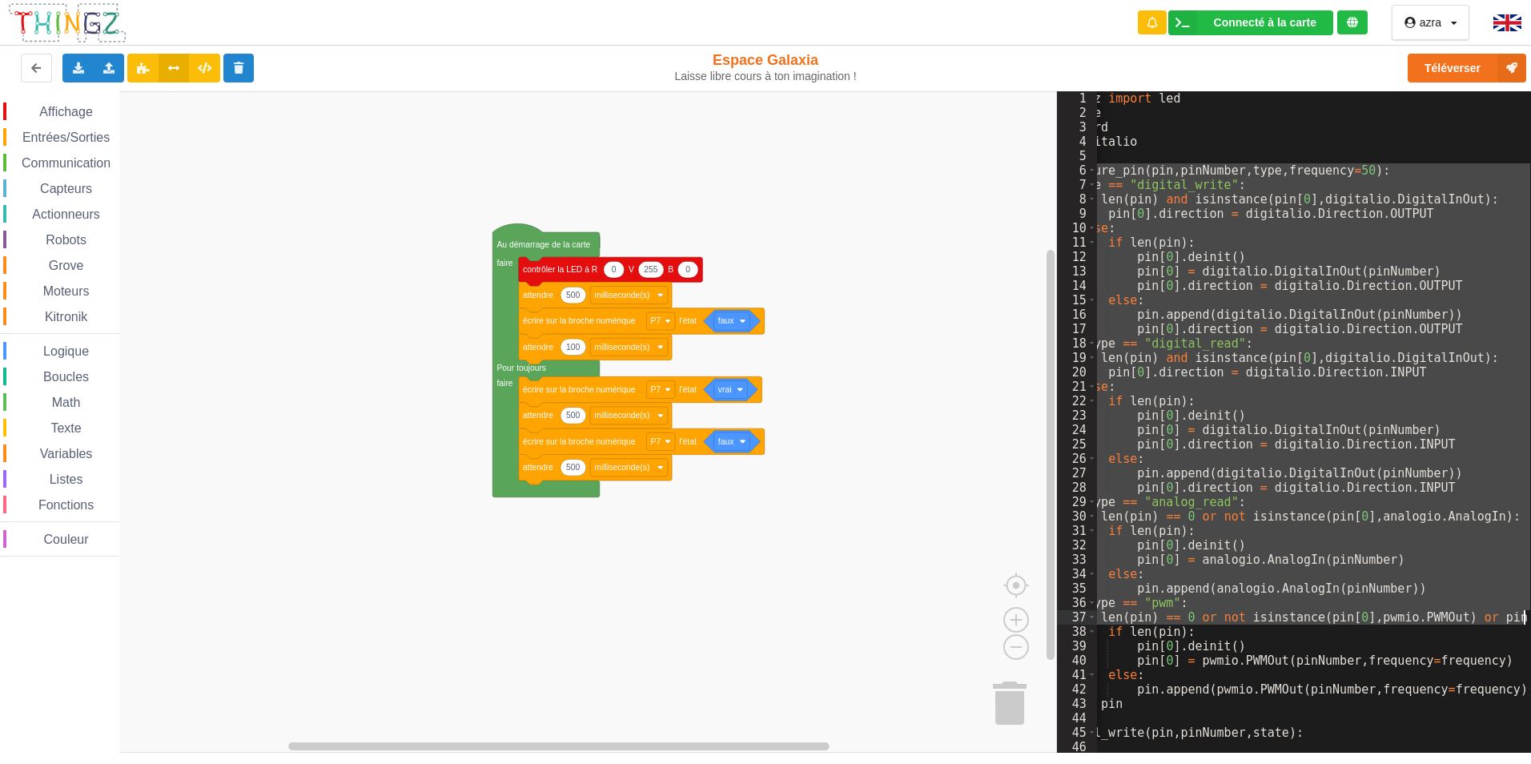
scroll to position [0, 78]
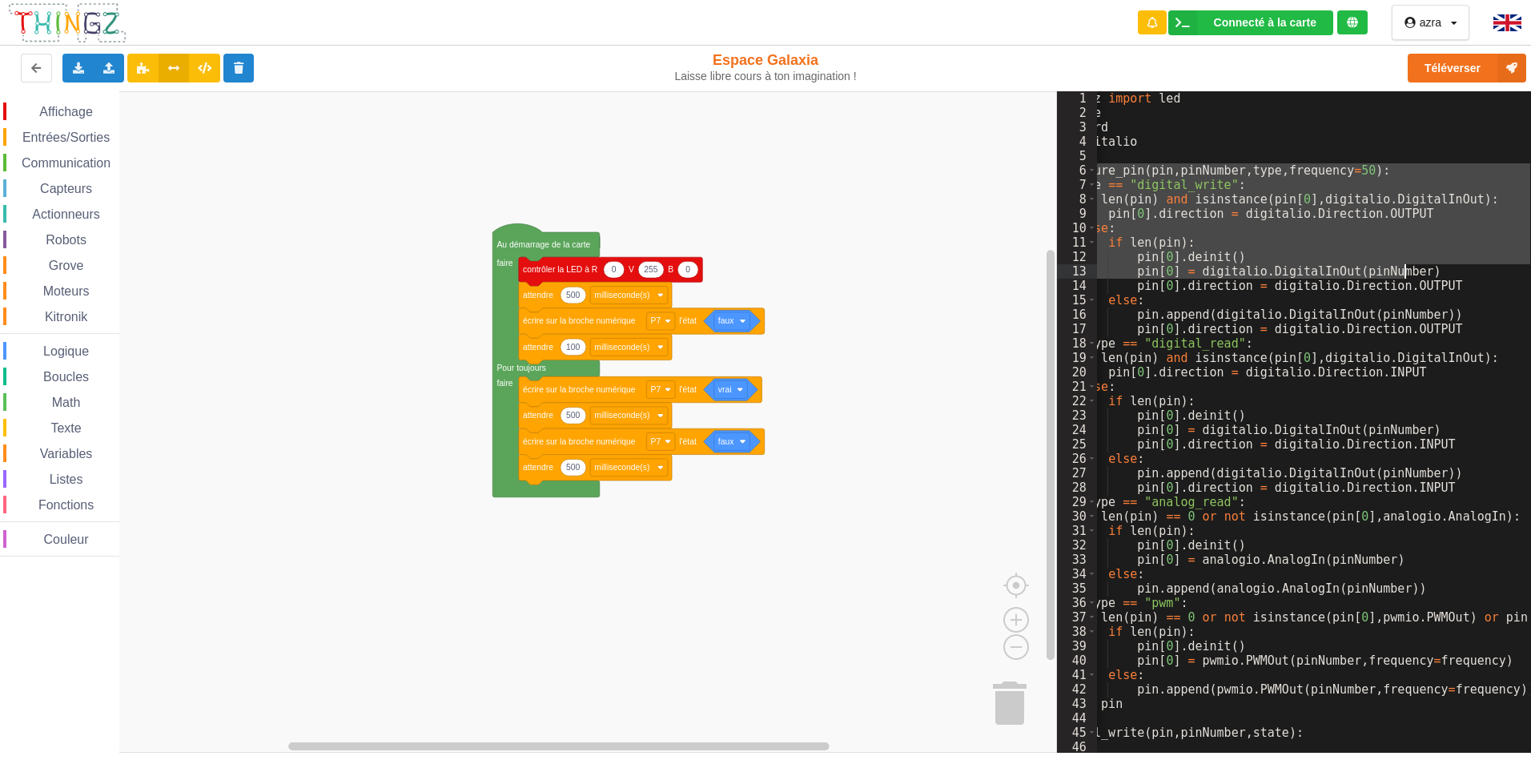
drag, startPoint x: 1101, startPoint y: 170, endPoint x: 1533, endPoint y: 251, distance: 440.1
click at [1530, 251] on html "Connecté à la carte Réglages Ouvrir le moniteur automatiquement Connexion autom…" at bounding box center [765, 382] width 1531 height 764
drag, startPoint x: 1294, startPoint y: 147, endPoint x: 1180, endPoint y: 147, distance: 114.5
click at [1284, 147] on div "from thingz import led import time import board import digitalio def configure_…" at bounding box center [1345, 430] width 653 height 678
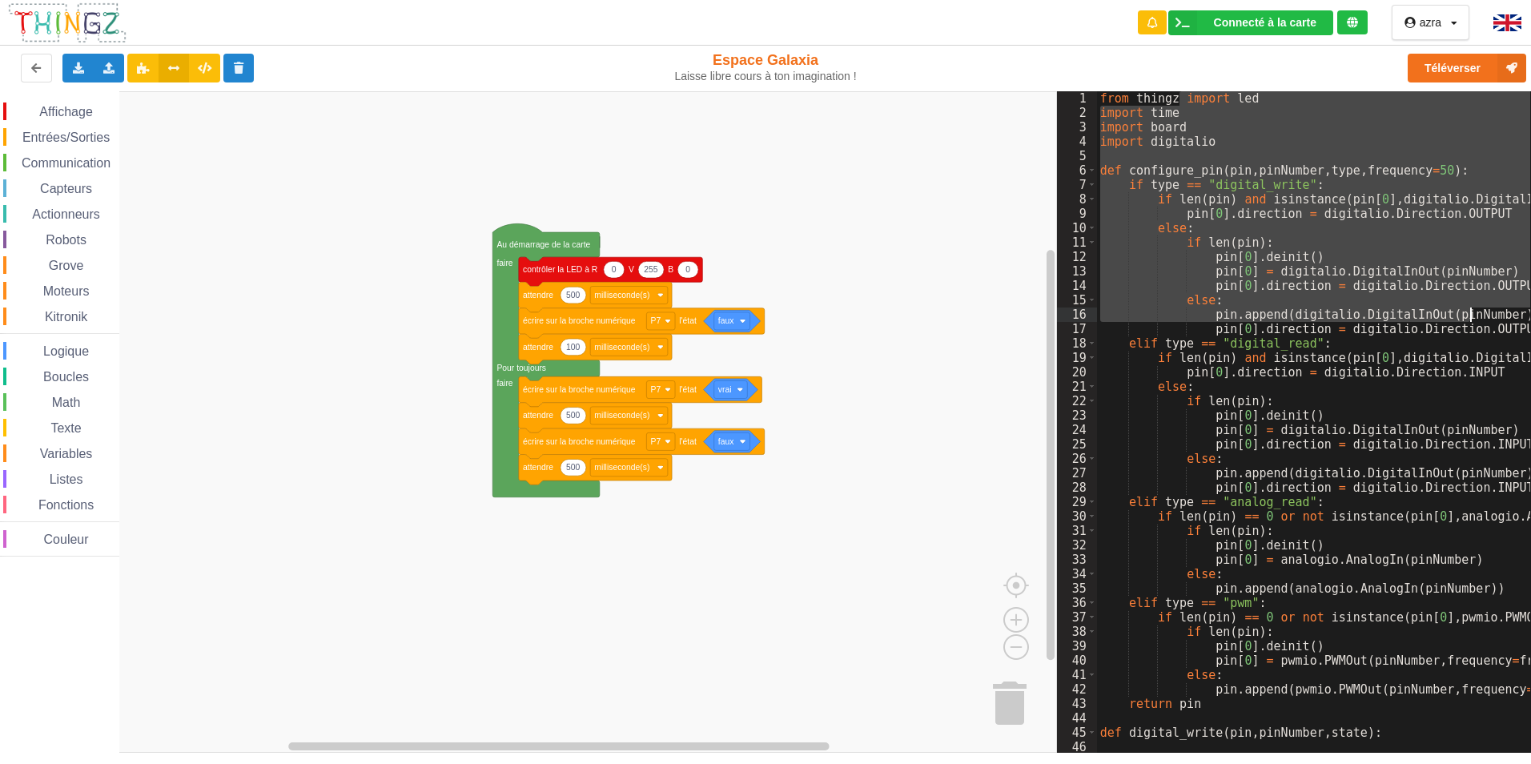
scroll to position [230, 0]
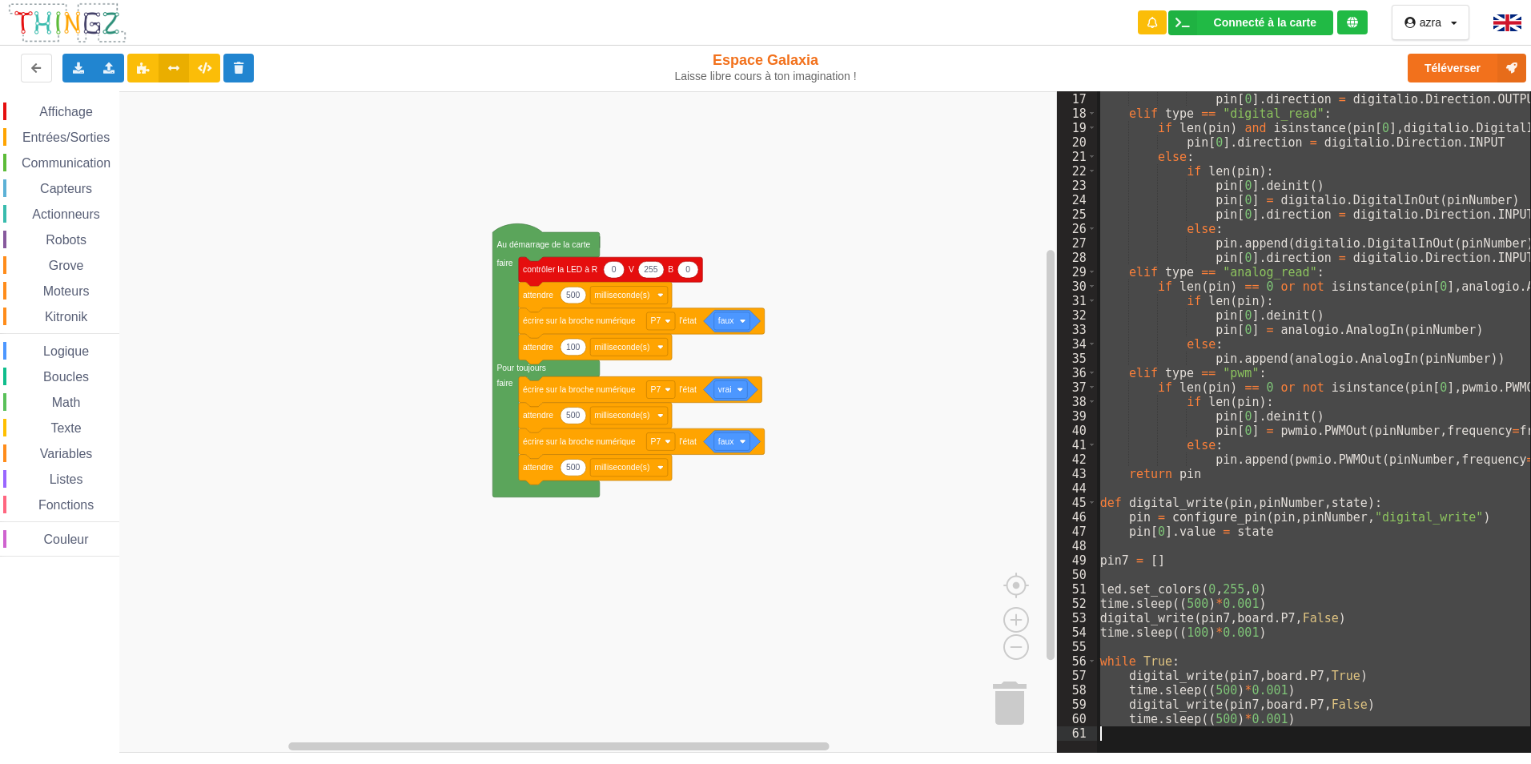
drag, startPoint x: 1102, startPoint y: 96, endPoint x: 1525, endPoint y: 805, distance: 825.6
click at [1525, 763] on html "Connecté à la carte Réglages Ouvrir le moniteur automatiquement Connexion autom…" at bounding box center [765, 382] width 1531 height 764
drag, startPoint x: 1118, startPoint y: 186, endPoint x: 1121, endPoint y: 177, distance: 9.4
click at [1119, 185] on div "pin . append ( digitalio . DigitalInOut ( pinNumber )) pin [ 0 ] . direction = …" at bounding box center [1313, 415] width 433 height 649
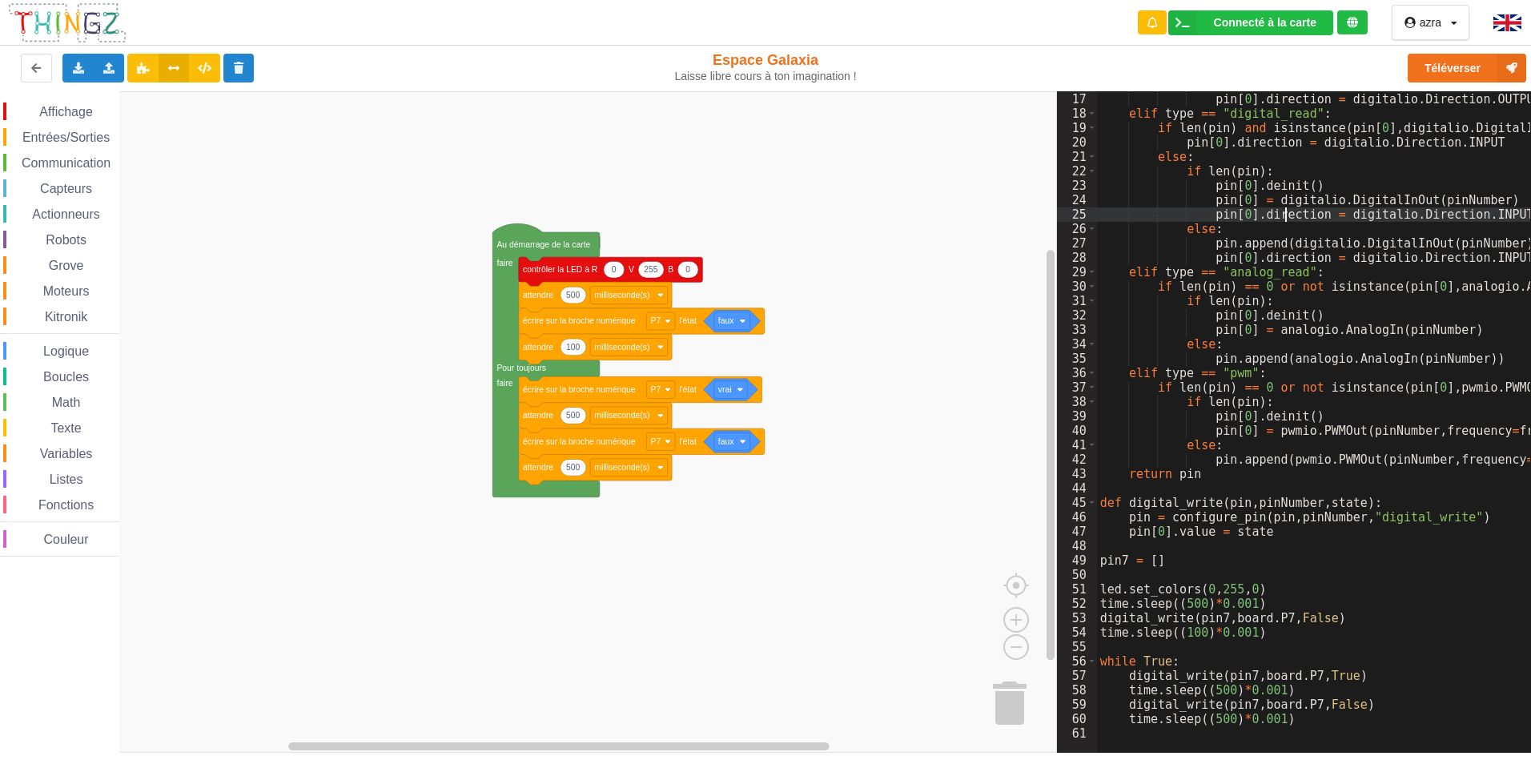
click at [1286, 207] on div "pin . append ( digitalio . DigitalInOut ( pinNumber )) pin [ 0 ] . direction = …" at bounding box center [1423, 417] width 653 height 678
click at [1285, 203] on div "pin . append ( digitalio . DigitalInOut ( pinNumber )) pin [ 0 ] . direction = …" at bounding box center [1423, 417] width 653 height 678
click at [1182, 161] on div "pin . append ( digitalio . DigitalInOut ( pinNumber )) pin [ 0 ] . direction = …" at bounding box center [1423, 417] width 653 height 678
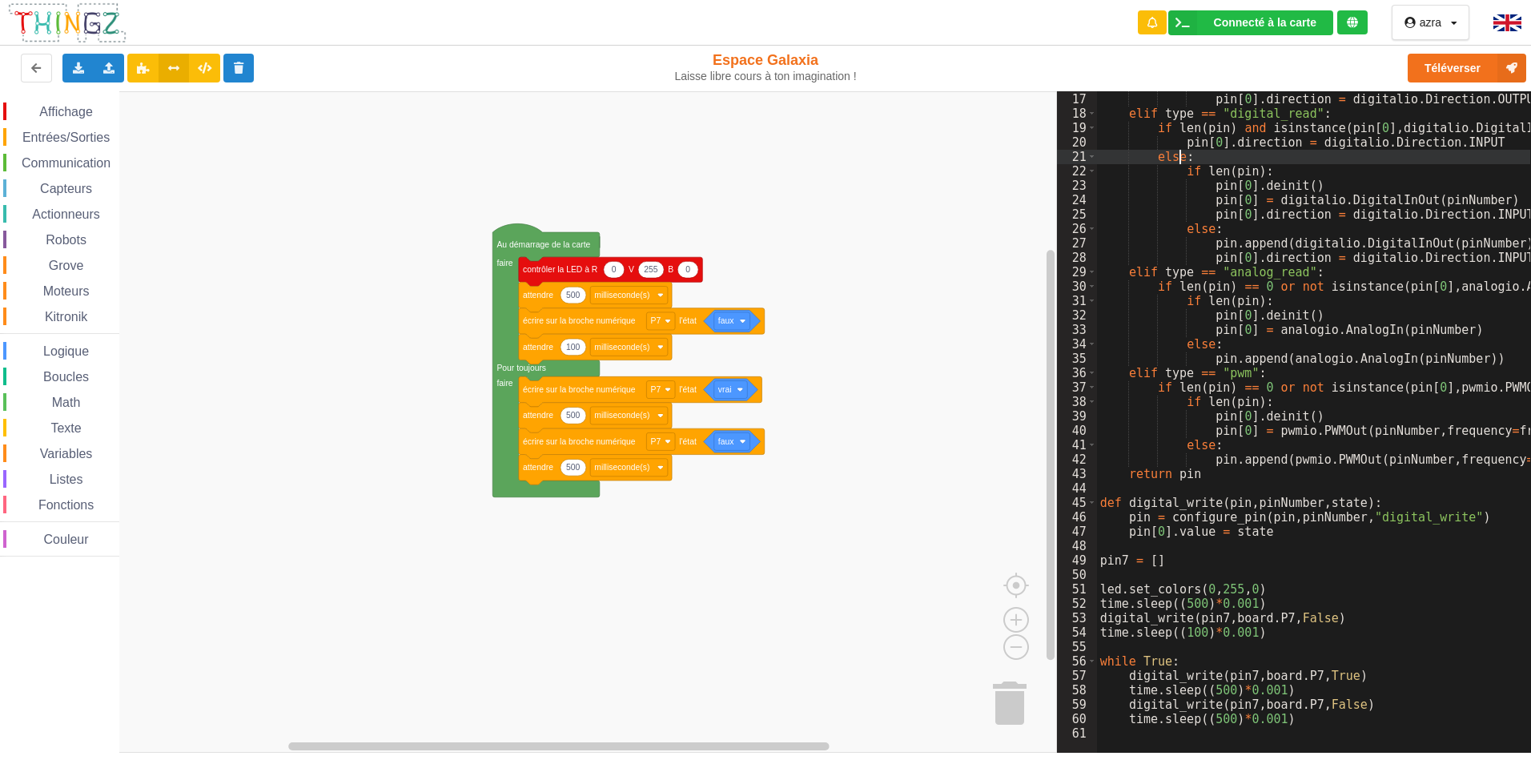
click at [1215, 211] on div "pin . append ( digitalio . DigitalInOut ( pinNumber )) pin [ 0 ] . direction = …" at bounding box center [1423, 417] width 653 height 678
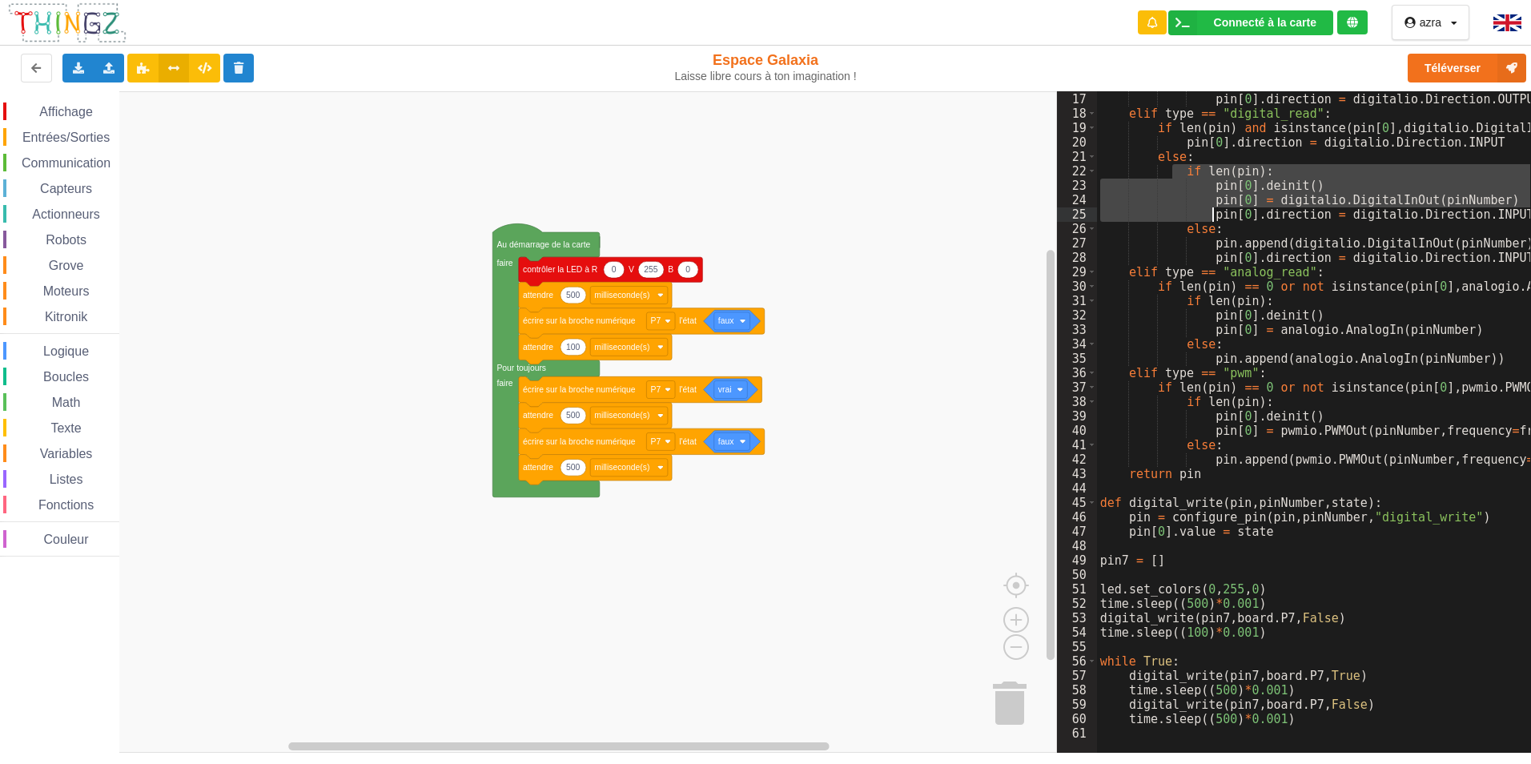
click at [1217, 215] on div "pin . append ( digitalio . DigitalInOut ( pinNumber )) pin [ 0 ] . direction = …" at bounding box center [1313, 415] width 433 height 649
